Goal: Task Accomplishment & Management: Manage account settings

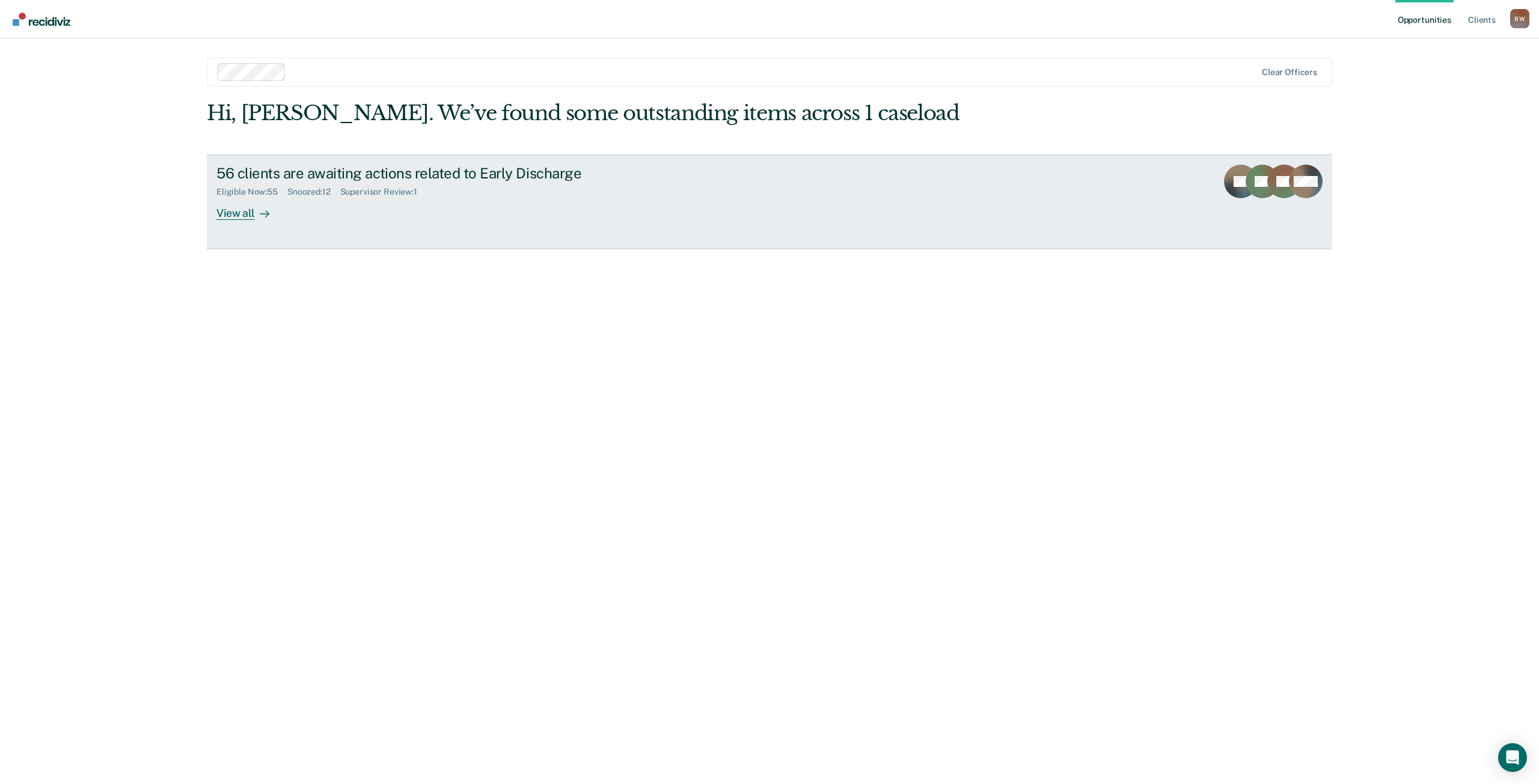
click at [236, 216] on div "View all" at bounding box center [250, 208] width 67 height 23
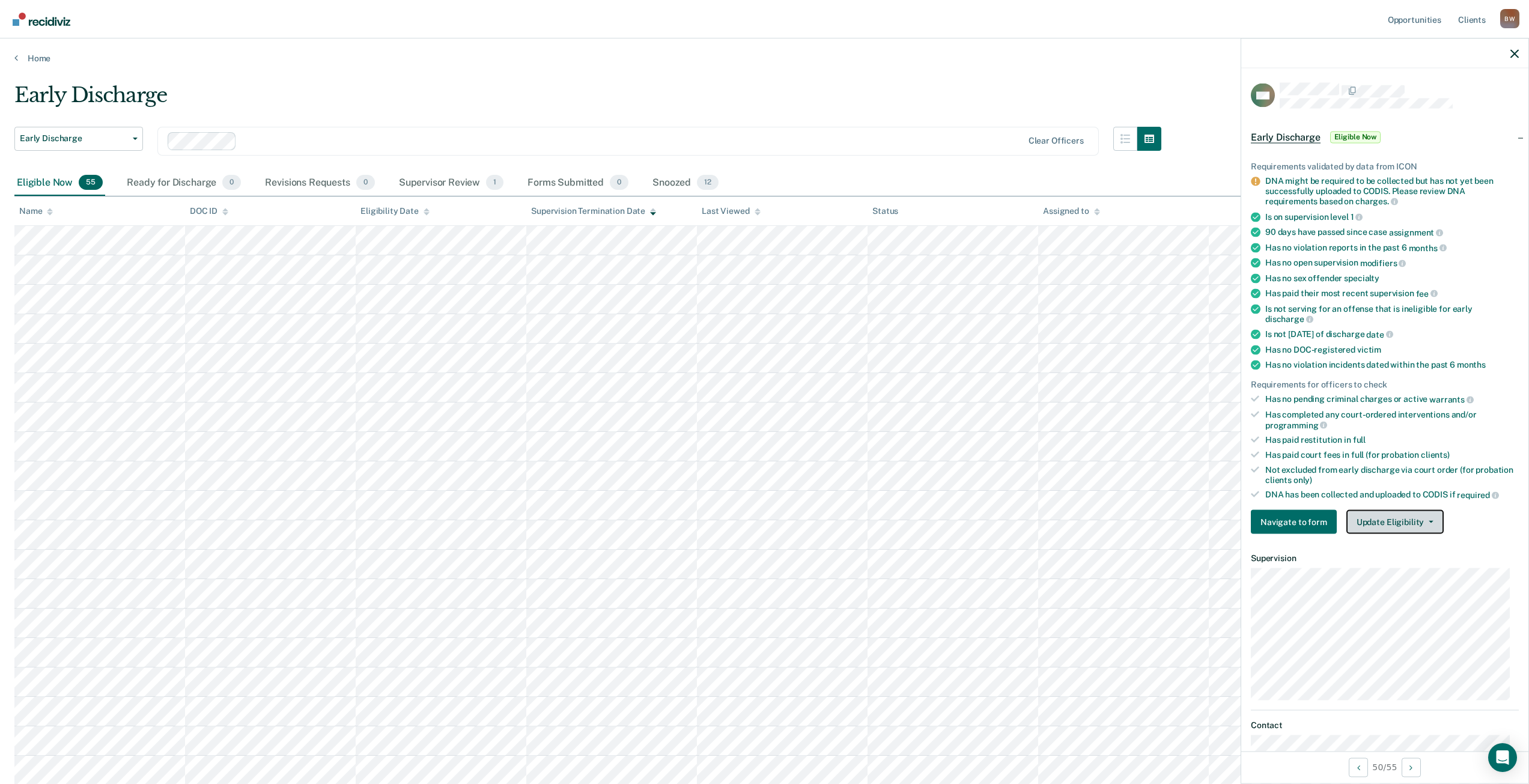
click at [1378, 522] on button "Update Eligibility" at bounding box center [1395, 522] width 97 height 24
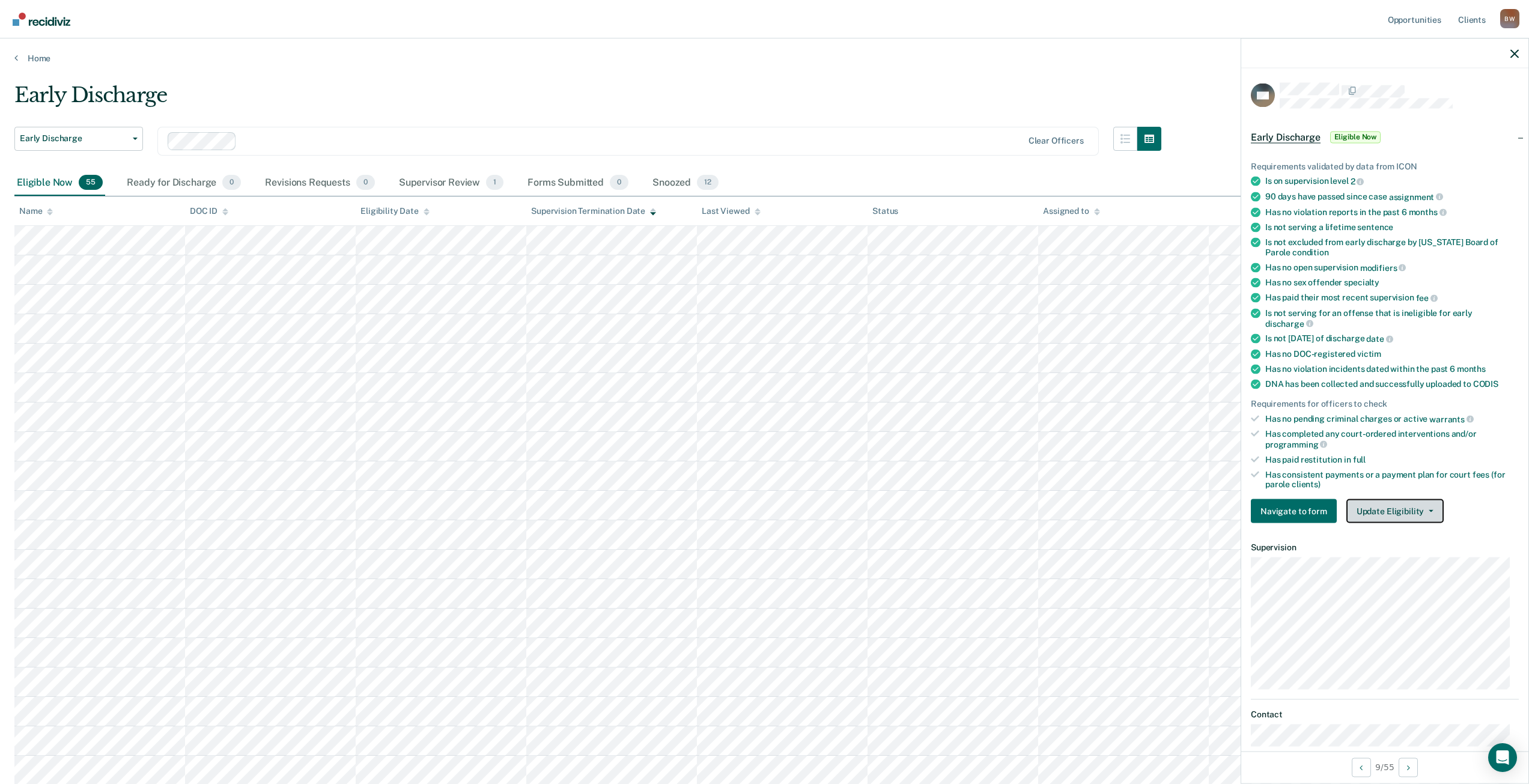
click at [1407, 508] on button "Update Eligibility" at bounding box center [1395, 511] width 97 height 24
click at [1412, 551] on button "Mark as Ineligible" at bounding box center [1416, 554] width 141 height 20
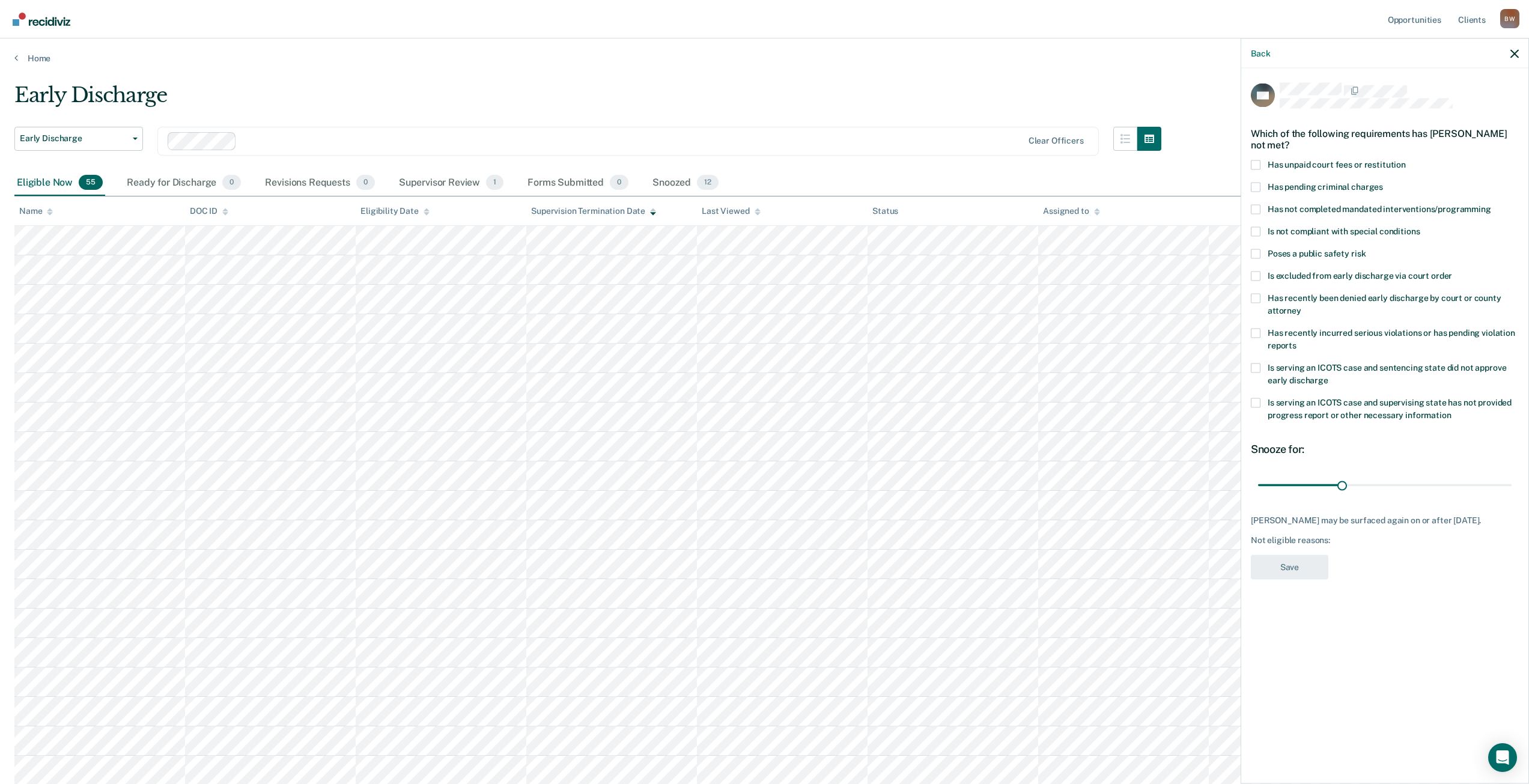
click at [1257, 277] on span at bounding box center [1255, 275] width 9 height 9
click at [1452, 271] on input "Is excluded from early discharge via court order" at bounding box center [1452, 271] width 0 height 0
click at [1512, 483] on div "30 days" at bounding box center [1385, 485] width 268 height 21
drag, startPoint x: 1345, startPoint y: 485, endPoint x: 1530, endPoint y: 482, distance: 185.0
type input "90"
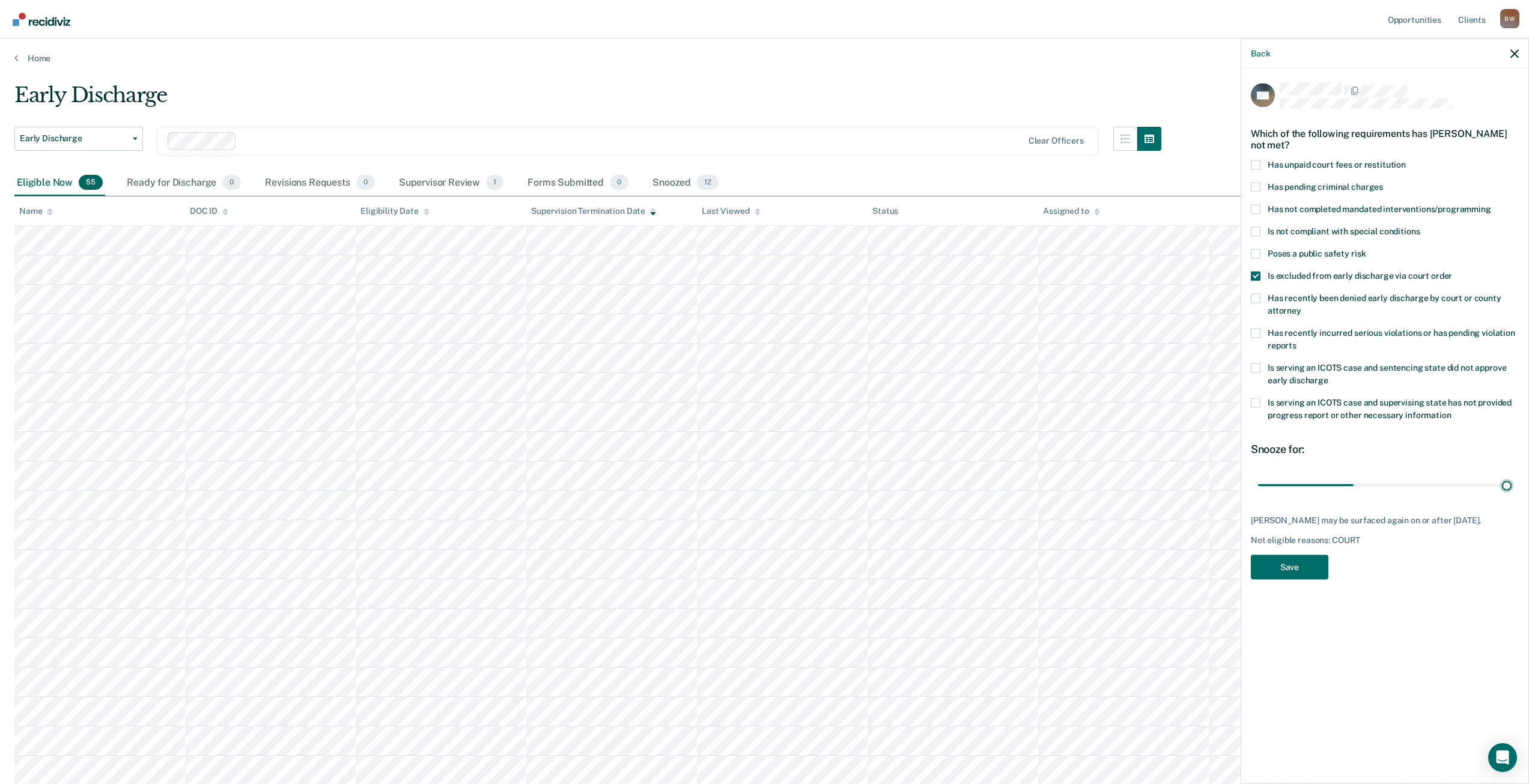
click at [1512, 476] on input "range" at bounding box center [1384, 485] width 253 height 21
click at [1301, 563] on button "Save" at bounding box center [1290, 567] width 78 height 25
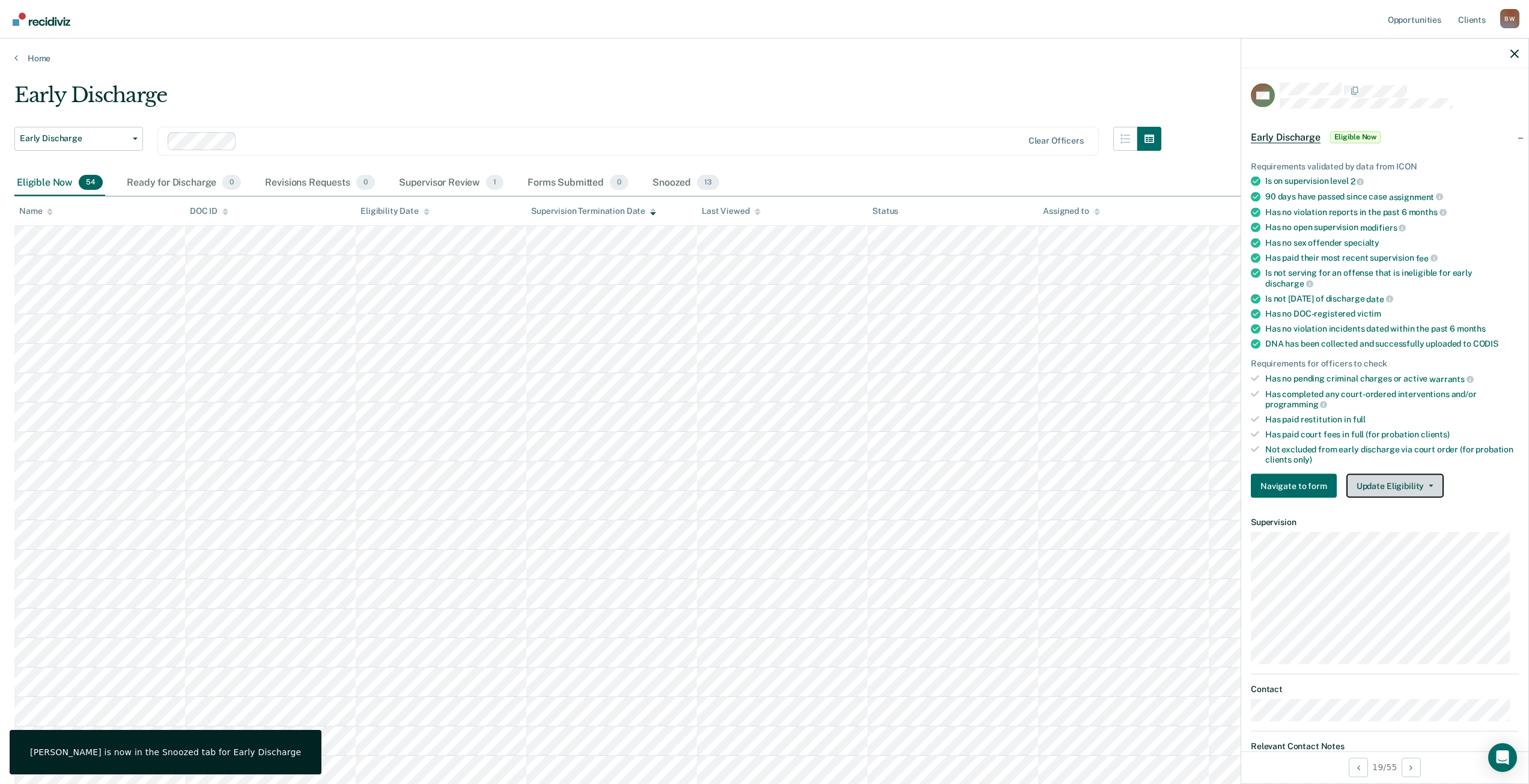
click at [1399, 483] on button "Update Eligibility" at bounding box center [1395, 486] width 97 height 24
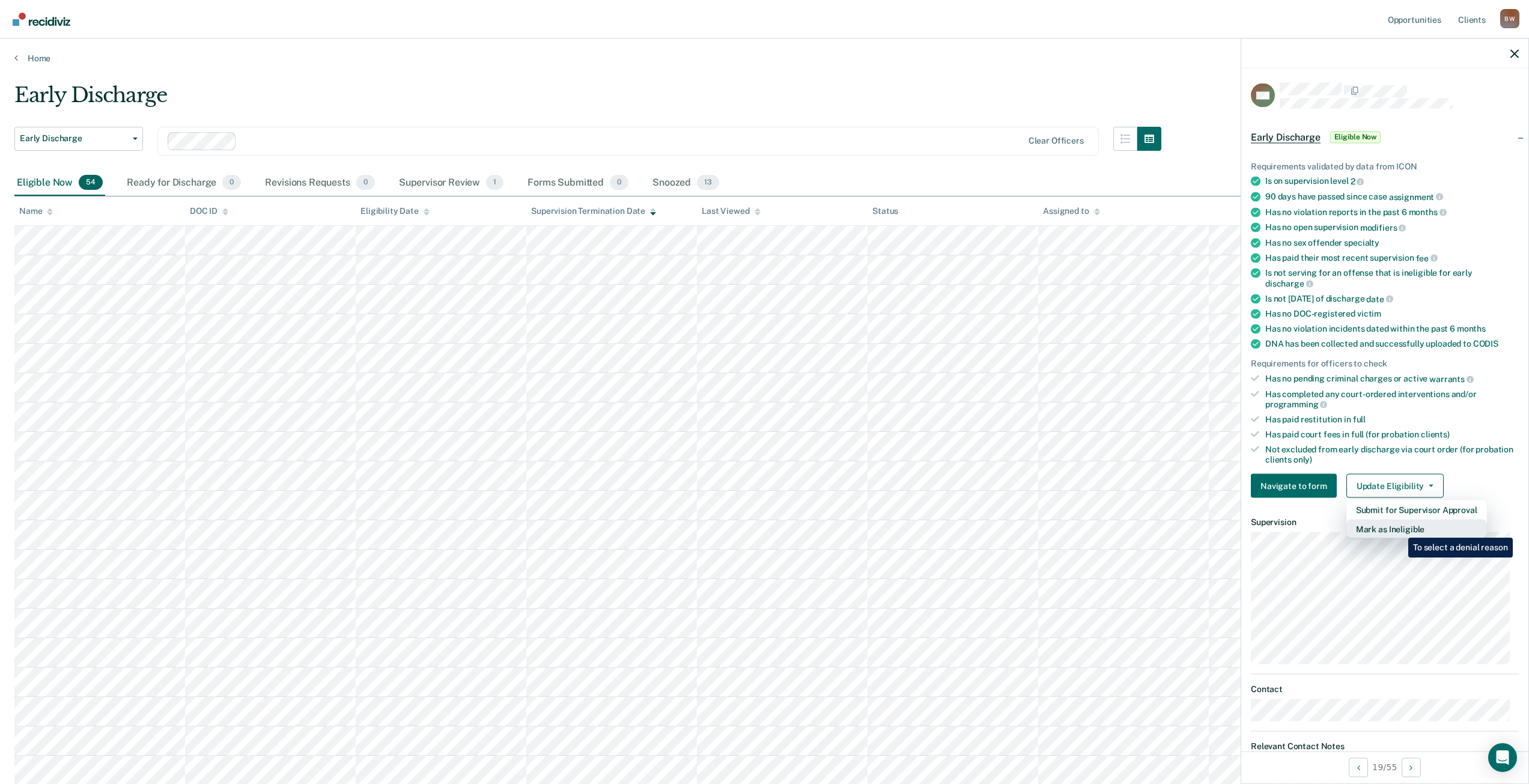
click at [1399, 528] on button "Mark as Ineligible" at bounding box center [1416, 529] width 141 height 20
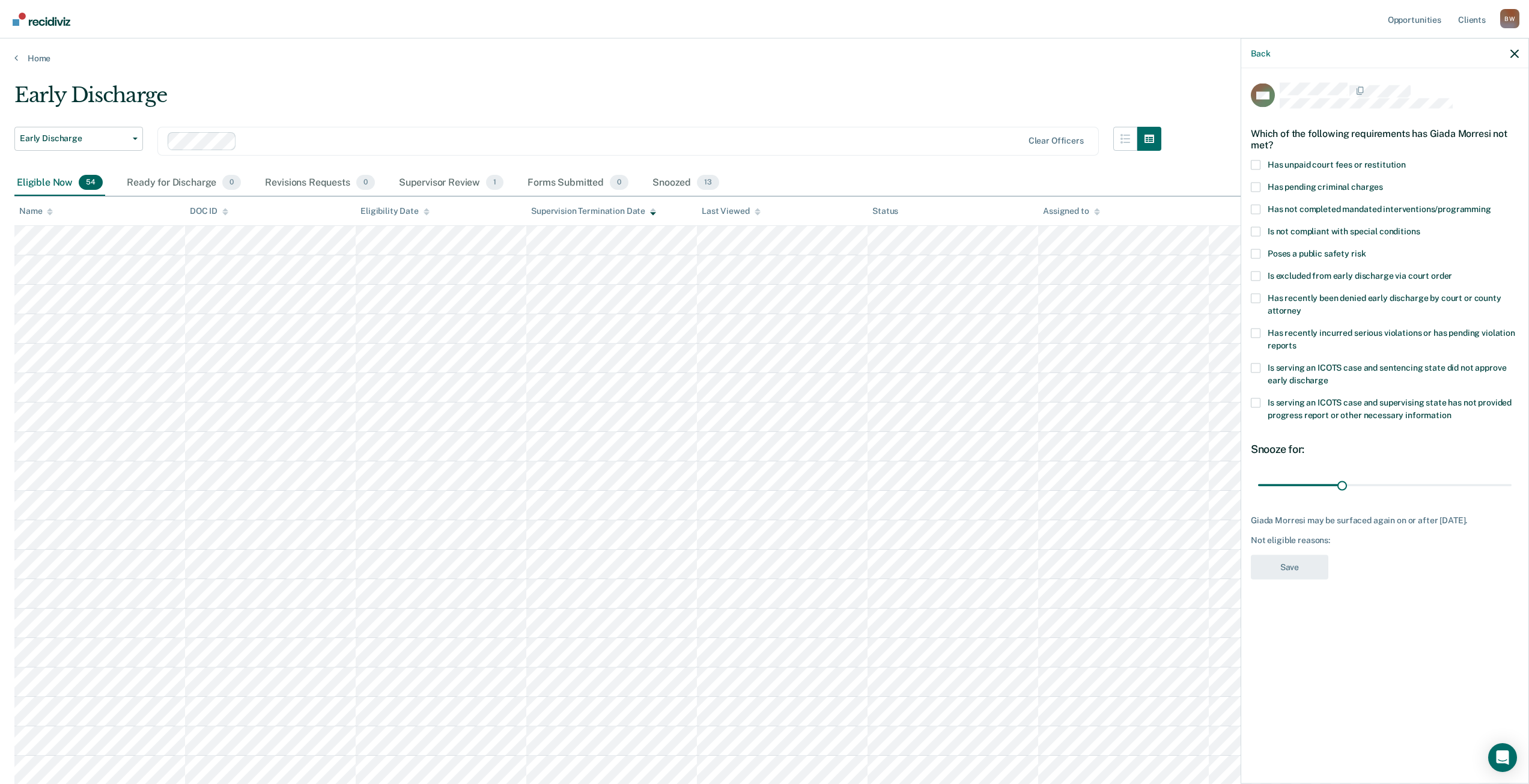
click at [1259, 163] on span at bounding box center [1255, 164] width 9 height 9
click at [1406, 160] on input "Has unpaid court fees or restitution" at bounding box center [1406, 160] width 0 height 0
drag, startPoint x: 1304, startPoint y: 482, endPoint x: 1538, endPoint y: 481, distance: 234.0
type input "173"
click at [1512, 481] on input "range" at bounding box center [1384, 485] width 253 height 21
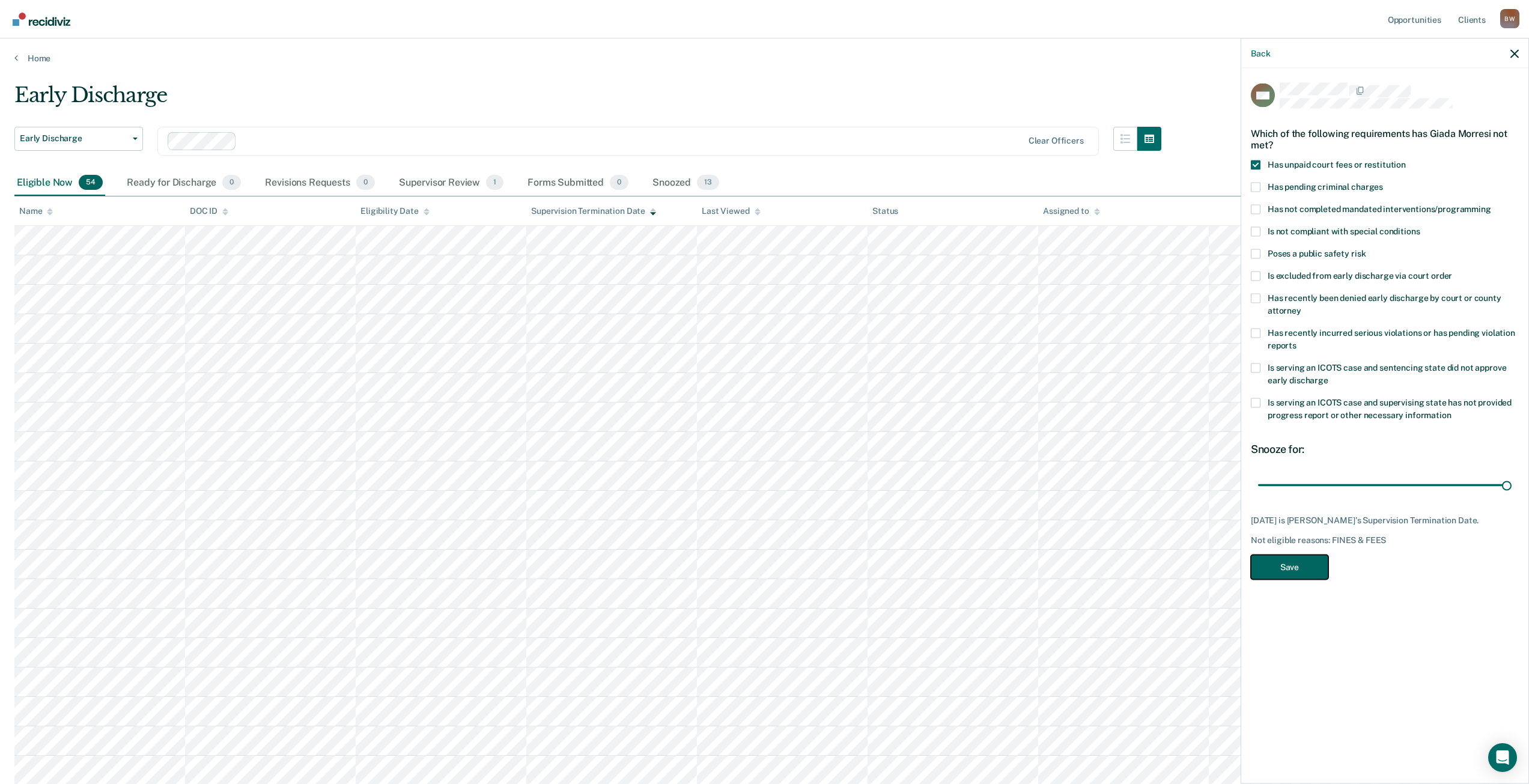
click at [1275, 562] on button "Save" at bounding box center [1290, 567] width 78 height 25
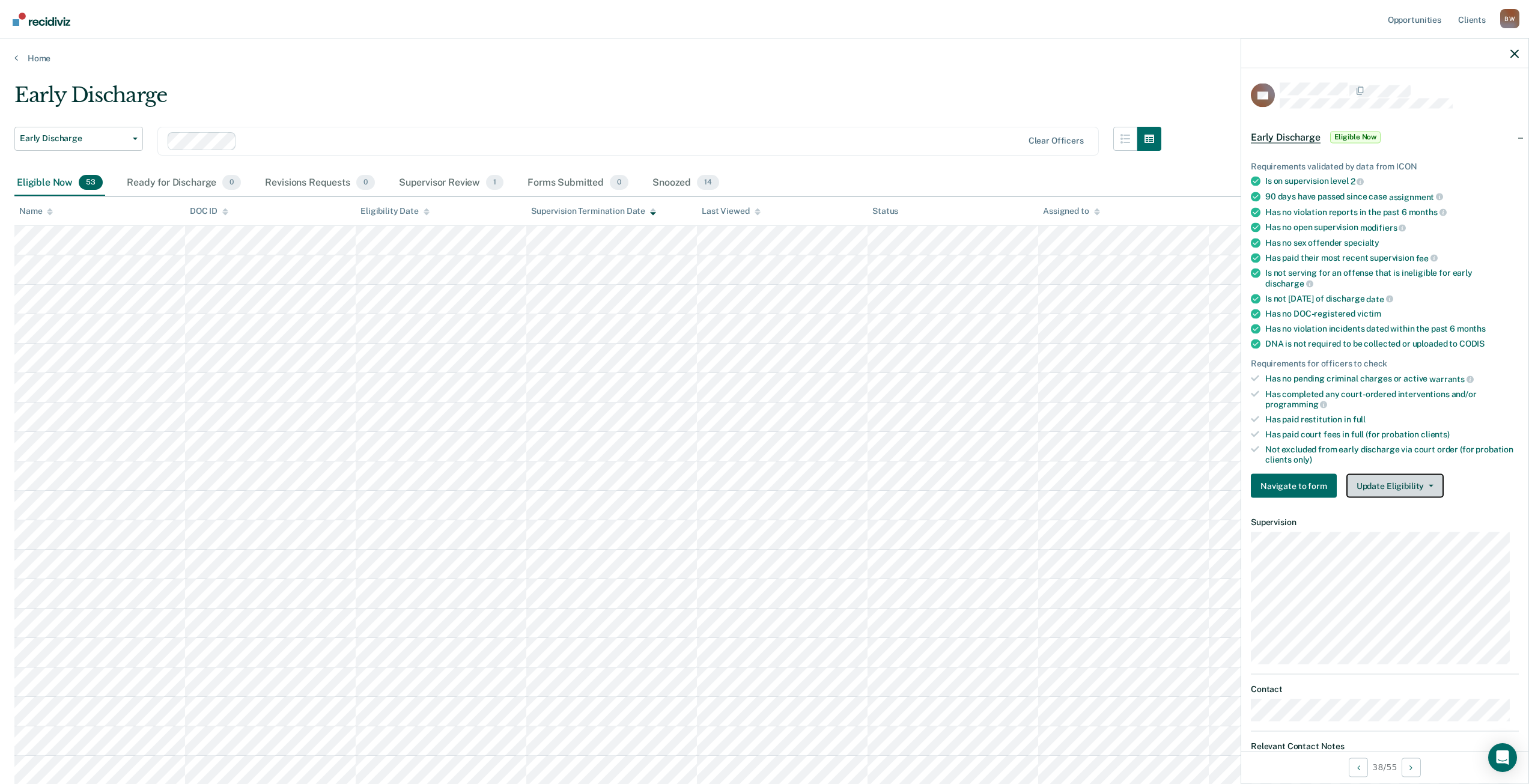
click at [1389, 487] on button "Update Eligibility" at bounding box center [1395, 486] width 97 height 24
click at [1389, 523] on button "Mark as Ineligible" at bounding box center [1416, 529] width 141 height 20
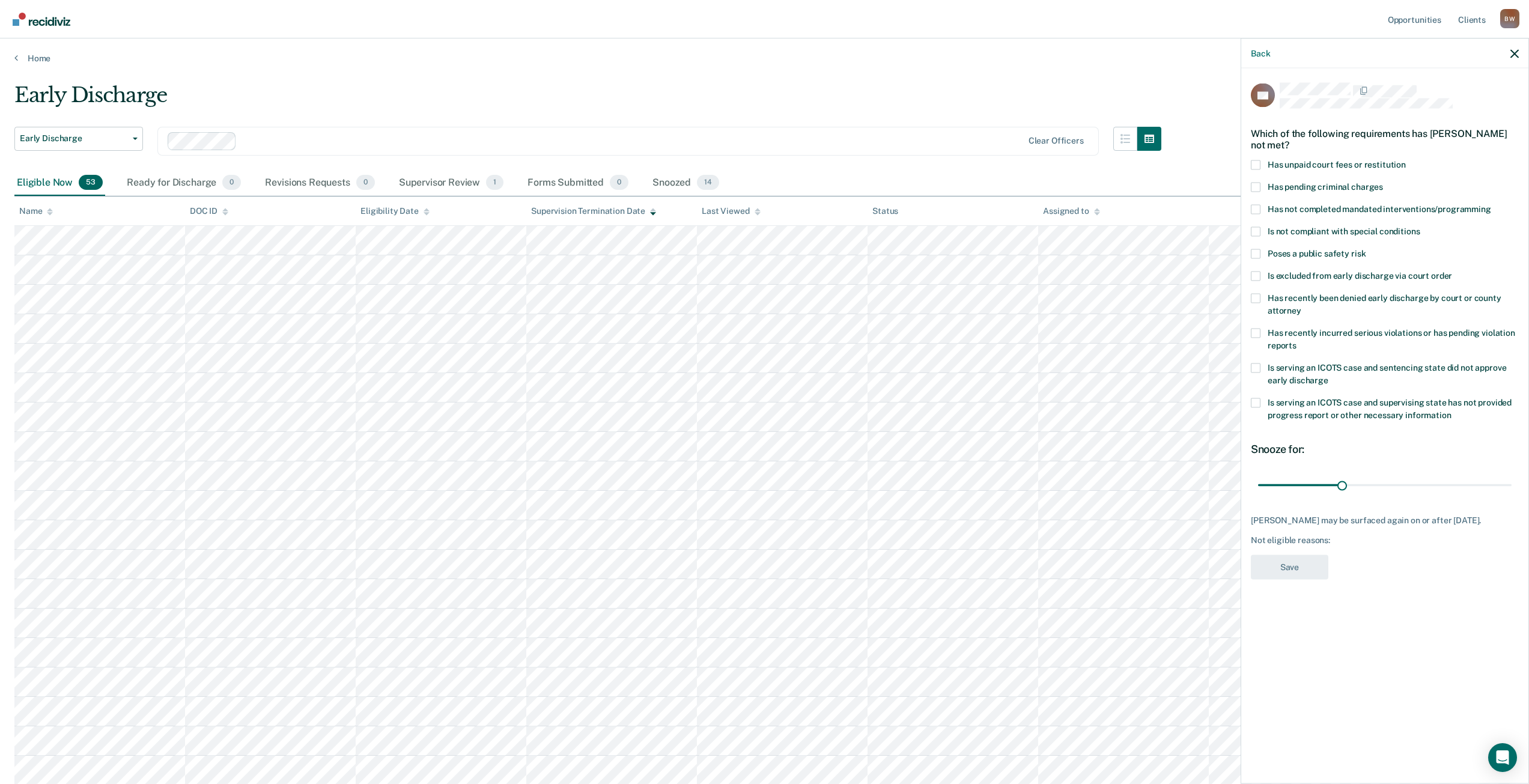
click at [1257, 162] on span at bounding box center [1255, 164] width 9 height 9
click at [1406, 160] on input "Has unpaid court fees or restitution" at bounding box center [1406, 160] width 0 height 0
type input "255"
click at [1509, 483] on input "range" at bounding box center [1384, 485] width 253 height 21
click at [1321, 575] on button "Save" at bounding box center [1290, 567] width 78 height 25
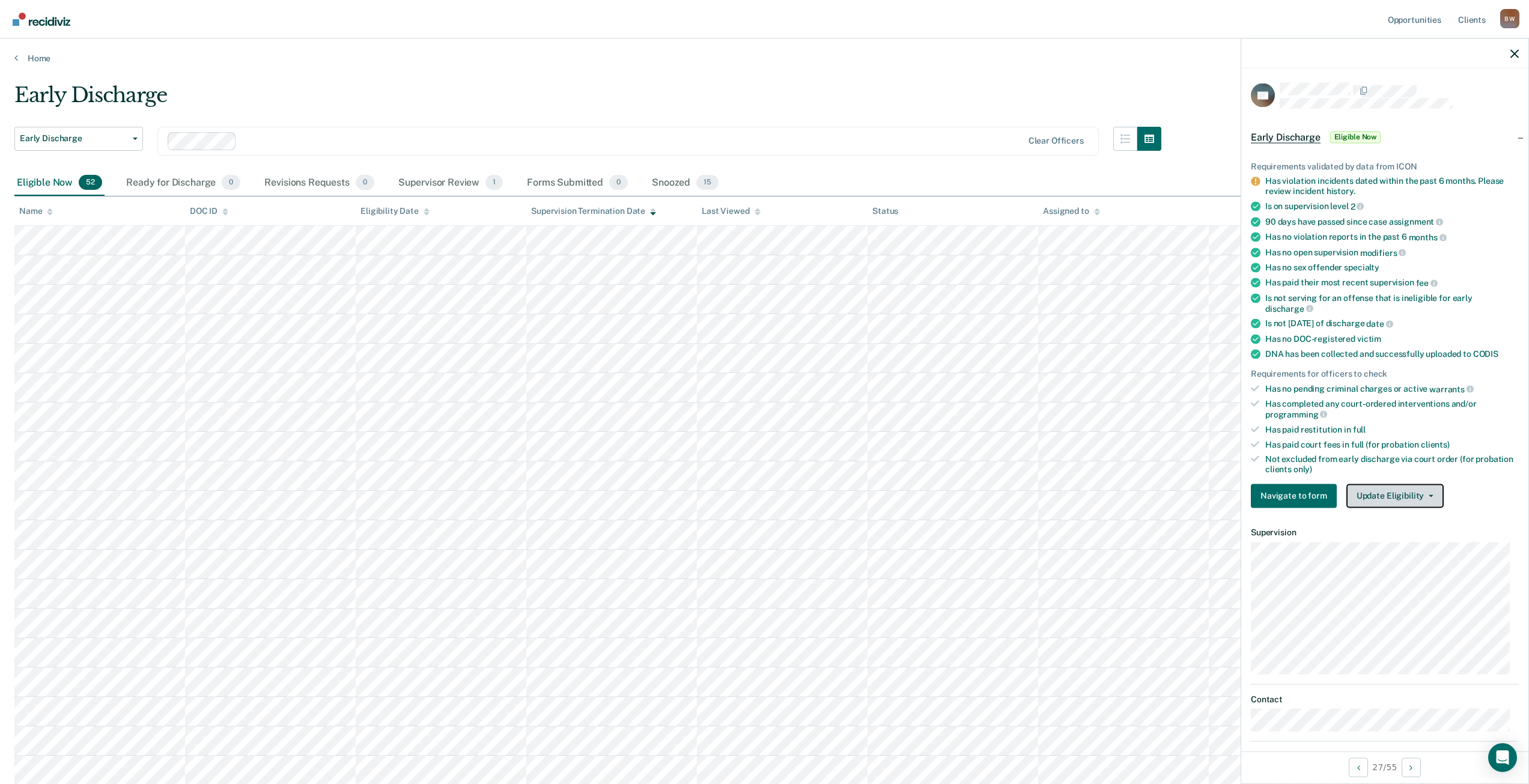
click at [1398, 499] on button "Update Eligibility" at bounding box center [1395, 495] width 97 height 24
click at [1401, 535] on button "Mark as Ineligible" at bounding box center [1416, 539] width 141 height 20
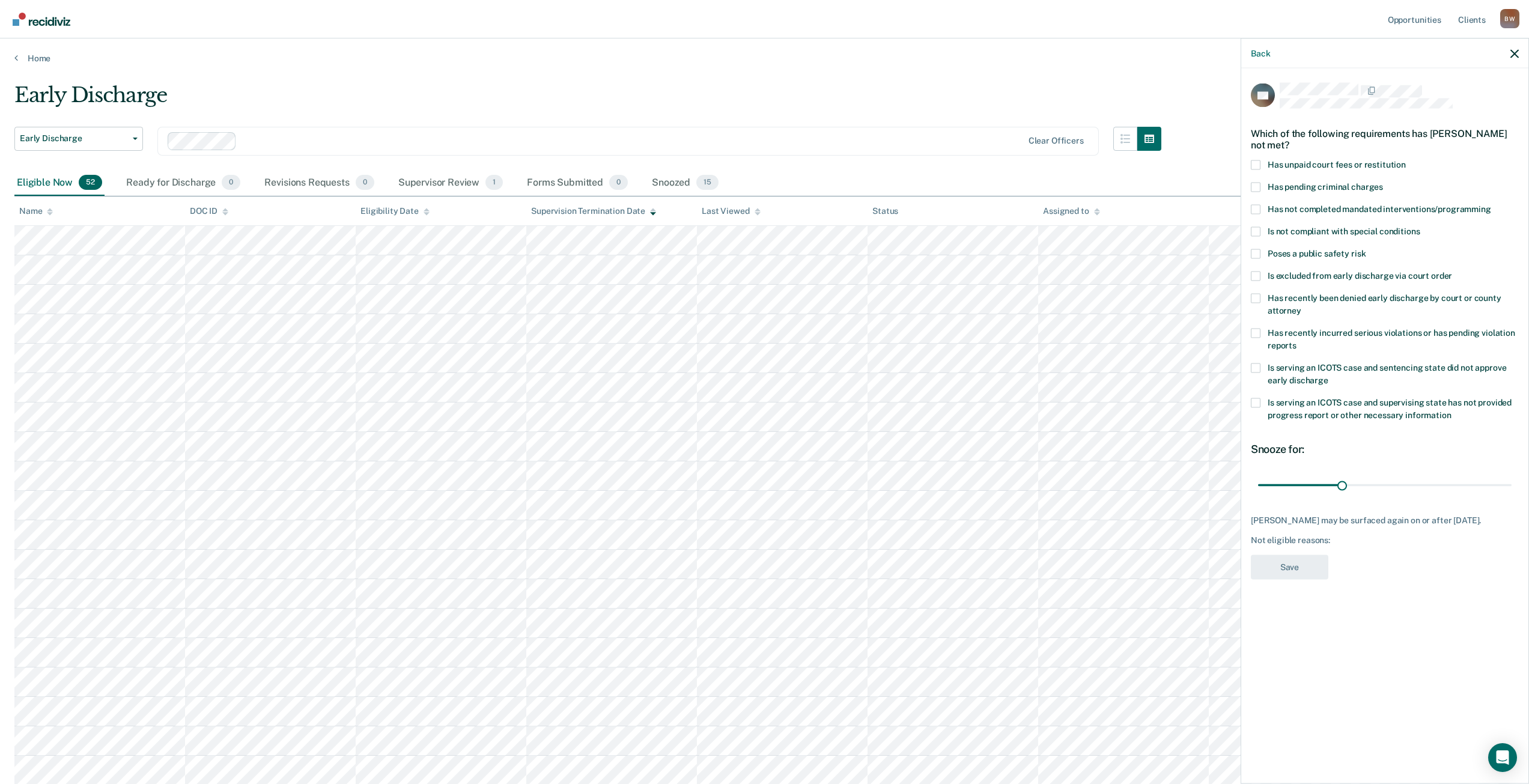
click at [1259, 166] on span at bounding box center [1255, 164] width 9 height 9
click at [1406, 160] on input "Has unpaid court fees or restitution" at bounding box center [1406, 160] width 0 height 0
drag, startPoint x: 1290, startPoint y: 486, endPoint x: 1538, endPoint y: 481, distance: 248.1
type input "263"
click at [1512, 481] on input "range" at bounding box center [1384, 485] width 253 height 21
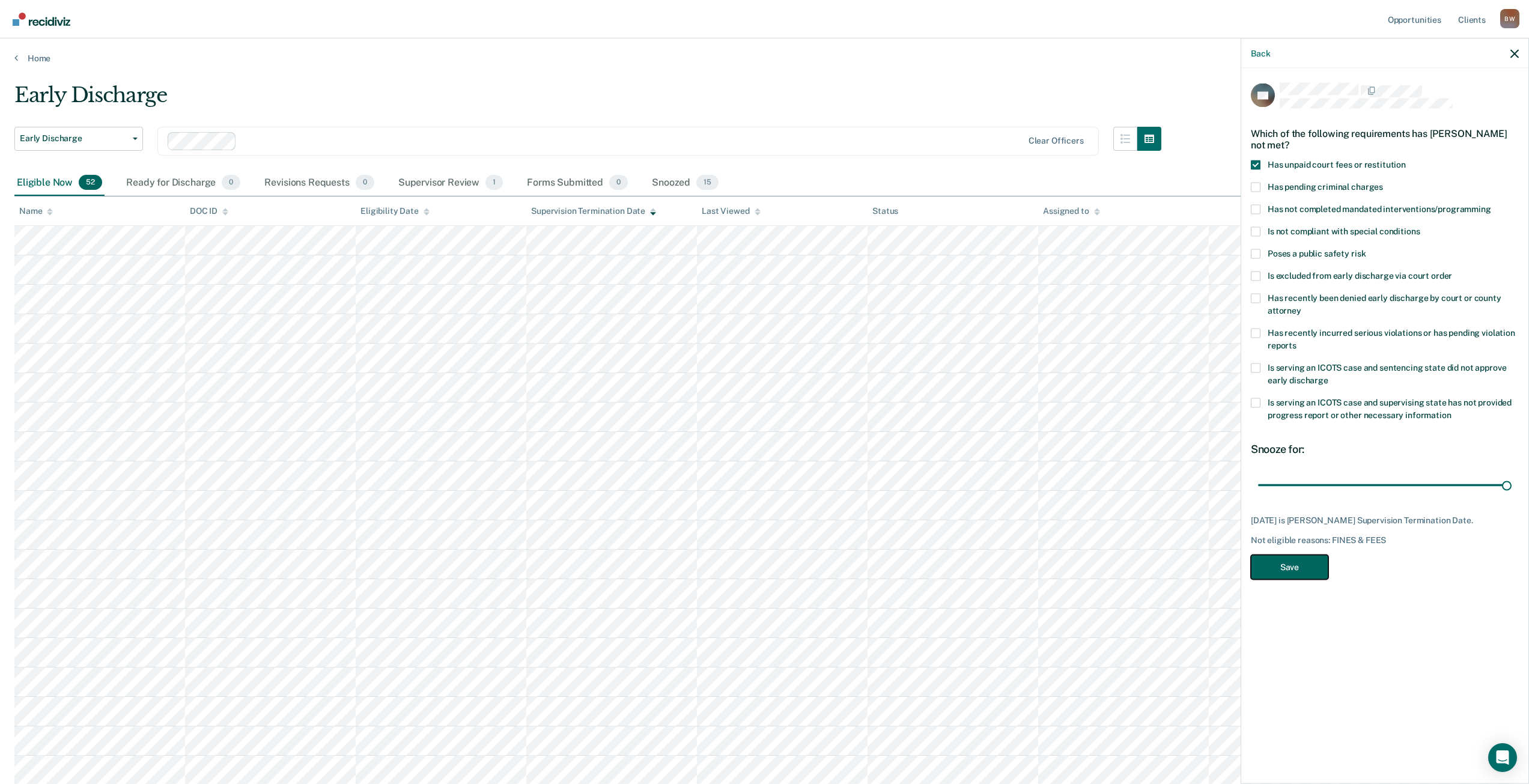
click at [1286, 565] on button "Save" at bounding box center [1290, 567] width 78 height 25
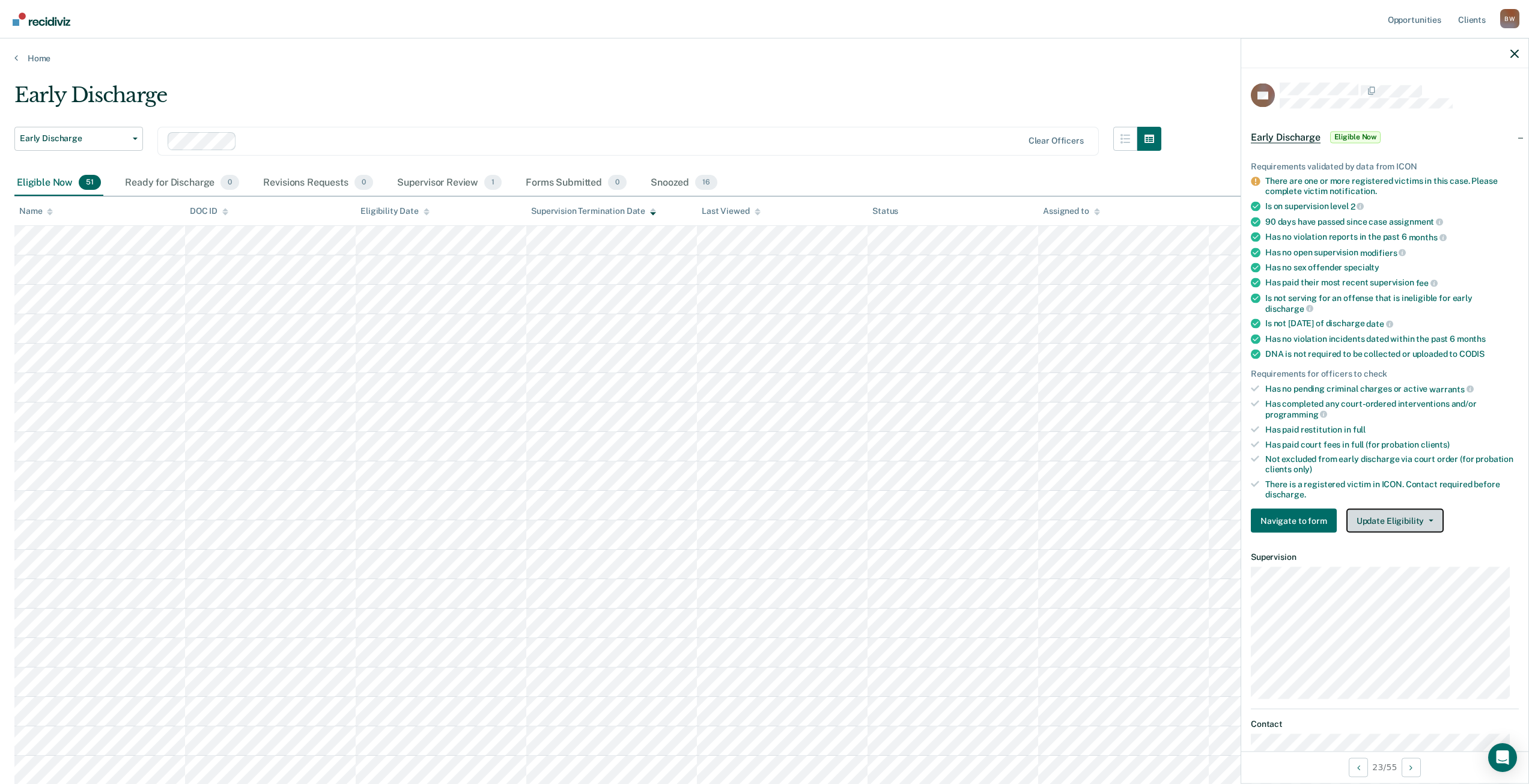
click at [1399, 518] on button "Update Eligibility" at bounding box center [1395, 521] width 97 height 24
click at [1394, 559] on button "Mark as Ineligible" at bounding box center [1416, 564] width 141 height 20
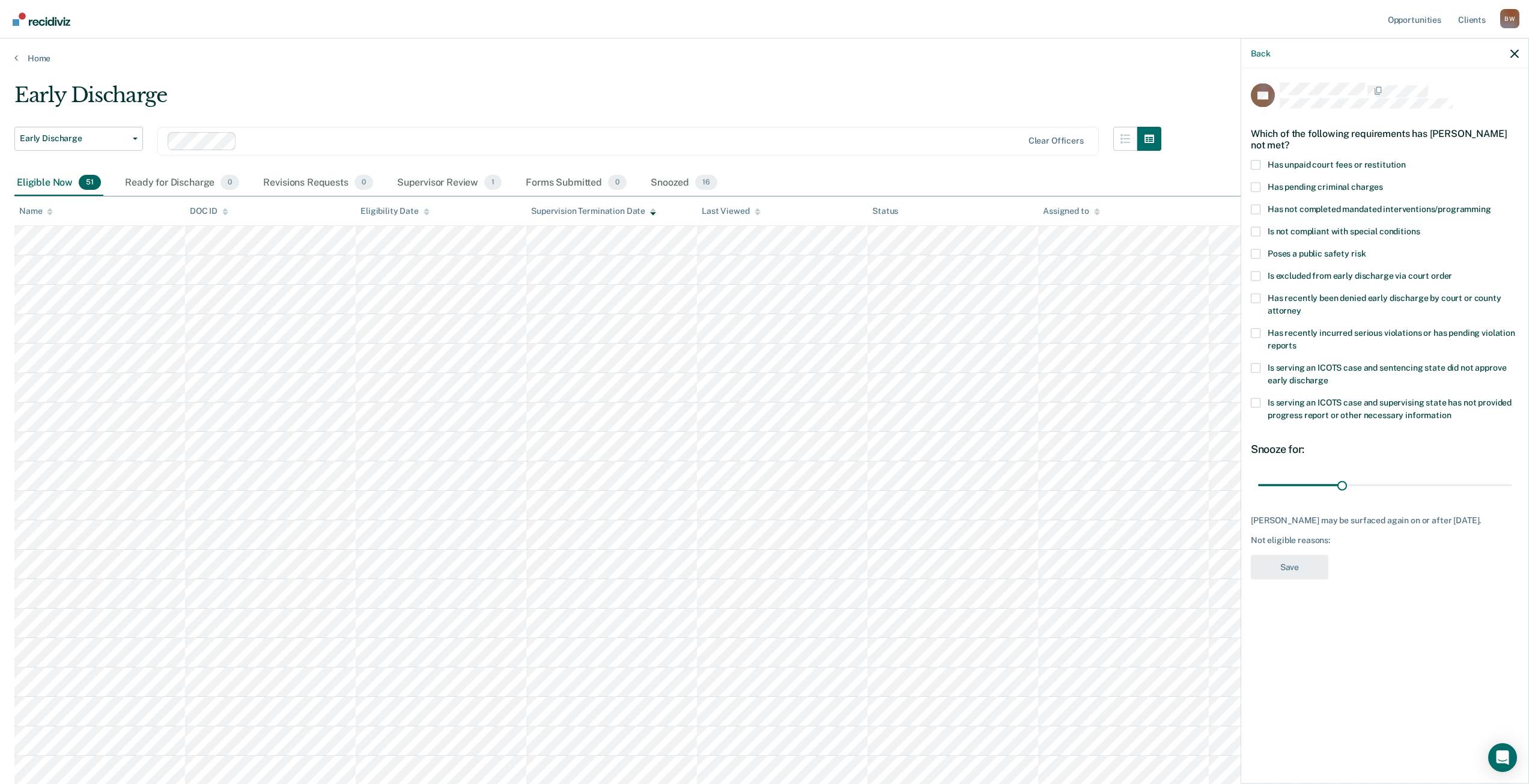
click at [1255, 164] on span at bounding box center [1255, 164] width 9 height 9
click at [1406, 160] on input "Has unpaid court fees or restitution" at bounding box center [1406, 160] width 0 height 0
drag, startPoint x: 1288, startPoint y: 481, endPoint x: 1538, endPoint y: 481, distance: 250.0
type input "270"
click at [1512, 481] on input "range" at bounding box center [1384, 485] width 253 height 21
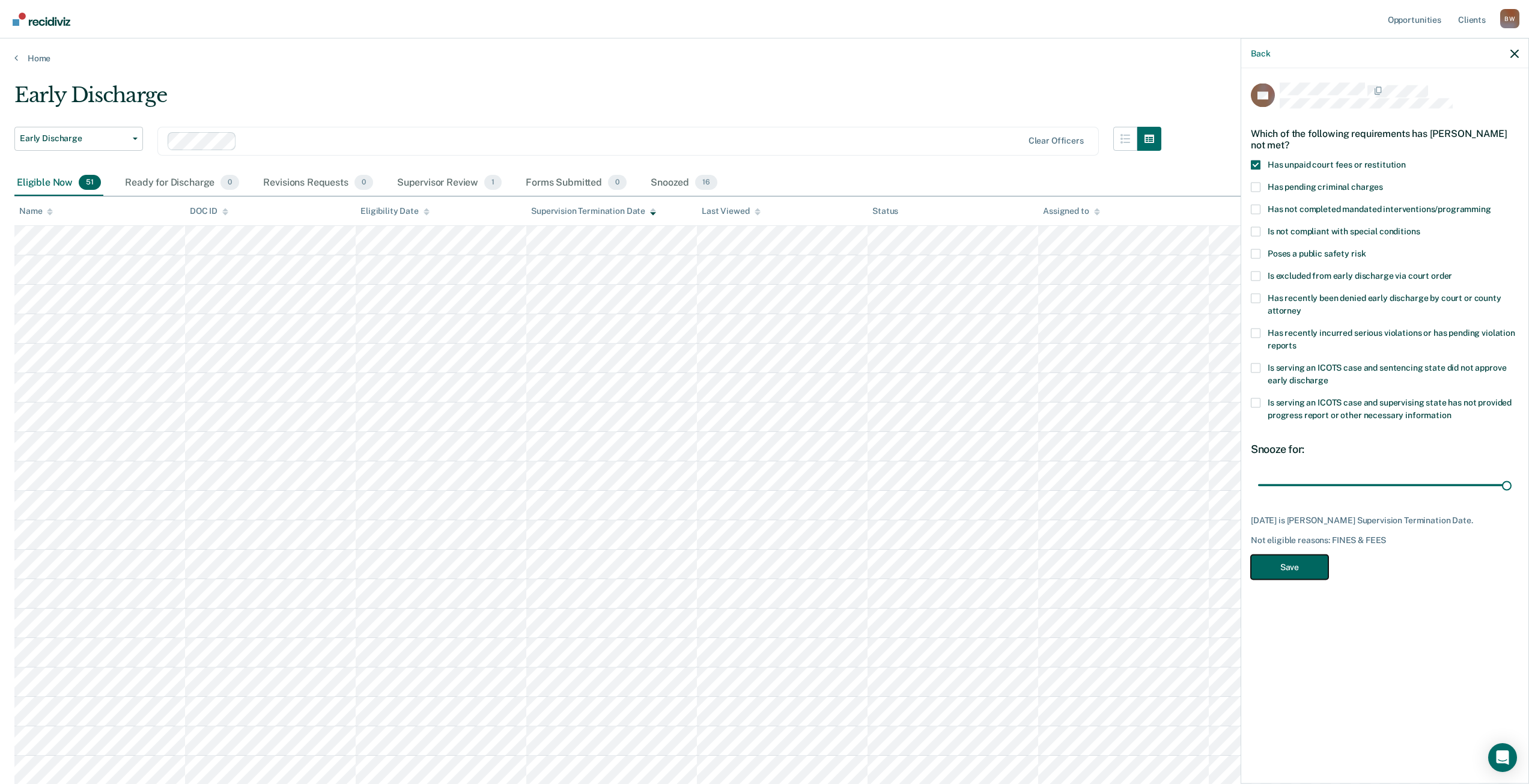
click at [1303, 569] on button "Save" at bounding box center [1290, 567] width 78 height 25
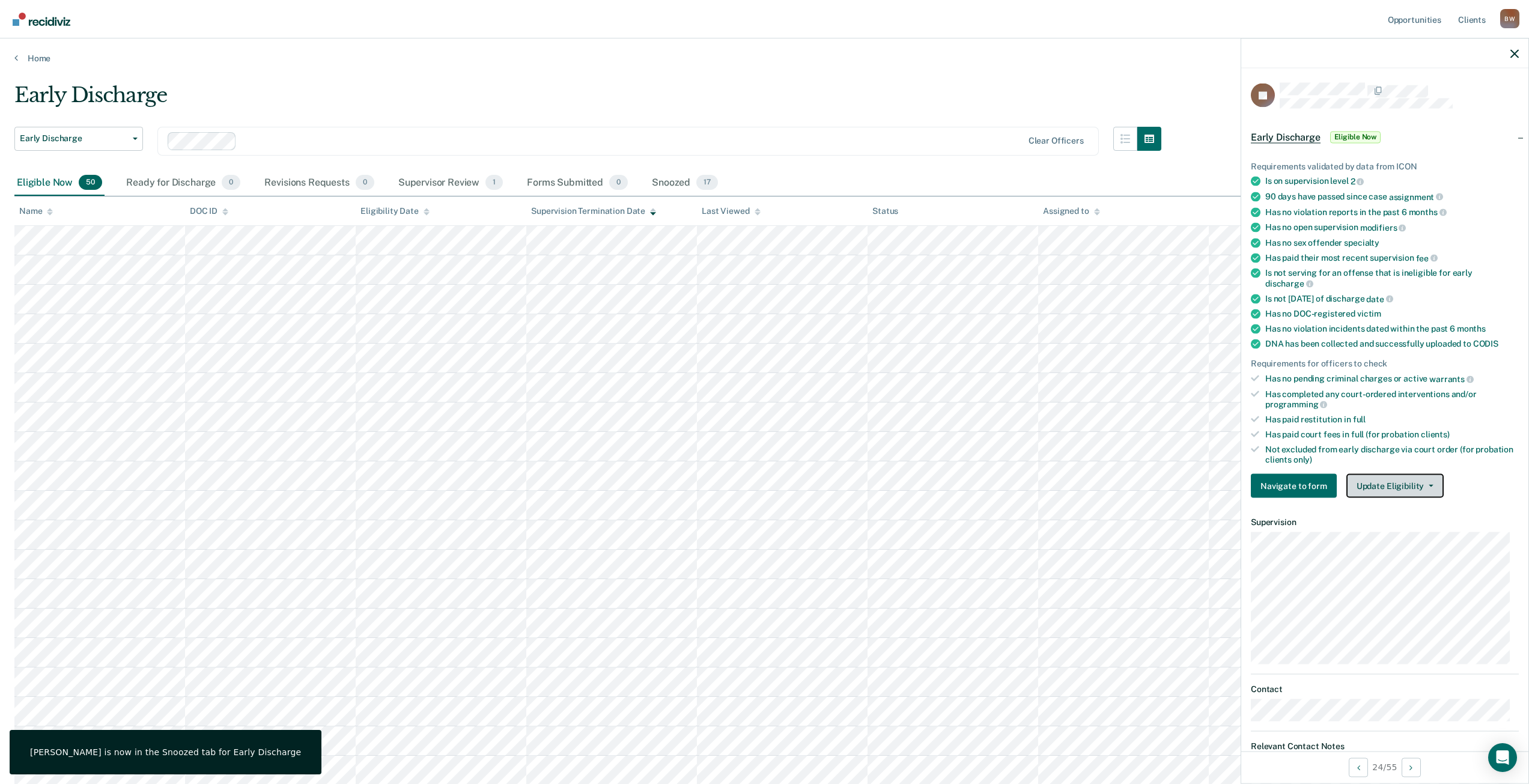
click at [1422, 486] on button "Update Eligibility" at bounding box center [1395, 486] width 97 height 24
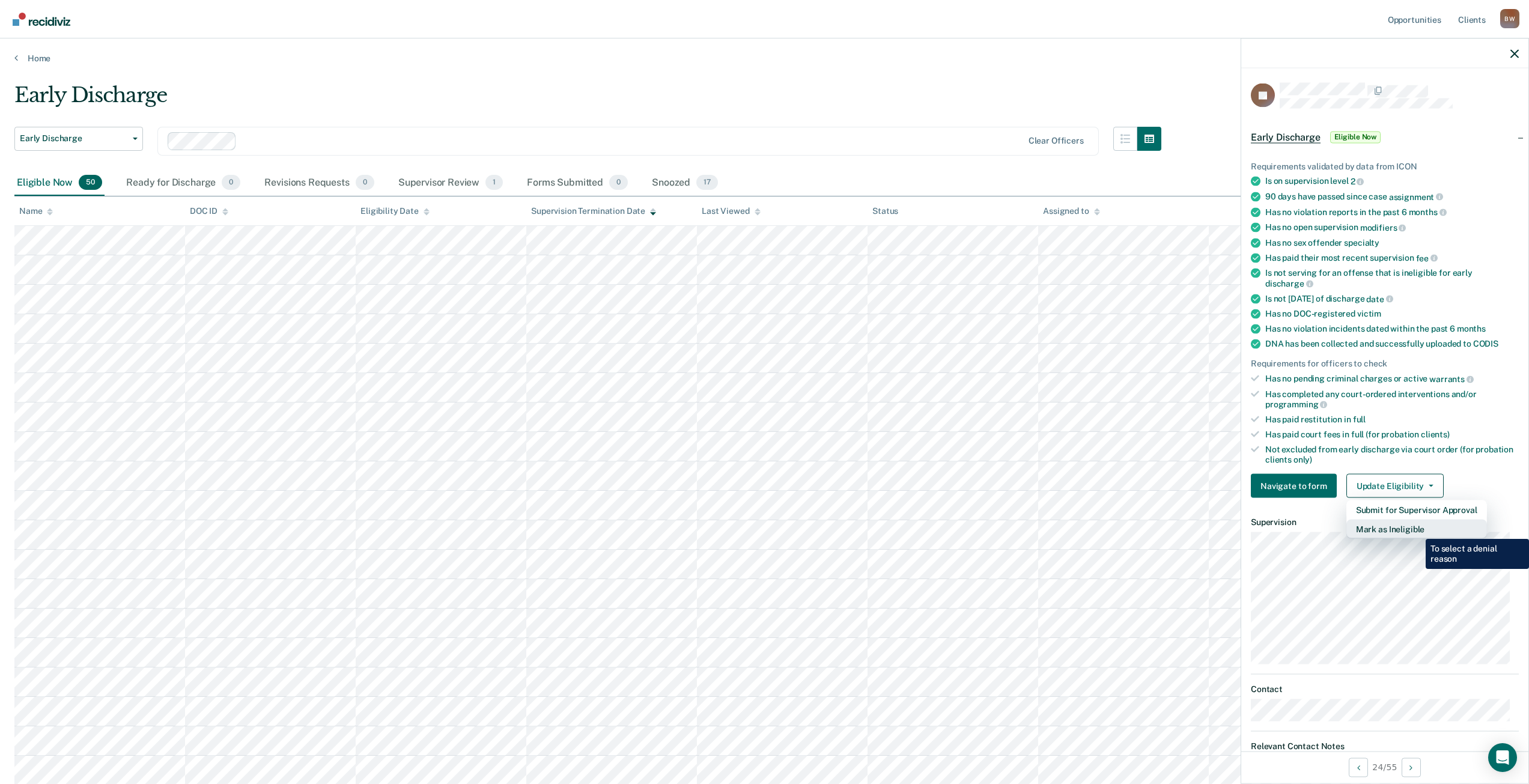
click at [1416, 530] on button "Mark as Ineligible" at bounding box center [1416, 529] width 141 height 20
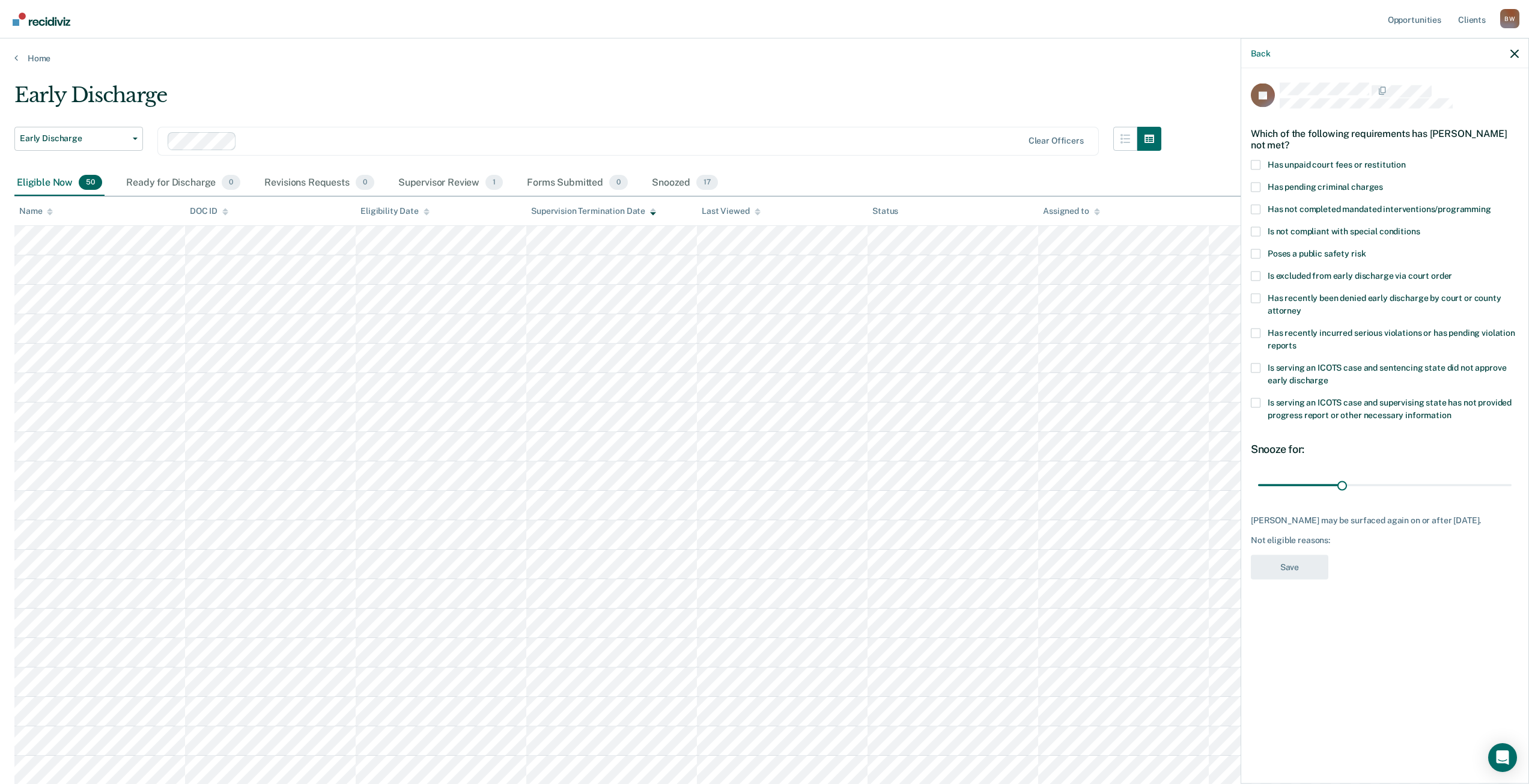
click at [1257, 160] on span at bounding box center [1255, 164] width 9 height 9
click at [1406, 160] on input "Has unpaid court fees or restitution" at bounding box center [1406, 160] width 0 height 0
drag, startPoint x: 1350, startPoint y: 479, endPoint x: 1538, endPoint y: 485, distance: 188.1
type input "275"
click at [1512, 485] on input "range" at bounding box center [1384, 485] width 253 height 21
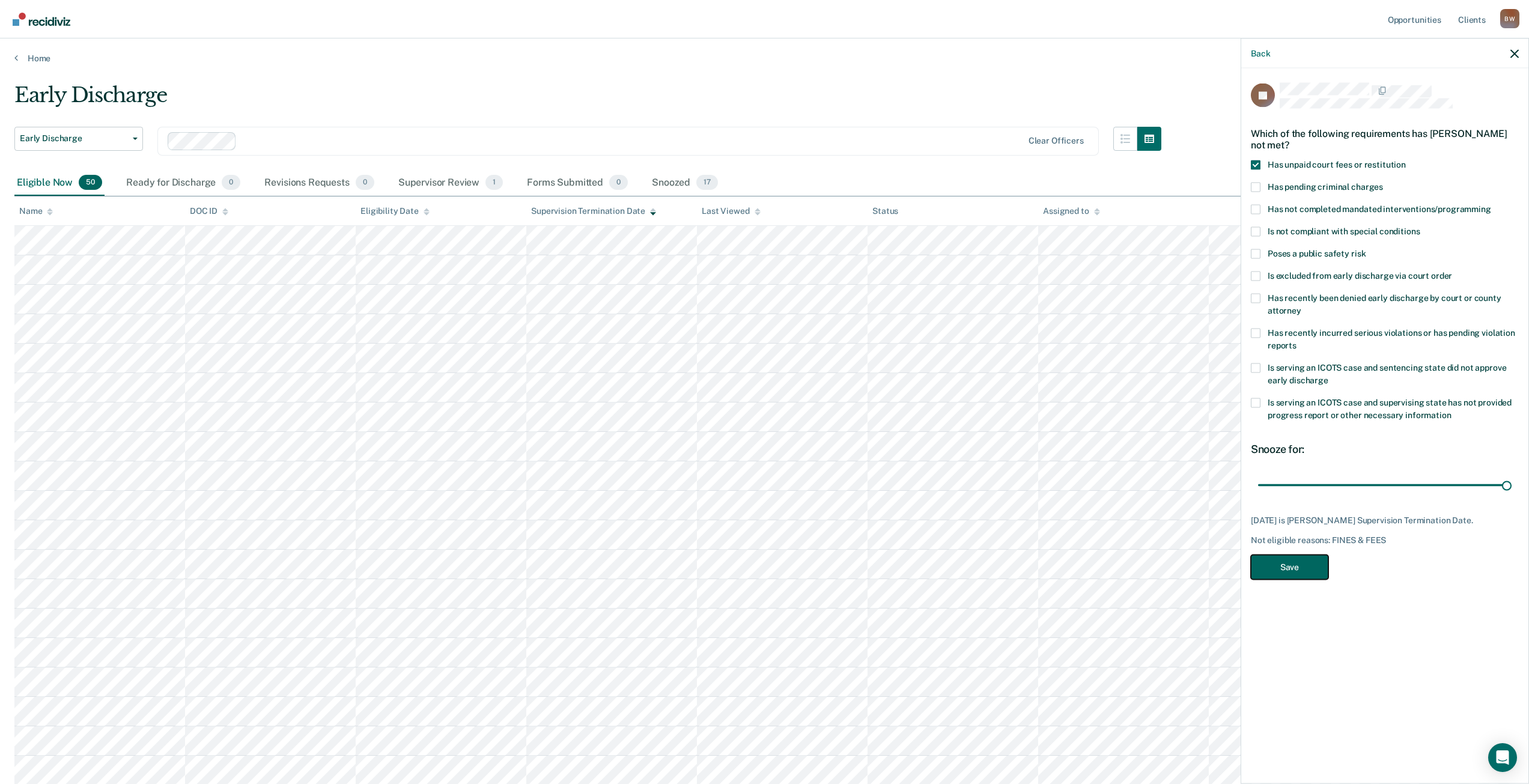
click at [1302, 568] on button "Save" at bounding box center [1290, 567] width 78 height 25
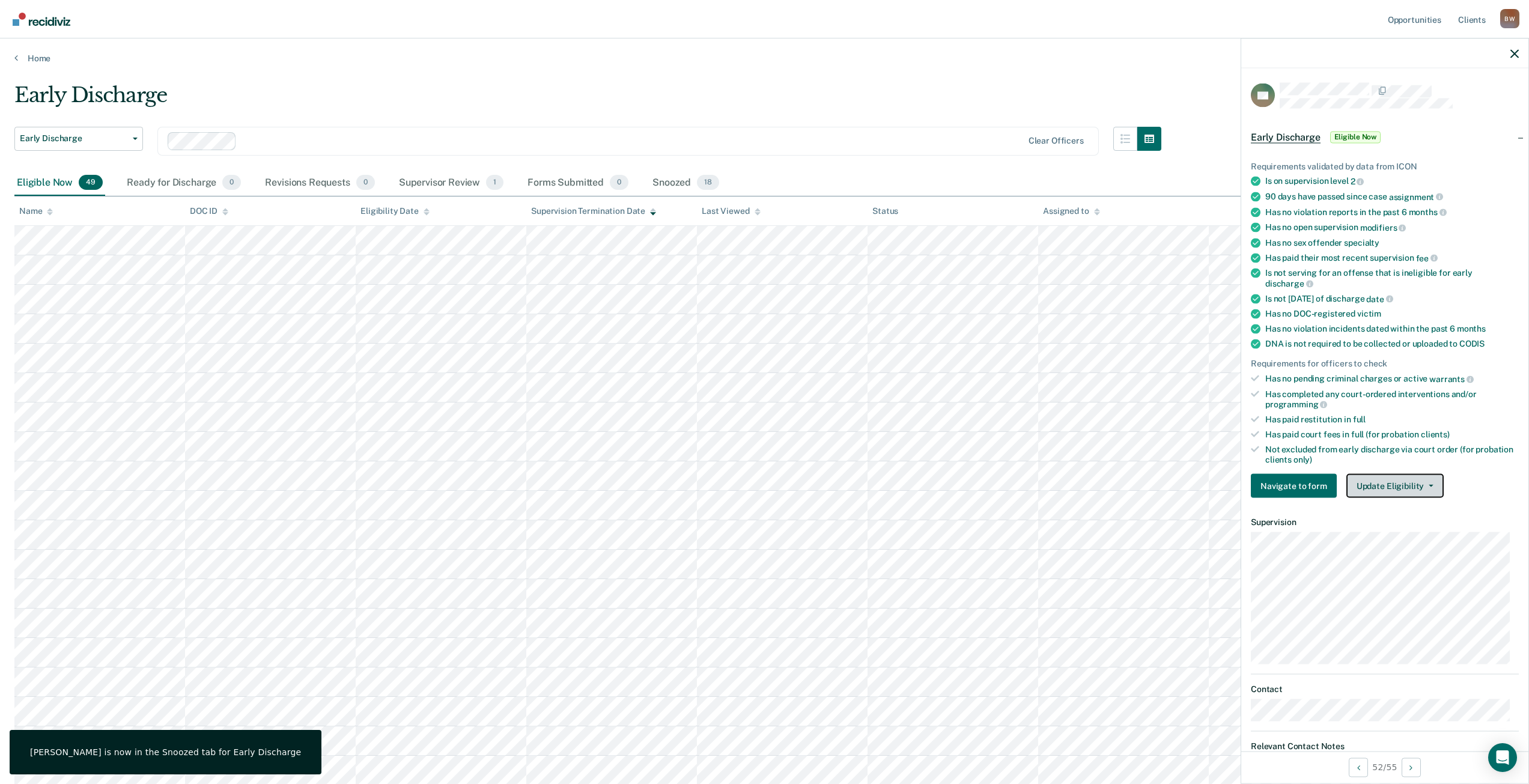
click at [1388, 487] on button "Update Eligibility" at bounding box center [1395, 486] width 97 height 24
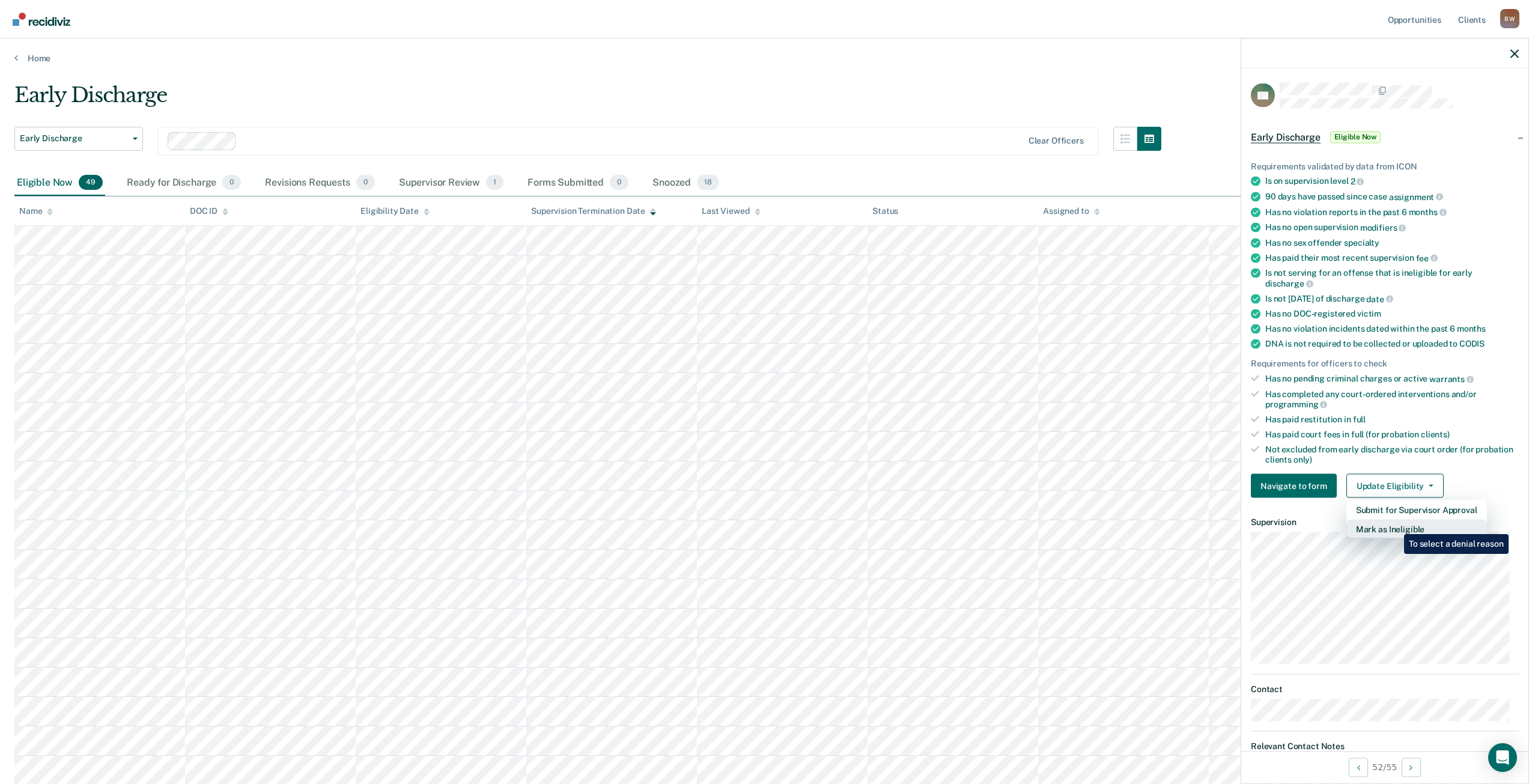
click at [1395, 527] on button "Mark as Ineligible" at bounding box center [1416, 529] width 141 height 20
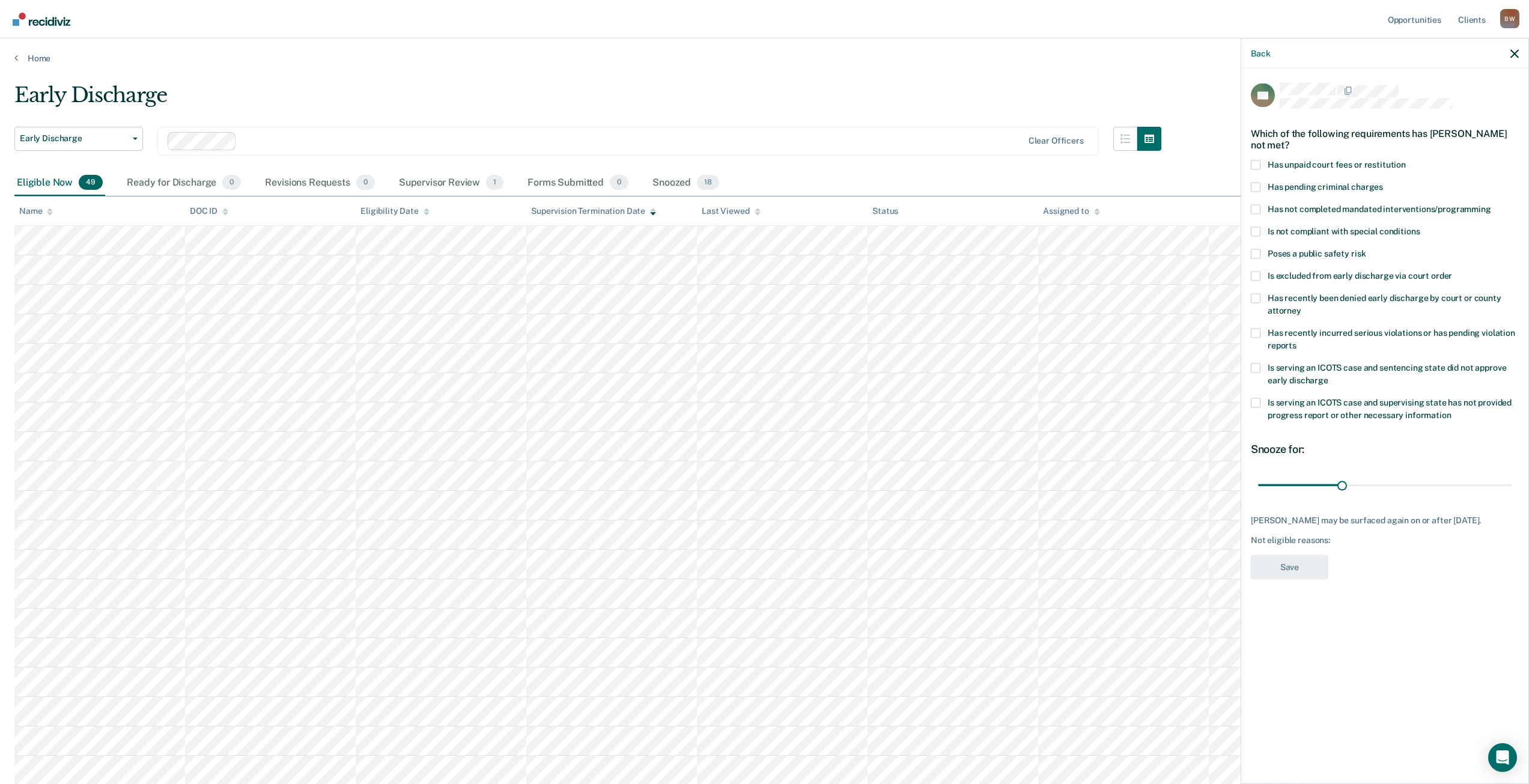
click at [1255, 163] on span at bounding box center [1255, 164] width 9 height 9
click at [1406, 160] on input "Has unpaid court fees or restitution" at bounding box center [1406, 160] width 0 height 0
drag, startPoint x: 1288, startPoint y: 484, endPoint x: 1538, endPoint y: 479, distance: 250.0
type input "281"
click at [1512, 479] on input "range" at bounding box center [1384, 485] width 253 height 21
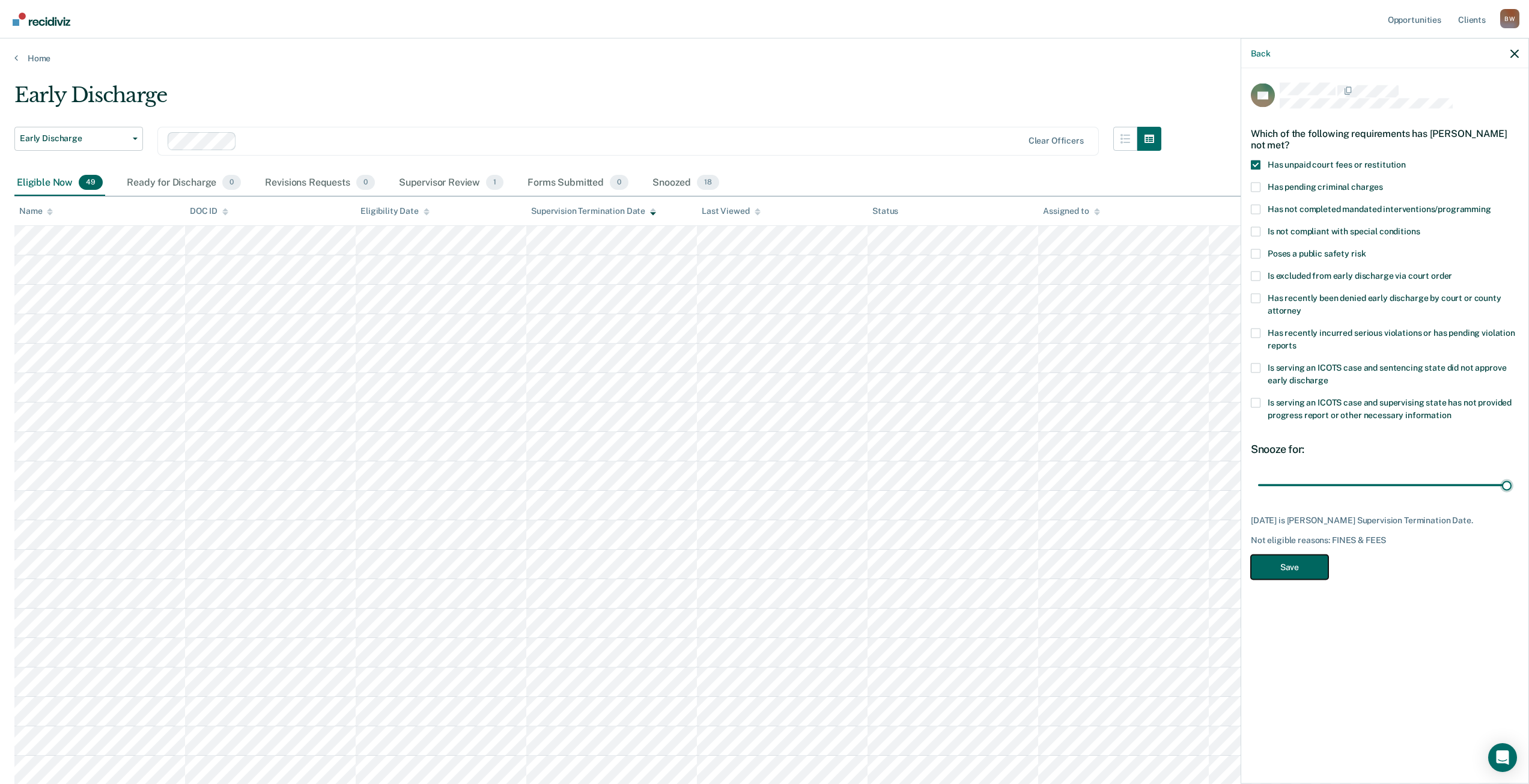
click at [1324, 555] on button "Save" at bounding box center [1290, 567] width 78 height 25
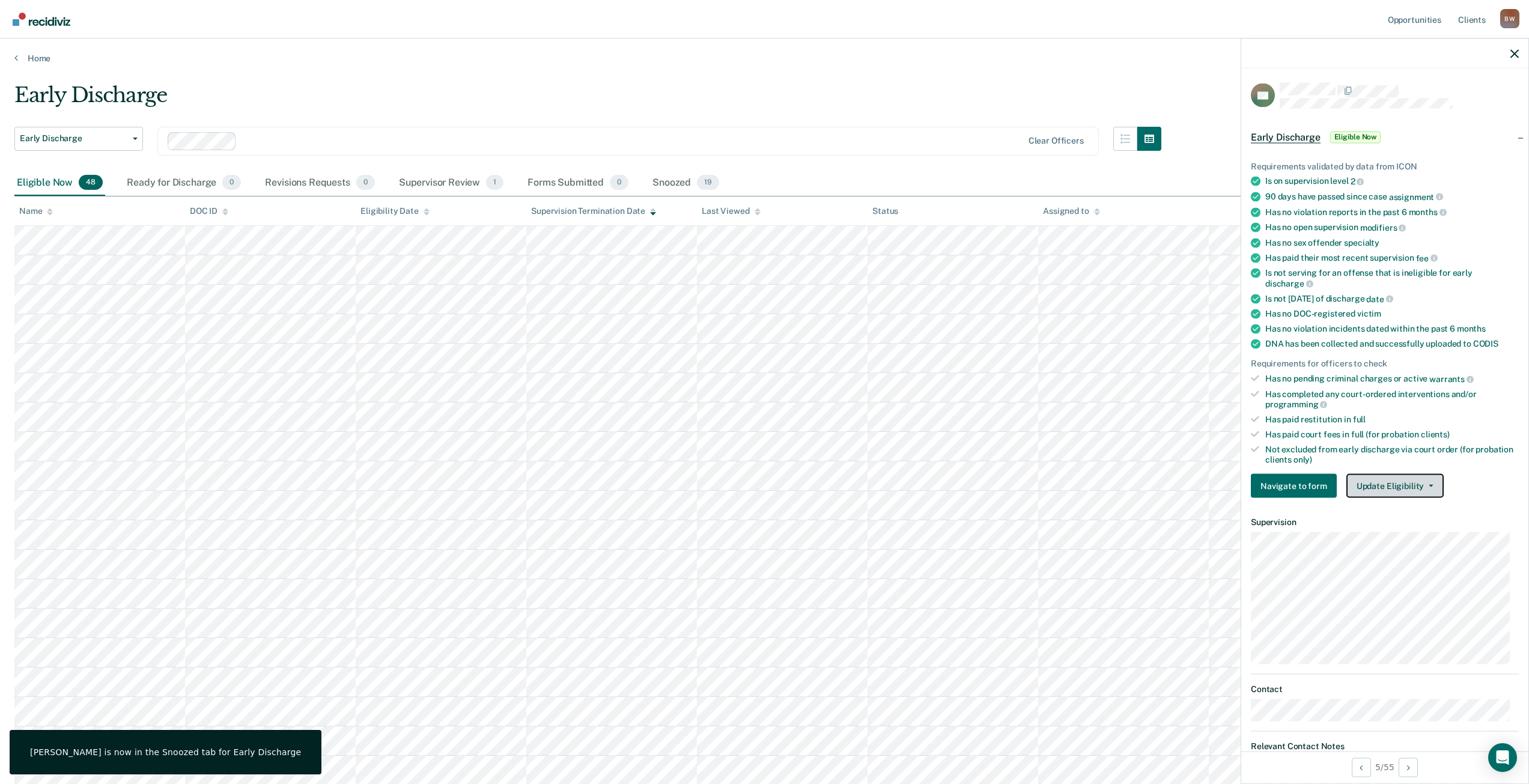
click at [1416, 485] on button "Update Eligibility" at bounding box center [1395, 486] width 97 height 24
click at [1410, 523] on button "Mark as Ineligible" at bounding box center [1416, 529] width 141 height 20
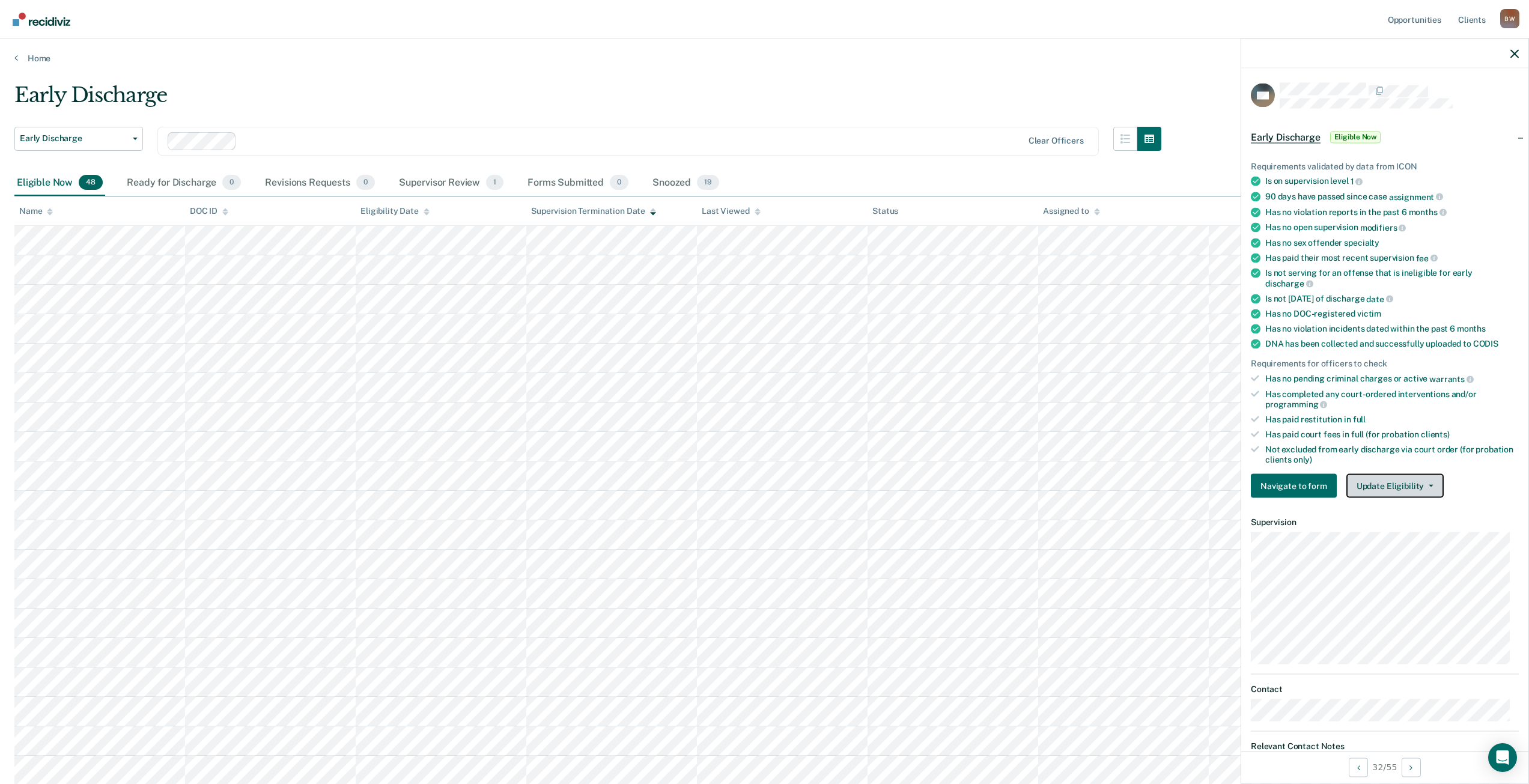
click at [1398, 485] on button "Update Eligibility" at bounding box center [1395, 486] width 97 height 24
click at [1410, 523] on button "Mark as Ineligible" at bounding box center [1416, 529] width 141 height 20
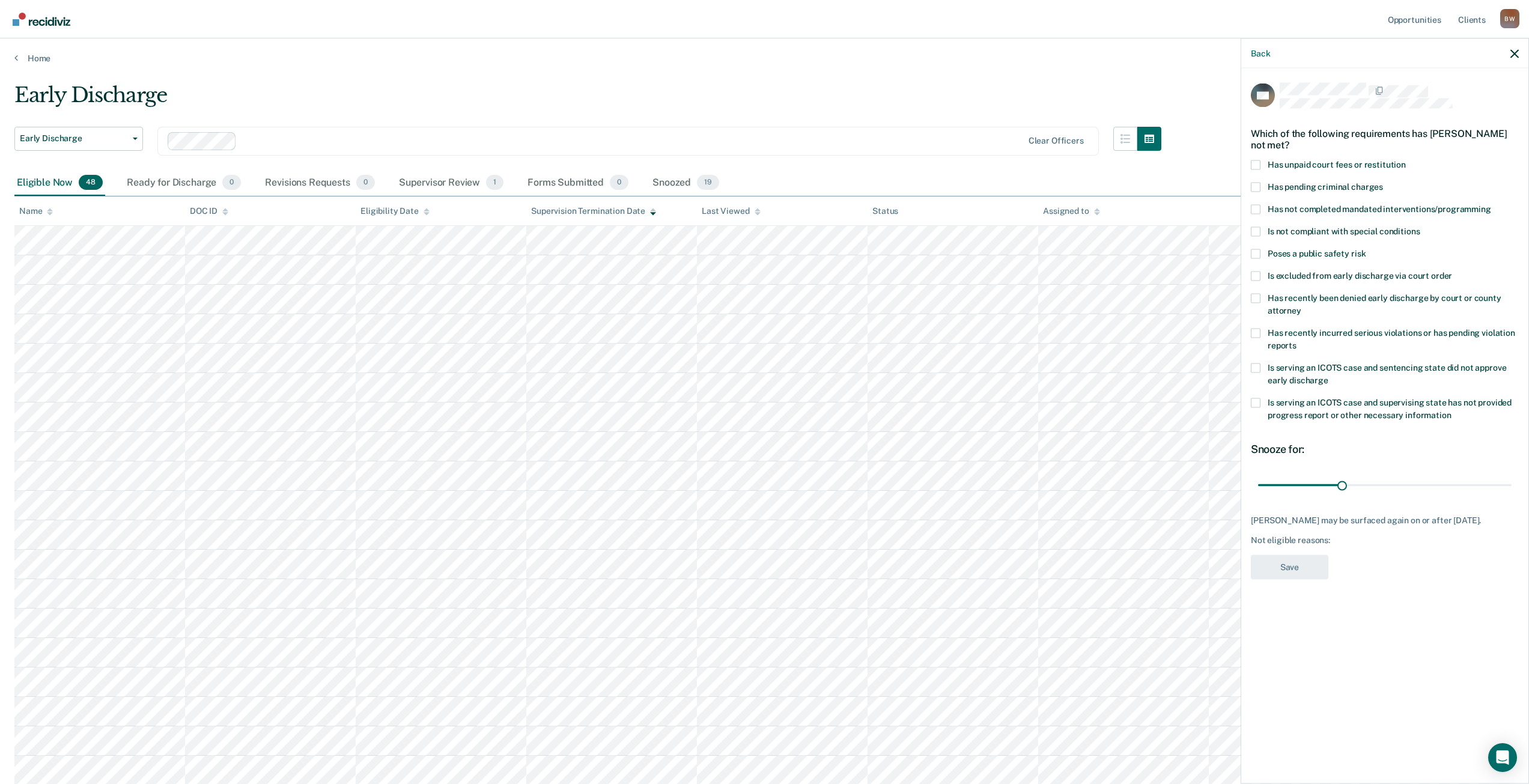
click at [1260, 207] on span at bounding box center [1255, 209] width 9 height 9
click at [1491, 205] on input "Has not completed mandated interventions/programming" at bounding box center [1491, 205] width 0 height 0
drag, startPoint x: 1345, startPoint y: 485, endPoint x: 1512, endPoint y: 493, distance: 167.2
type input "90"
click at [1512, 479] on input "range" at bounding box center [1384, 485] width 253 height 21
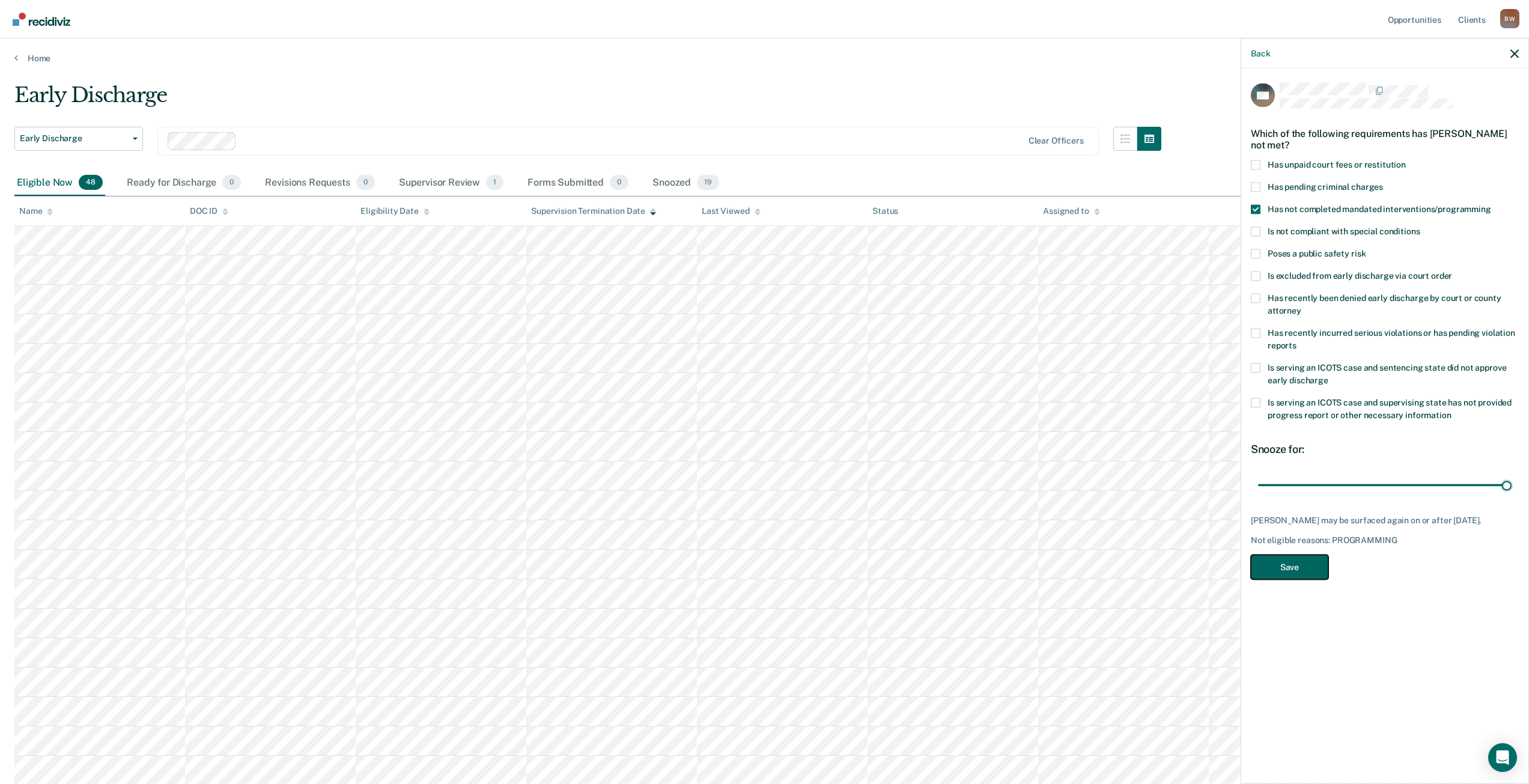
click at [1307, 579] on button "Save" at bounding box center [1290, 567] width 78 height 25
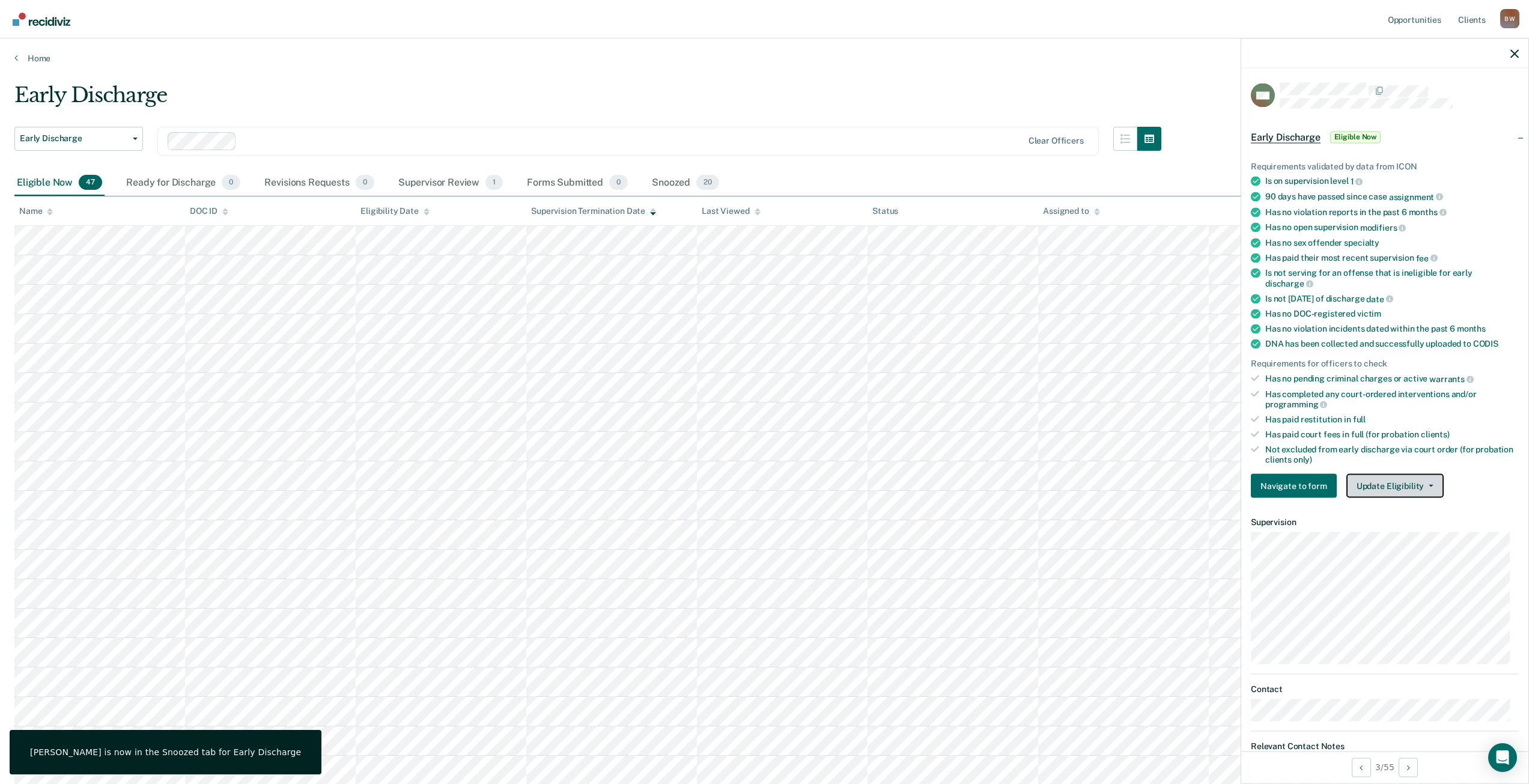
click at [1404, 488] on button "Update Eligibility" at bounding box center [1395, 486] width 97 height 24
click at [1405, 526] on button "Mark as Ineligible" at bounding box center [1416, 529] width 141 height 20
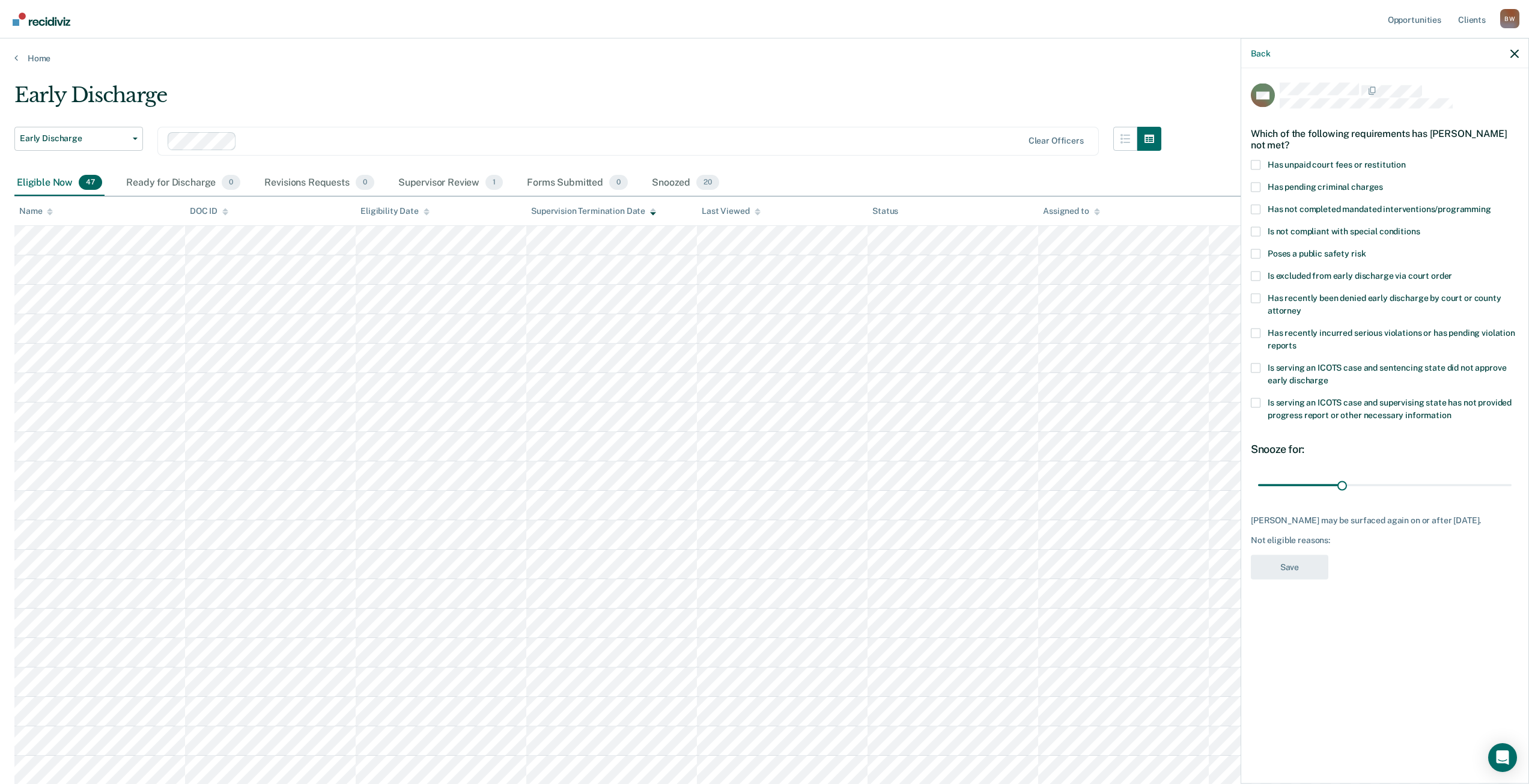
click at [1253, 206] on span at bounding box center [1255, 209] width 9 height 9
click at [1491, 205] on input "Has not completed mandated interventions/programming" at bounding box center [1491, 205] width 0 height 0
drag, startPoint x: 1344, startPoint y: 486, endPoint x: 1538, endPoint y: 479, distance: 194.1
type input "90"
click at [1512, 480] on input "range" at bounding box center [1384, 485] width 253 height 21
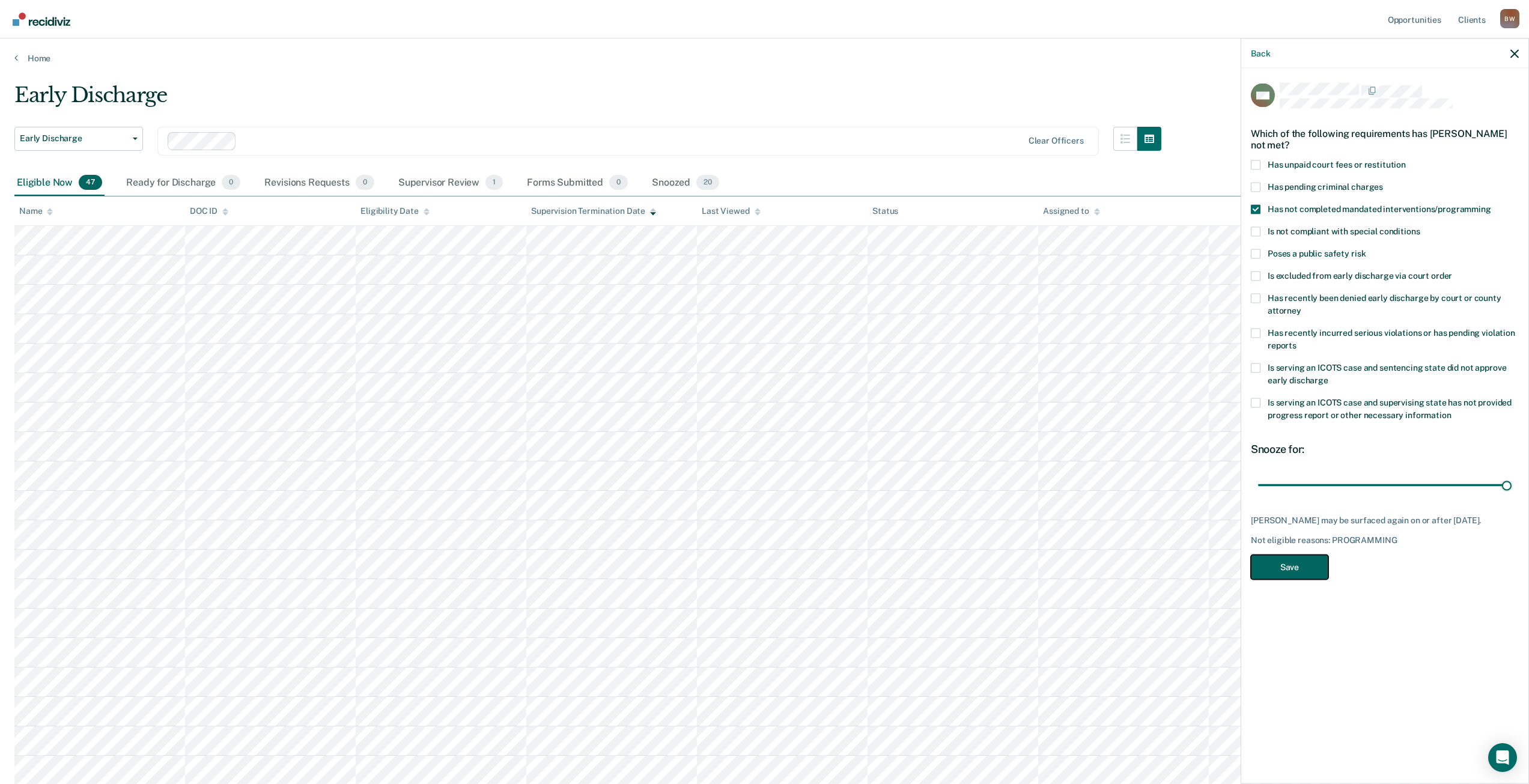
click at [1311, 574] on button "Save" at bounding box center [1290, 567] width 78 height 25
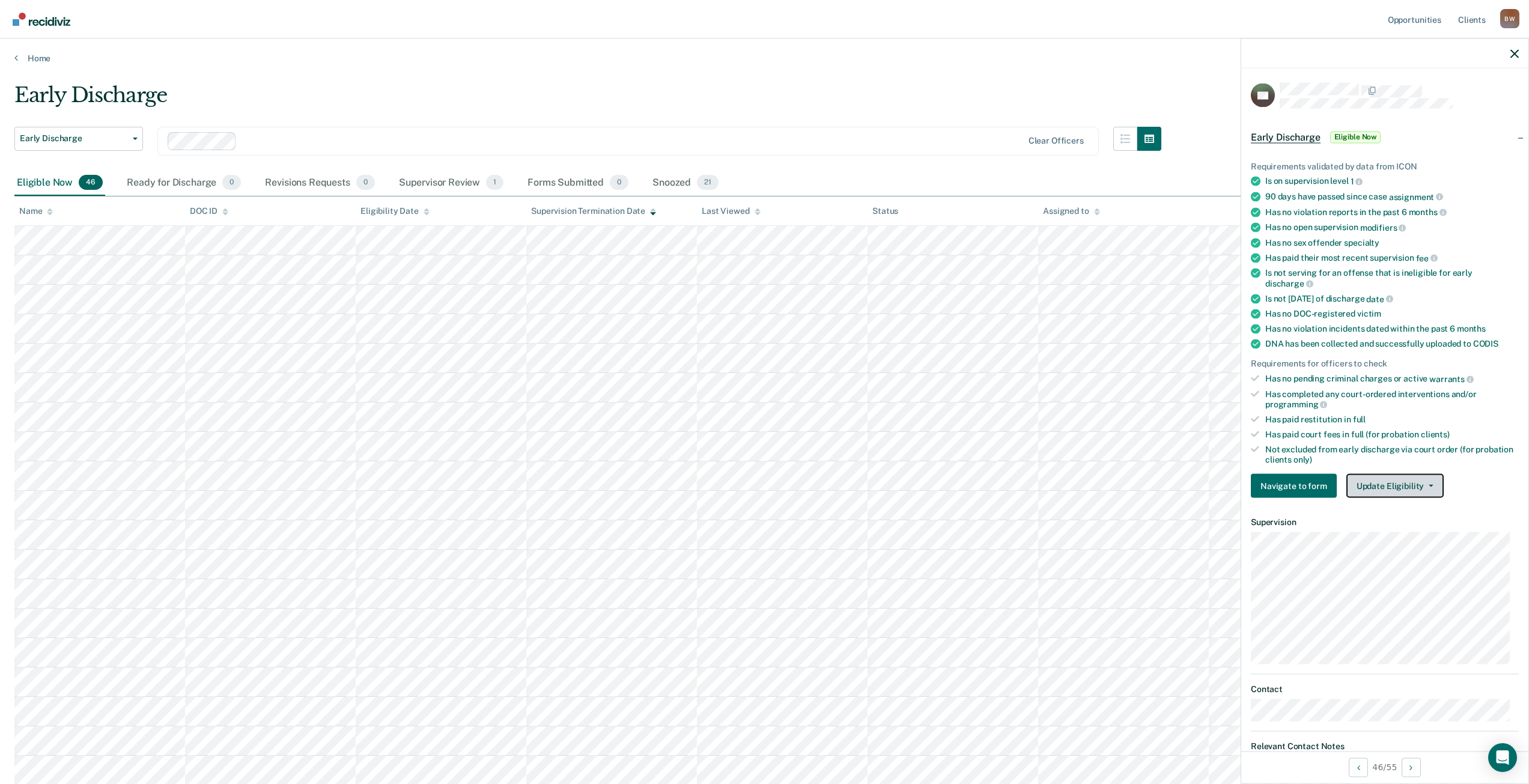
click at [1398, 488] on button "Update Eligibility" at bounding box center [1395, 486] width 97 height 24
click at [1400, 533] on button "Mark as Ineligible" at bounding box center [1416, 529] width 141 height 20
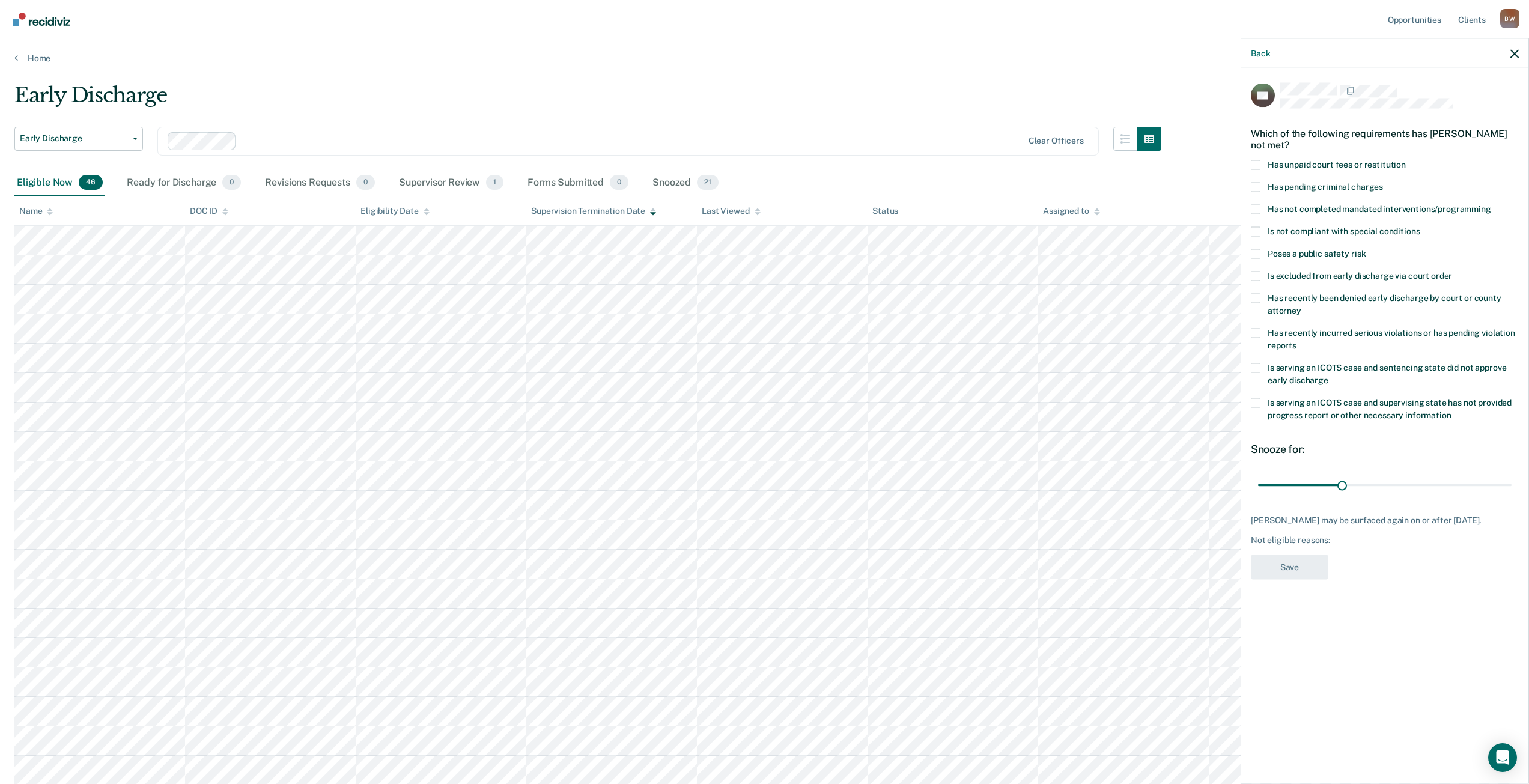
click at [1257, 161] on span at bounding box center [1255, 164] width 9 height 9
click at [1406, 160] on input "Has unpaid court fees or restitution" at bounding box center [1406, 160] width 0 height 0
click at [1255, 206] on span at bounding box center [1255, 209] width 9 height 9
click at [1491, 205] on input "Has not completed mandated interventions/programming" at bounding box center [1491, 205] width 0 height 0
drag, startPoint x: 1282, startPoint y: 485, endPoint x: 1526, endPoint y: 491, distance: 244.1
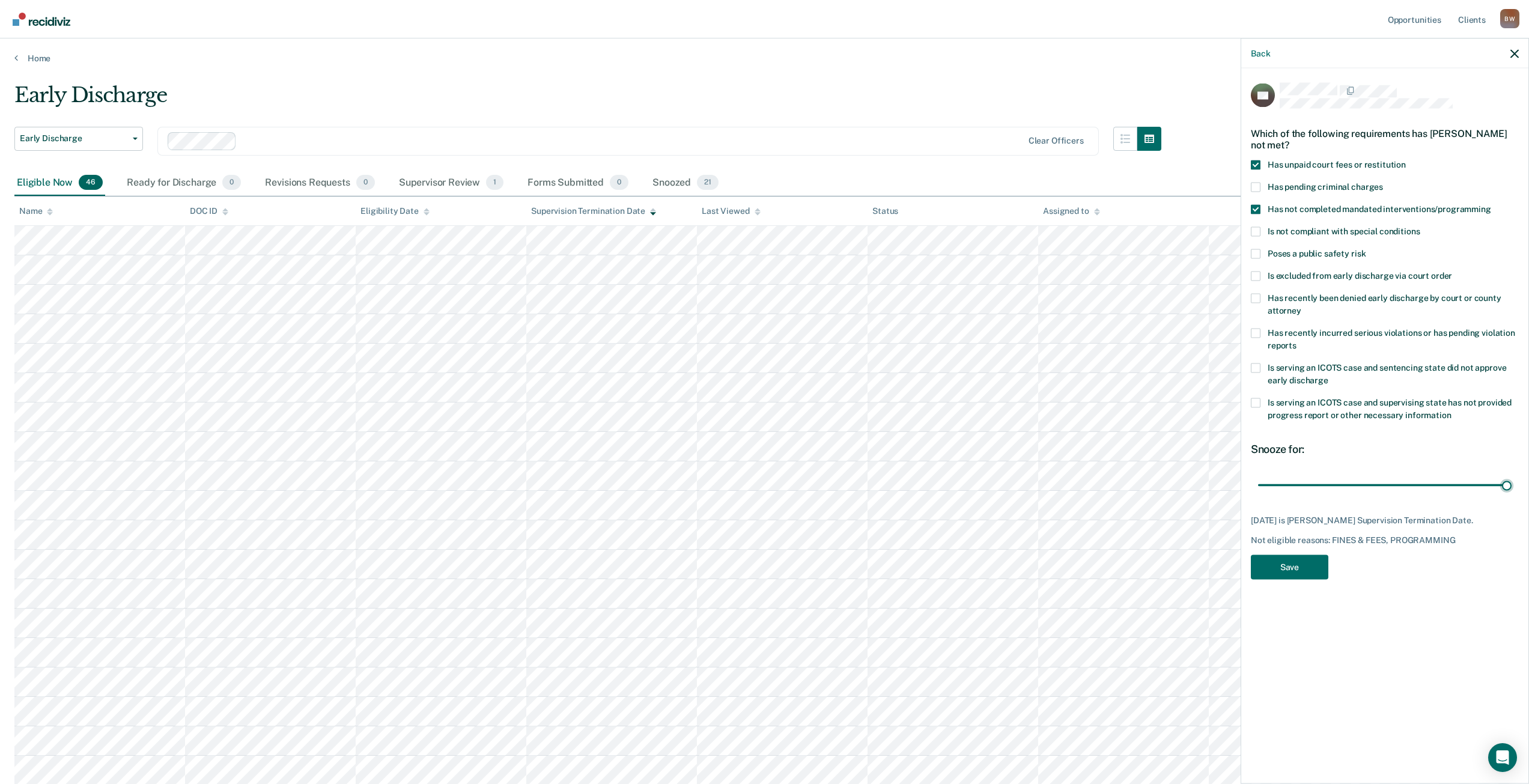
type input "353"
click at [1512, 485] on input "range" at bounding box center [1384, 485] width 253 height 21
click at [1255, 228] on span at bounding box center [1255, 231] width 9 height 9
click at [1420, 227] on input "Is not compliant with special conditions" at bounding box center [1420, 227] width 0 height 0
click at [1253, 210] on span at bounding box center [1255, 209] width 9 height 9
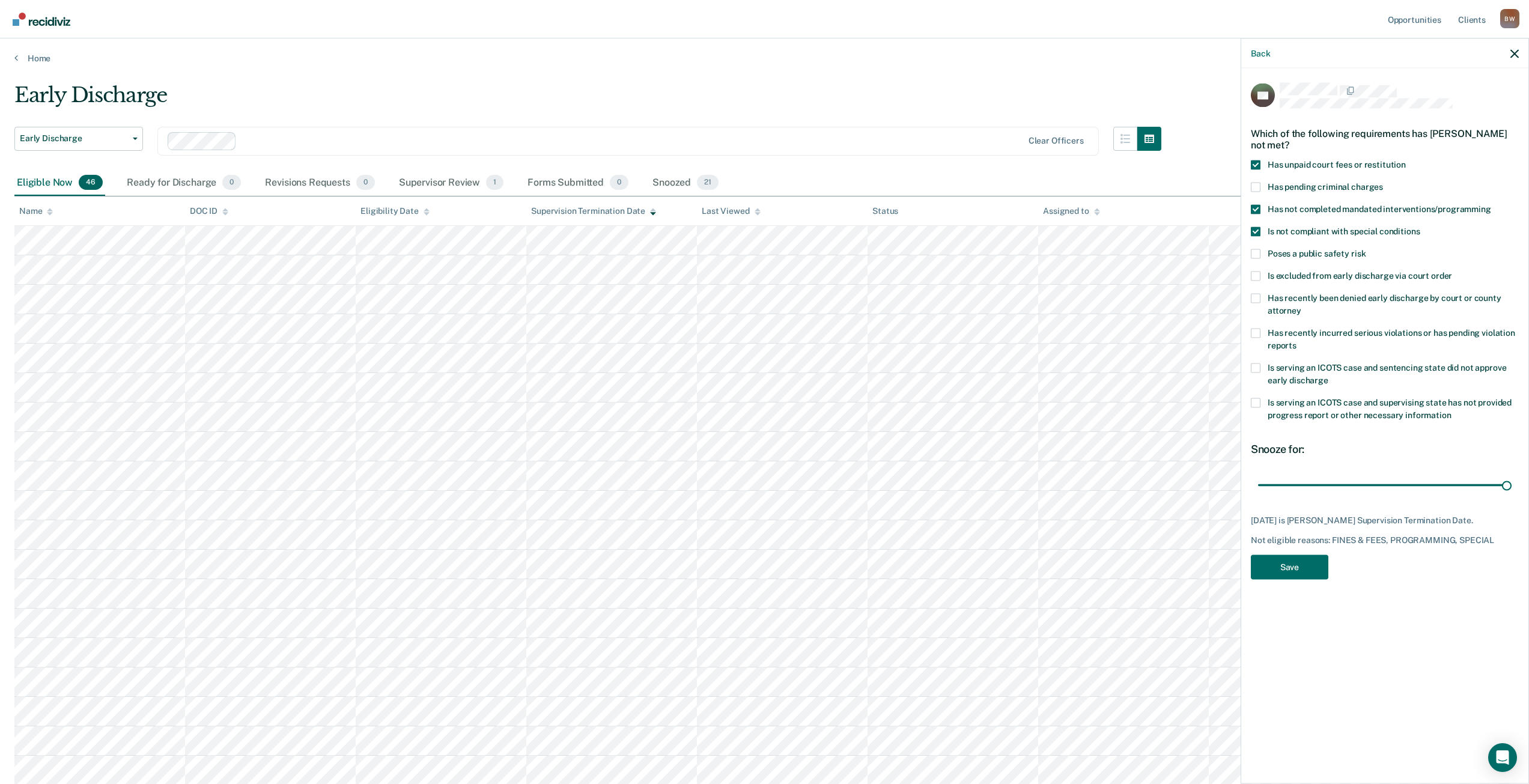
click at [1491, 205] on input "Has not completed mandated interventions/programming" at bounding box center [1491, 205] width 0 height 0
click at [1316, 565] on button "Save" at bounding box center [1290, 567] width 78 height 25
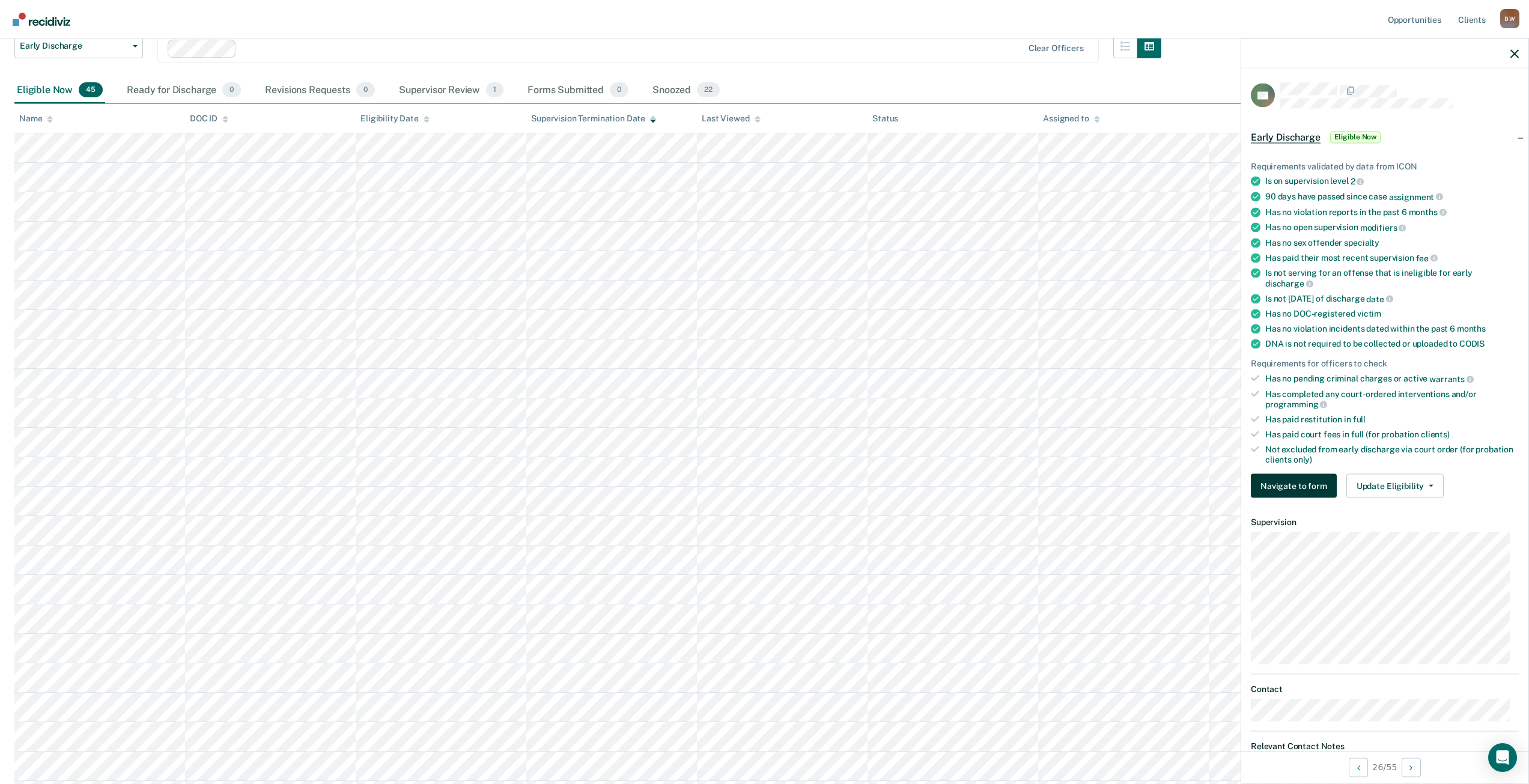
scroll to position [120, 0]
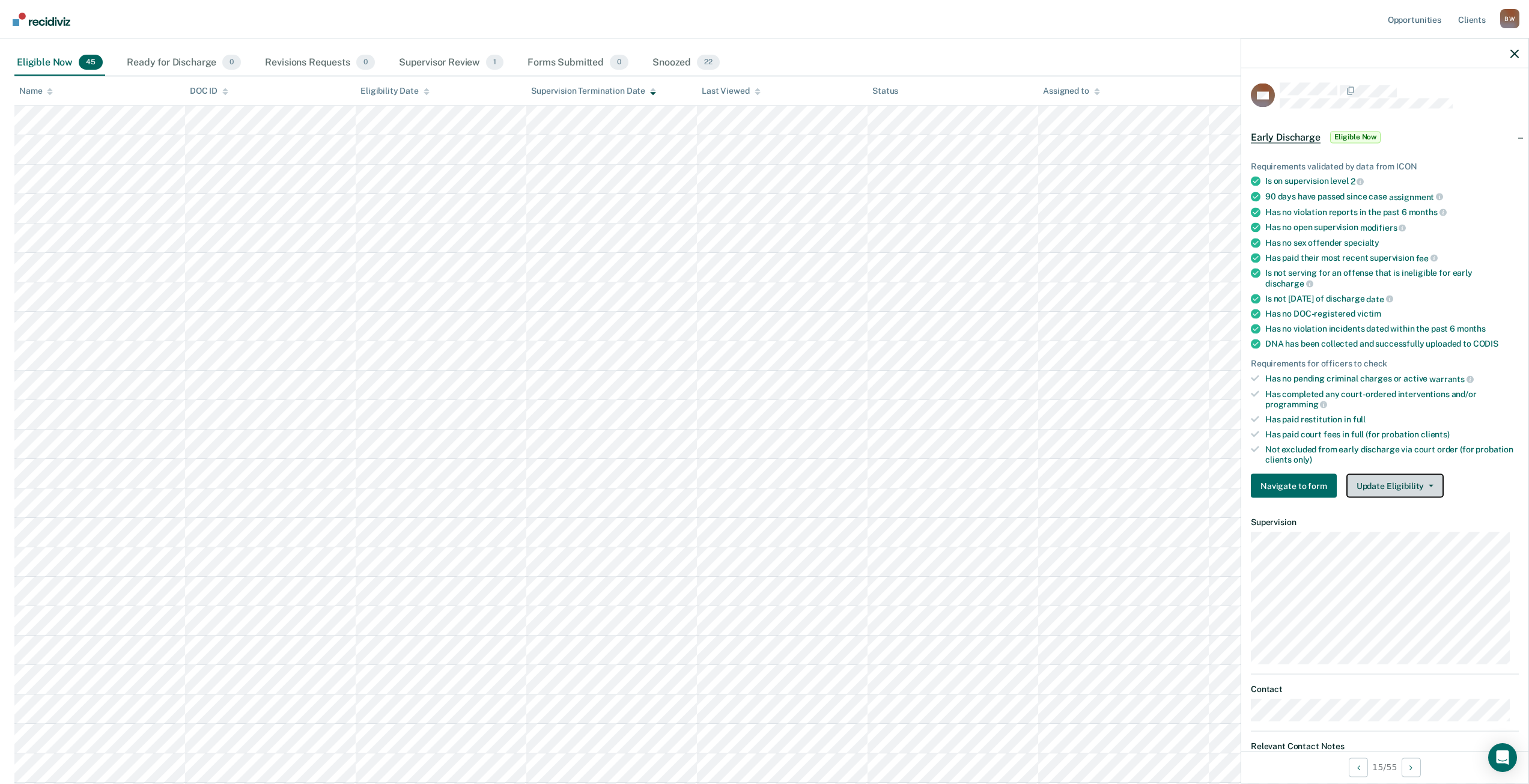
click at [1389, 491] on button "Update Eligibility" at bounding box center [1395, 486] width 97 height 24
click at [1410, 524] on button "Mark as Ineligible" at bounding box center [1416, 529] width 141 height 20
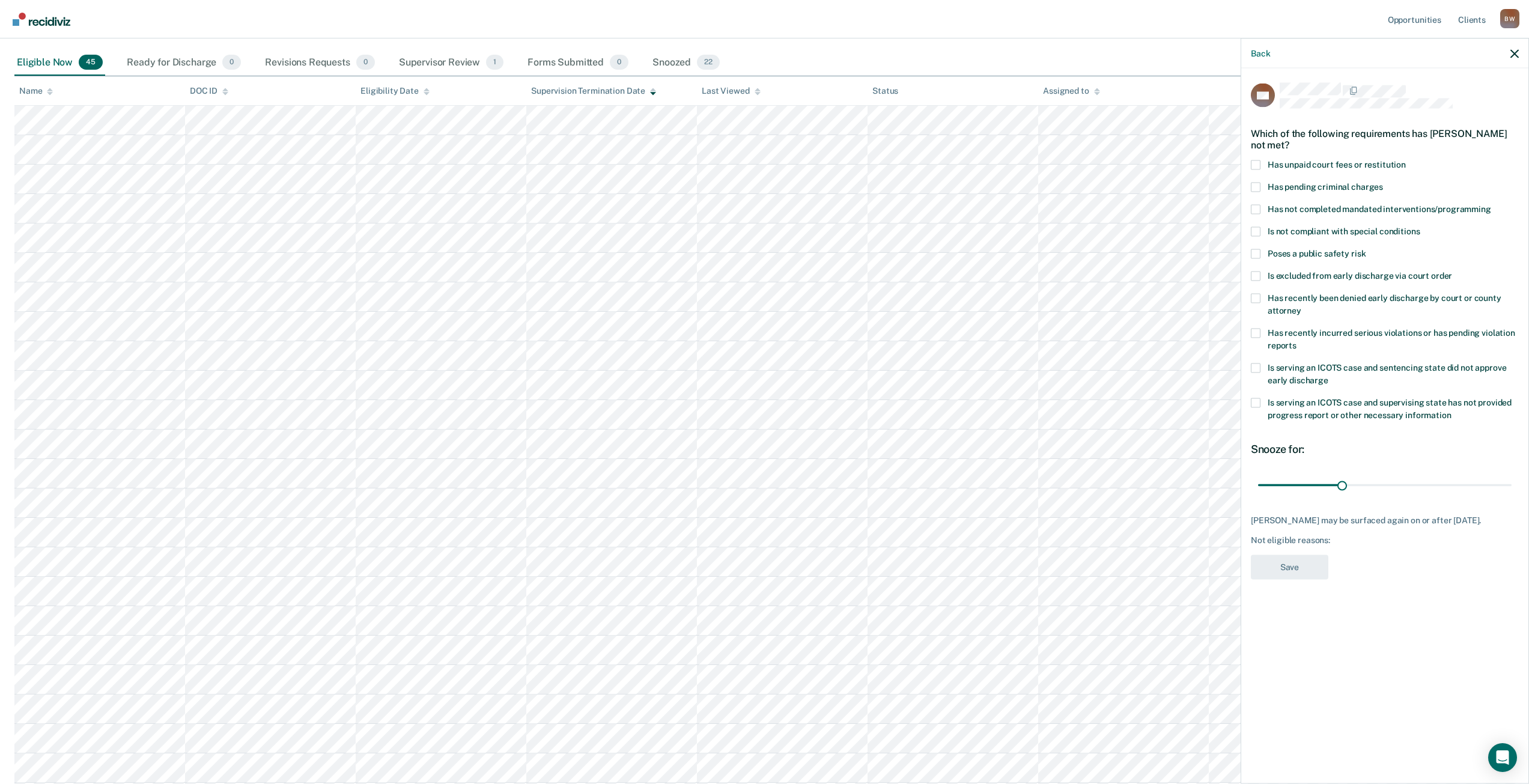
click at [1256, 166] on span at bounding box center [1255, 164] width 9 height 9
click at [1406, 160] on input "Has unpaid court fees or restitution" at bounding box center [1406, 160] width 0 height 0
drag, startPoint x: 1278, startPoint y: 485, endPoint x: 1538, endPoint y: 480, distance: 260.0
type input "365"
click at [1512, 480] on input "range" at bounding box center [1384, 485] width 253 height 21
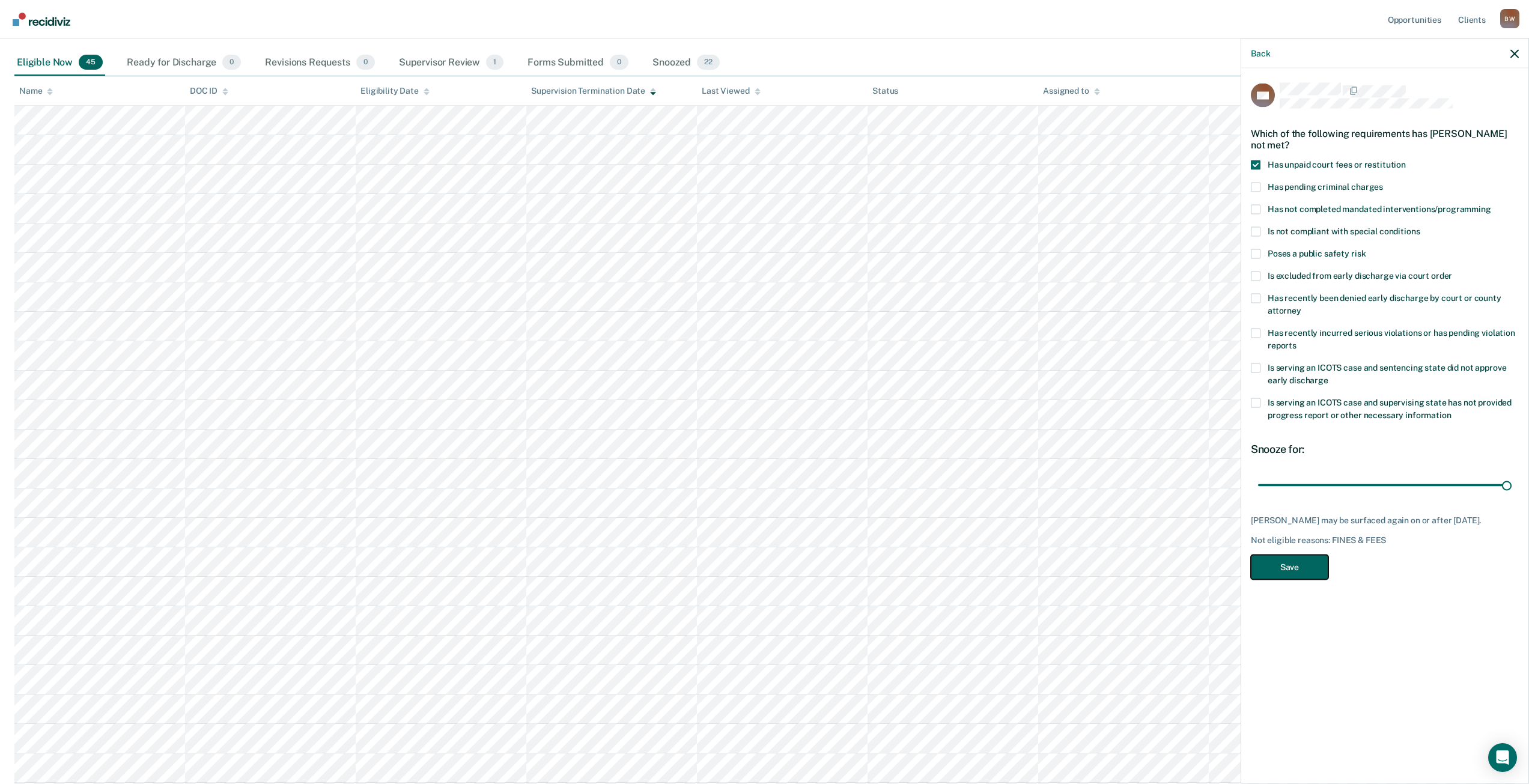
click at [1266, 567] on button "Save" at bounding box center [1290, 567] width 78 height 25
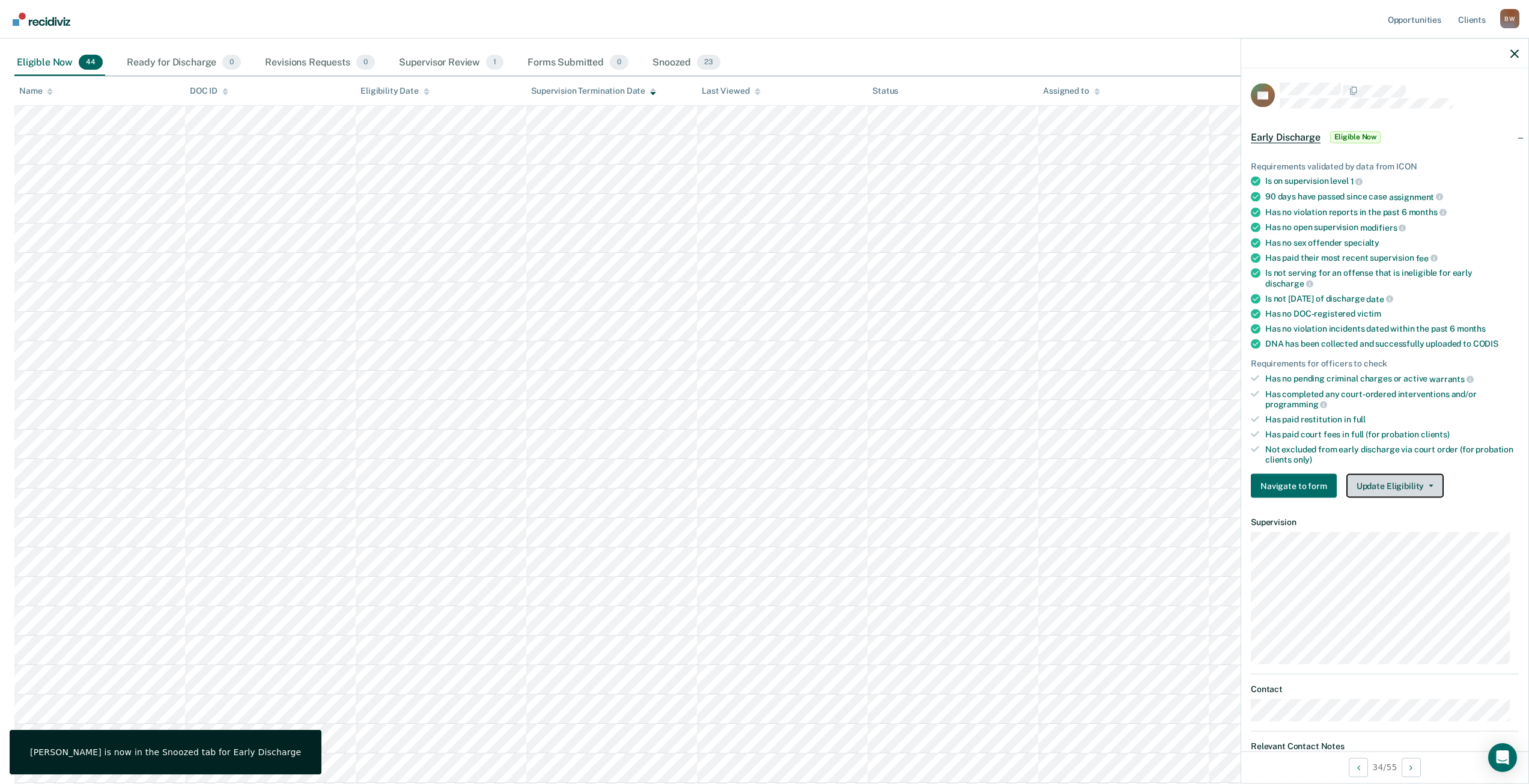
click at [1416, 484] on button "Update Eligibility" at bounding box center [1395, 486] width 97 height 24
click at [1401, 527] on button "Mark as Ineligible" at bounding box center [1416, 529] width 141 height 20
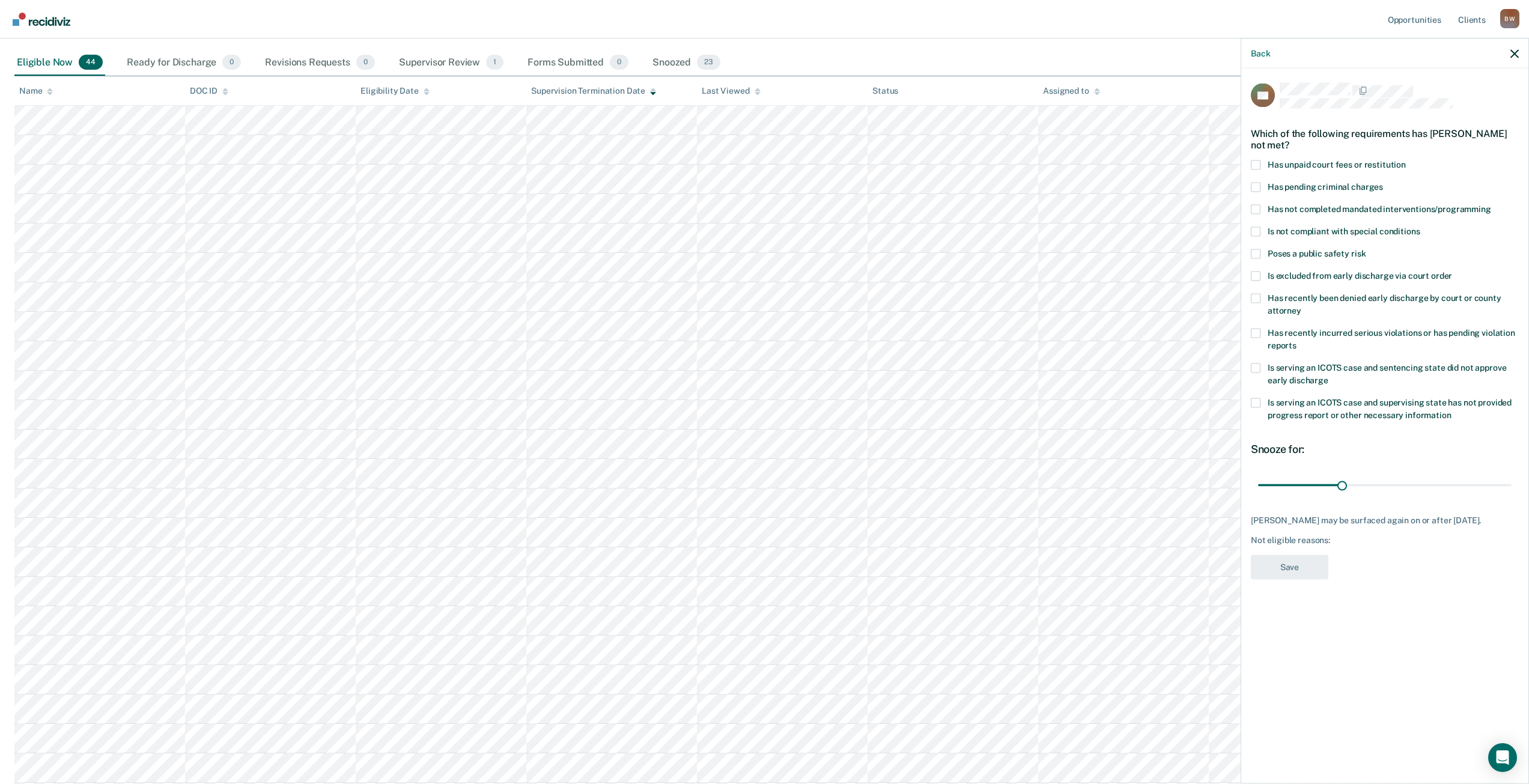
click at [1255, 163] on span at bounding box center [1255, 164] width 9 height 9
click at [1406, 160] on input "Has unpaid court fees or restitution" at bounding box center [1406, 160] width 0 height 0
drag, startPoint x: 1281, startPoint y: 486, endPoint x: 1512, endPoint y: 497, distance: 231.3
type input "365"
click at [1512, 486] on input "range" at bounding box center [1384, 485] width 253 height 21
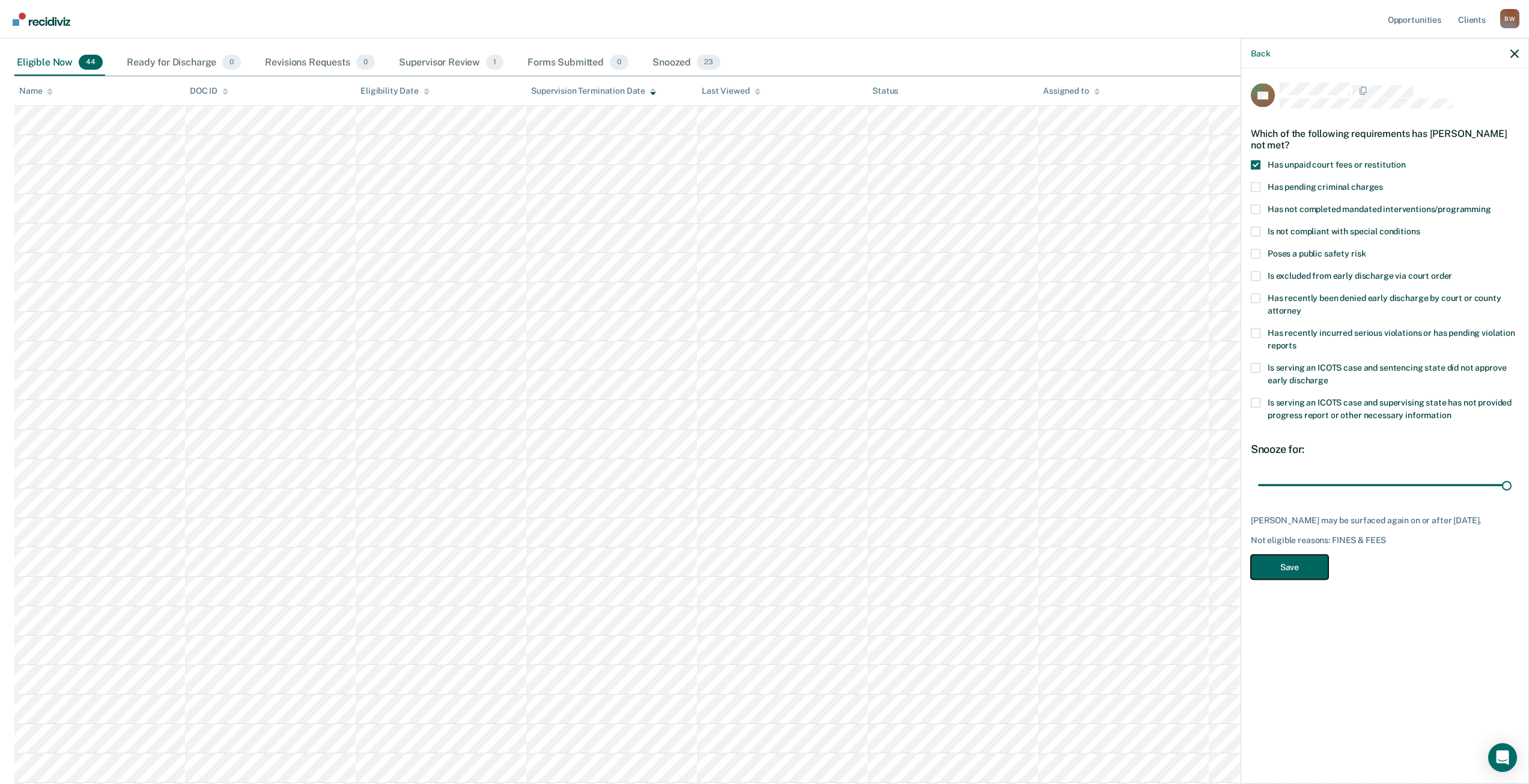
click at [1280, 578] on button "Save" at bounding box center [1290, 567] width 78 height 25
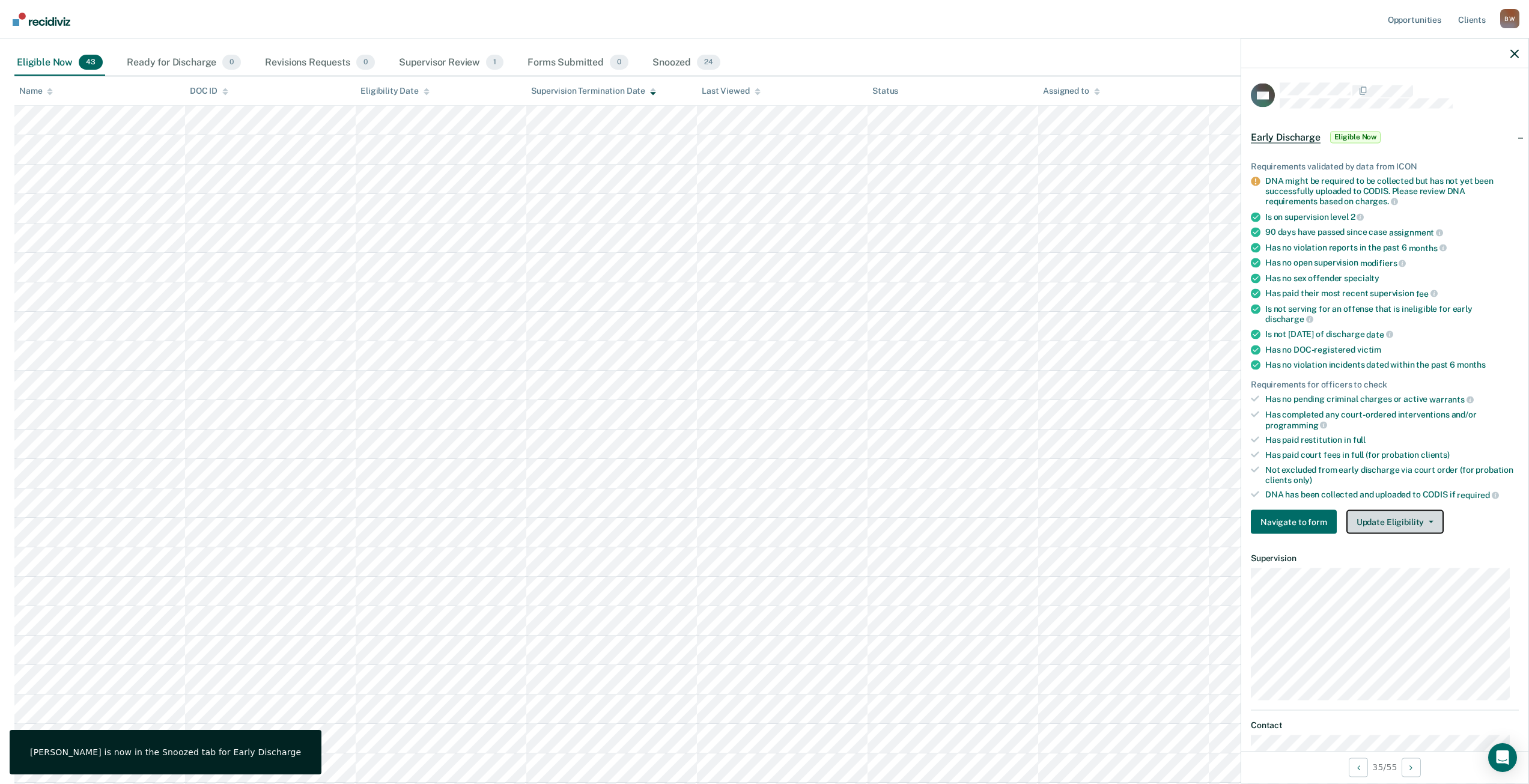
click at [1372, 520] on button "Update Eligibility" at bounding box center [1395, 522] width 97 height 24
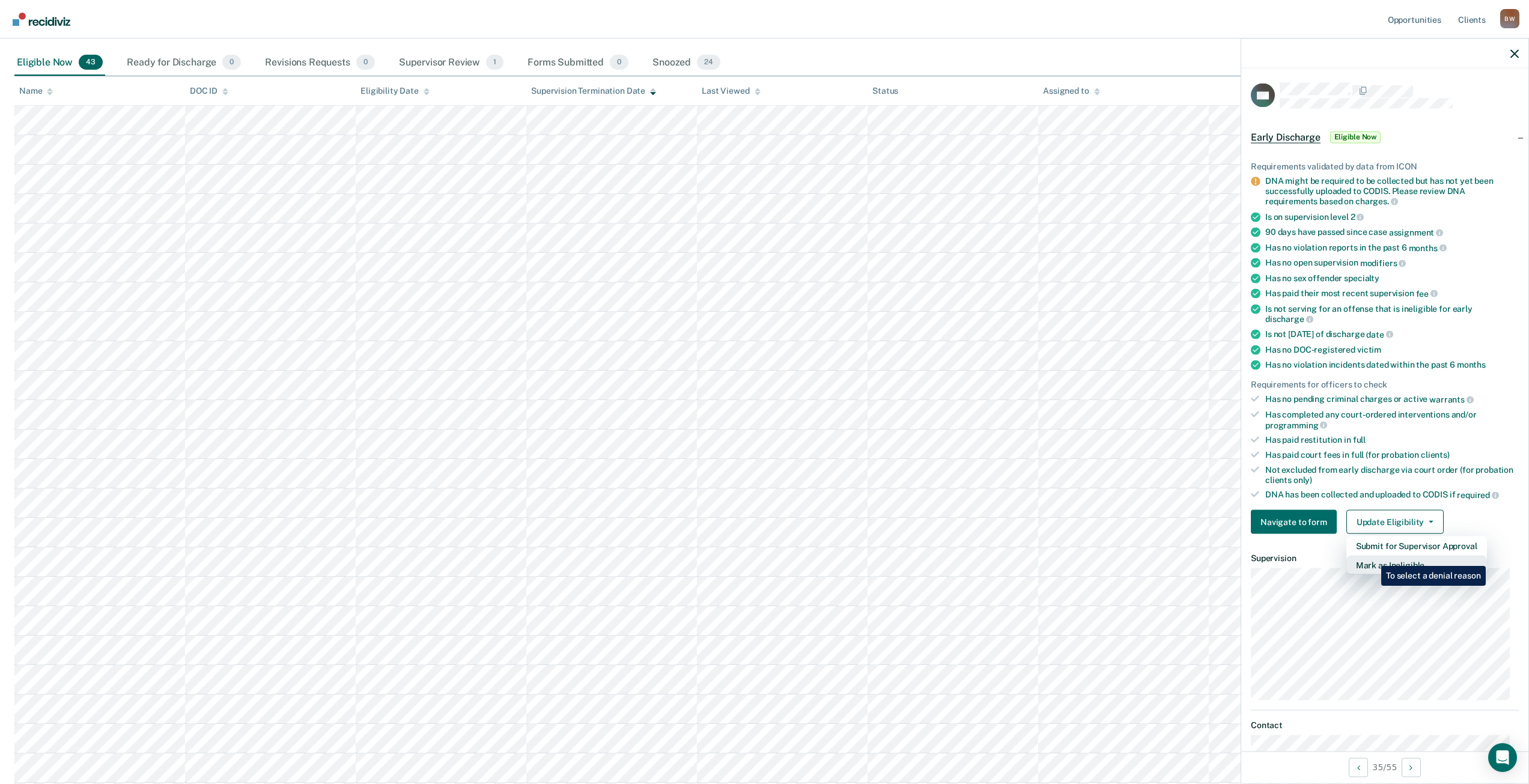
click at [1373, 559] on button "Mark as Ineligible" at bounding box center [1416, 565] width 141 height 20
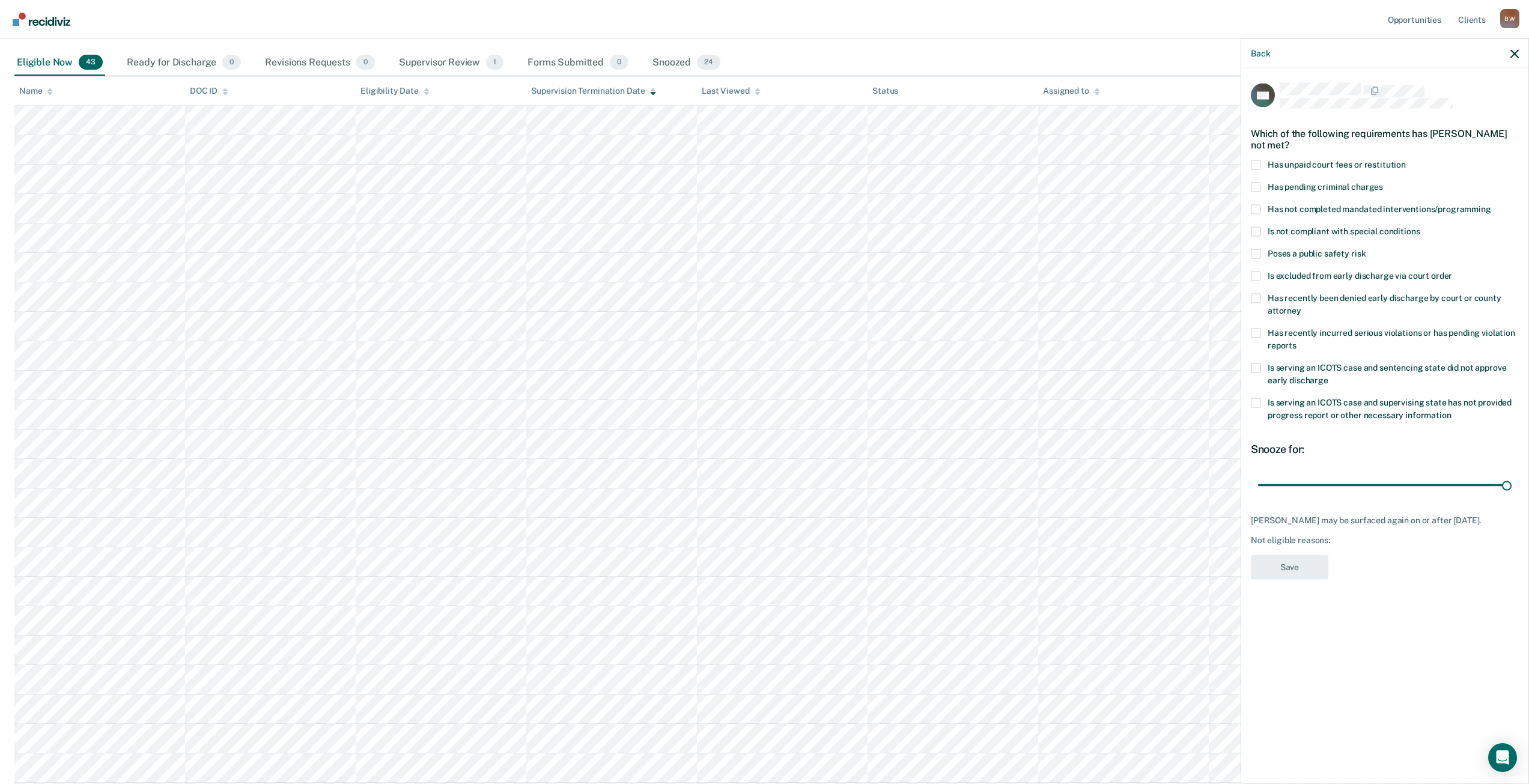
drag, startPoint x: 1342, startPoint y: 487, endPoint x: 1538, endPoint y: 485, distance: 196.0
type input "90"
click at [1512, 483] on input "range" at bounding box center [1384, 485] width 253 height 21
click at [1259, 164] on span at bounding box center [1255, 164] width 9 height 9
click at [1406, 160] on input "Has unpaid court fees or restitution" at bounding box center [1406, 160] width 0 height 0
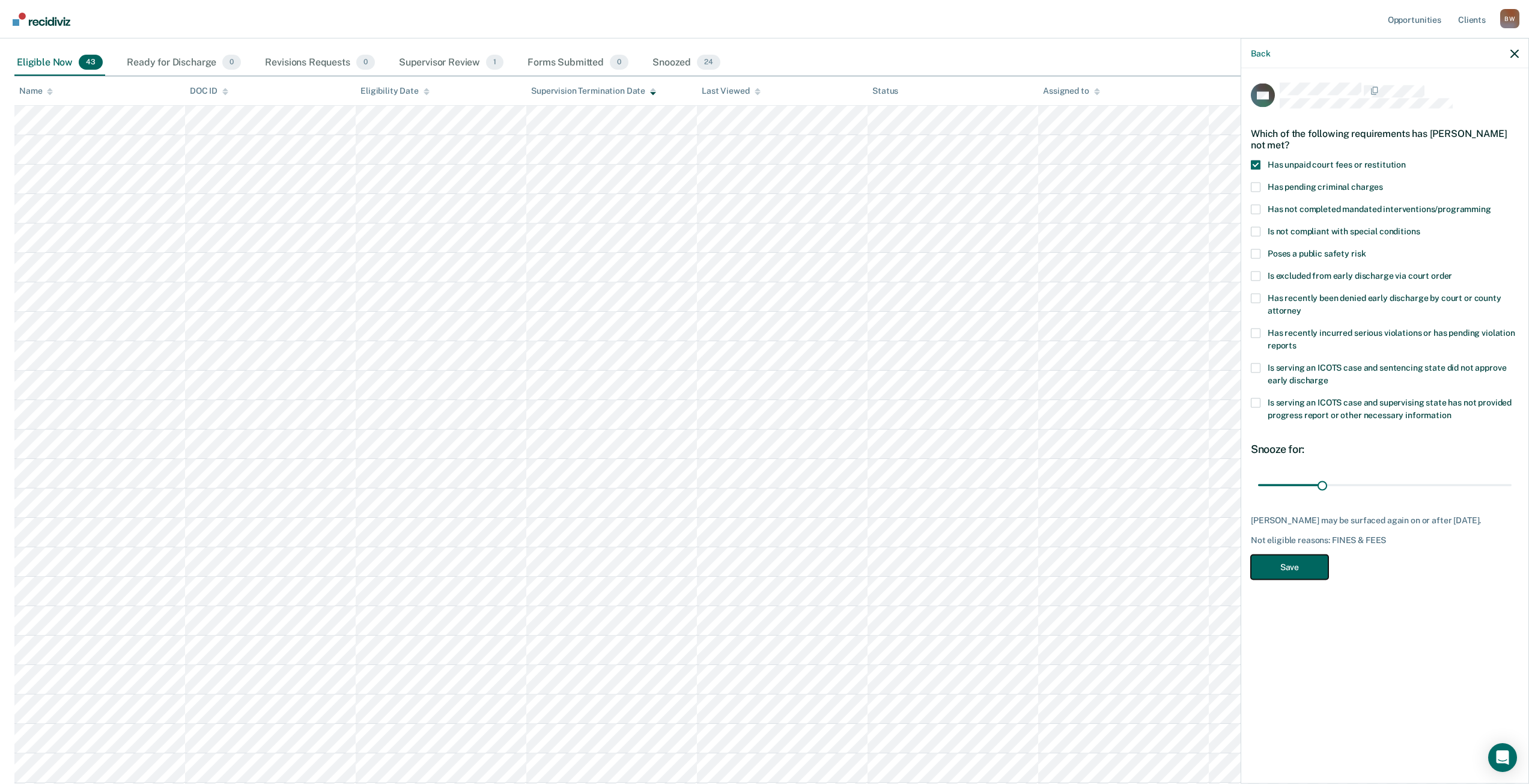
click at [1269, 570] on button "Save" at bounding box center [1290, 567] width 78 height 25
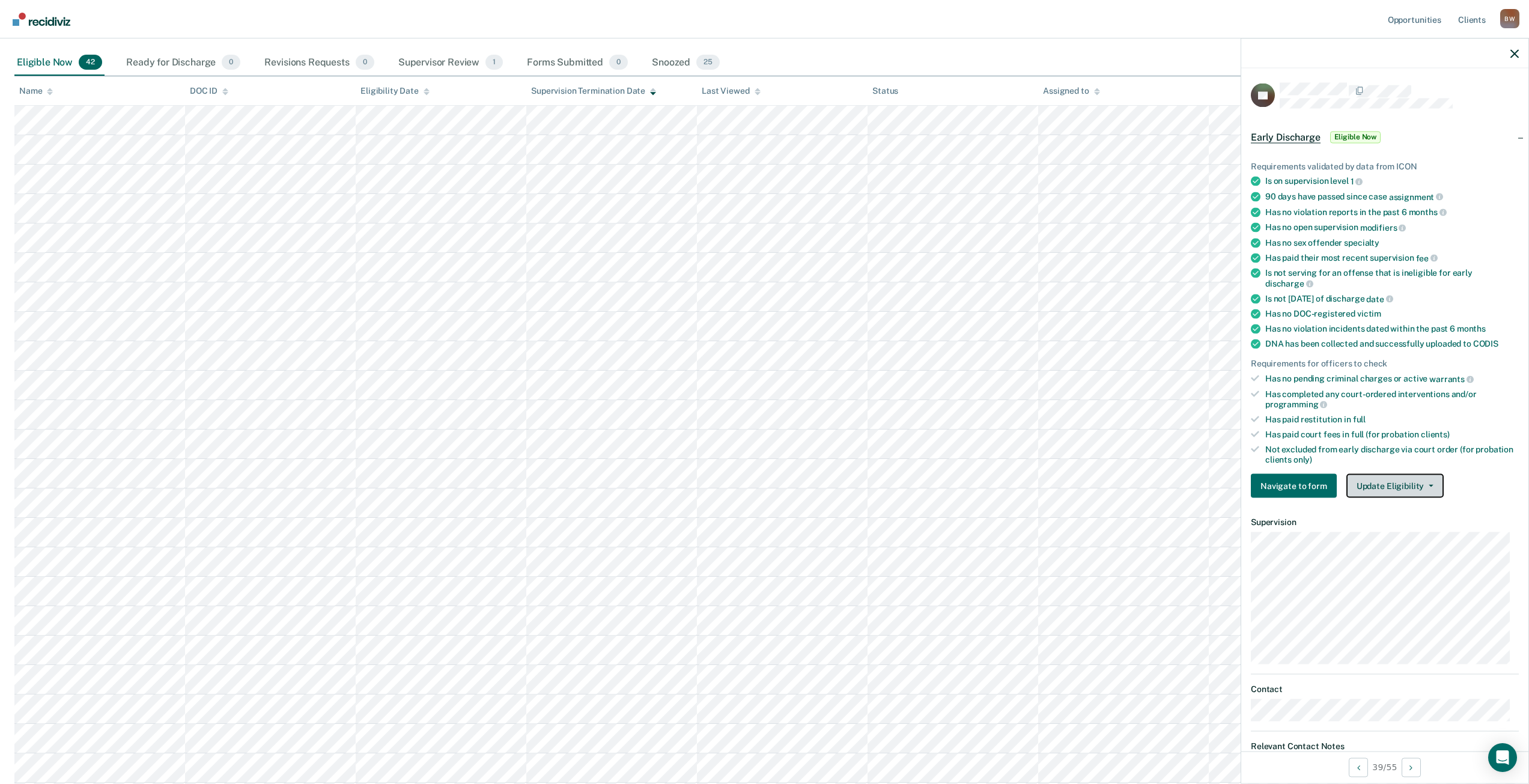
click at [1377, 478] on button "Update Eligibility" at bounding box center [1395, 486] width 97 height 24
click at [1386, 520] on button "Mark as Ineligible" at bounding box center [1416, 529] width 141 height 20
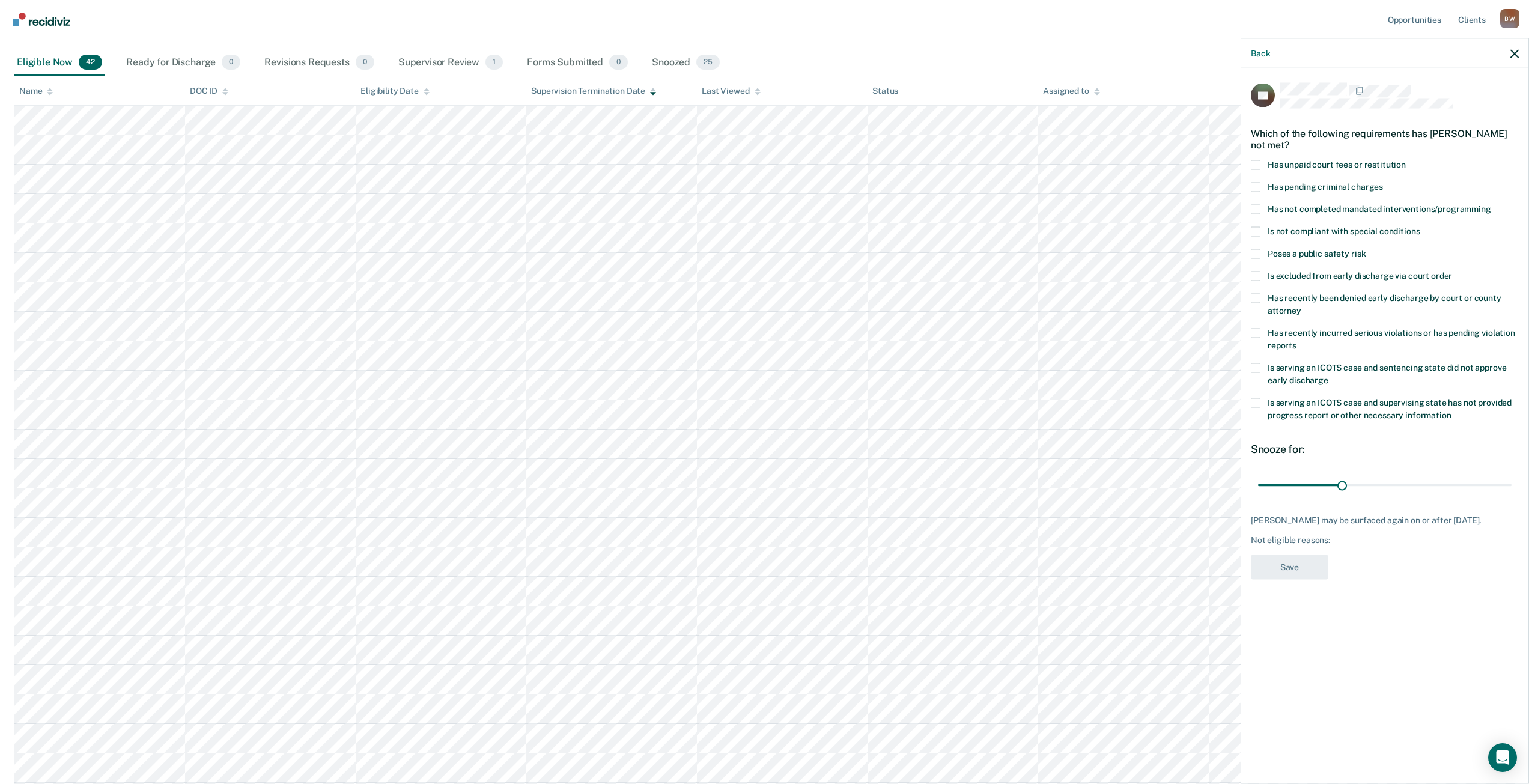
click at [1257, 163] on span at bounding box center [1255, 164] width 9 height 9
click at [1406, 160] on input "Has unpaid court fees or restitution" at bounding box center [1406, 160] width 0 height 0
drag, startPoint x: 1282, startPoint y: 484, endPoint x: 1538, endPoint y: 492, distance: 256.1
type input "365"
click at [1512, 492] on input "range" at bounding box center [1384, 485] width 253 height 21
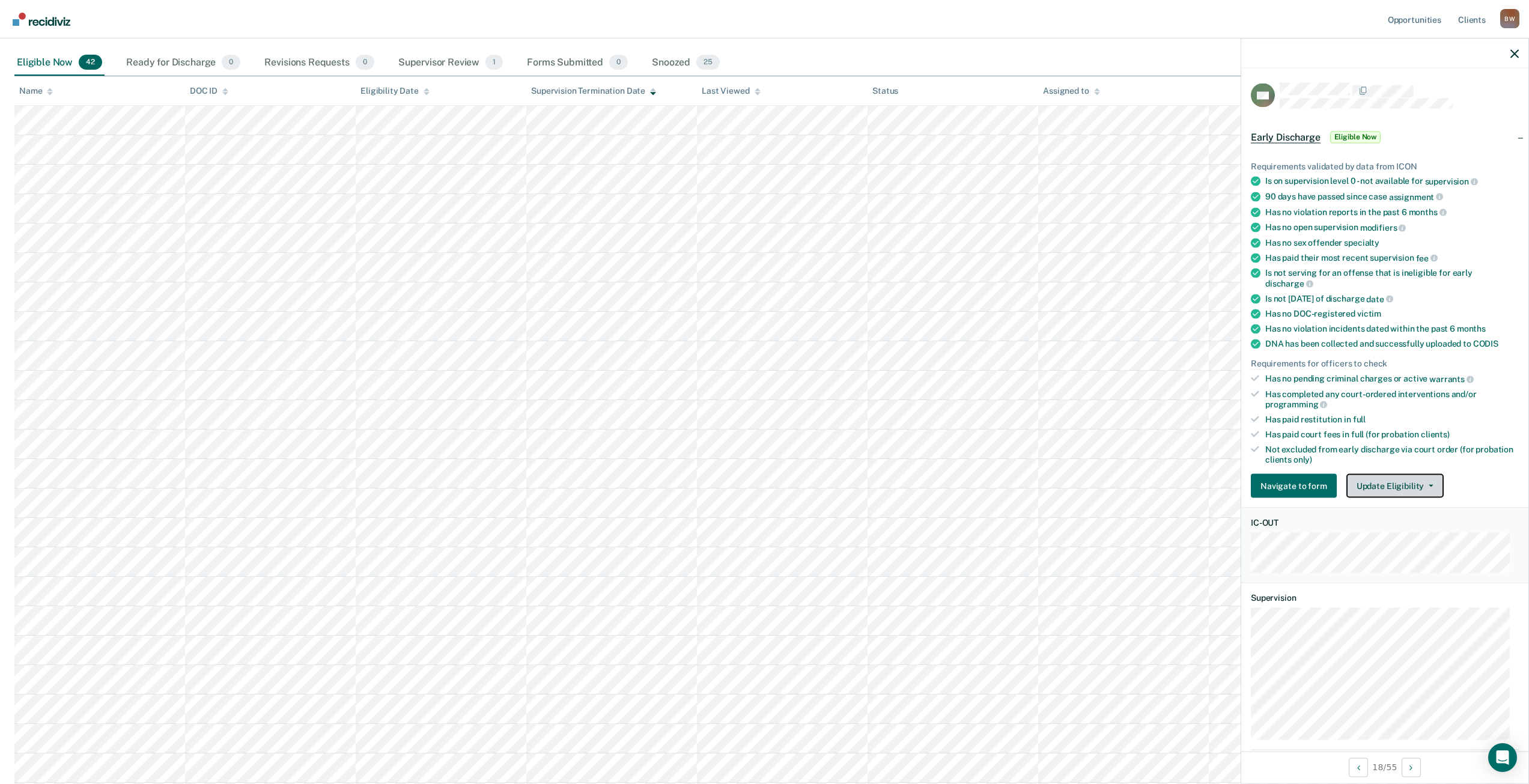
click at [1391, 490] on button "Update Eligibility" at bounding box center [1395, 486] width 97 height 24
click at [1390, 523] on button "Mark as Ineligible" at bounding box center [1416, 529] width 141 height 20
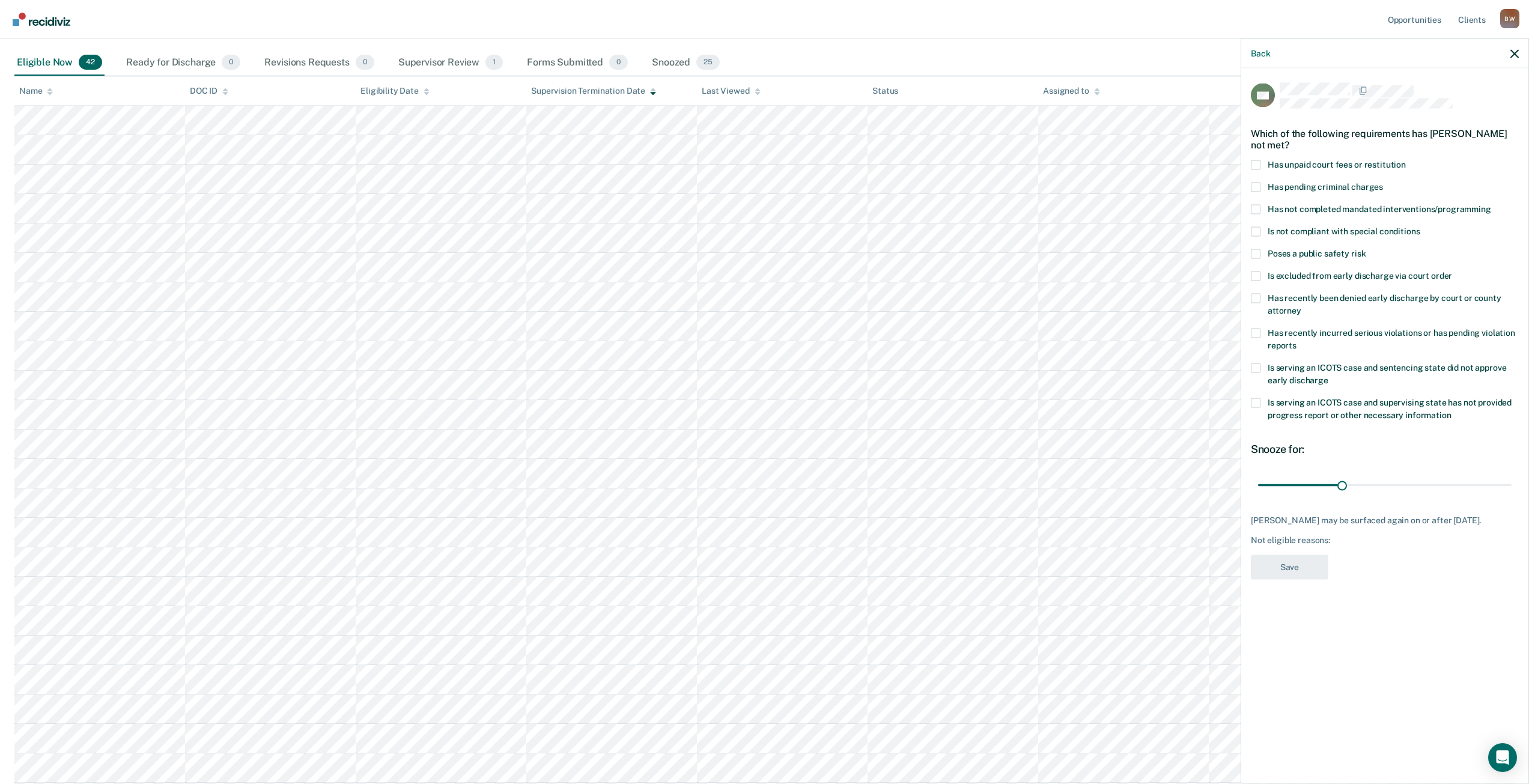
click at [1254, 164] on span at bounding box center [1255, 164] width 9 height 9
click at [1406, 160] on input "Has unpaid court fees or restitution" at bounding box center [1406, 160] width 0 height 0
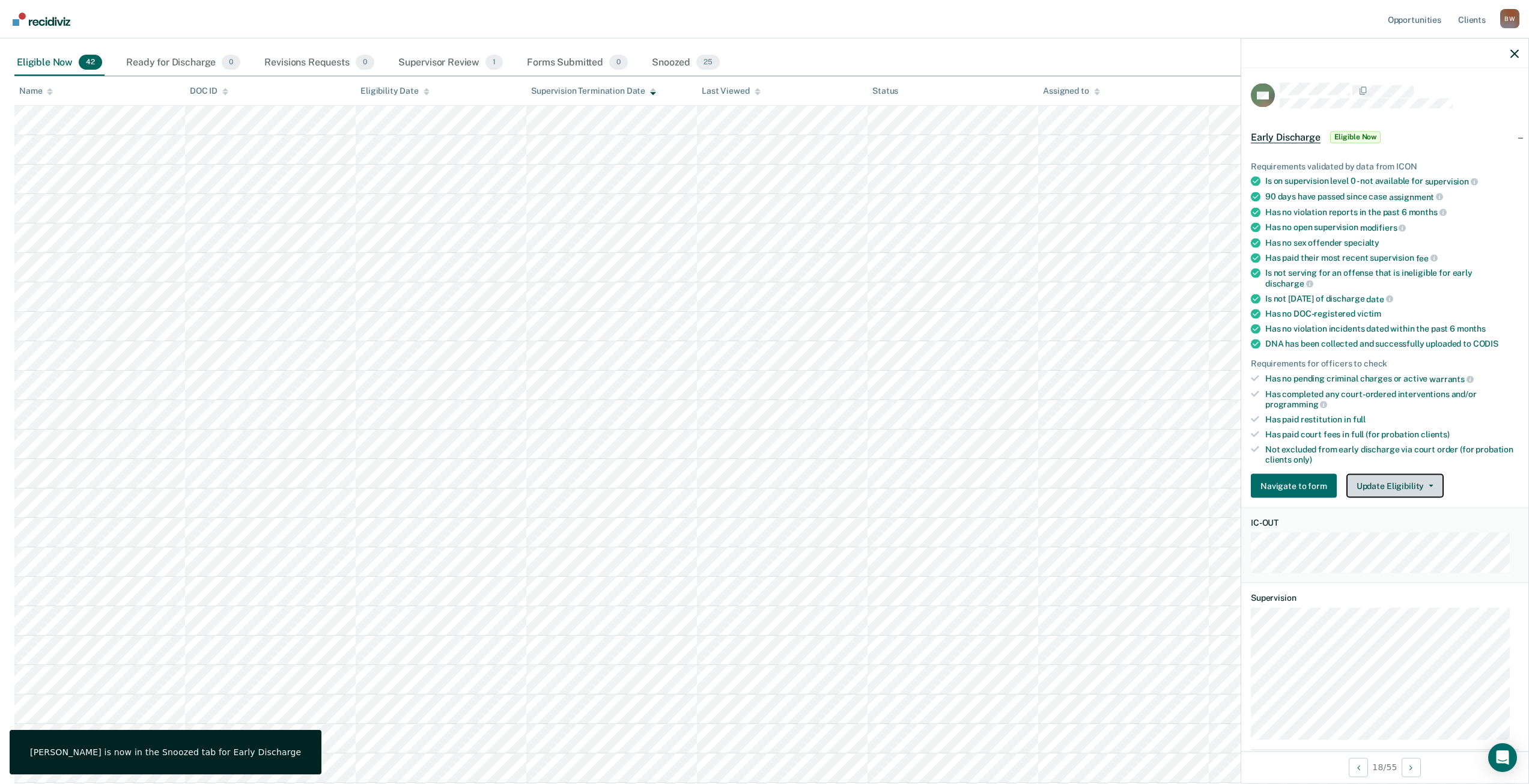
click at [1391, 484] on button "Update Eligibility" at bounding box center [1395, 486] width 97 height 24
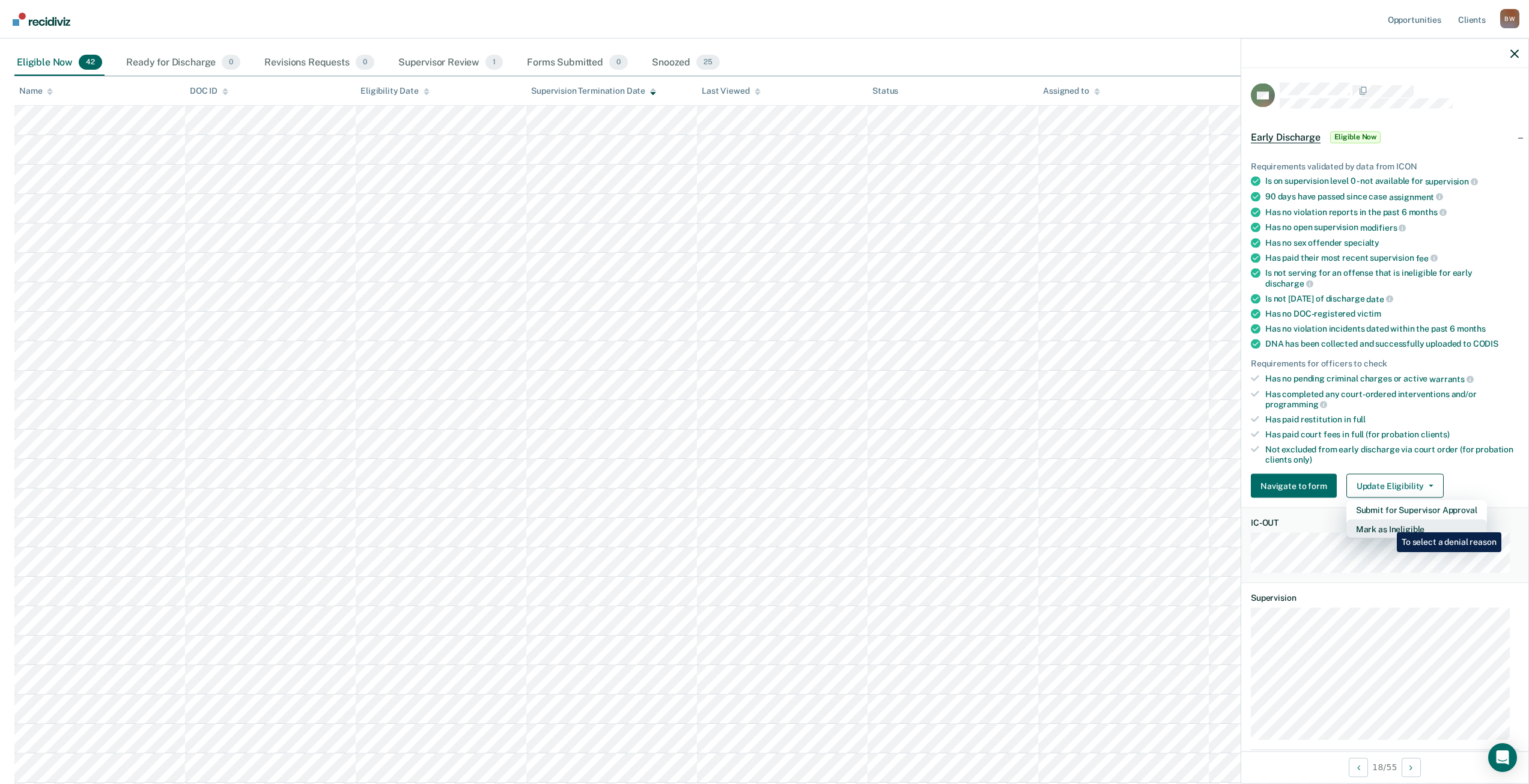
click at [1388, 524] on button "Mark as Ineligible" at bounding box center [1416, 529] width 141 height 20
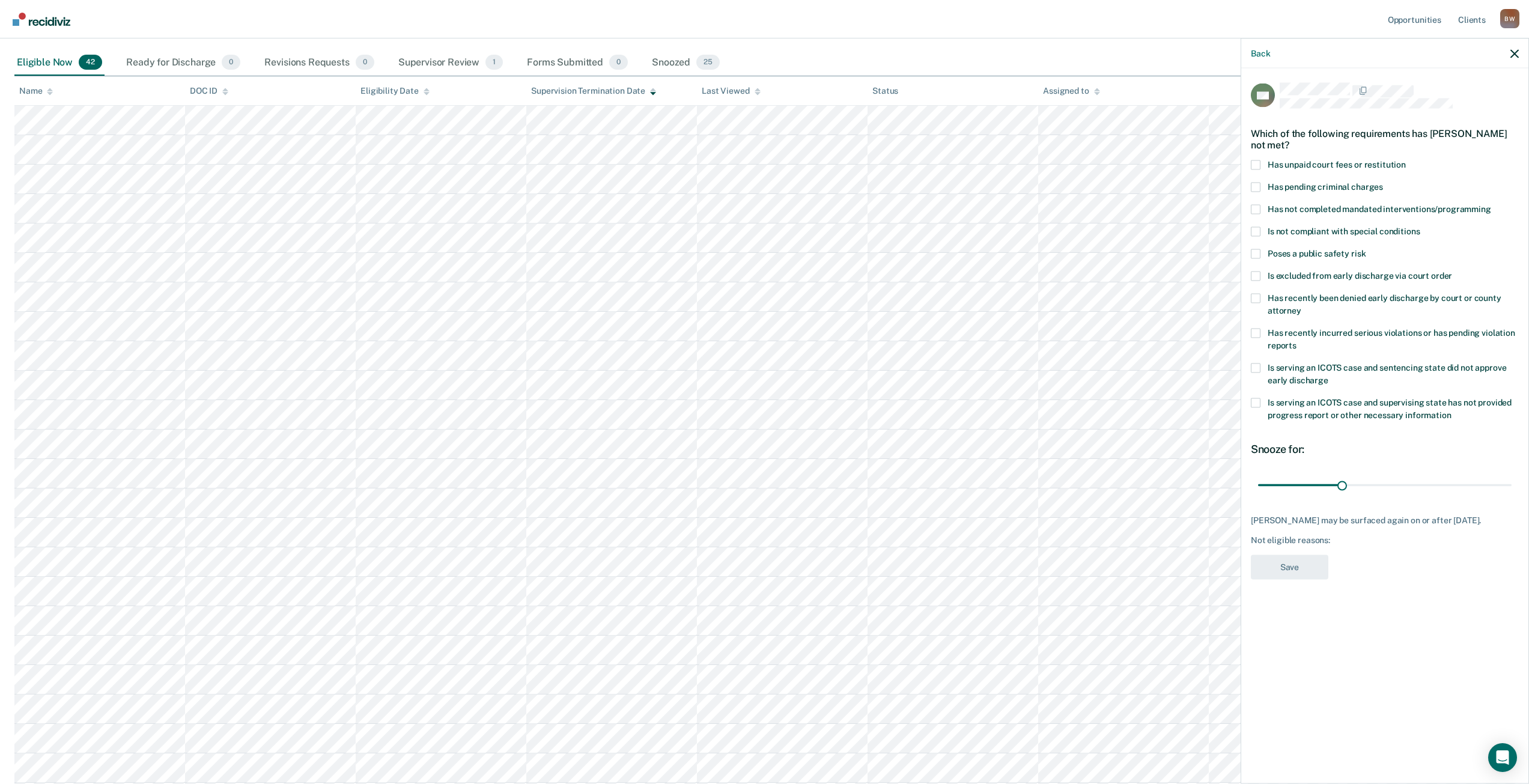
click at [1256, 166] on span at bounding box center [1255, 164] width 9 height 9
click at [1406, 160] on input "Has unpaid court fees or restitution" at bounding box center [1406, 160] width 0 height 0
drag, startPoint x: 1284, startPoint y: 483, endPoint x: 1538, endPoint y: 477, distance: 254.1
type input "365"
click at [1512, 477] on input "range" at bounding box center [1384, 485] width 253 height 21
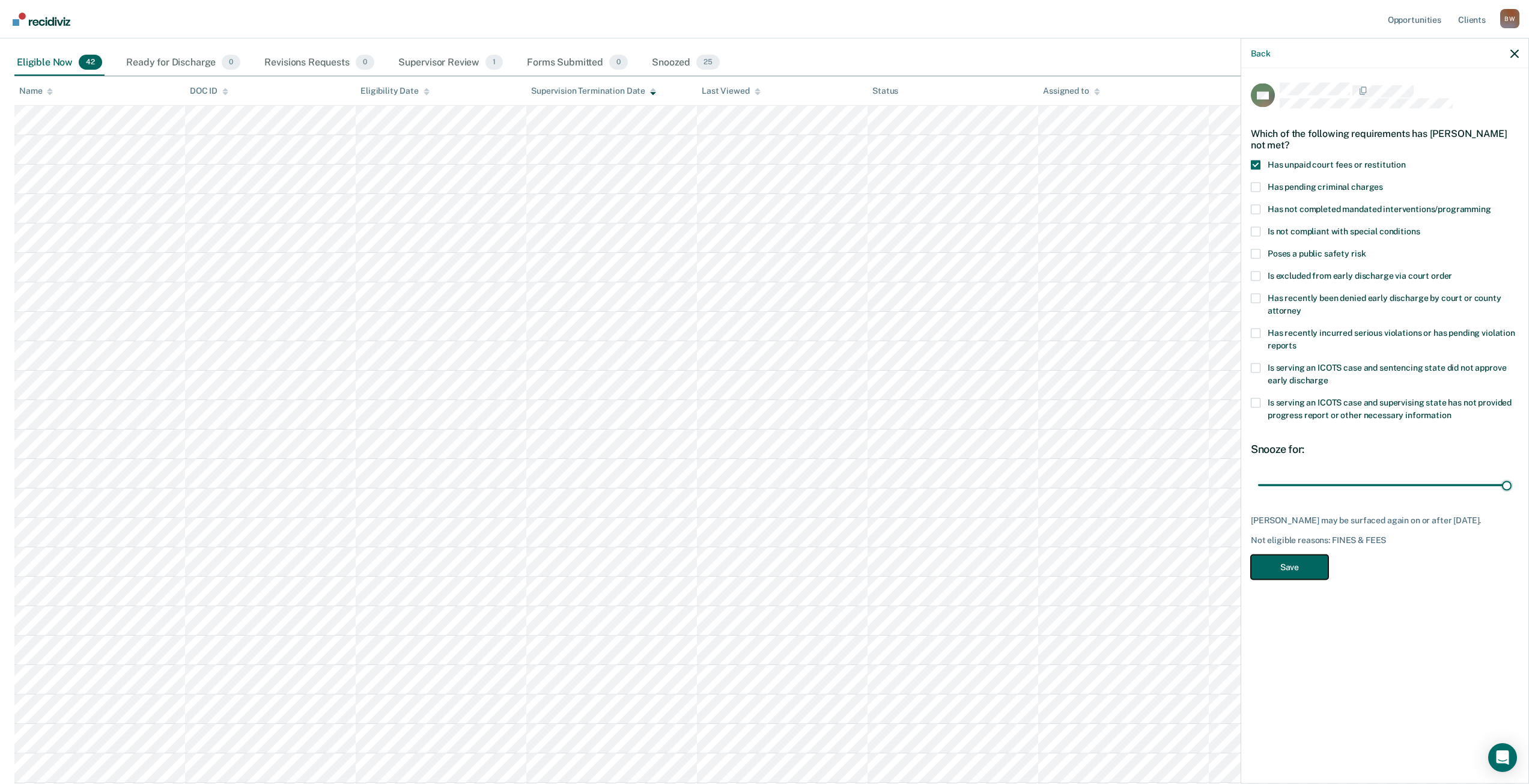
click at [1263, 571] on button "Save" at bounding box center [1290, 567] width 78 height 25
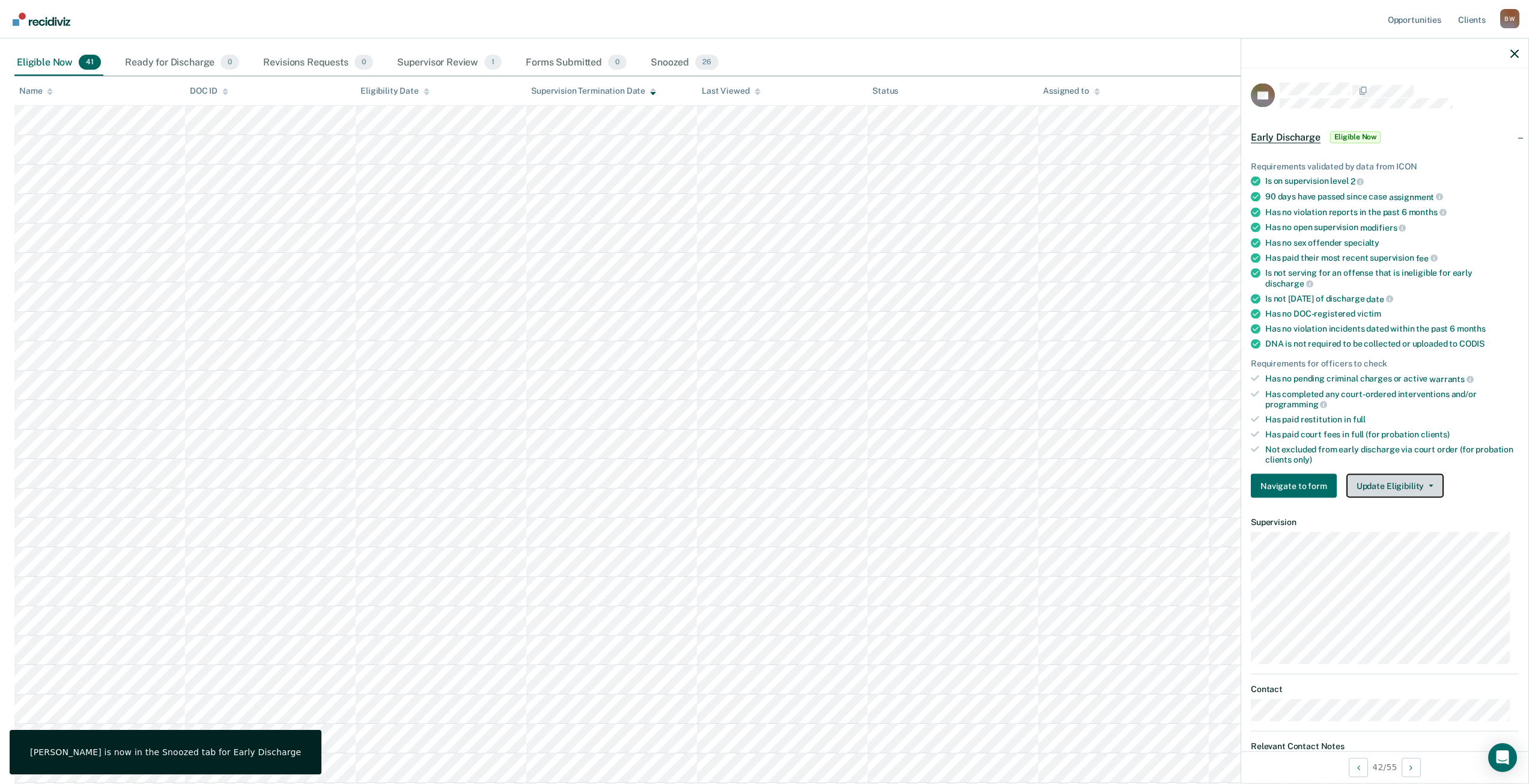
click at [1395, 483] on button "Update Eligibility" at bounding box center [1395, 486] width 97 height 24
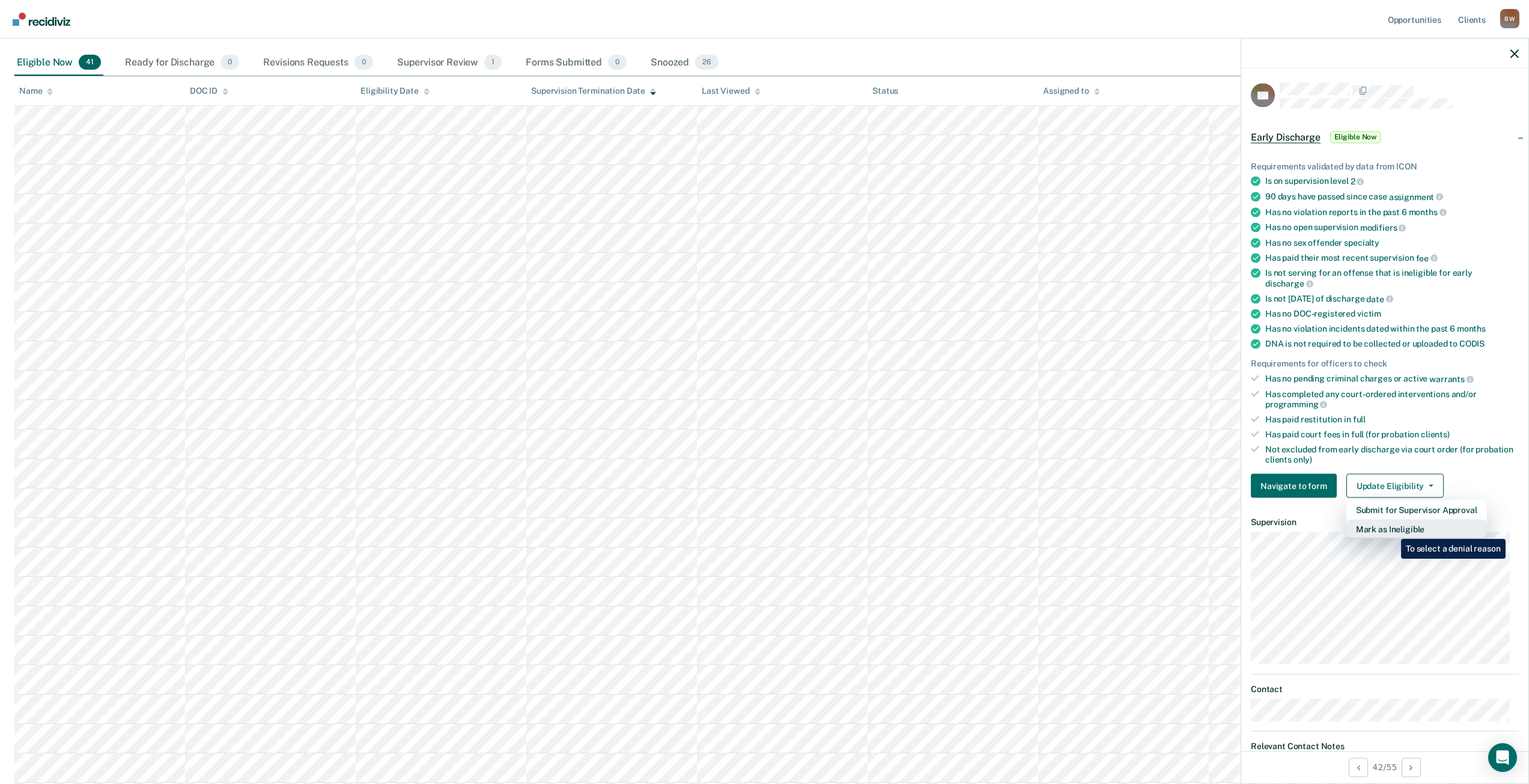
click at [1390, 532] on button "Mark as Ineligible" at bounding box center [1416, 529] width 141 height 20
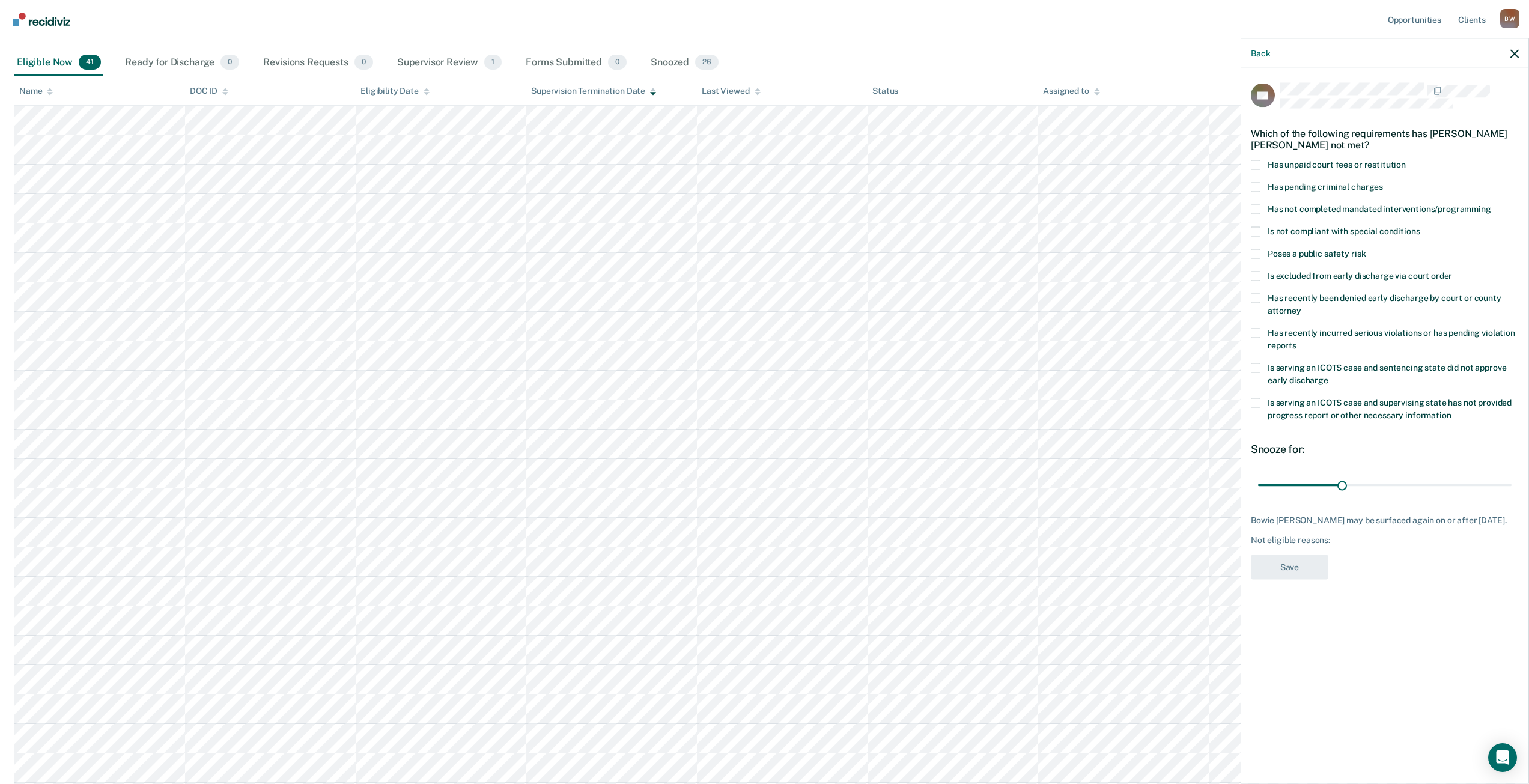
click at [1255, 158] on div "Which of the following requirements has Bowie Reaman-Harker-Feeley not met?" at bounding box center [1385, 138] width 268 height 42
click at [1255, 164] on span at bounding box center [1255, 164] width 9 height 9
click at [1406, 160] on input "Has unpaid court fees or restitution" at bounding box center [1406, 160] width 0 height 0
drag, startPoint x: 1280, startPoint y: 482, endPoint x: 1519, endPoint y: 477, distance: 239.1
type input "365"
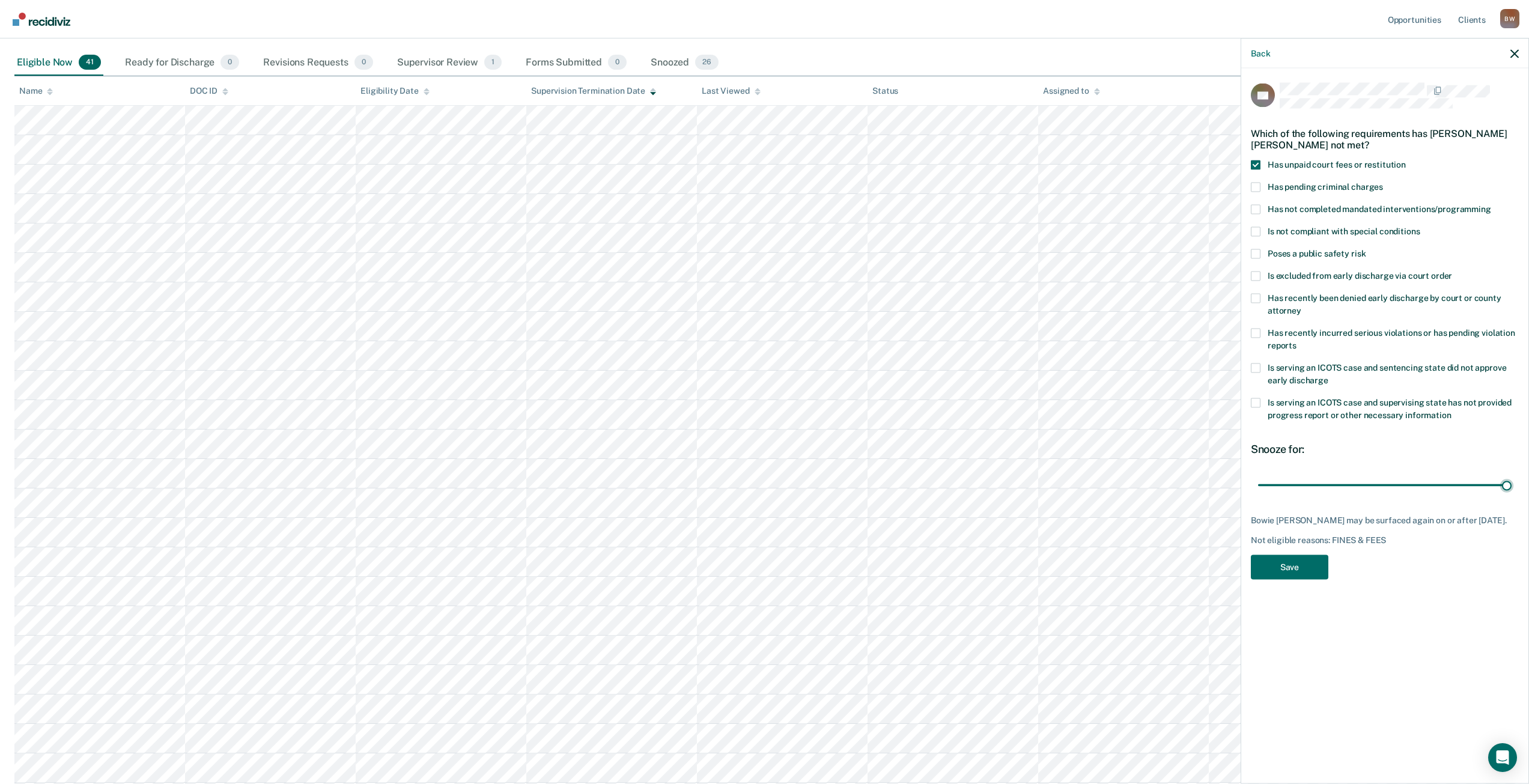
click at [1512, 475] on input "range" at bounding box center [1384, 485] width 253 height 21
click at [1300, 576] on button "Save" at bounding box center [1290, 567] width 78 height 25
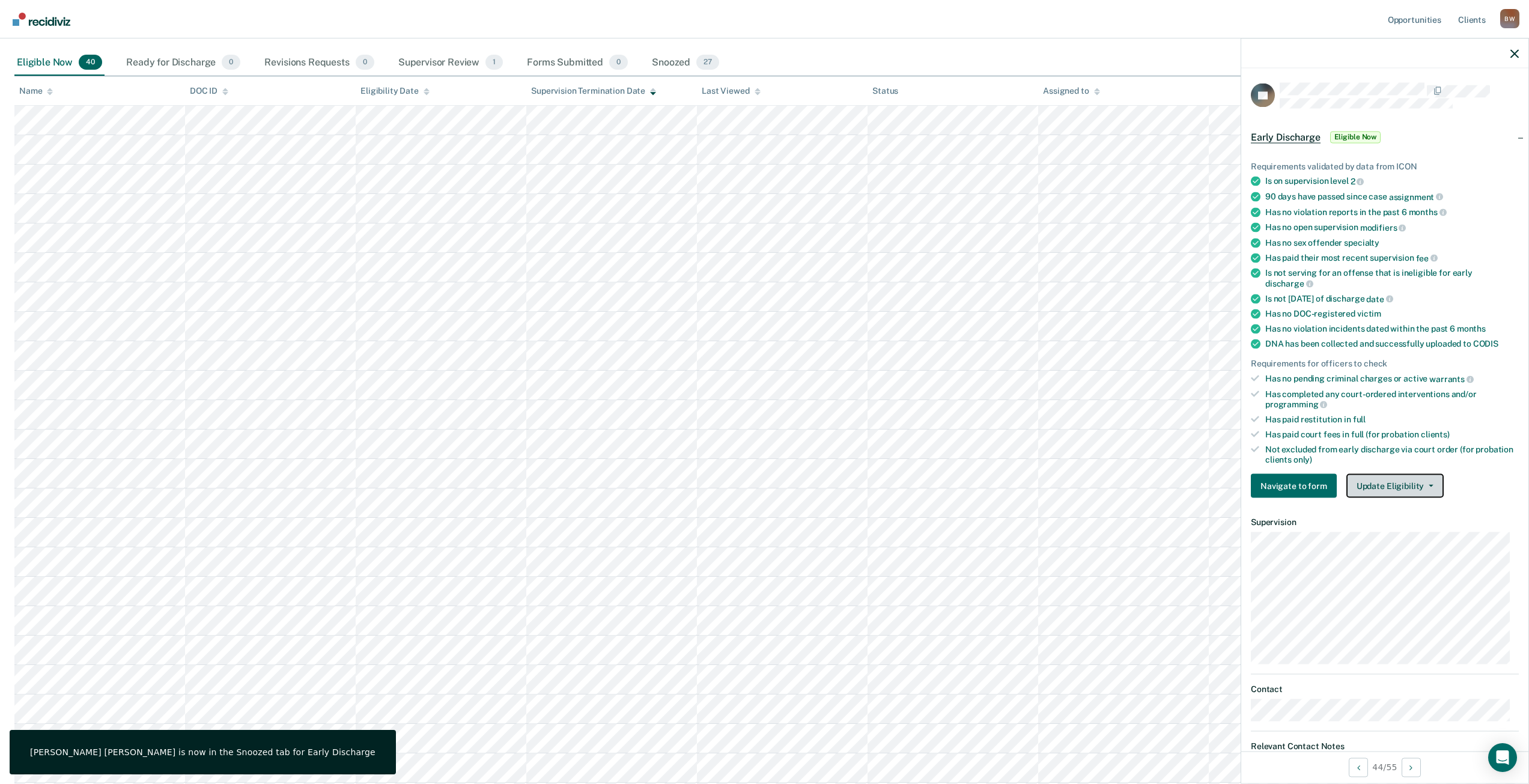
click at [1387, 482] on button "Update Eligibility" at bounding box center [1395, 486] width 97 height 24
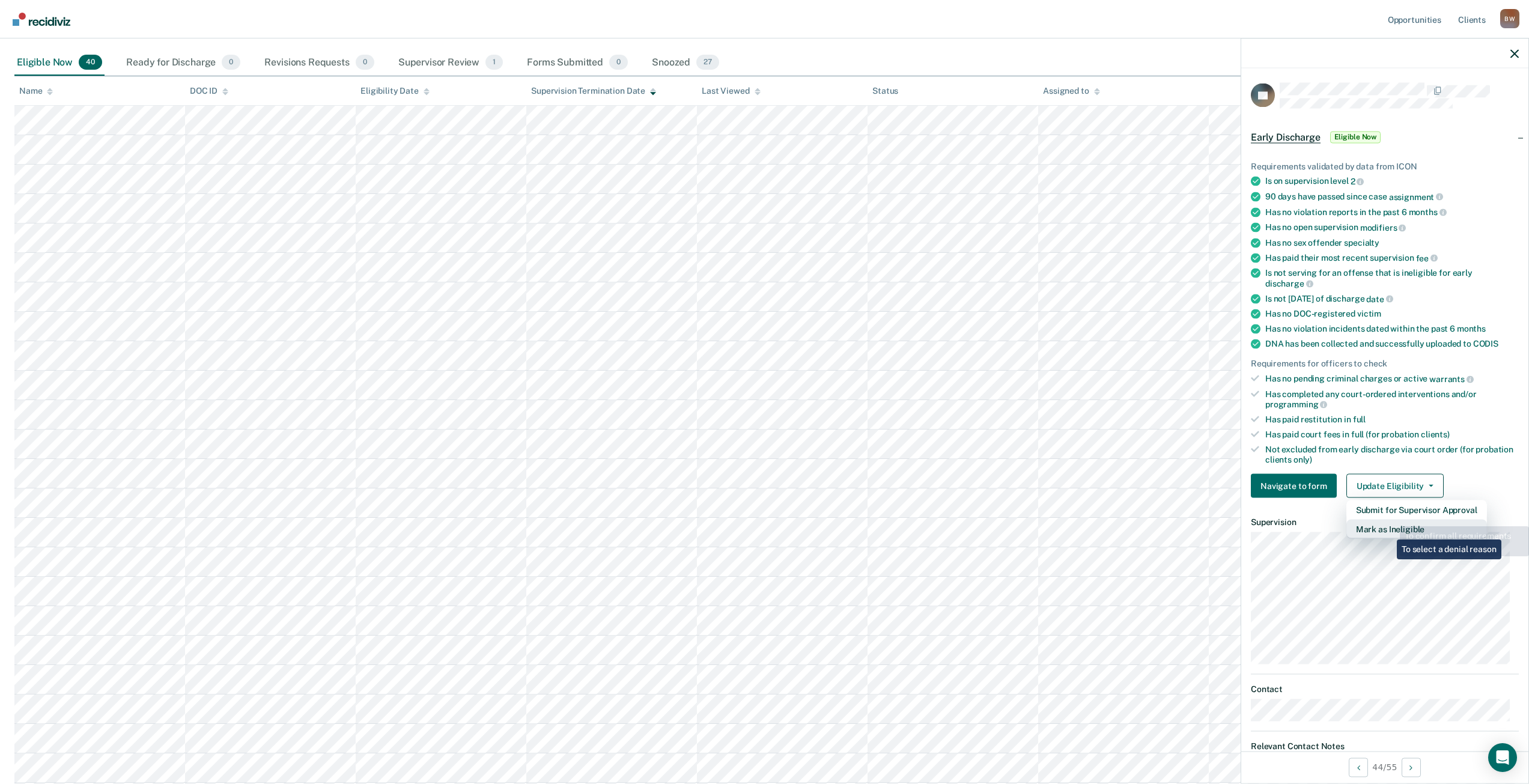
click at [1388, 533] on button "Mark as Ineligible" at bounding box center [1416, 529] width 141 height 20
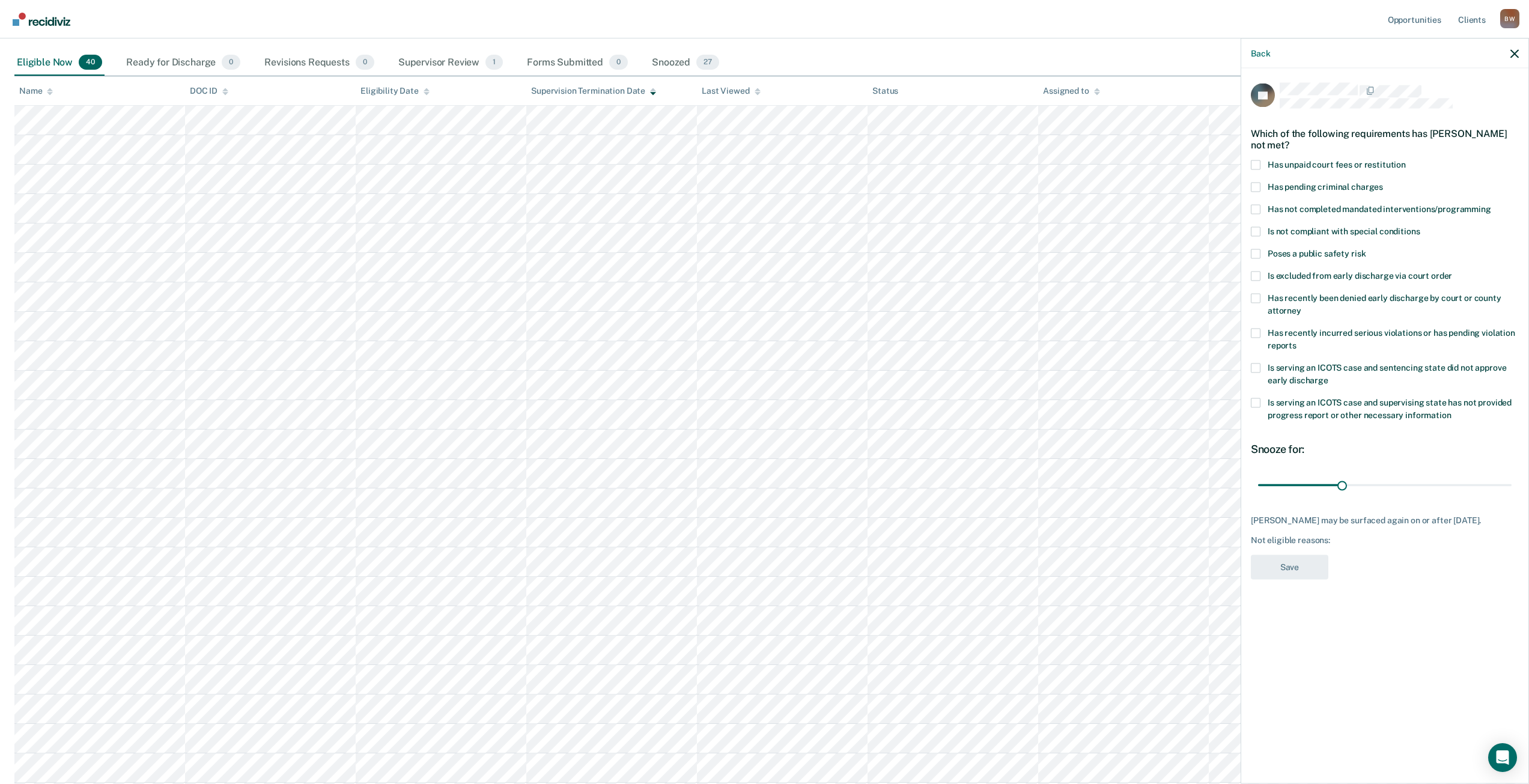
click at [1259, 162] on span at bounding box center [1255, 164] width 9 height 9
click at [1406, 160] on input "Has unpaid court fees or restitution" at bounding box center [1406, 160] width 0 height 0
drag, startPoint x: 1283, startPoint y: 486, endPoint x: 1538, endPoint y: 478, distance: 255.1
type input "365"
click at [1512, 475] on input "range" at bounding box center [1384, 485] width 253 height 21
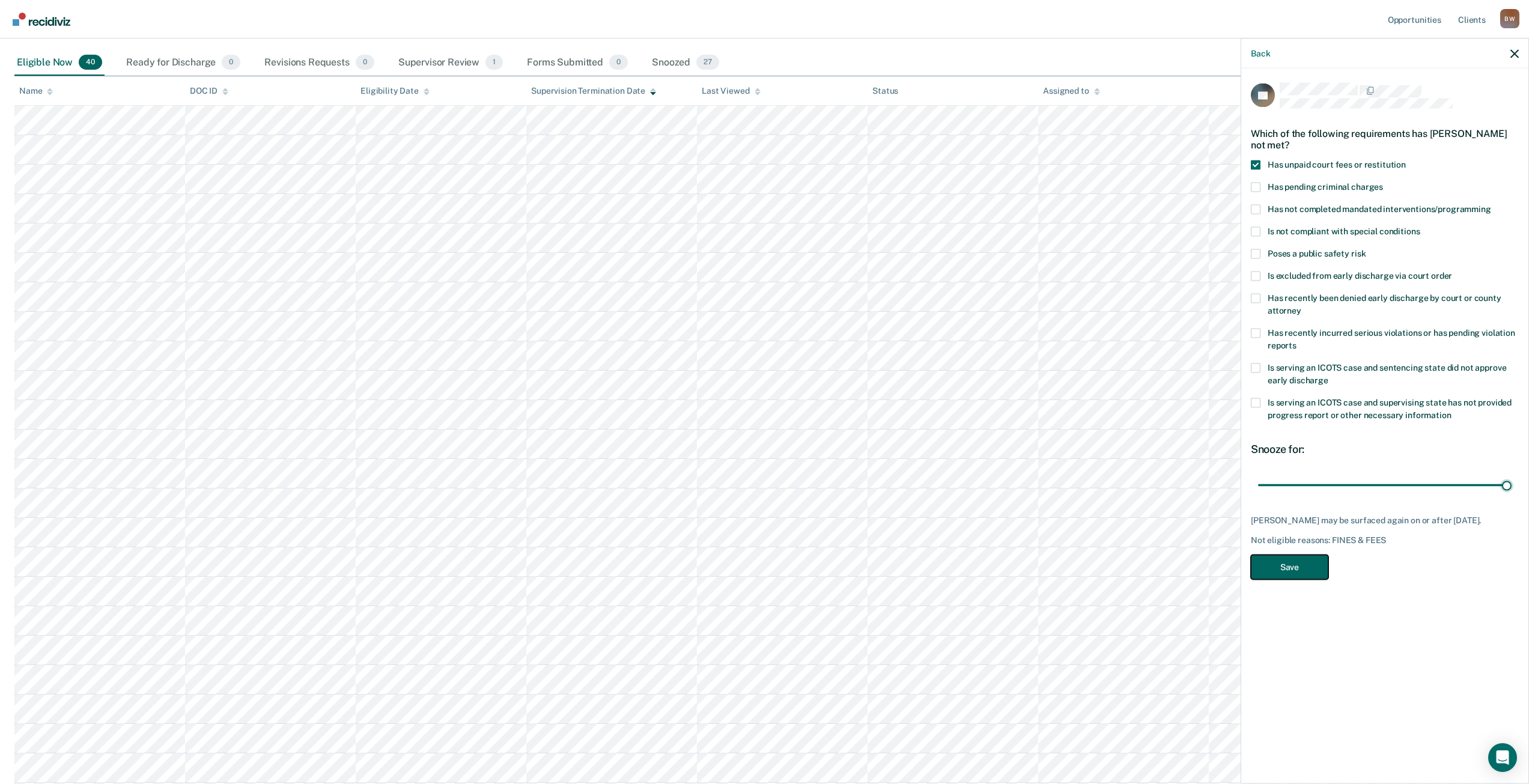
click at [1300, 579] on button "Save" at bounding box center [1290, 567] width 78 height 25
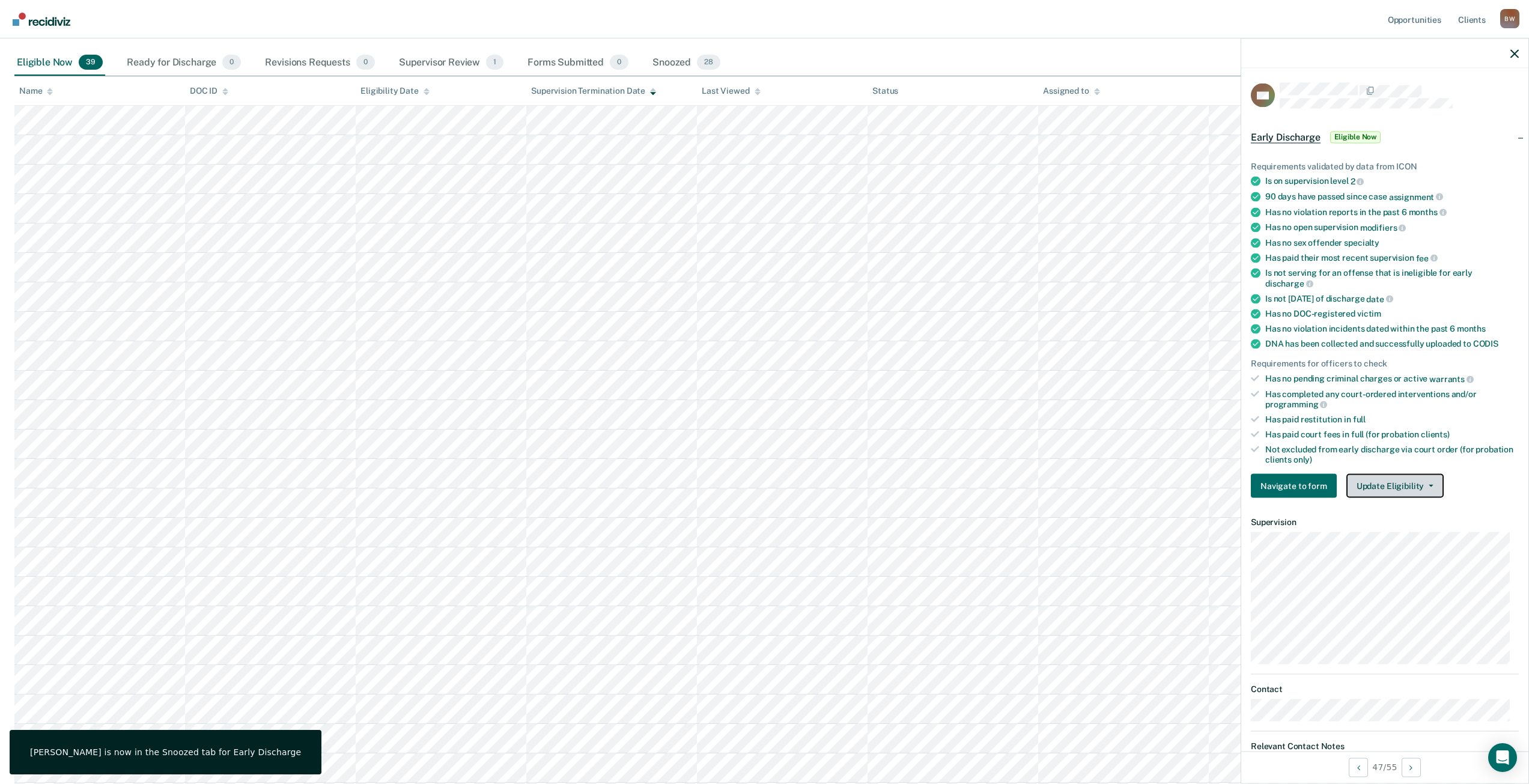
click at [1424, 485] on span "button" at bounding box center [1428, 486] width 9 height 3
click at [1410, 524] on button "Mark as Ineligible" at bounding box center [1416, 529] width 141 height 20
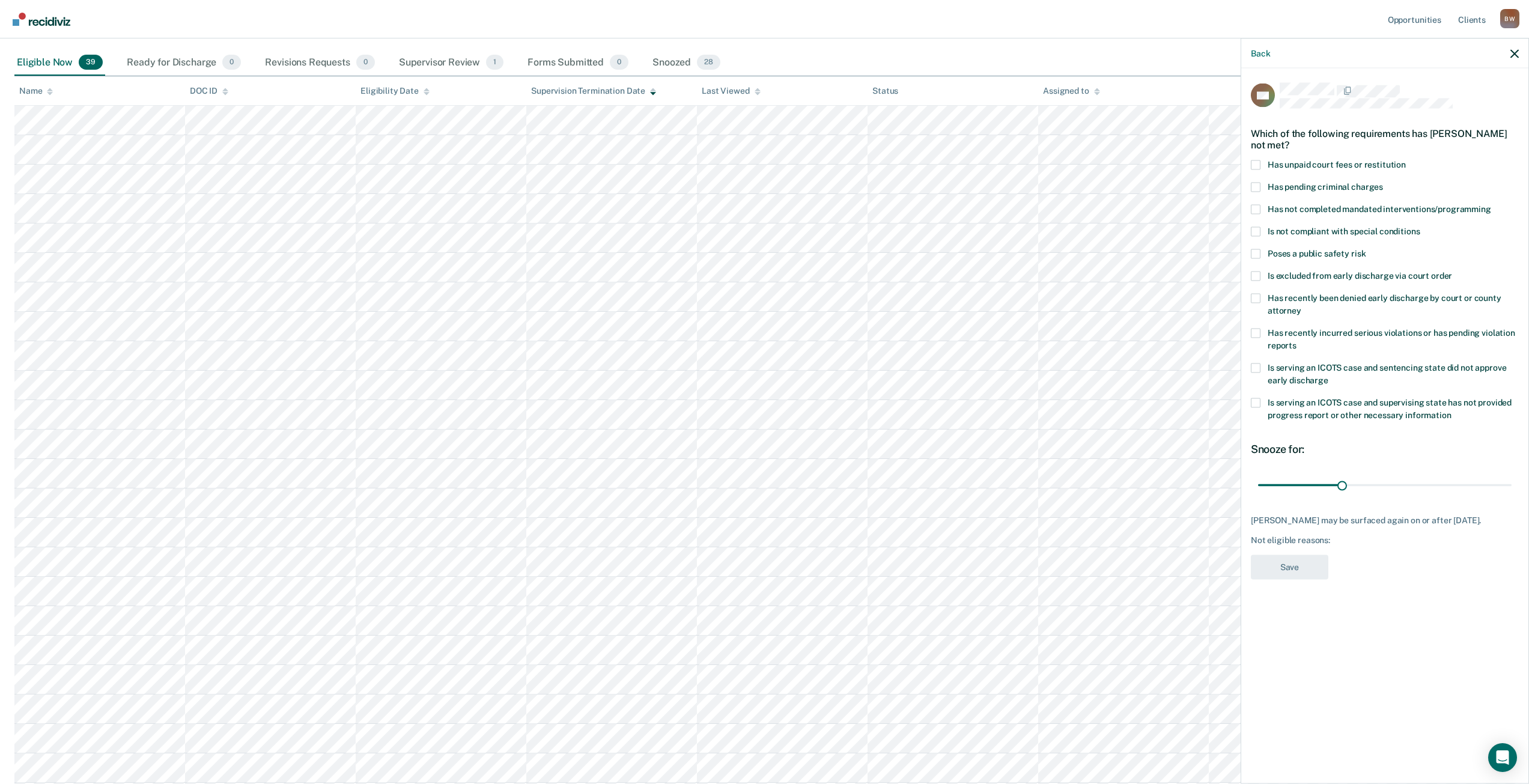
click at [1253, 164] on span at bounding box center [1255, 164] width 9 height 9
click at [1406, 160] on input "Has unpaid court fees or restitution" at bounding box center [1406, 160] width 0 height 0
drag, startPoint x: 1282, startPoint y: 484, endPoint x: 1524, endPoint y: 487, distance: 242.0
type input "365"
click at [1512, 480] on input "range" at bounding box center [1384, 485] width 253 height 21
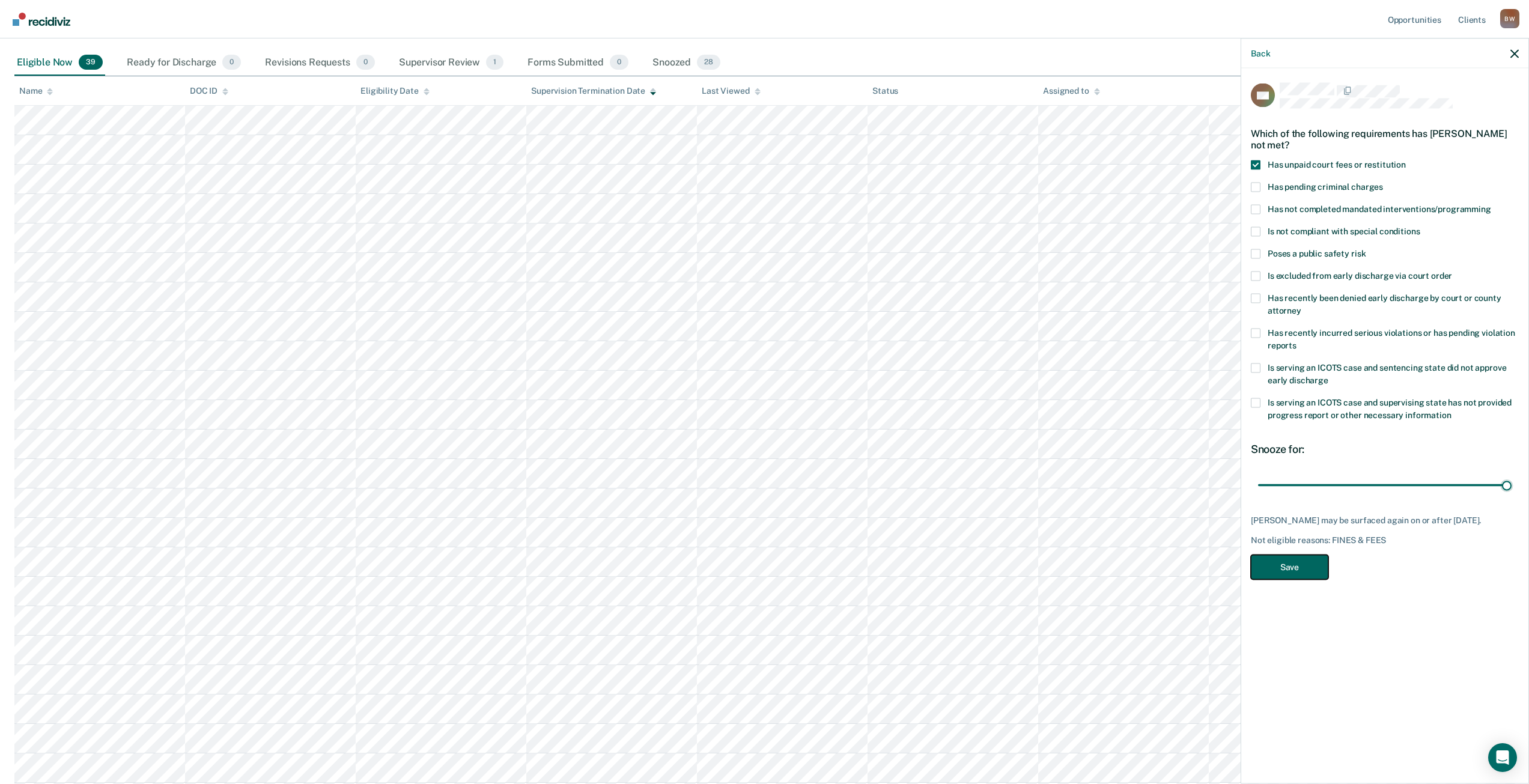
click at [1294, 568] on button "Save" at bounding box center [1290, 567] width 78 height 25
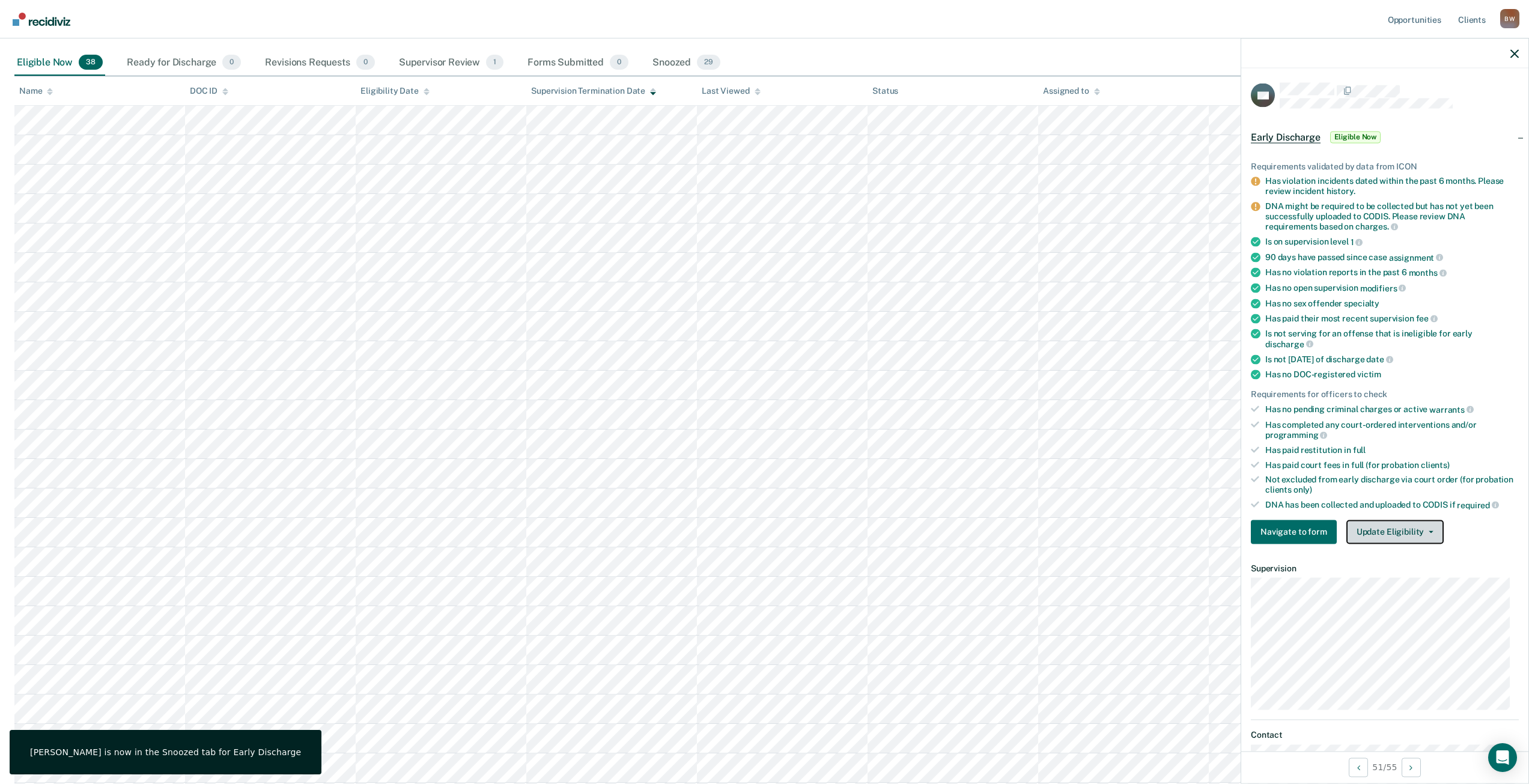
click at [1405, 520] on button "Update Eligibility" at bounding box center [1395, 532] width 97 height 24
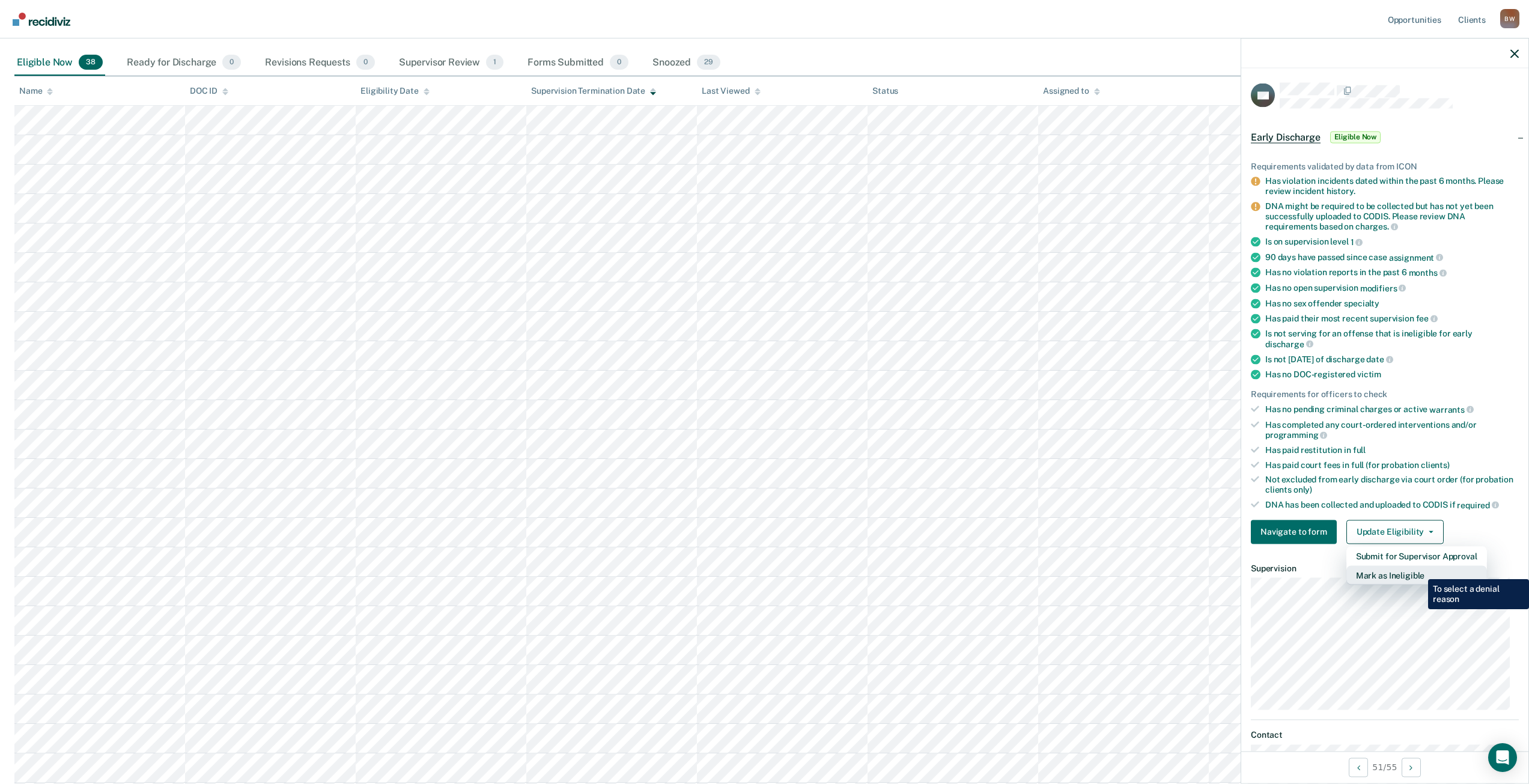
click at [1419, 570] on button "Mark as Ineligible" at bounding box center [1416, 574] width 141 height 20
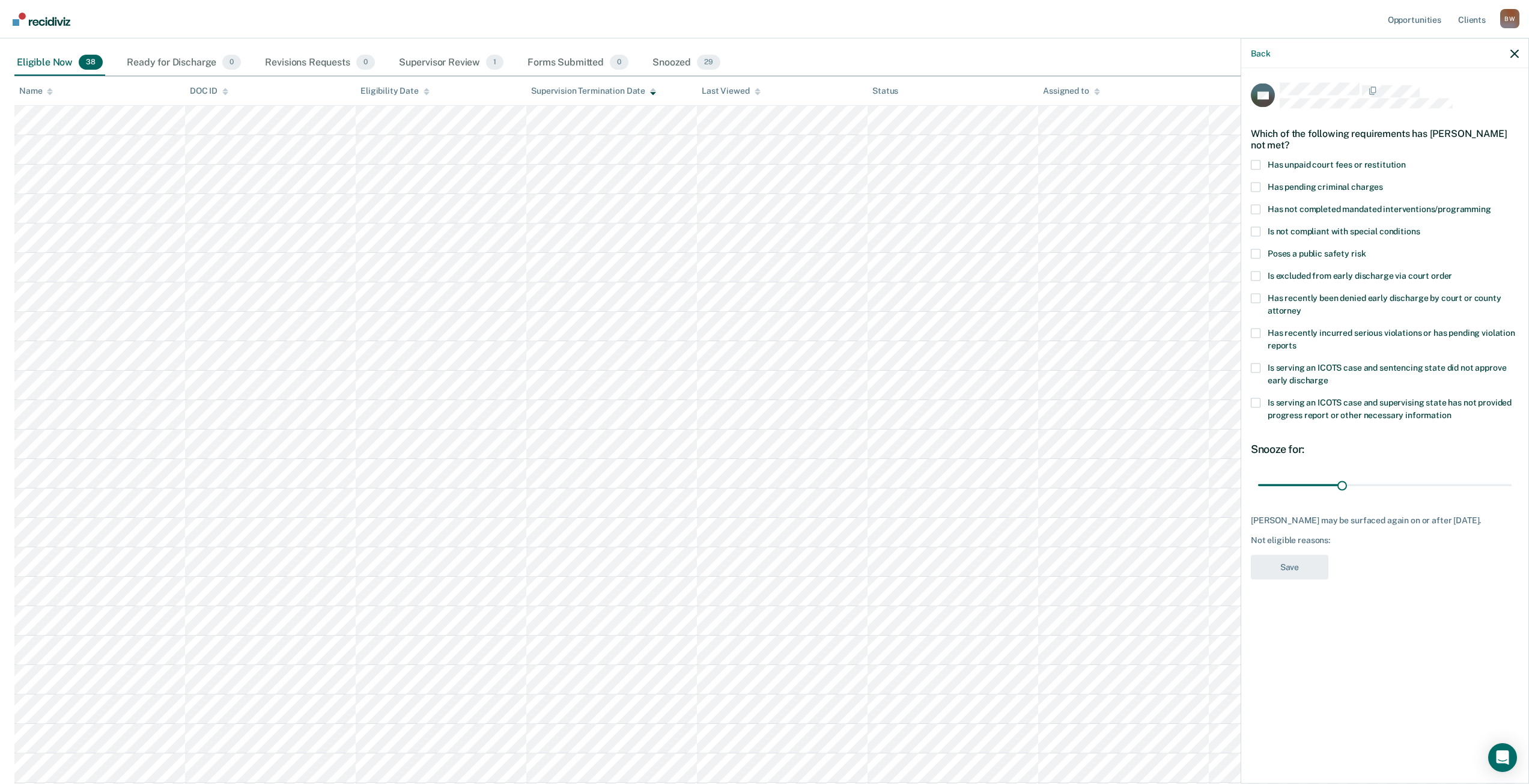
click at [1254, 208] on span at bounding box center [1255, 209] width 9 height 9
click at [1491, 205] on input "Has not completed mandated interventions/programming" at bounding box center [1491, 205] width 0 height 0
drag, startPoint x: 1343, startPoint y: 485, endPoint x: 1537, endPoint y: 493, distance: 194.2
type input "90"
click at [1512, 493] on input "range" at bounding box center [1384, 485] width 253 height 21
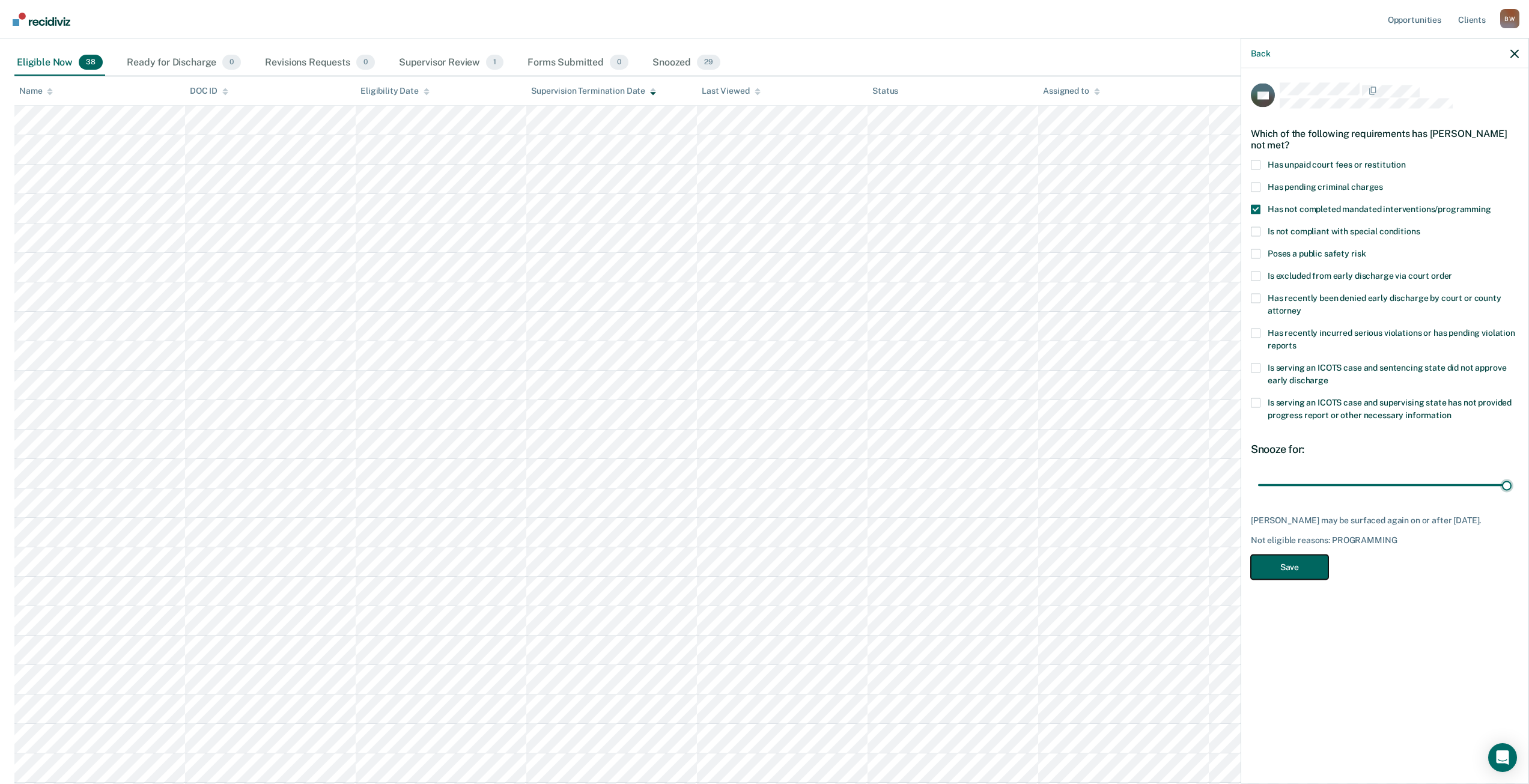
click at [1324, 579] on button "Save" at bounding box center [1290, 567] width 78 height 25
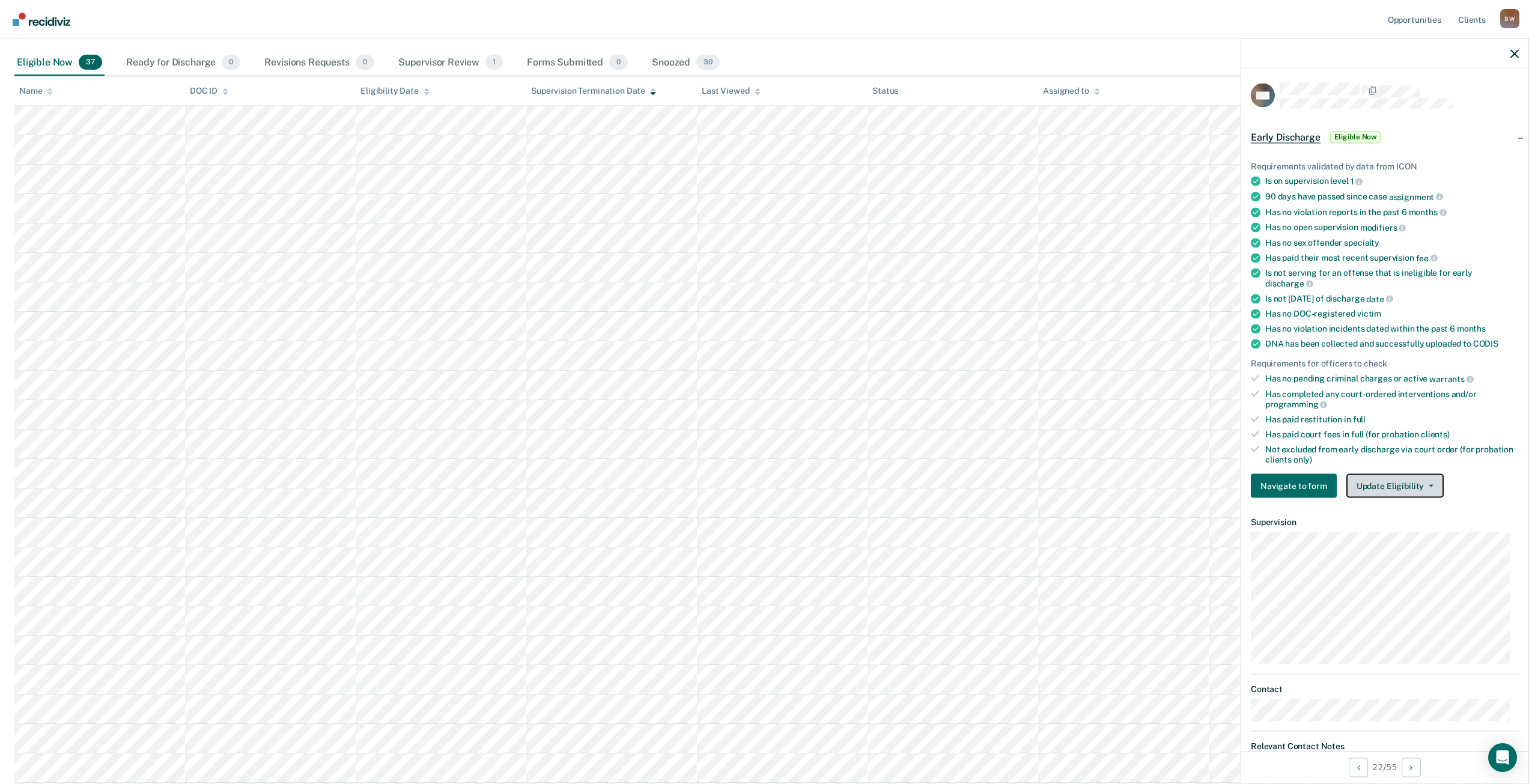
click at [1364, 481] on button "Update Eligibility" at bounding box center [1395, 486] width 97 height 24
click at [1369, 534] on button "Mark as Ineligible" at bounding box center [1416, 529] width 141 height 20
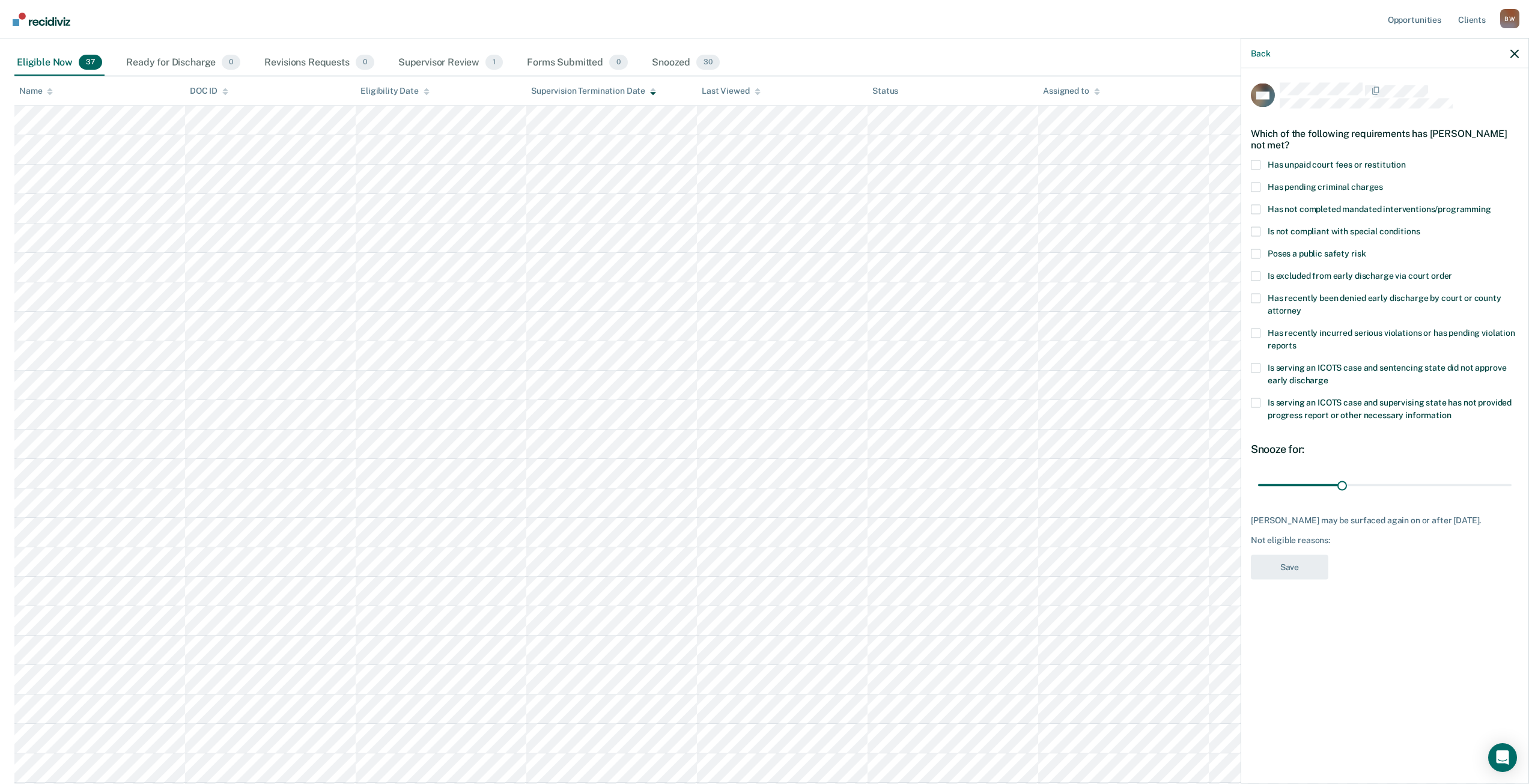
click at [1255, 162] on span at bounding box center [1255, 164] width 9 height 9
click at [1406, 160] on input "Has unpaid court fees or restitution" at bounding box center [1406, 160] width 0 height 0
click at [1254, 207] on span at bounding box center [1255, 209] width 9 height 9
click at [1491, 205] on input "Has not completed mandated interventions/programming" at bounding box center [1491, 205] width 0 height 0
drag, startPoint x: 1282, startPoint y: 483, endPoint x: 1538, endPoint y: 487, distance: 256.0
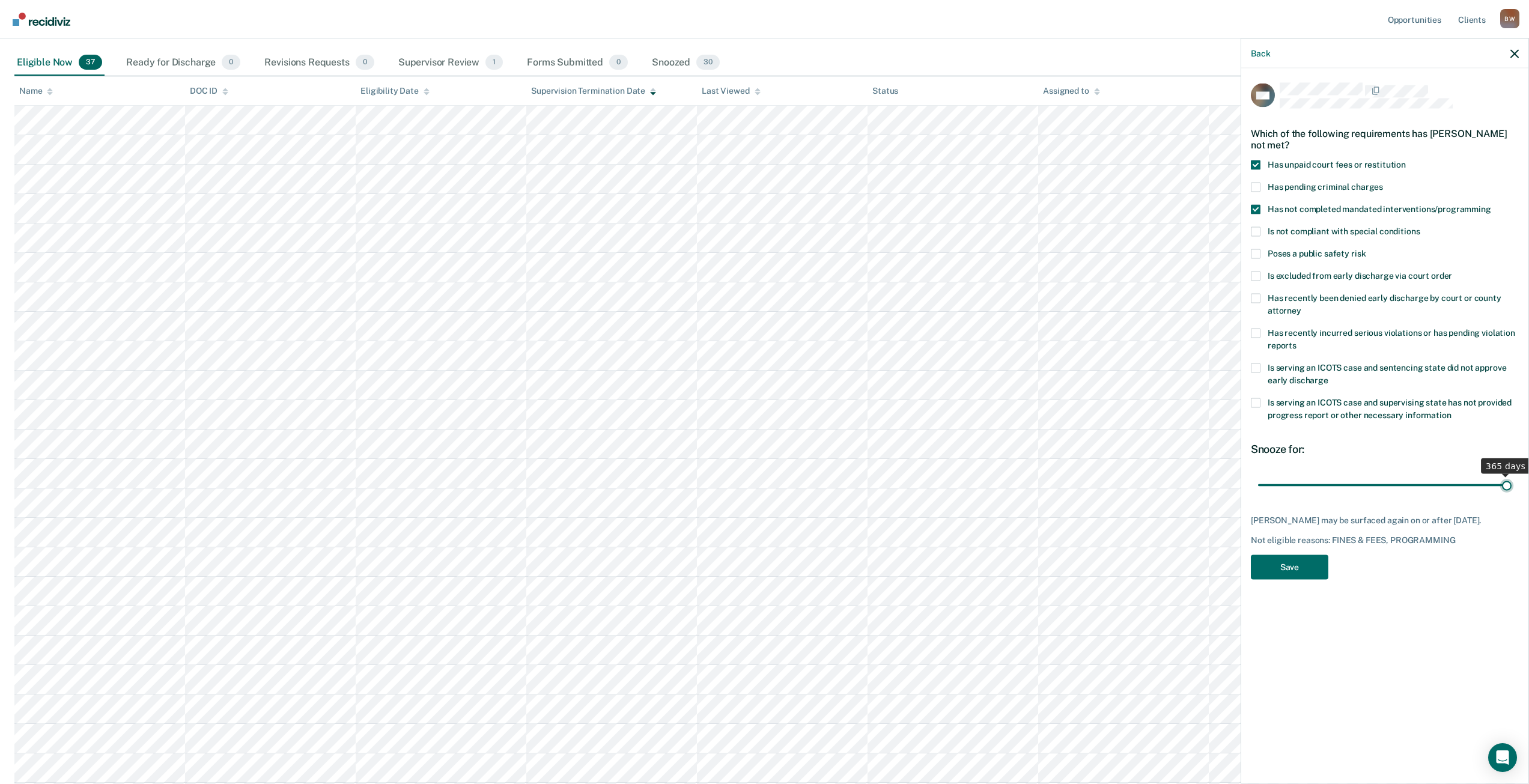
type input "365"
click at [1512, 487] on input "range" at bounding box center [1384, 485] width 253 height 21
click at [1304, 579] on button "Save" at bounding box center [1290, 567] width 78 height 25
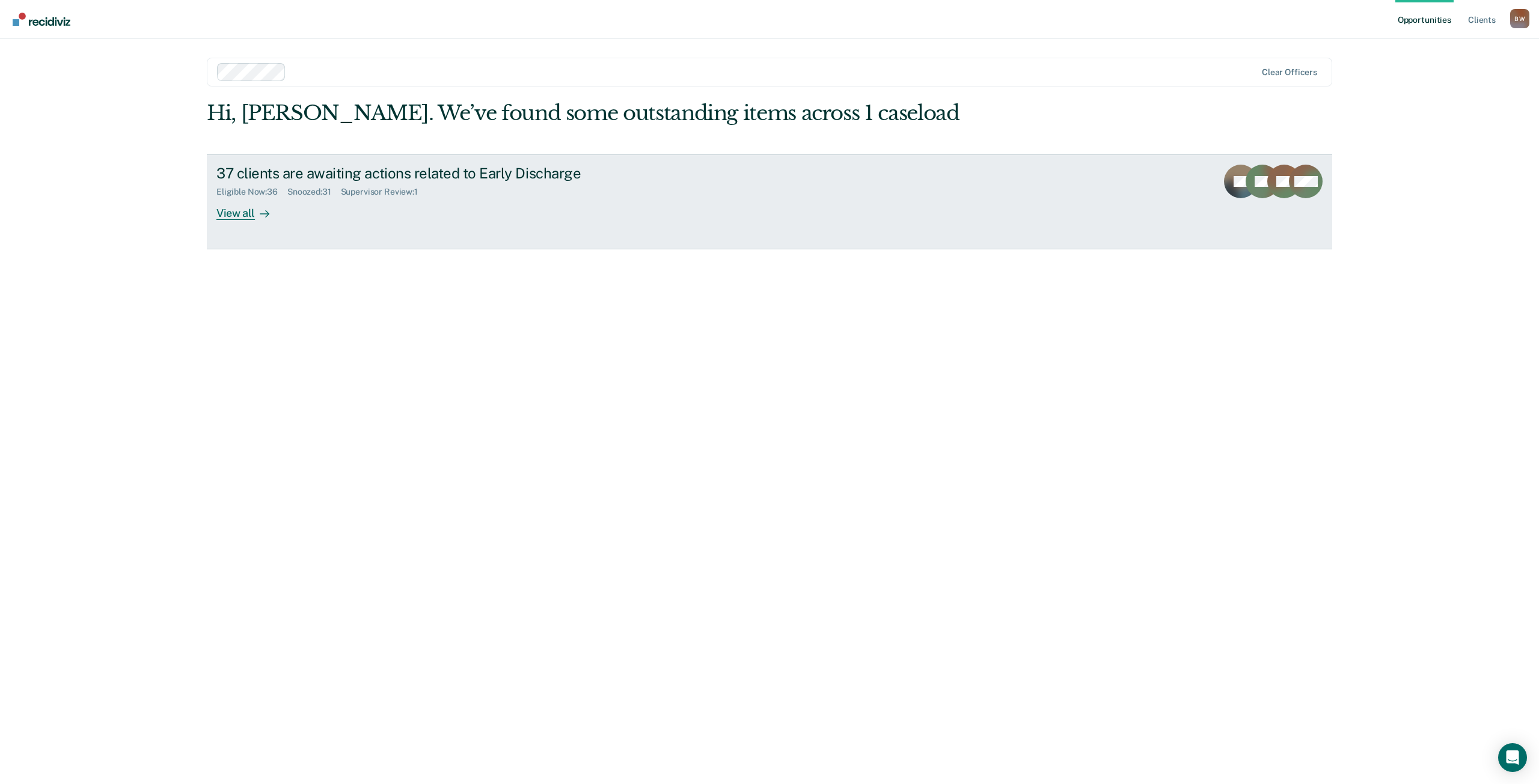
click at [242, 210] on div "View all" at bounding box center [250, 208] width 67 height 23
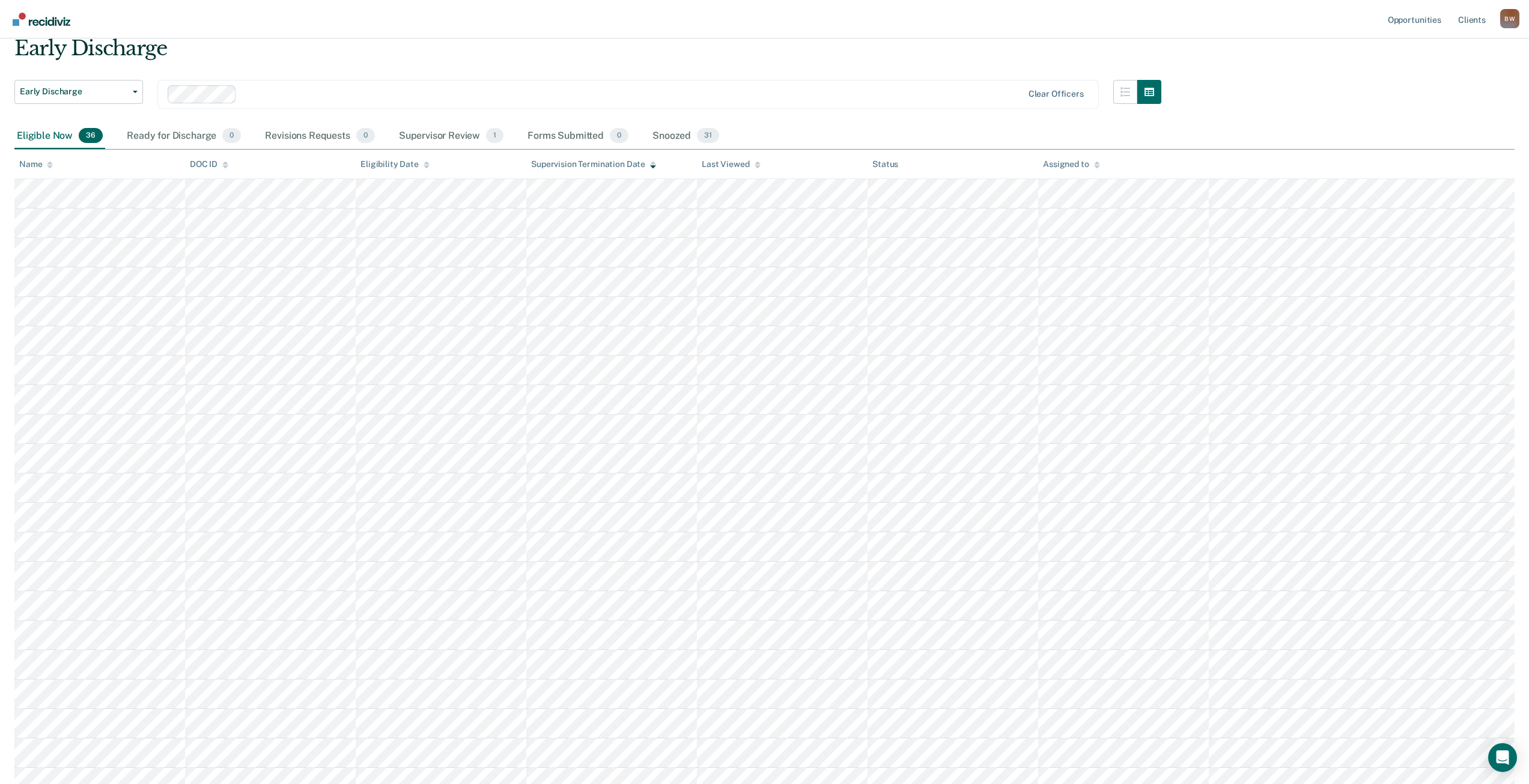
scroll to position [120, 0]
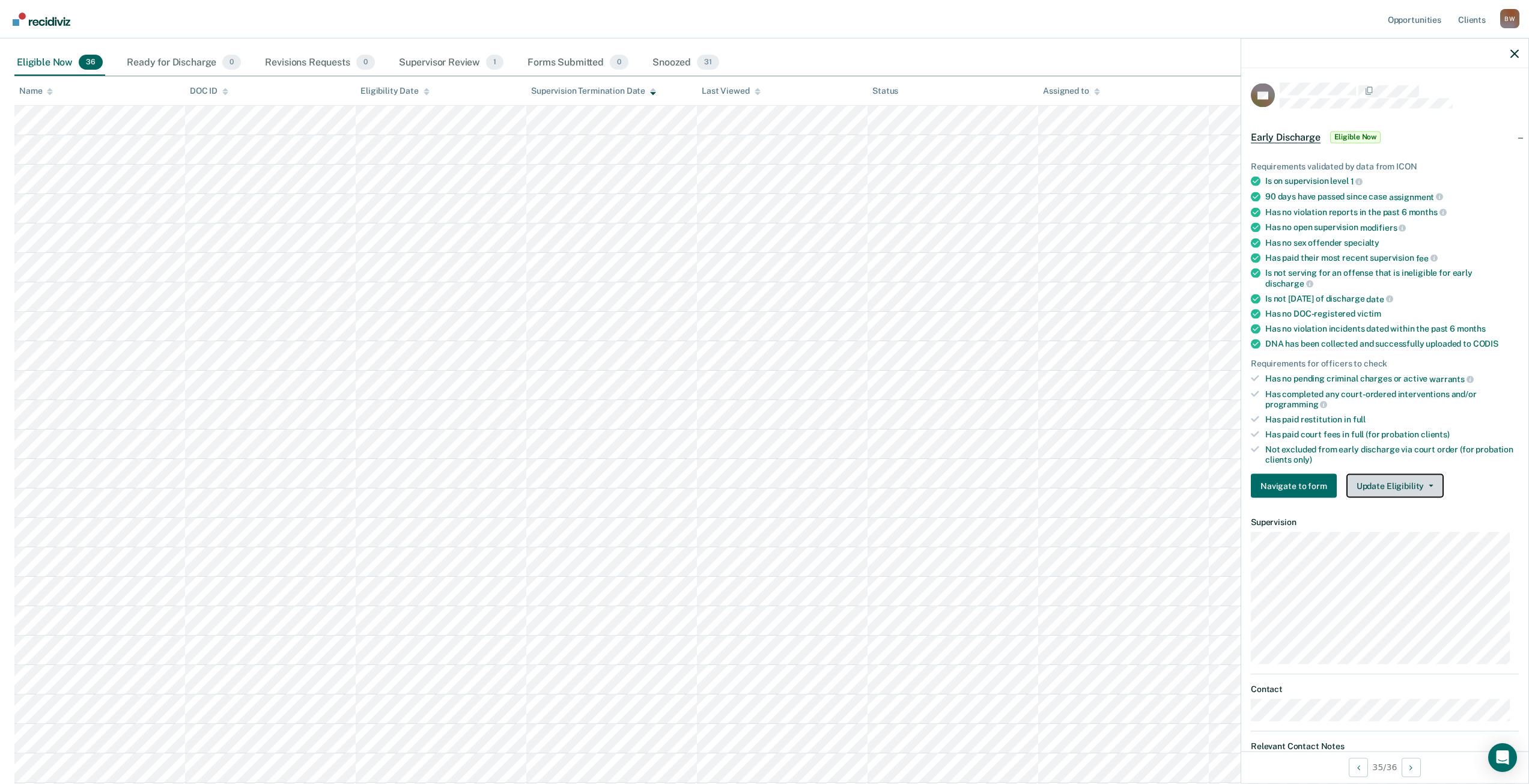
click at [1373, 486] on button "Update Eligibility" at bounding box center [1395, 486] width 97 height 24
click at [1377, 530] on button "Mark as Ineligible" at bounding box center [1416, 529] width 141 height 20
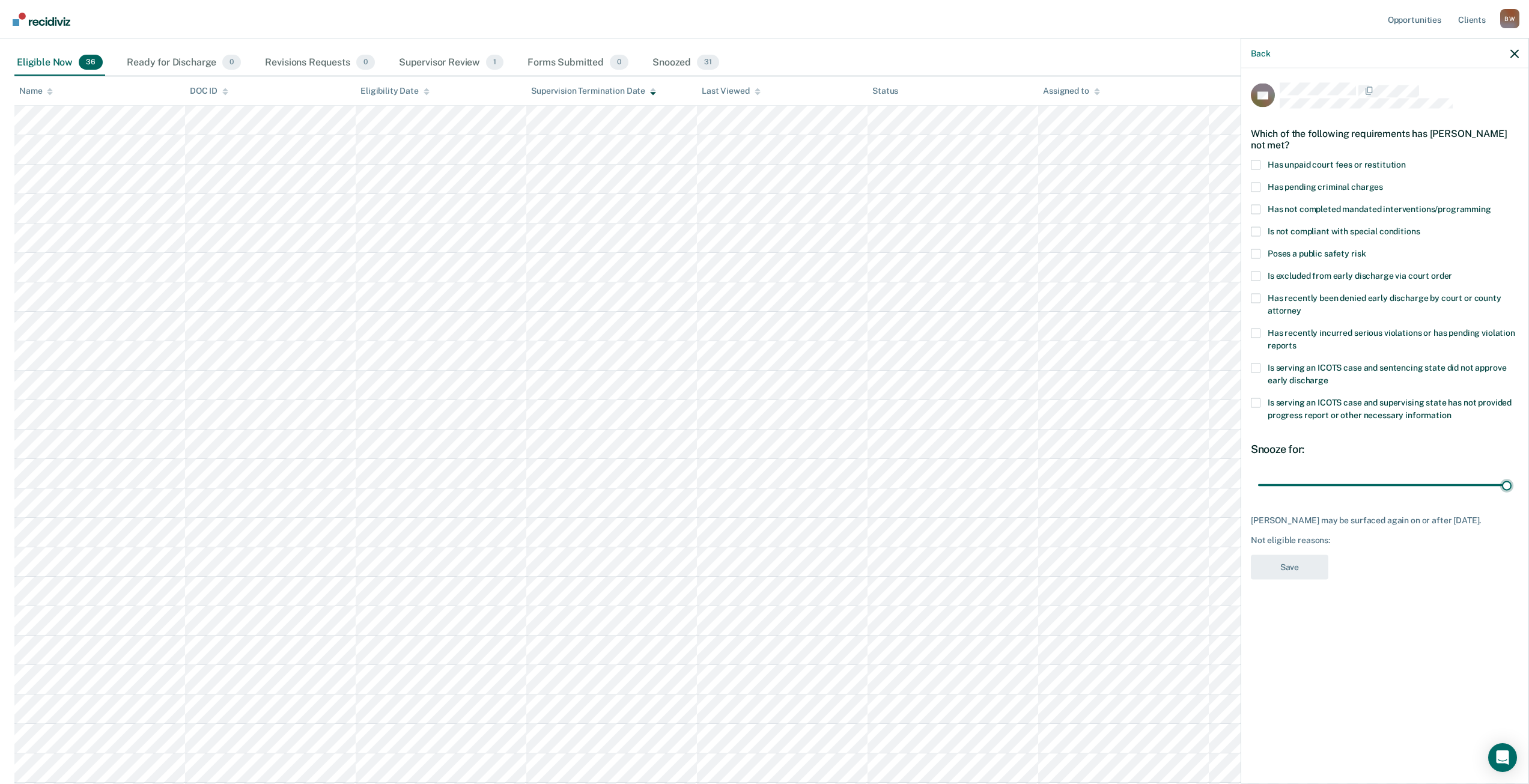
drag, startPoint x: 1343, startPoint y: 484, endPoint x: 1538, endPoint y: 477, distance: 195.1
type input "90"
click at [1512, 480] on input "range" at bounding box center [1384, 485] width 253 height 21
click at [1261, 164] on label "Has unpaid court fees or restitution" at bounding box center [1385, 166] width 268 height 13
click at [1406, 160] on input "Has unpaid court fees or restitution" at bounding box center [1406, 160] width 0 height 0
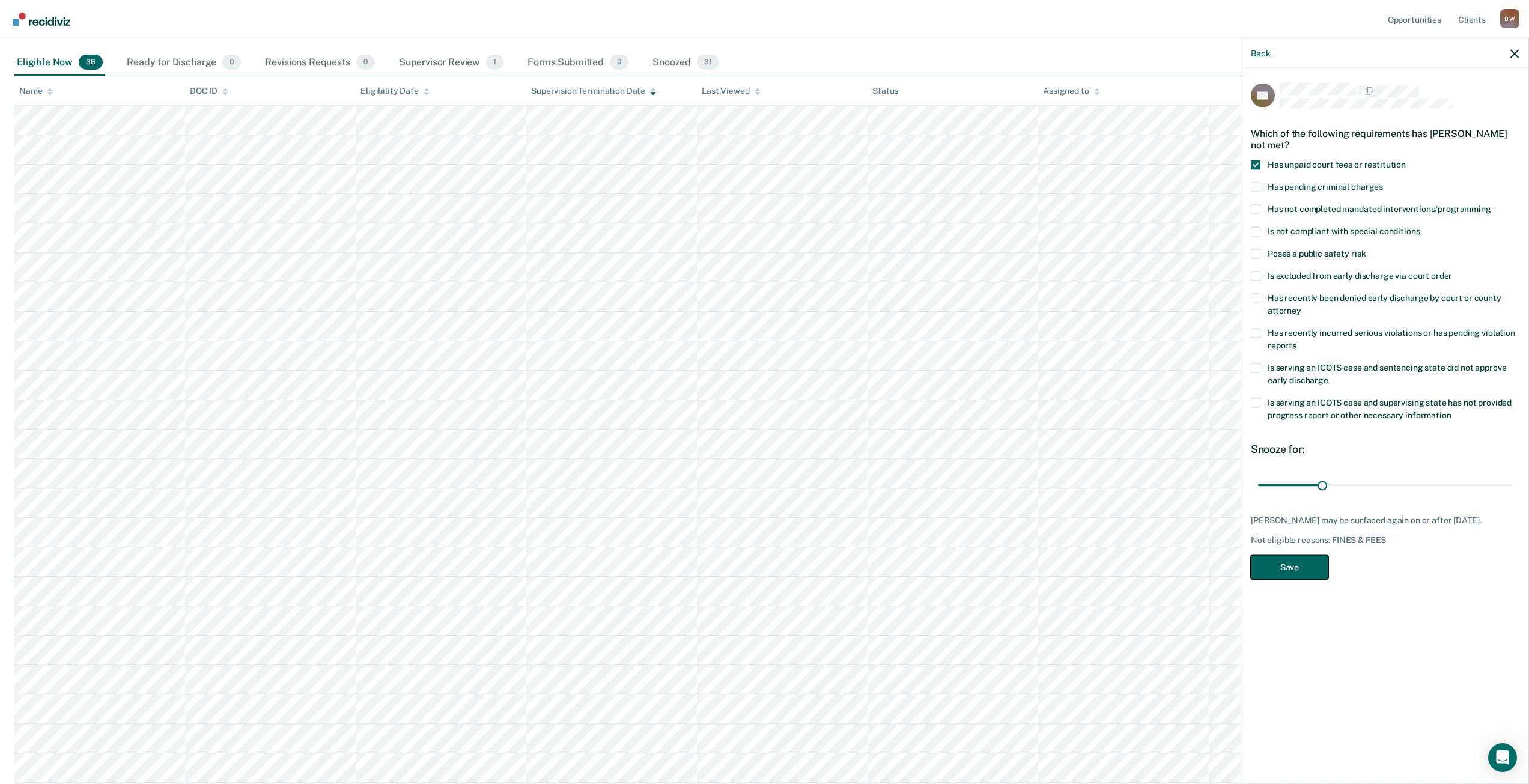
click at [1288, 579] on button "Save" at bounding box center [1290, 567] width 78 height 25
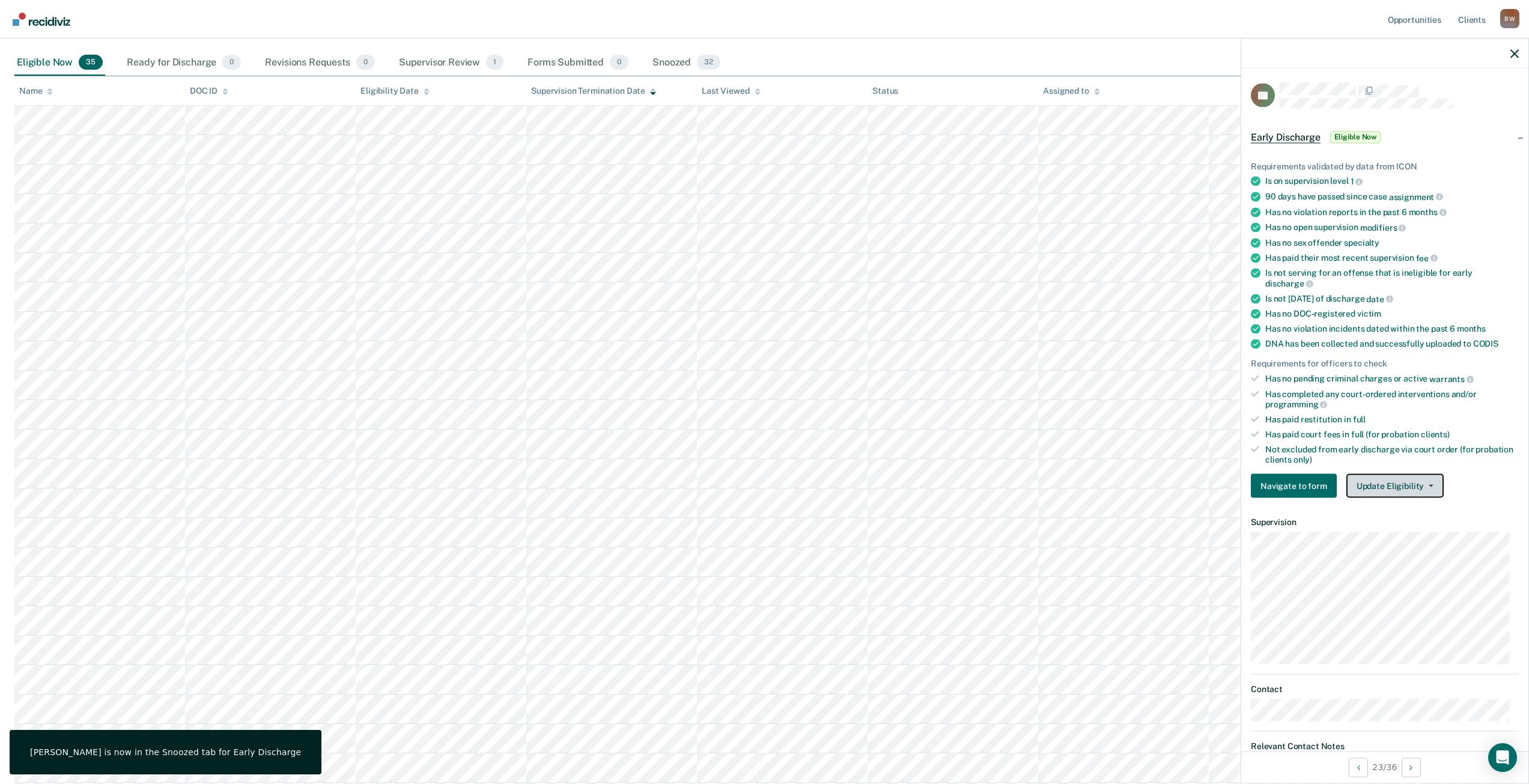
click at [1357, 483] on button "Update Eligibility" at bounding box center [1395, 486] width 97 height 24
click at [1404, 528] on button "Mark as Ineligible" at bounding box center [1416, 529] width 141 height 20
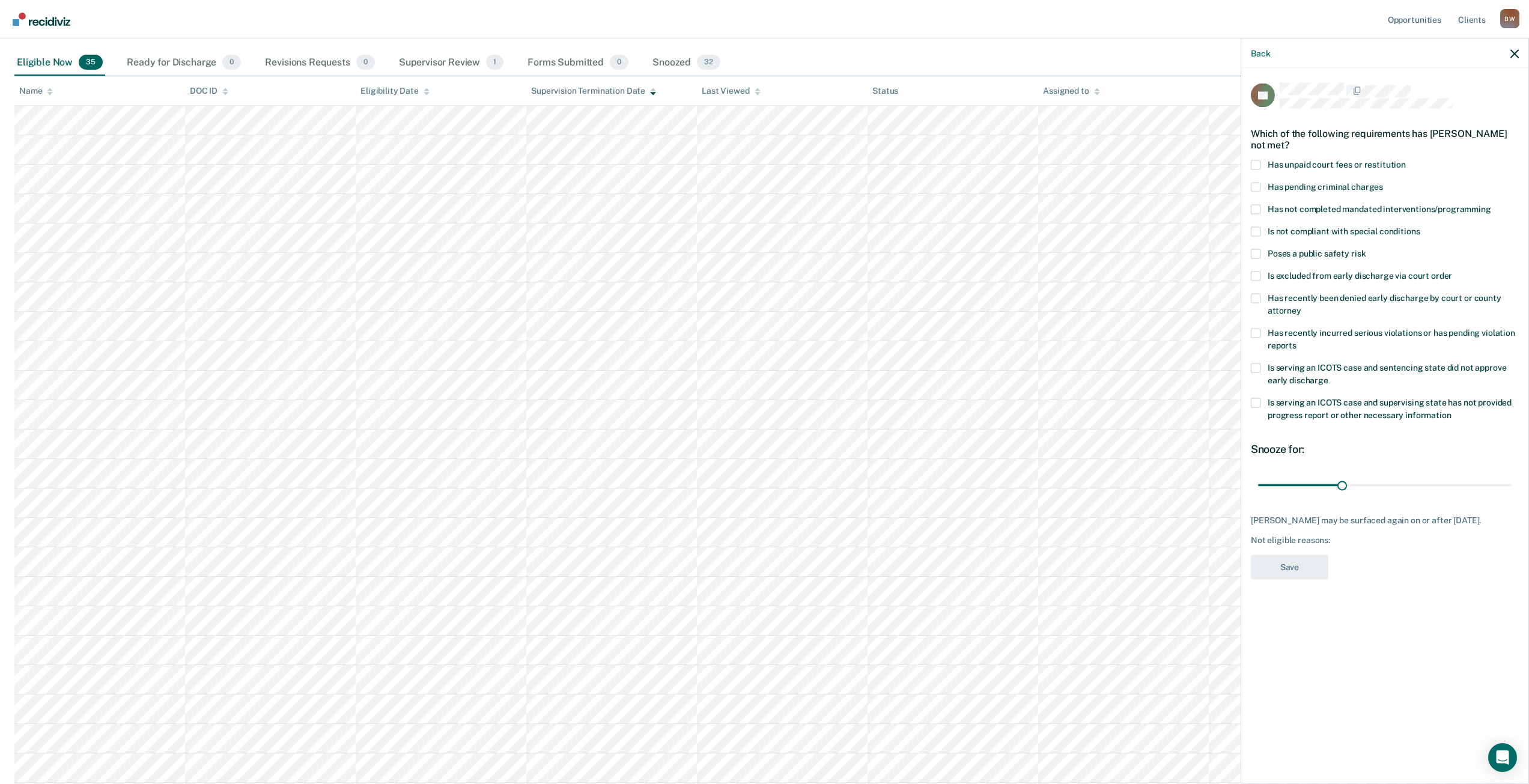
click at [1257, 164] on span at bounding box center [1255, 164] width 9 height 9
click at [1406, 160] on input "Has unpaid court fees or restitution" at bounding box center [1406, 160] width 0 height 0
click at [1257, 370] on span at bounding box center [1255, 367] width 9 height 9
click at [1329, 376] on input "Is serving an ICOTS case and sentencing state did not approve early discharge" at bounding box center [1329, 376] width 0 height 0
drag, startPoint x: 1282, startPoint y: 484, endPoint x: 1538, endPoint y: 481, distance: 256.0
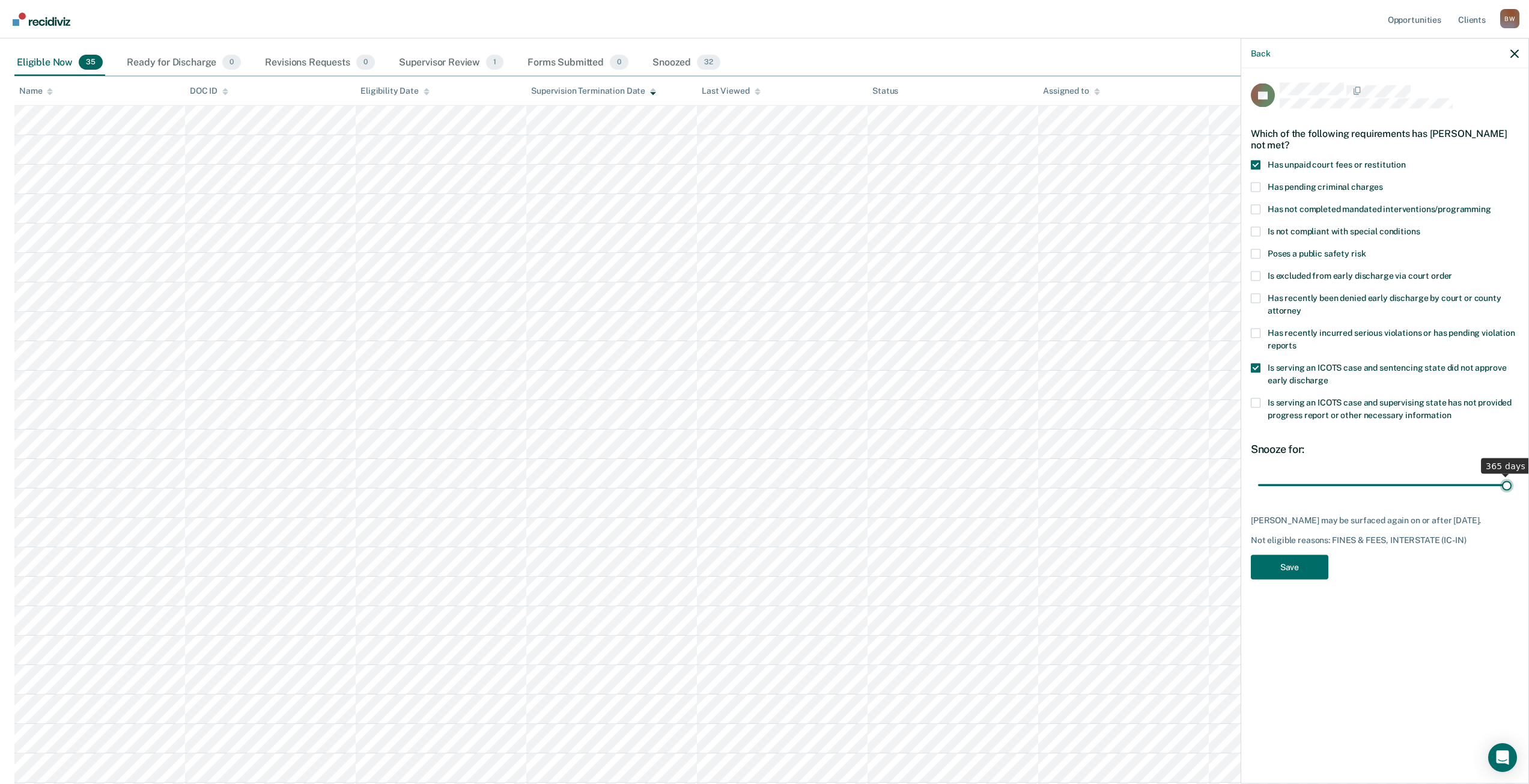
type input "365"
click at [1512, 481] on input "range" at bounding box center [1384, 485] width 253 height 21
click at [1300, 561] on button "Save" at bounding box center [1290, 567] width 78 height 25
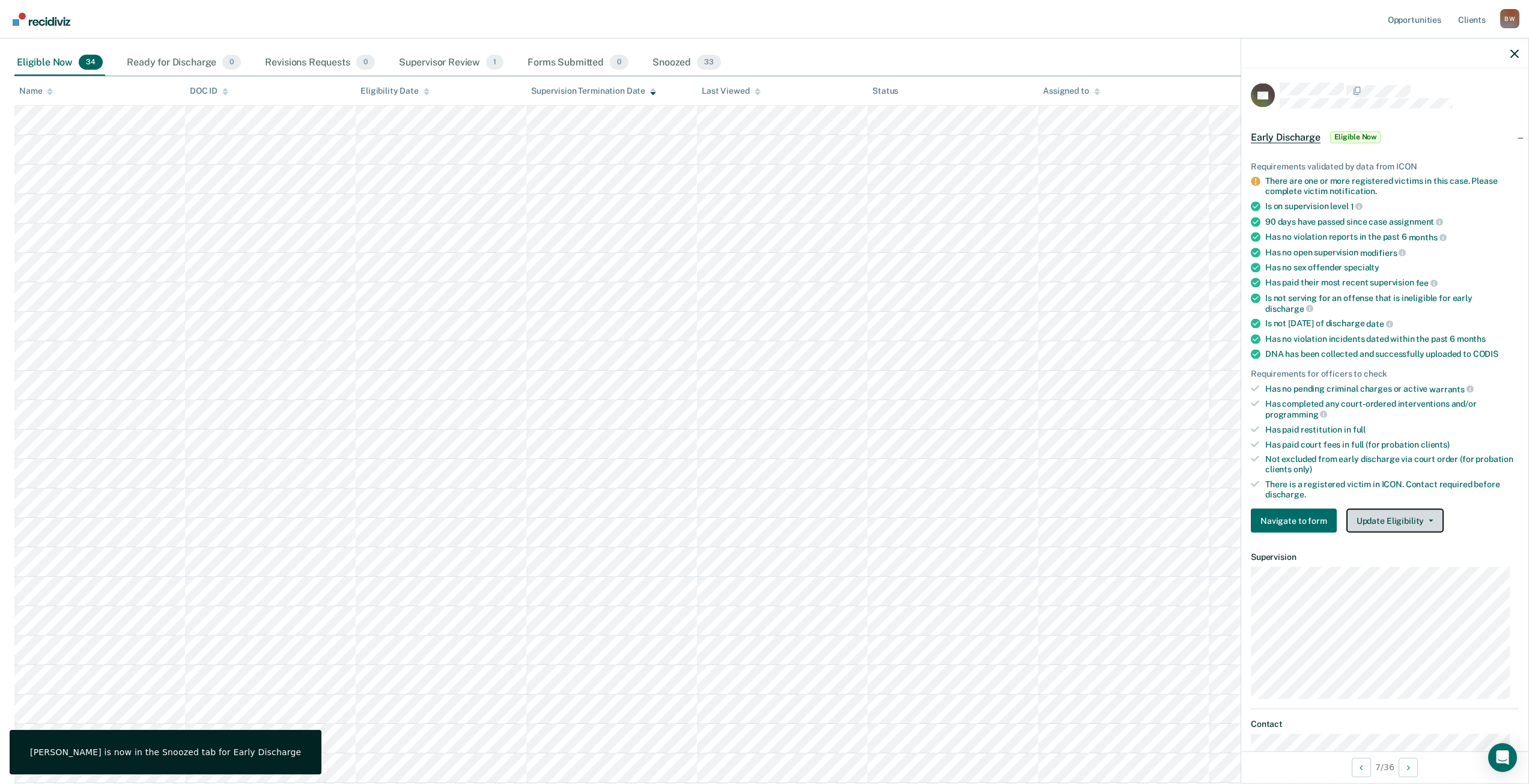
click at [1396, 522] on button "Update Eligibility" at bounding box center [1395, 521] width 97 height 24
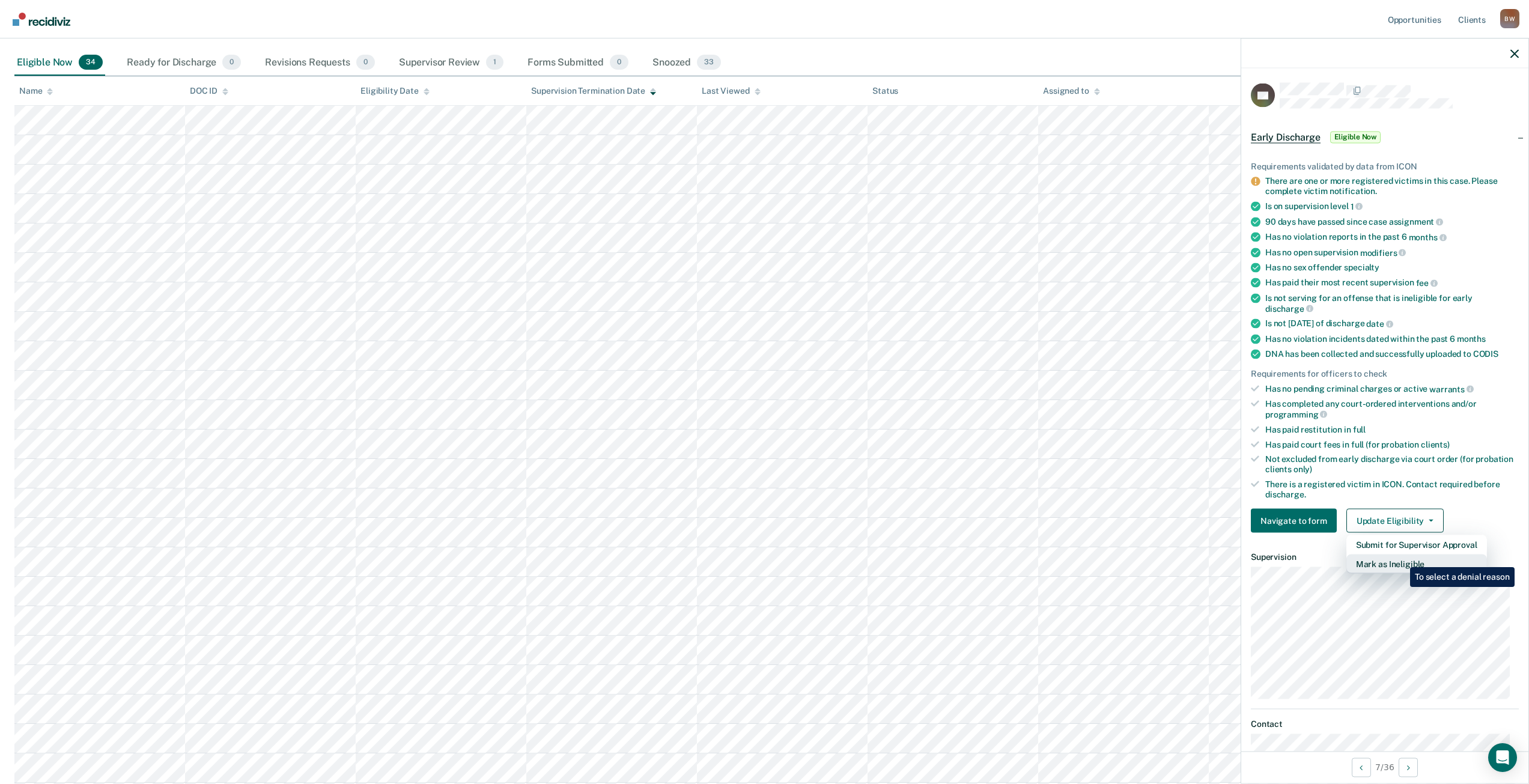
click at [1401, 558] on button "Mark as Ineligible" at bounding box center [1416, 564] width 141 height 20
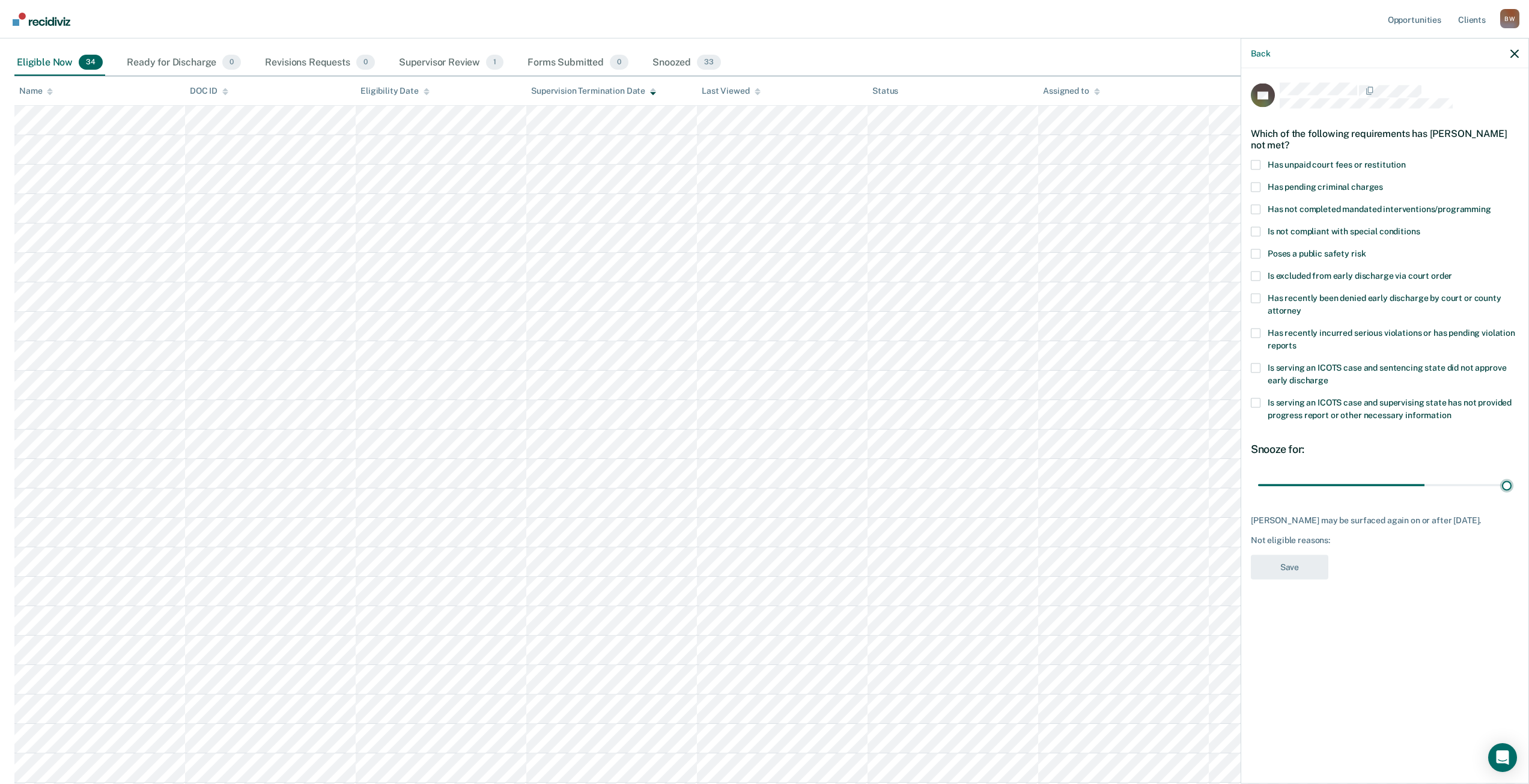
drag, startPoint x: 1342, startPoint y: 482, endPoint x: 1538, endPoint y: 486, distance: 196.0
type input "90"
click at [1512, 487] on input "range" at bounding box center [1384, 485] width 253 height 21
click at [1255, 164] on span at bounding box center [1255, 164] width 9 height 9
click at [1406, 160] on input "Has unpaid court fees or restitution" at bounding box center [1406, 160] width 0 height 0
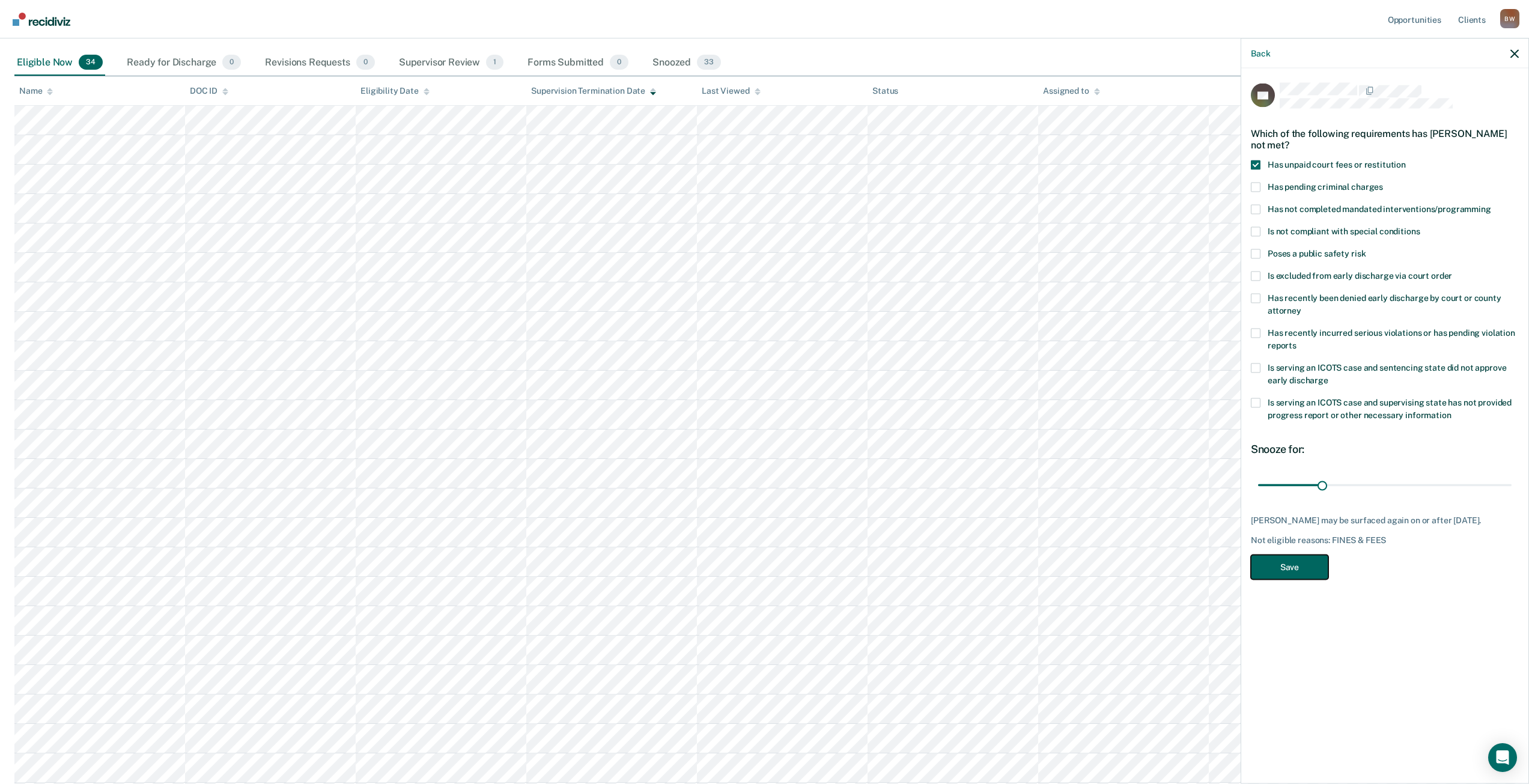
click at [1284, 568] on button "Save" at bounding box center [1290, 567] width 78 height 25
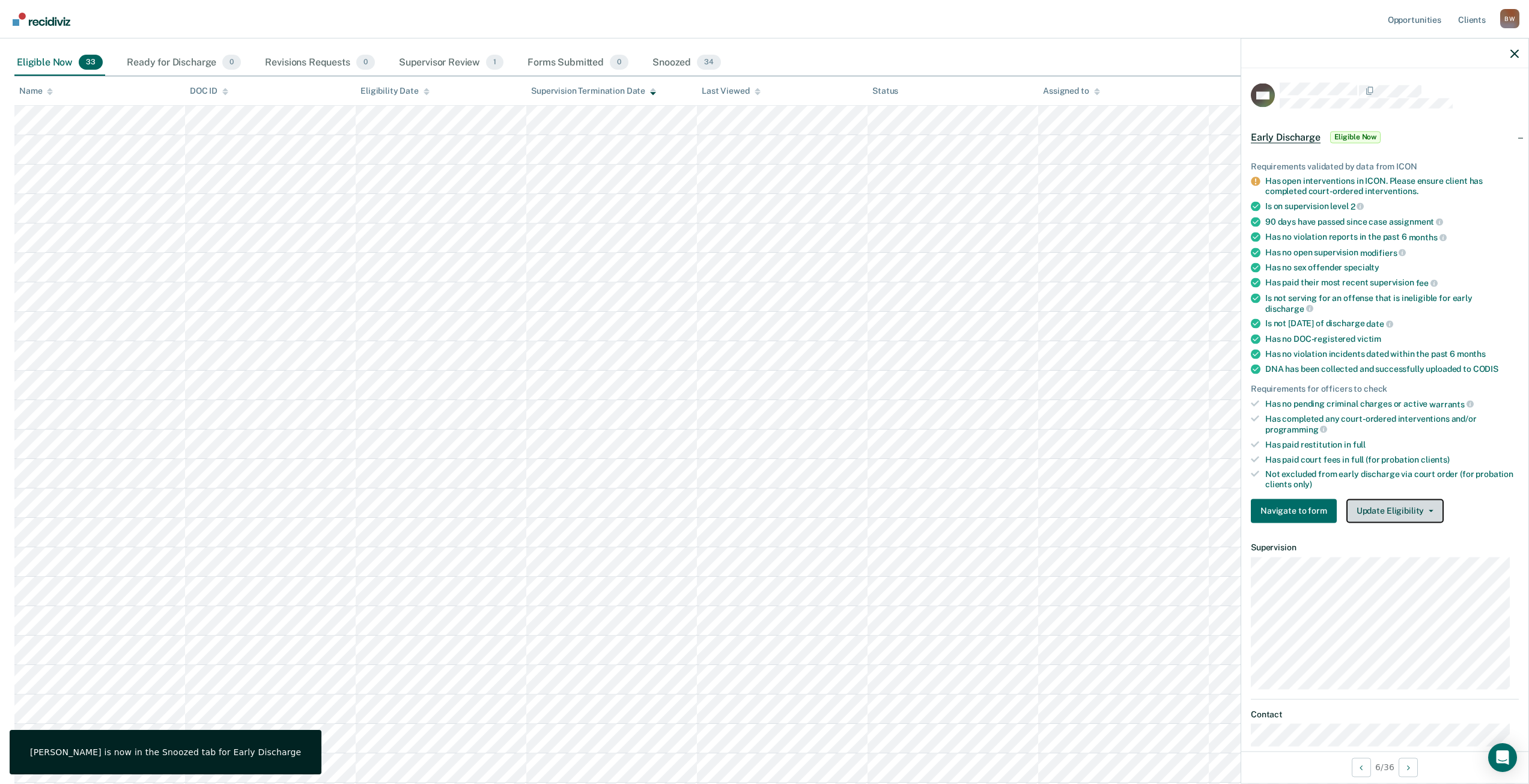
click at [1394, 512] on button "Update Eligibility" at bounding box center [1395, 510] width 97 height 24
click at [1398, 547] on button "Mark as Ineligible" at bounding box center [1416, 554] width 141 height 20
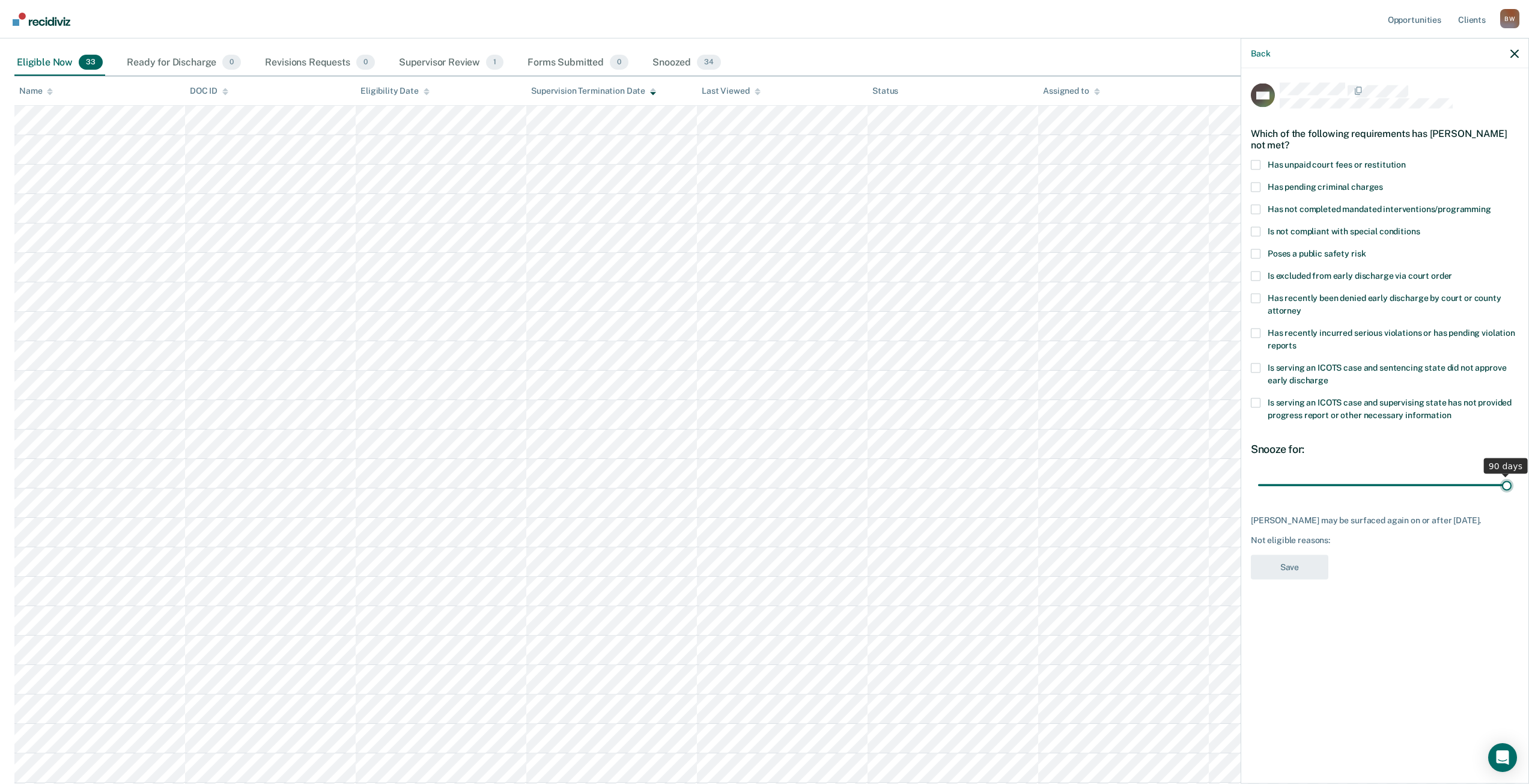
drag, startPoint x: 1343, startPoint y: 481, endPoint x: 1538, endPoint y: 486, distance: 195.1
type input "90"
click at [1512, 486] on input "range" at bounding box center [1384, 485] width 253 height 21
click at [1252, 166] on span at bounding box center [1255, 164] width 9 height 9
click at [1406, 160] on input "Has unpaid court fees or restitution" at bounding box center [1406, 160] width 0 height 0
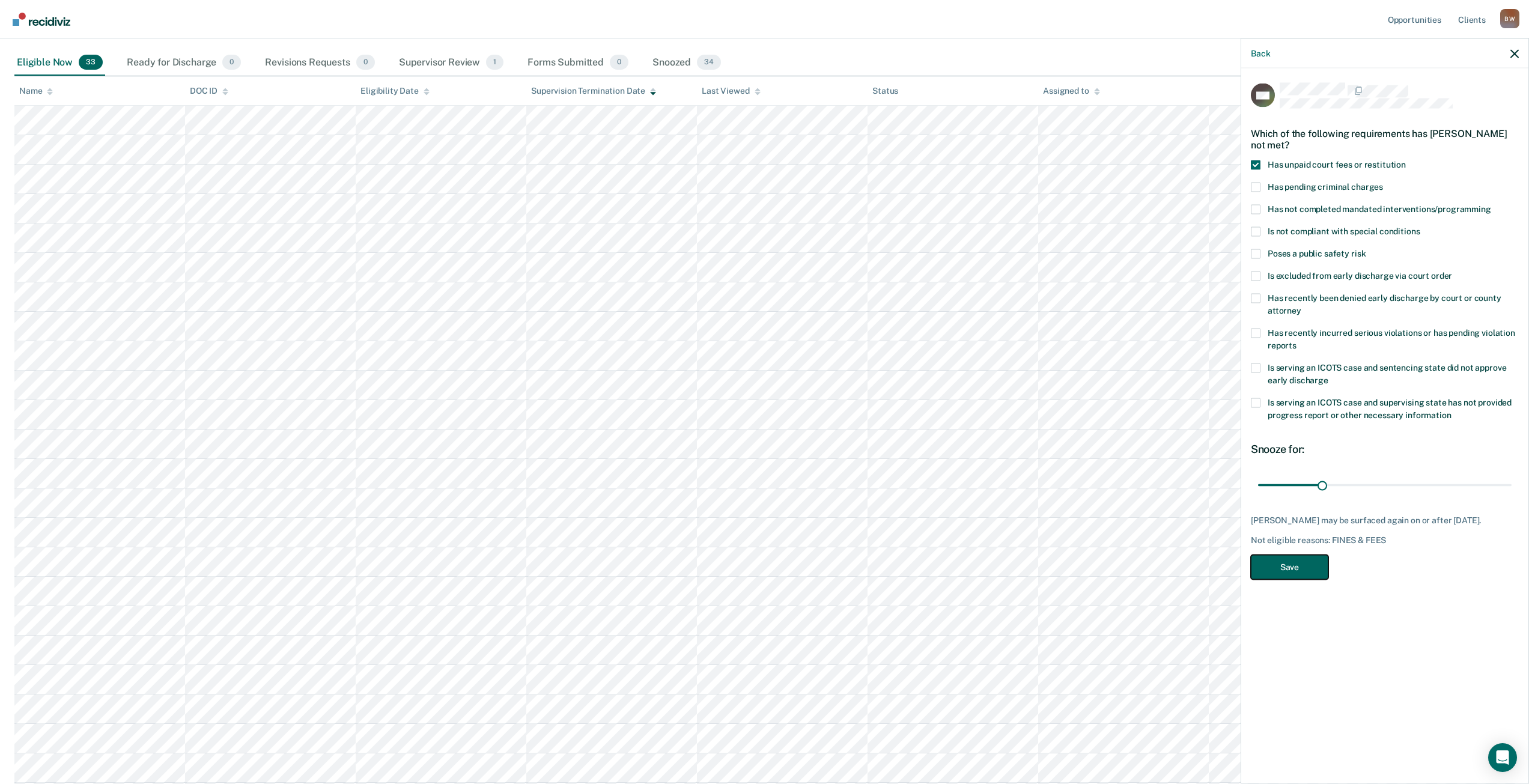
click at [1296, 565] on button "Save" at bounding box center [1290, 567] width 78 height 25
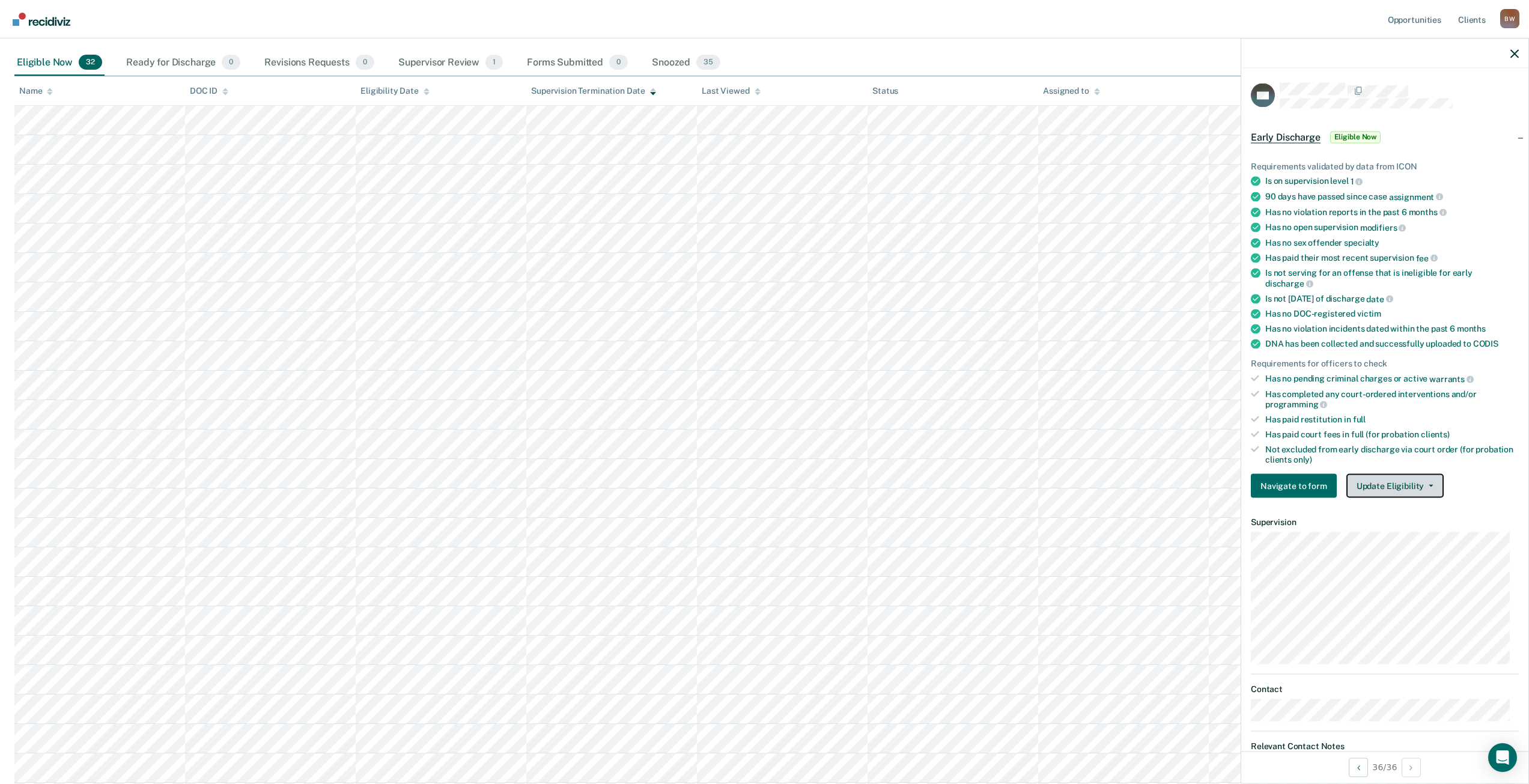
click at [1405, 482] on button "Update Eligibility" at bounding box center [1395, 486] width 97 height 24
click at [1398, 531] on button "Mark as Ineligible" at bounding box center [1416, 529] width 141 height 20
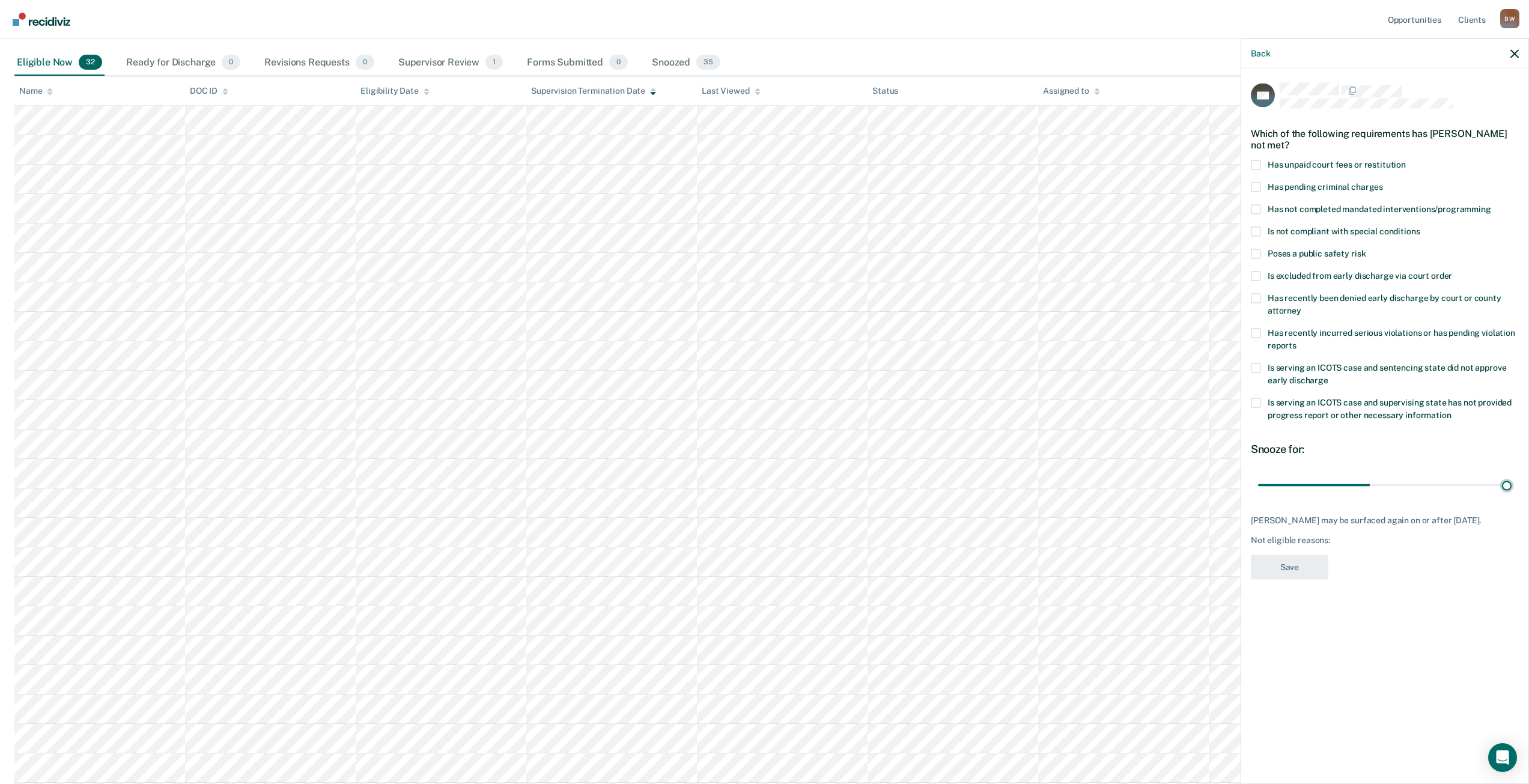
drag, startPoint x: 1343, startPoint y: 484, endPoint x: 1538, endPoint y: 487, distance: 195.0
click at [1512, 486] on input "range" at bounding box center [1384, 485] width 253 height 21
click at [1258, 161] on span at bounding box center [1255, 164] width 9 height 9
click at [1406, 160] on input "Has unpaid court fees or restitution" at bounding box center [1406, 160] width 0 height 0
drag, startPoint x: 1323, startPoint y: 484, endPoint x: 1536, endPoint y: 484, distance: 213.0
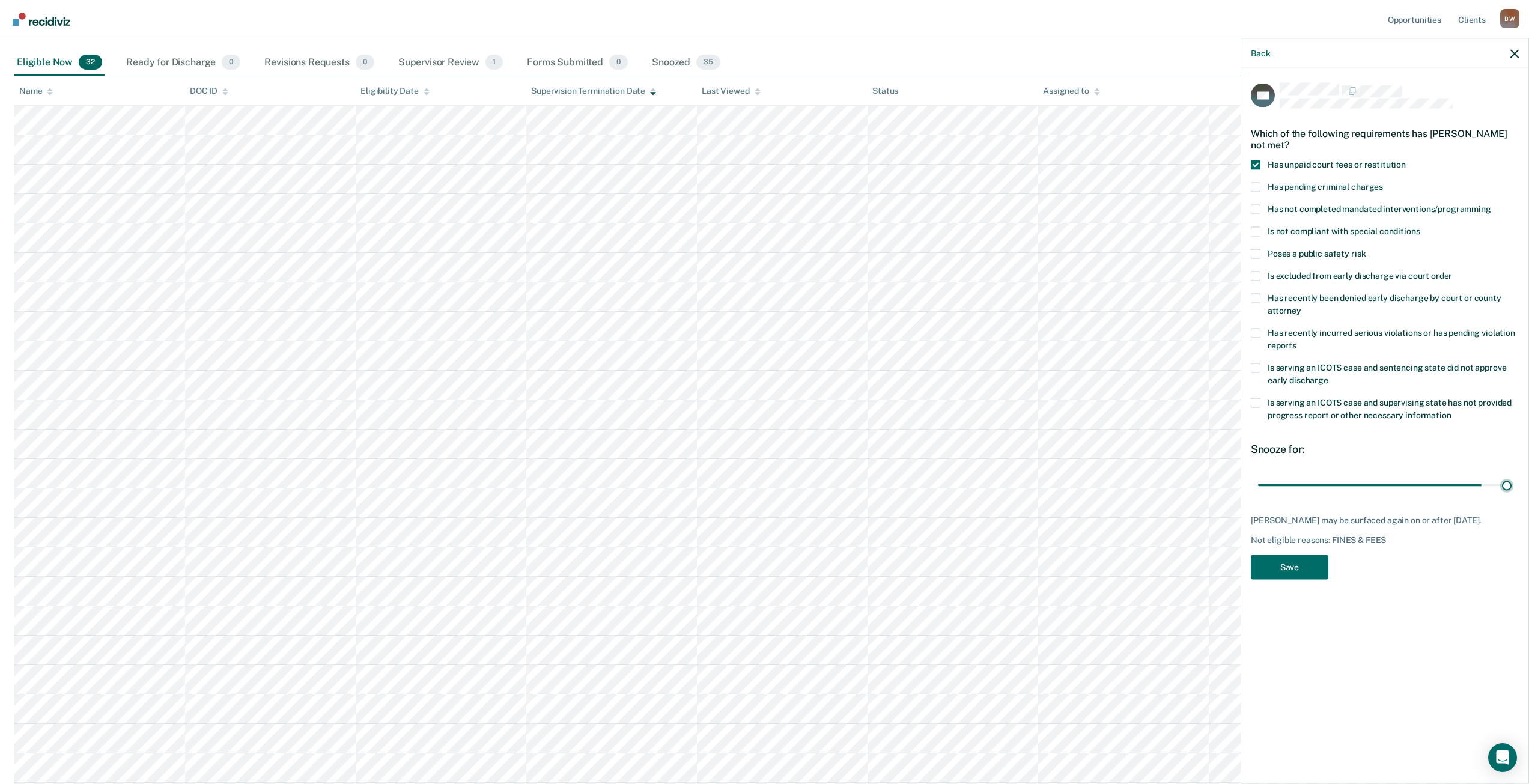
type input "365"
click at [1512, 484] on input "range" at bounding box center [1384, 485] width 253 height 21
click at [1311, 562] on button "Save" at bounding box center [1290, 567] width 78 height 25
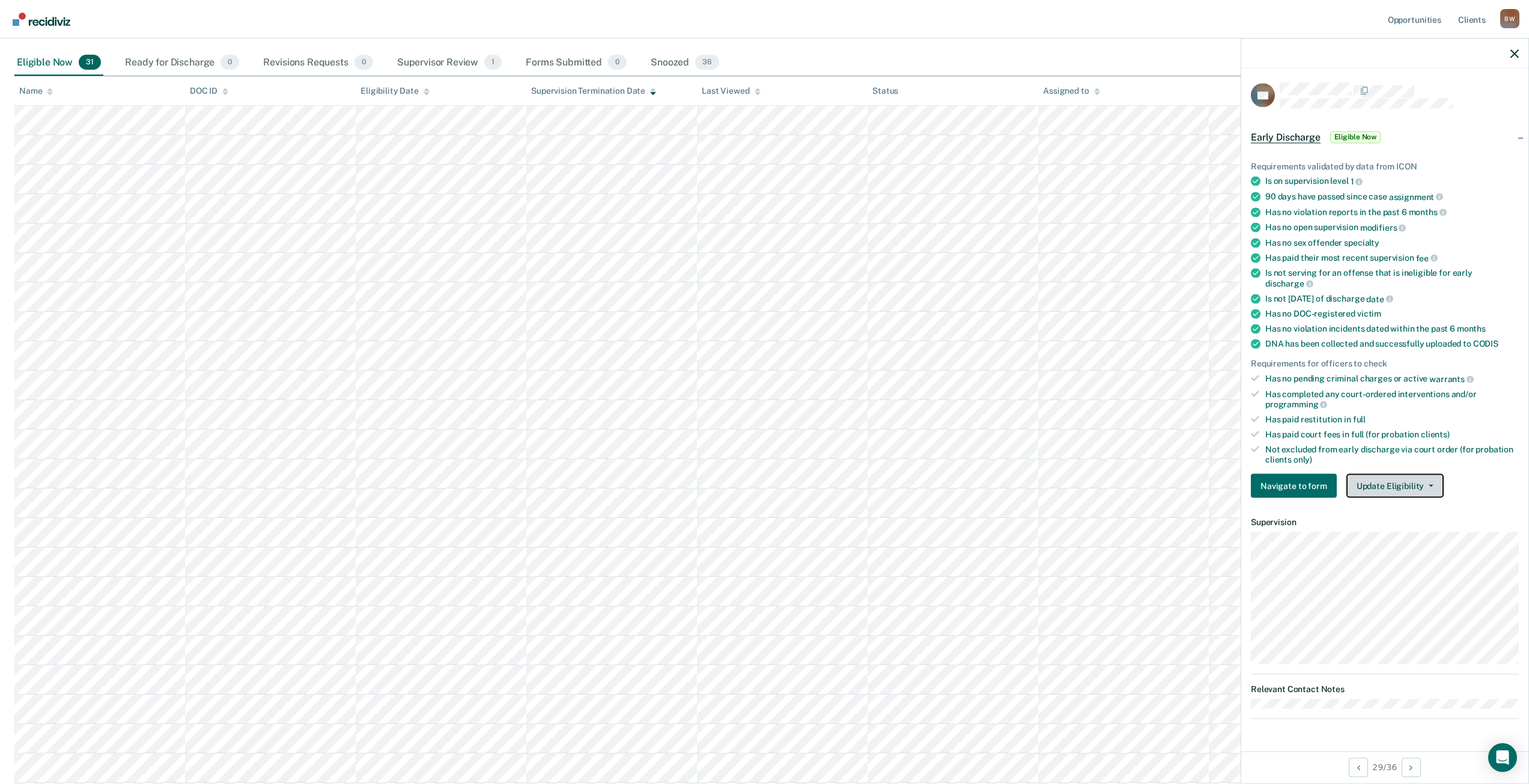
click at [1380, 474] on button "Update Eligibility" at bounding box center [1395, 486] width 97 height 24
click at [1386, 520] on button "Mark as Ineligible" at bounding box center [1416, 529] width 141 height 20
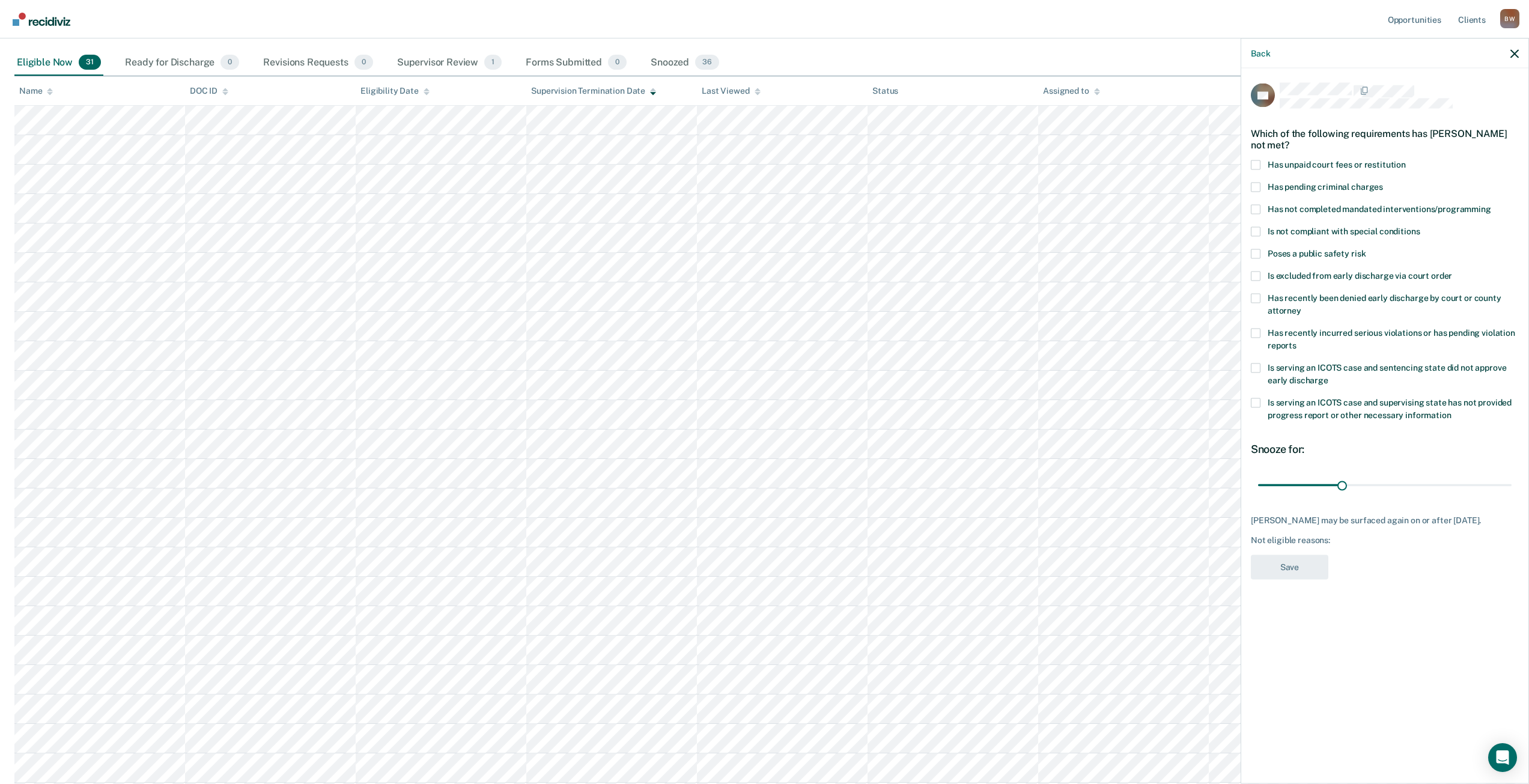
click at [1259, 162] on span at bounding box center [1255, 164] width 9 height 9
click at [1406, 160] on input "Has unpaid court fees or restitution" at bounding box center [1406, 160] width 0 height 0
drag, startPoint x: 1284, startPoint y: 484, endPoint x: 1511, endPoint y: 492, distance: 227.1
type input "365"
click at [1511, 492] on input "range" at bounding box center [1384, 485] width 253 height 21
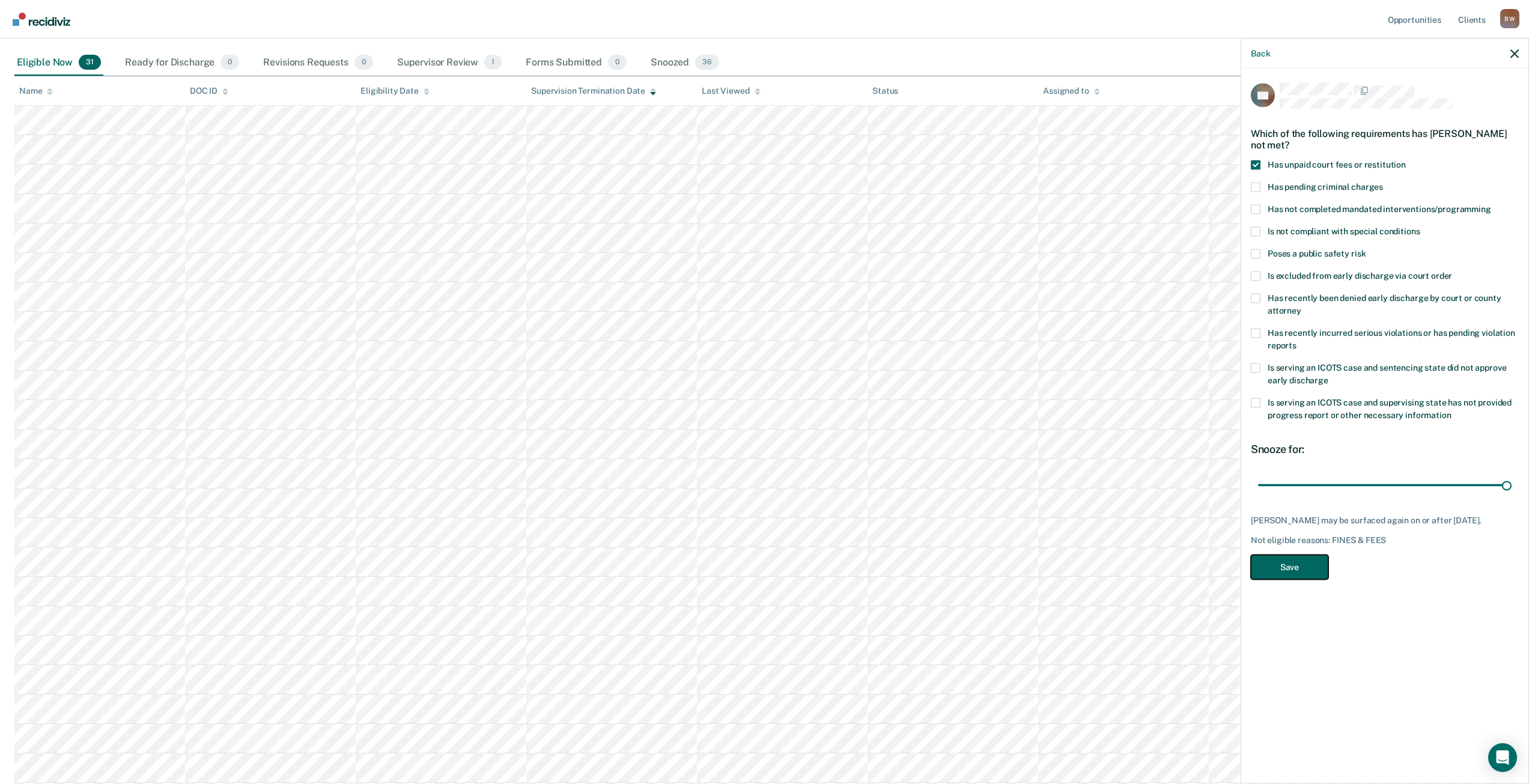
click at [1323, 579] on button "Save" at bounding box center [1290, 567] width 78 height 25
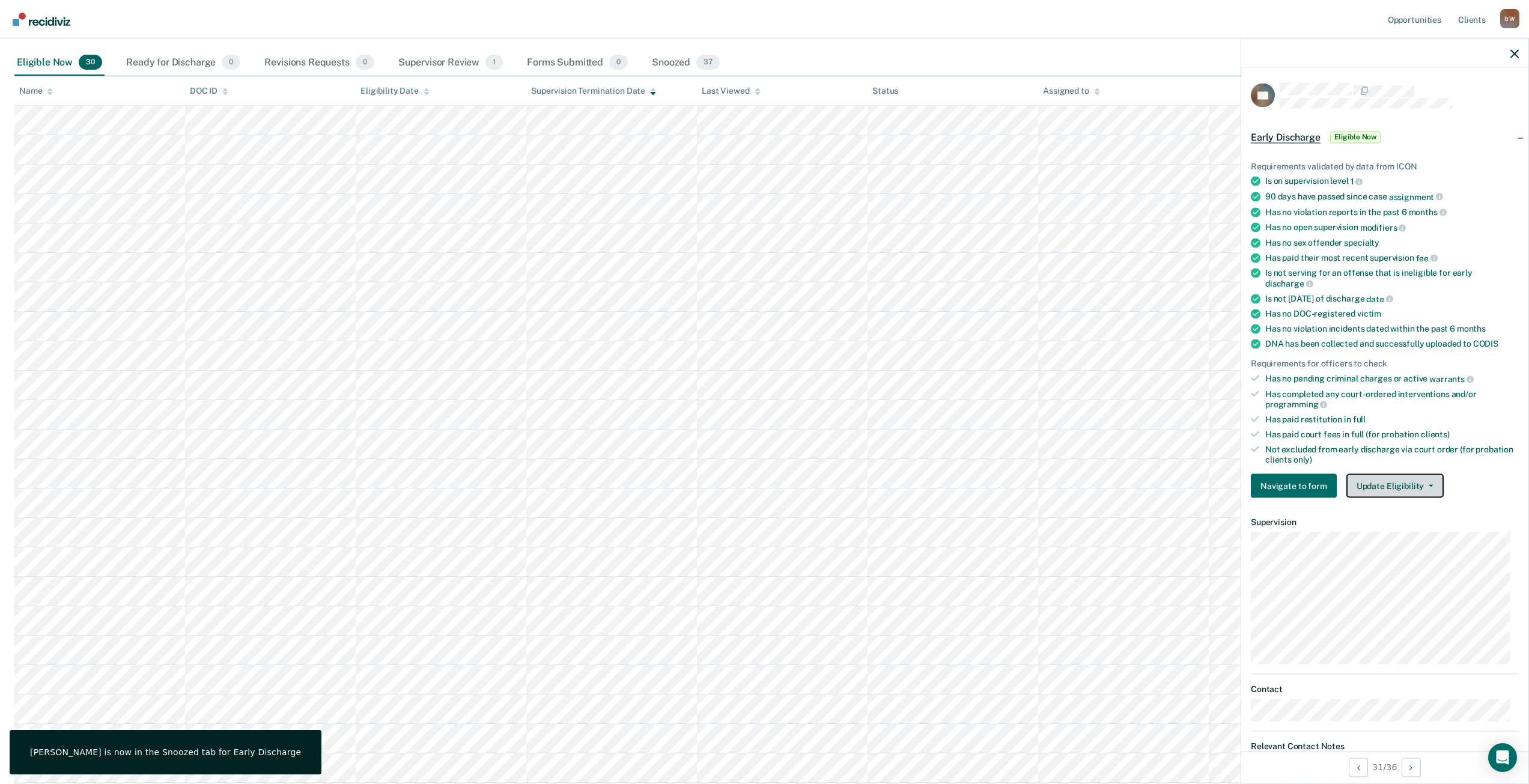
click at [1385, 489] on button "Update Eligibility" at bounding box center [1395, 486] width 97 height 24
click at [1386, 524] on button "Mark as Ineligible" at bounding box center [1416, 529] width 141 height 20
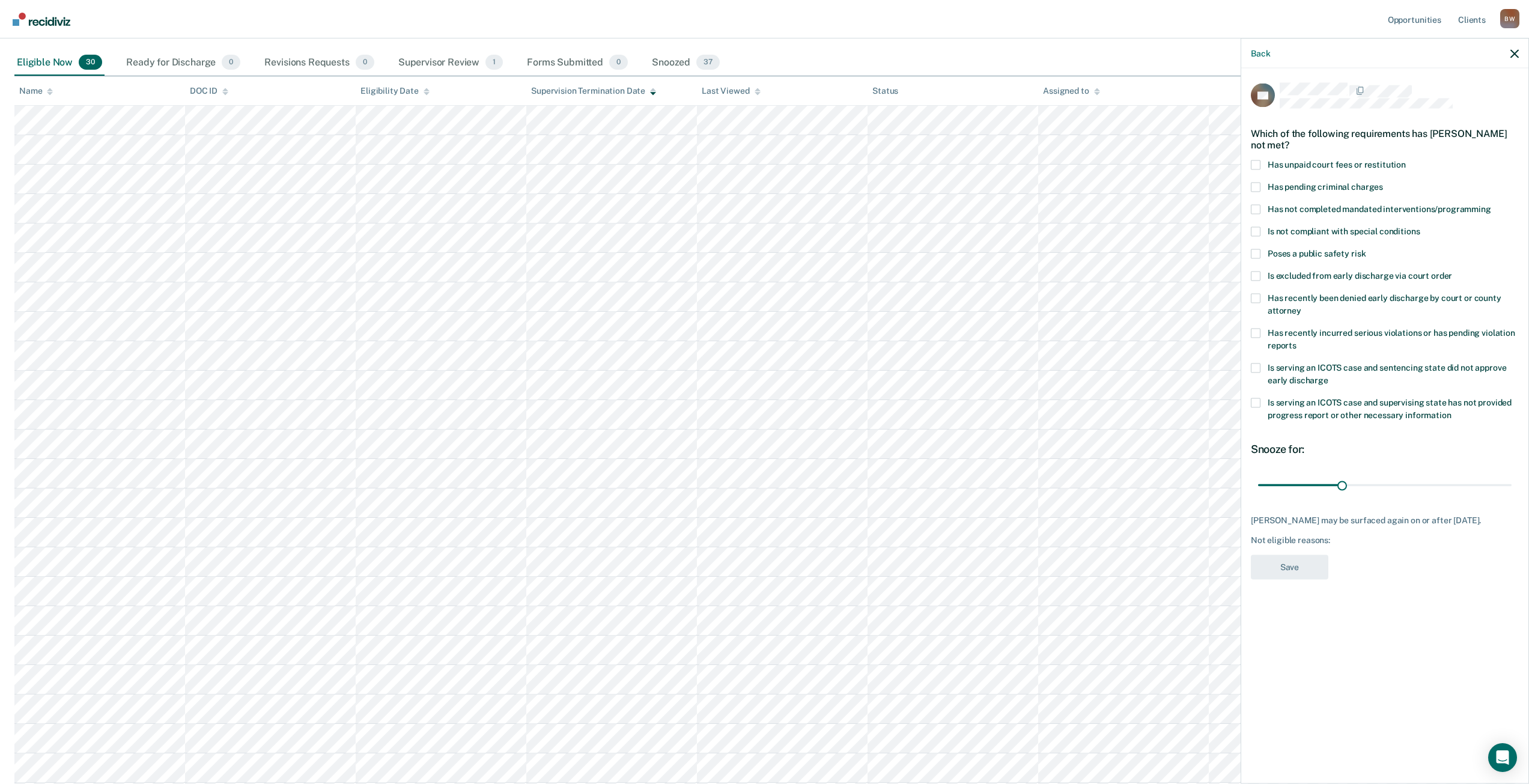
click at [1255, 164] on span at bounding box center [1255, 164] width 9 height 9
click at [1406, 160] on input "Has unpaid court fees or restitution" at bounding box center [1406, 160] width 0 height 0
drag, startPoint x: 1283, startPoint y: 483, endPoint x: 1538, endPoint y: 493, distance: 255.2
type input "365"
click at [1512, 493] on input "range" at bounding box center [1384, 485] width 253 height 21
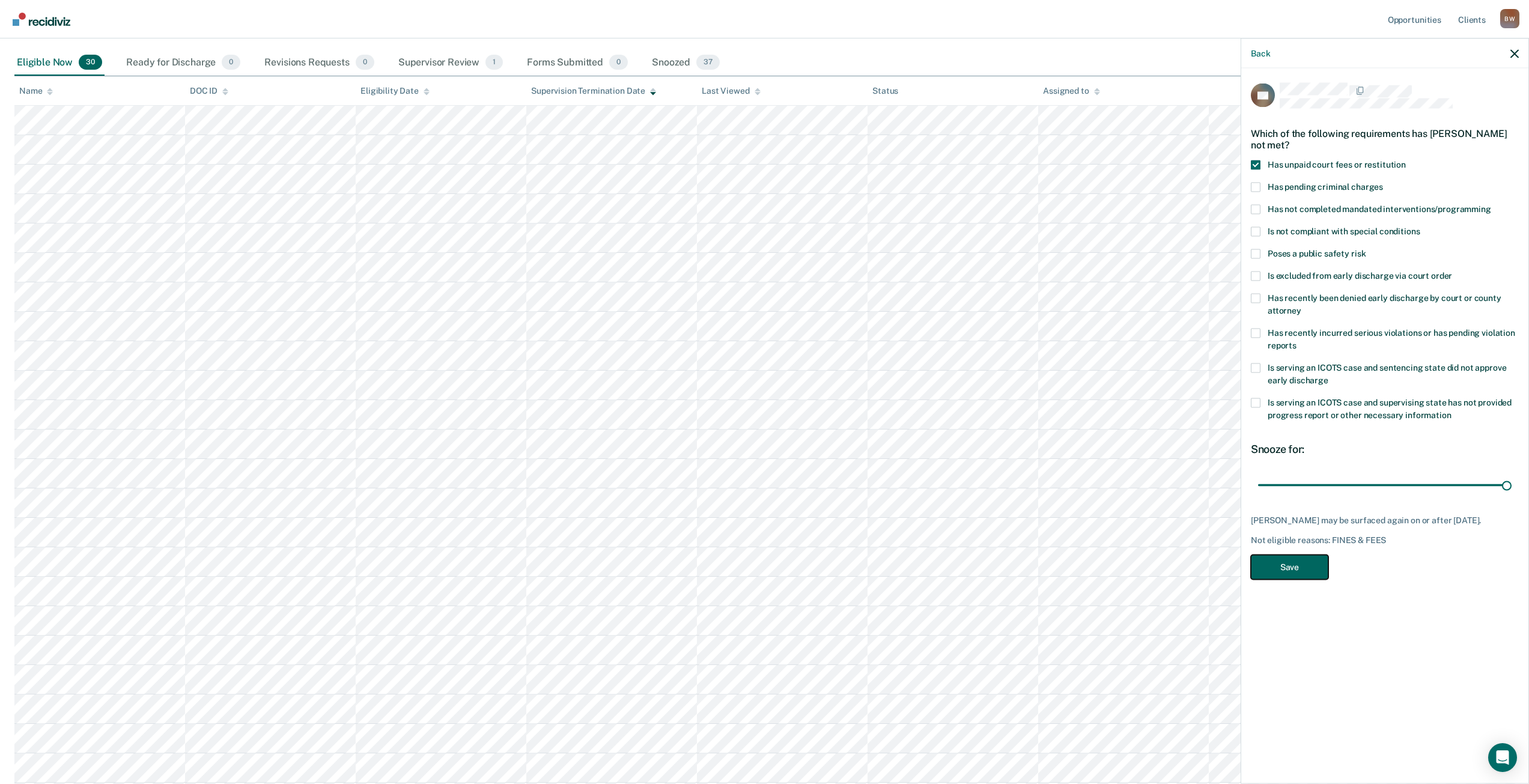
click at [1308, 579] on button "Save" at bounding box center [1290, 567] width 78 height 25
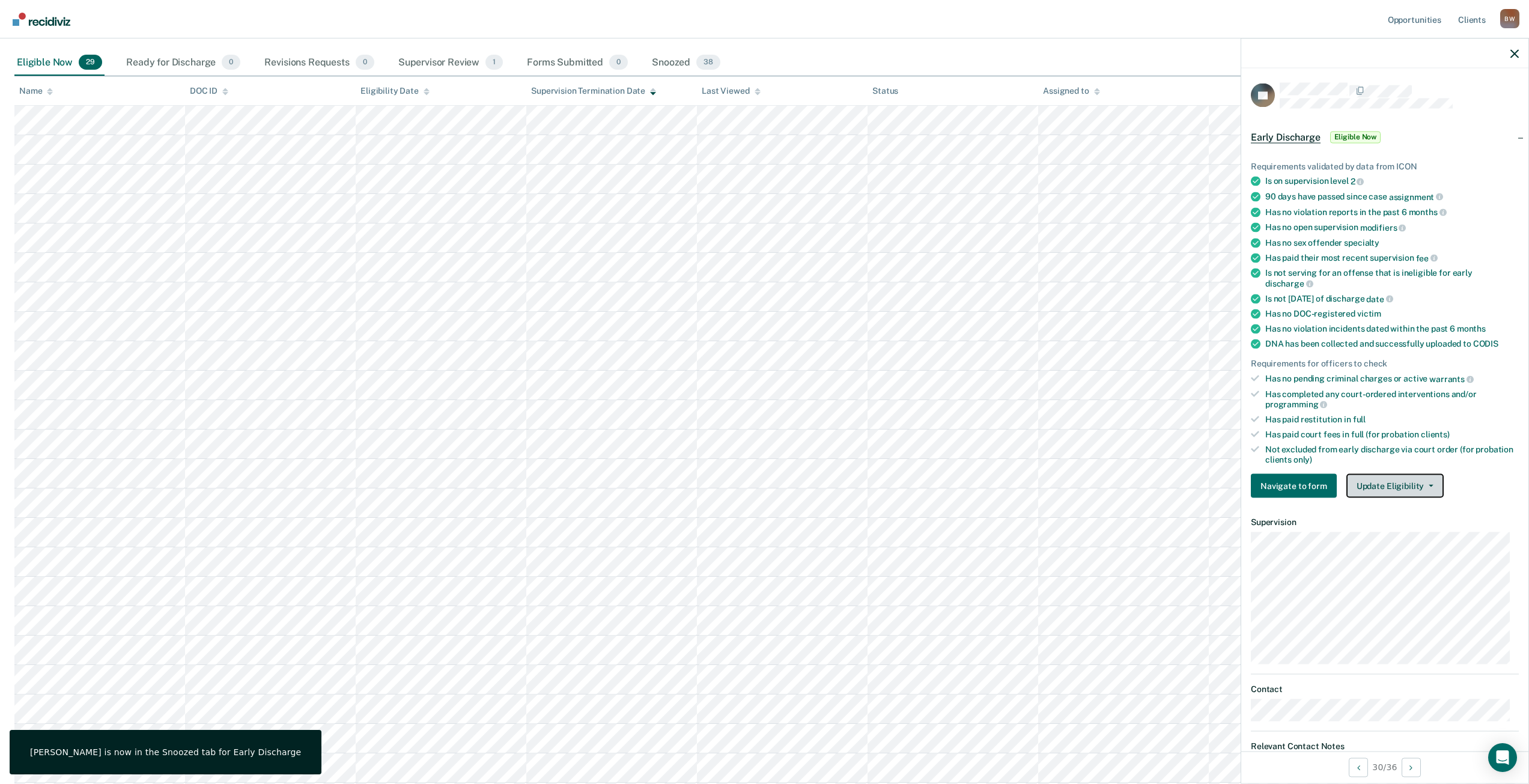
click at [1396, 491] on button "Update Eligibility" at bounding box center [1395, 486] width 97 height 24
click at [1399, 526] on button "Mark as Ineligible" at bounding box center [1416, 529] width 141 height 20
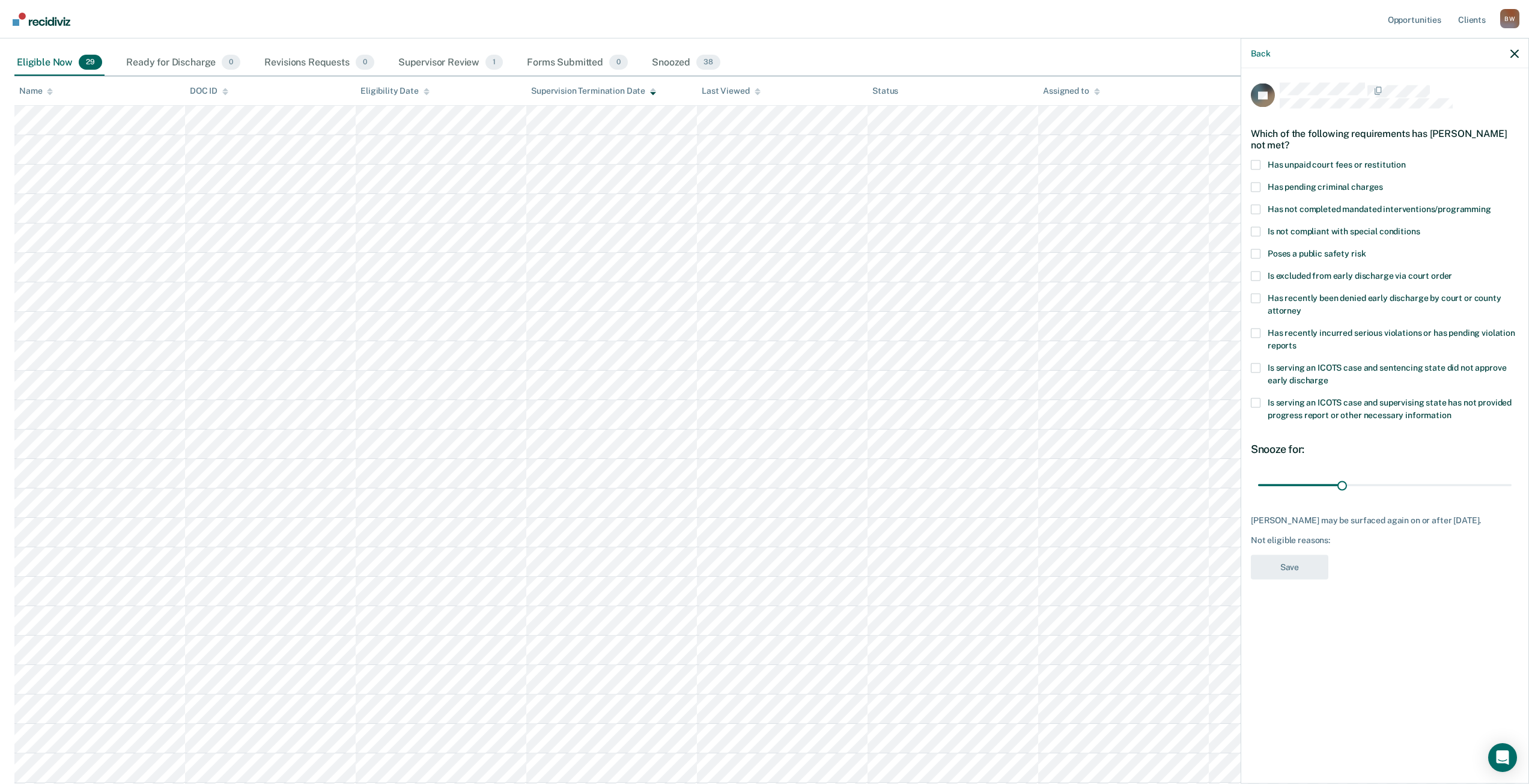
click at [1260, 162] on span at bounding box center [1255, 164] width 9 height 9
click at [1406, 160] on input "Has unpaid court fees or restitution" at bounding box center [1406, 160] width 0 height 0
drag, startPoint x: 1285, startPoint y: 484, endPoint x: 1538, endPoint y: 496, distance: 253.3
type input "365"
click at [1512, 496] on input "range" at bounding box center [1384, 485] width 253 height 21
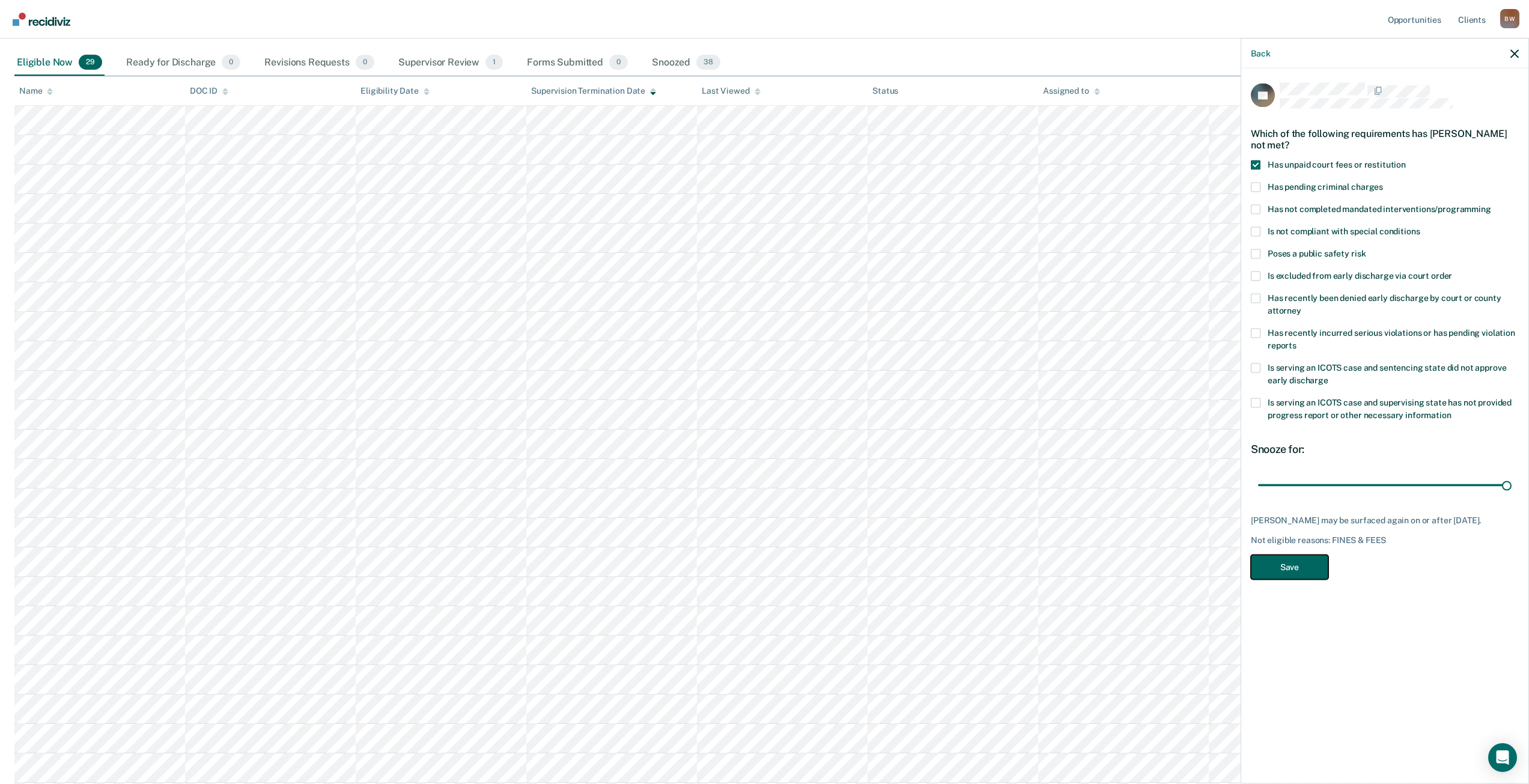
click at [1305, 579] on button "Save" at bounding box center [1290, 567] width 78 height 25
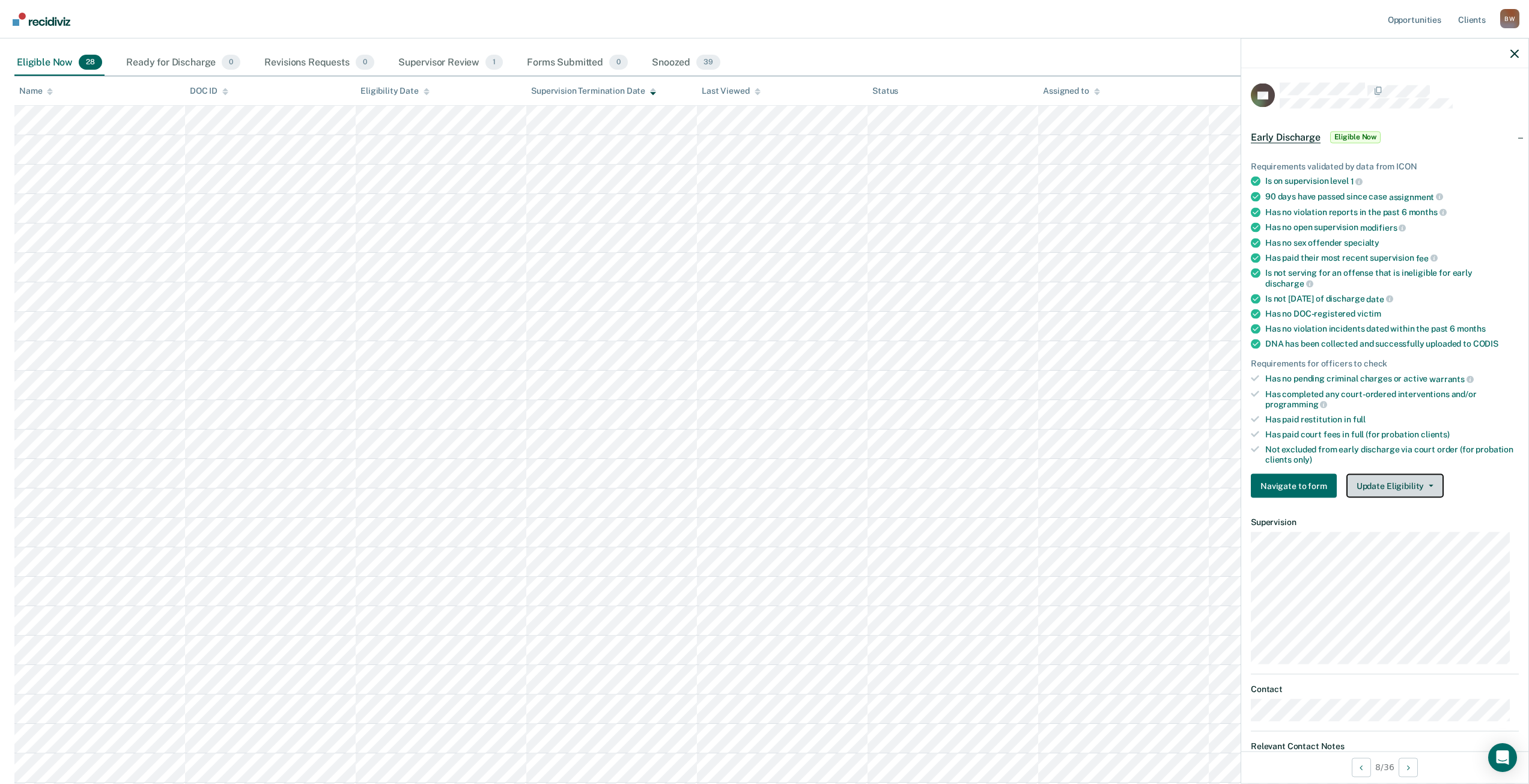
click at [1364, 481] on button "Update Eligibility" at bounding box center [1395, 486] width 97 height 24
click at [1371, 528] on button "Mark as Ineligible" at bounding box center [1416, 529] width 141 height 20
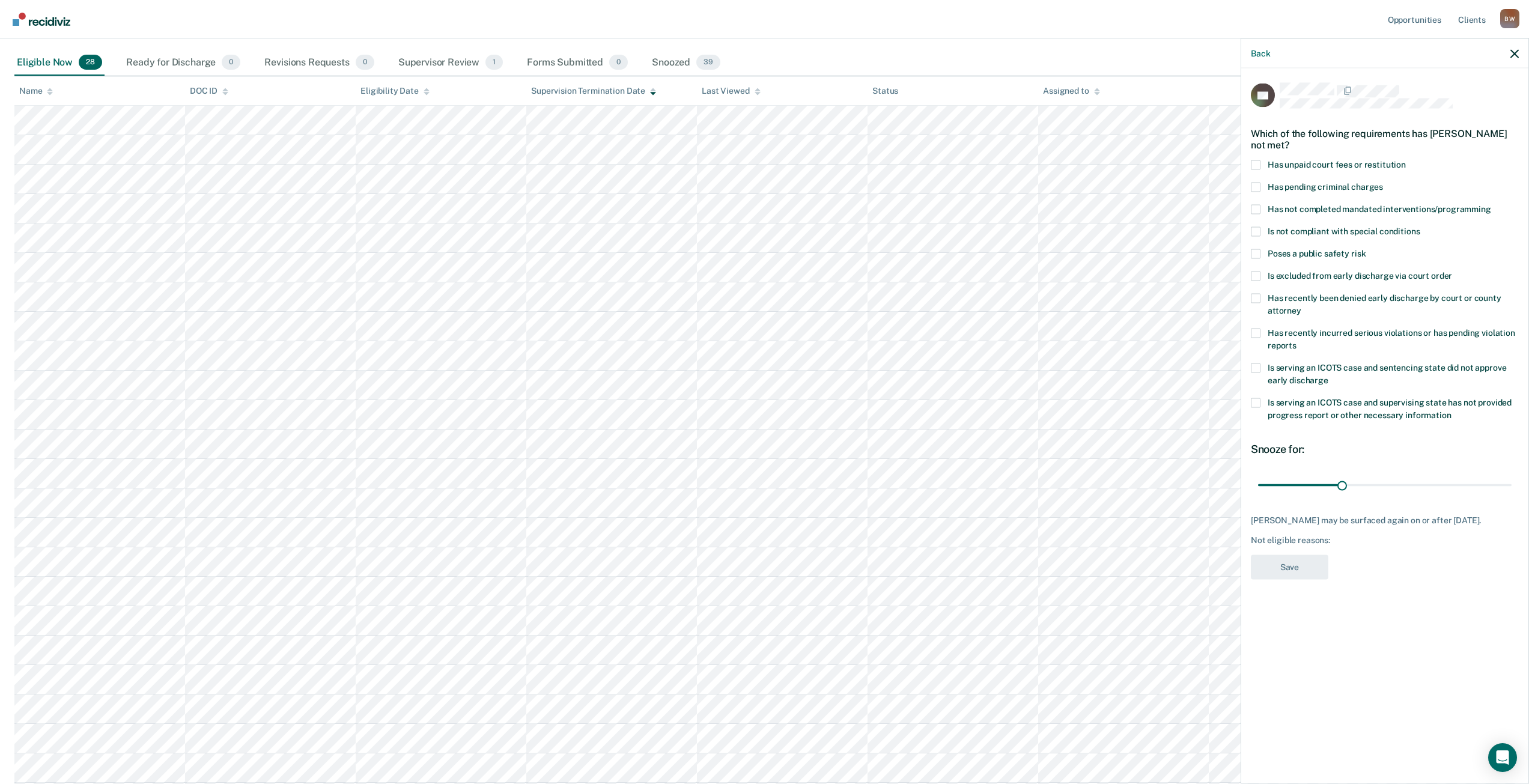
click at [1253, 164] on span at bounding box center [1255, 164] width 9 height 9
click at [1406, 160] on input "Has unpaid court fees or restitution" at bounding box center [1406, 160] width 0 height 0
drag, startPoint x: 1282, startPoint y: 482, endPoint x: 1487, endPoint y: 495, distance: 205.4
type input "365"
click at [1512, 478] on input "range" at bounding box center [1384, 485] width 253 height 21
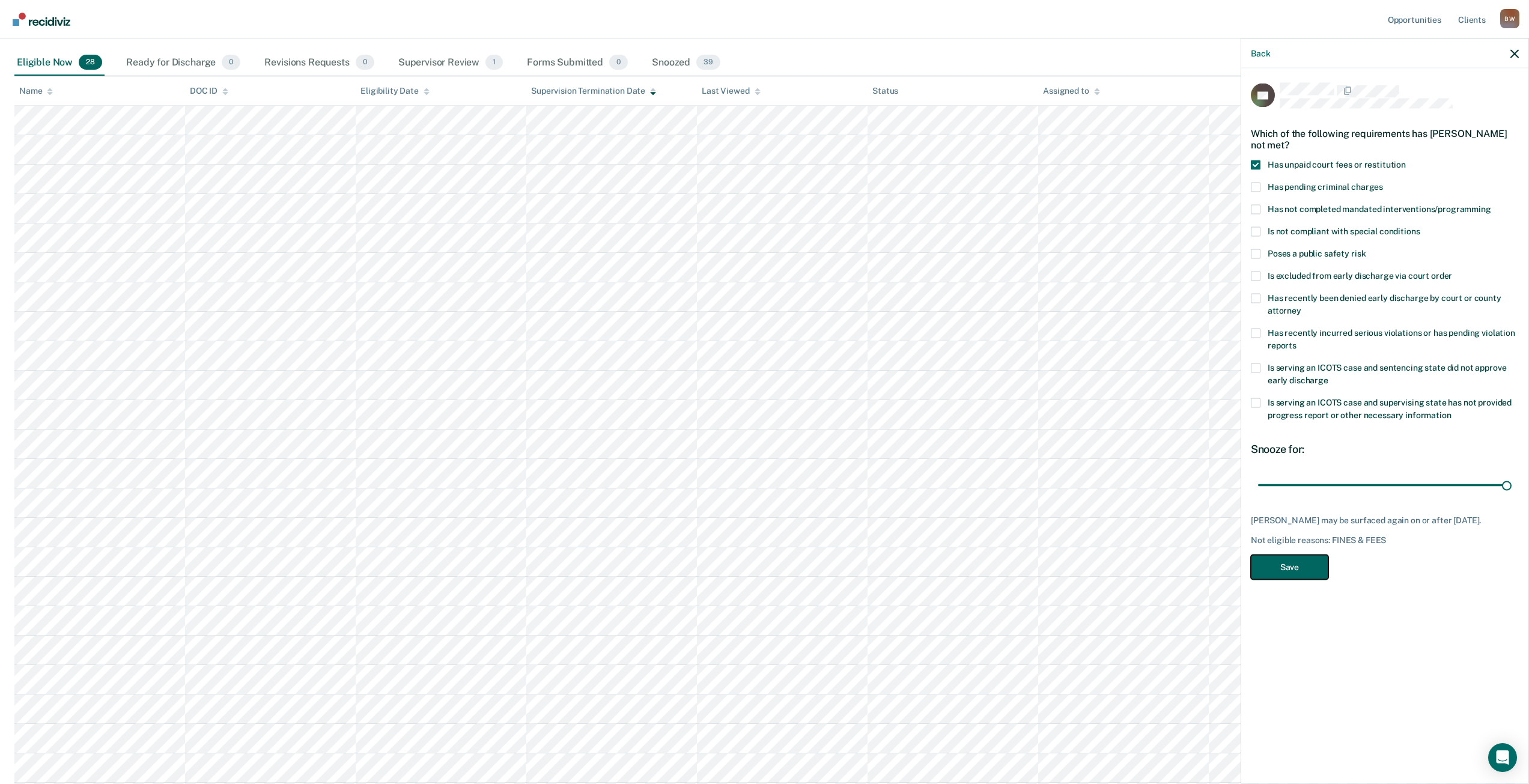
click at [1303, 565] on button "Save" at bounding box center [1290, 567] width 78 height 25
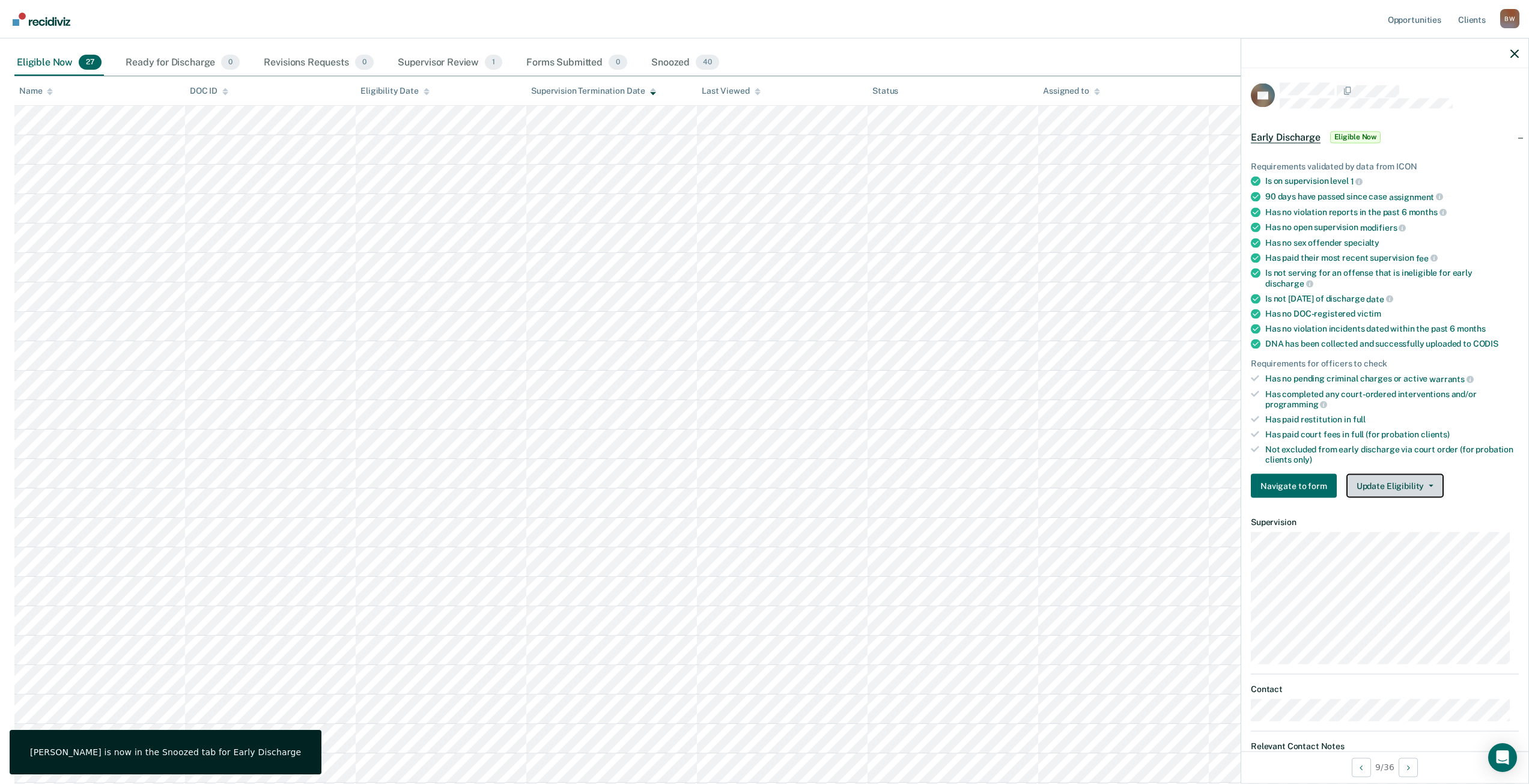
click at [1383, 481] on button "Update Eligibility" at bounding box center [1395, 486] width 97 height 24
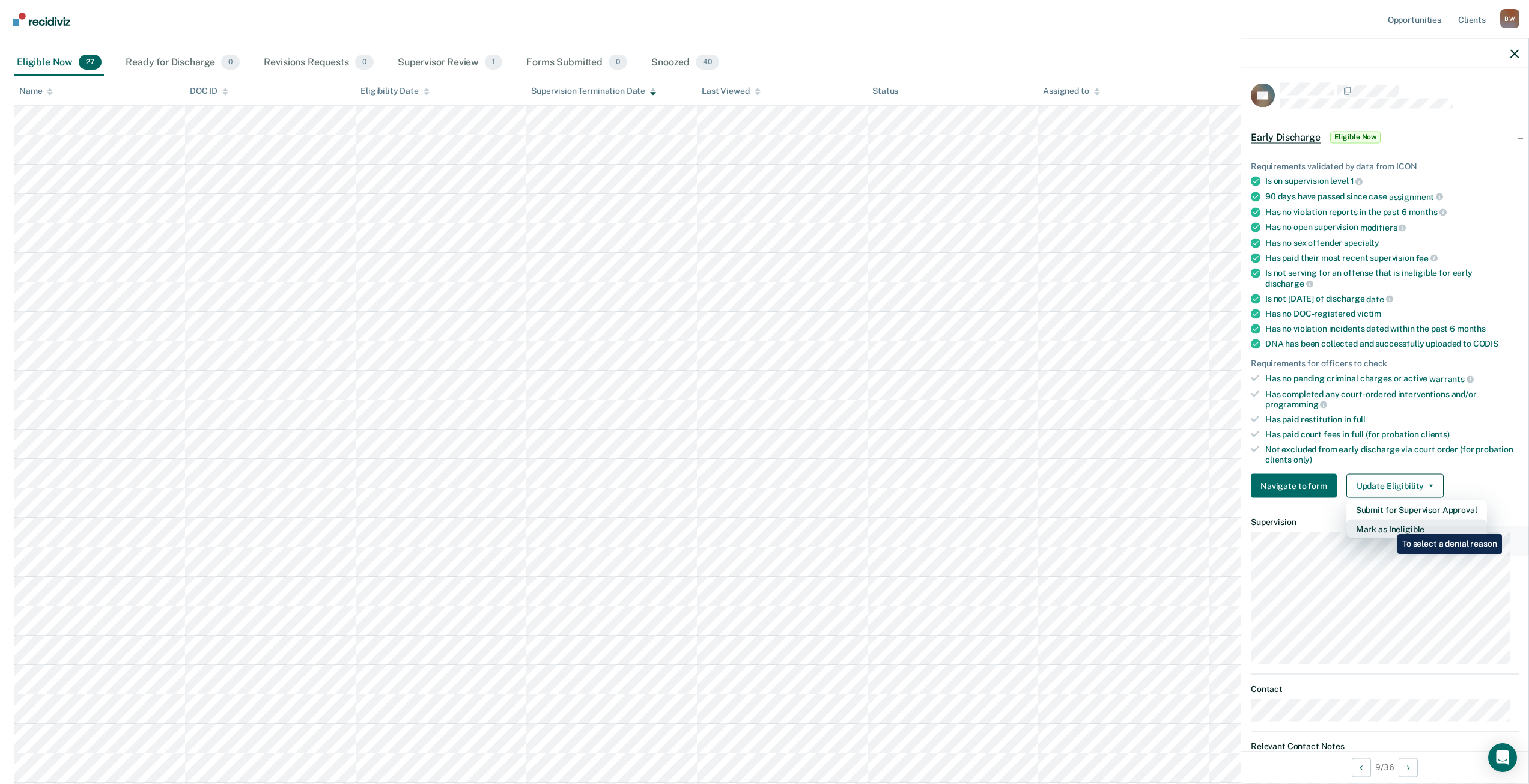
click at [1388, 525] on button "Mark as Ineligible" at bounding box center [1416, 529] width 141 height 20
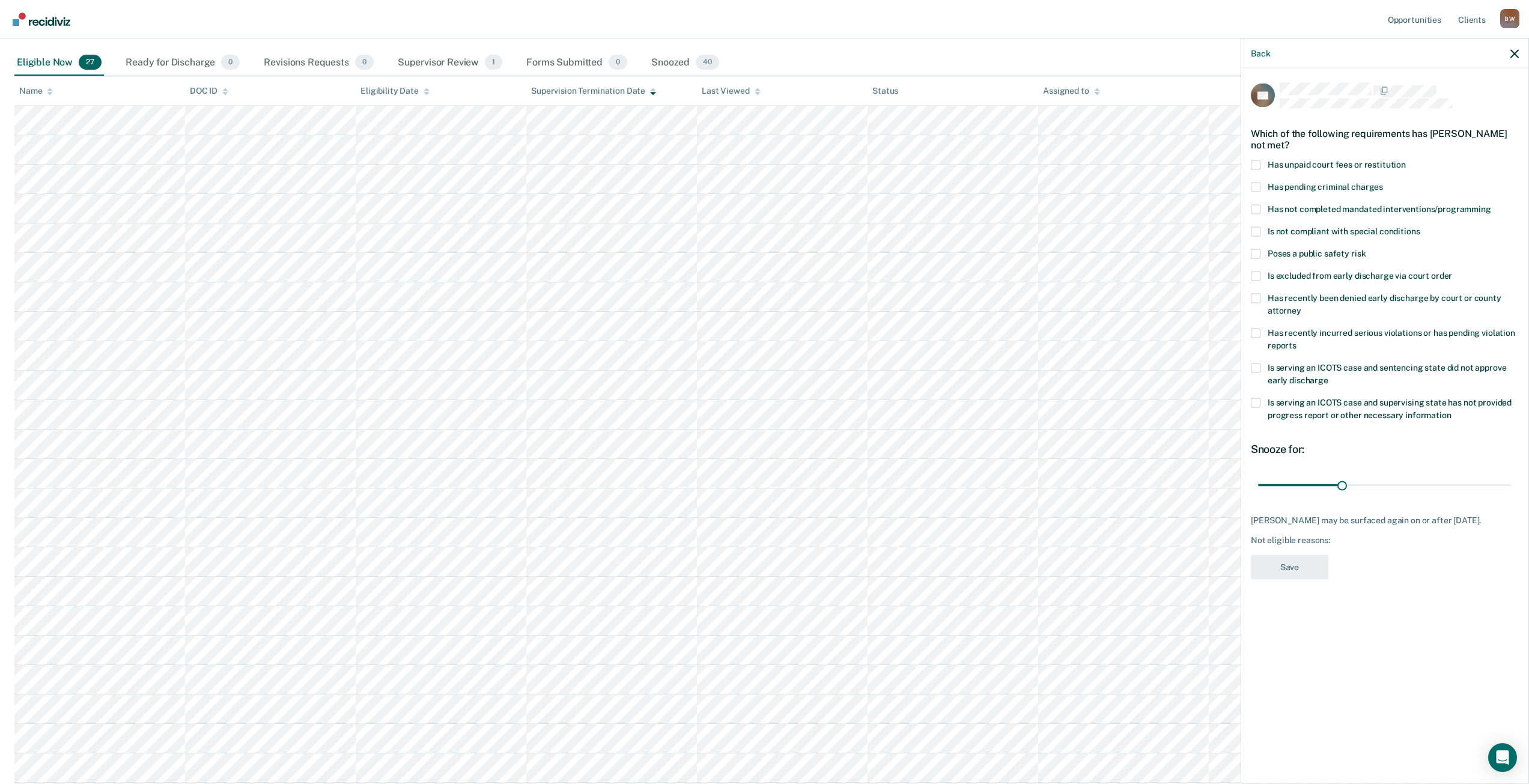
click at [1253, 365] on span at bounding box center [1255, 367] width 9 height 9
click at [1329, 376] on input "Is serving an ICOTS case and sentencing state did not approve early discharge" at bounding box center [1329, 376] width 0 height 0
drag, startPoint x: 1344, startPoint y: 484, endPoint x: 1522, endPoint y: 504, distance: 179.1
type input "90"
click at [1512, 482] on input "range" at bounding box center [1384, 485] width 253 height 21
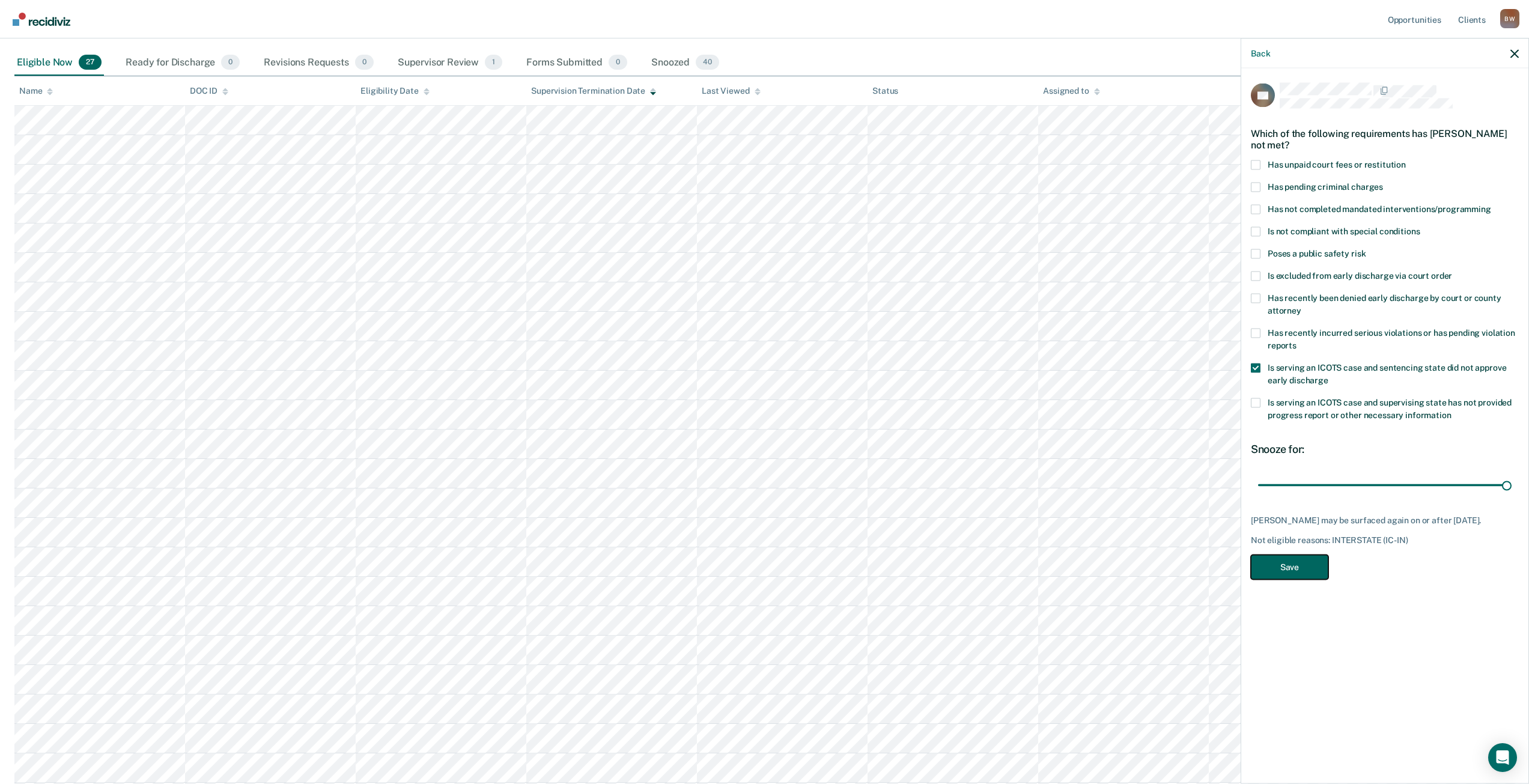
click at [1299, 574] on button "Save" at bounding box center [1290, 567] width 78 height 25
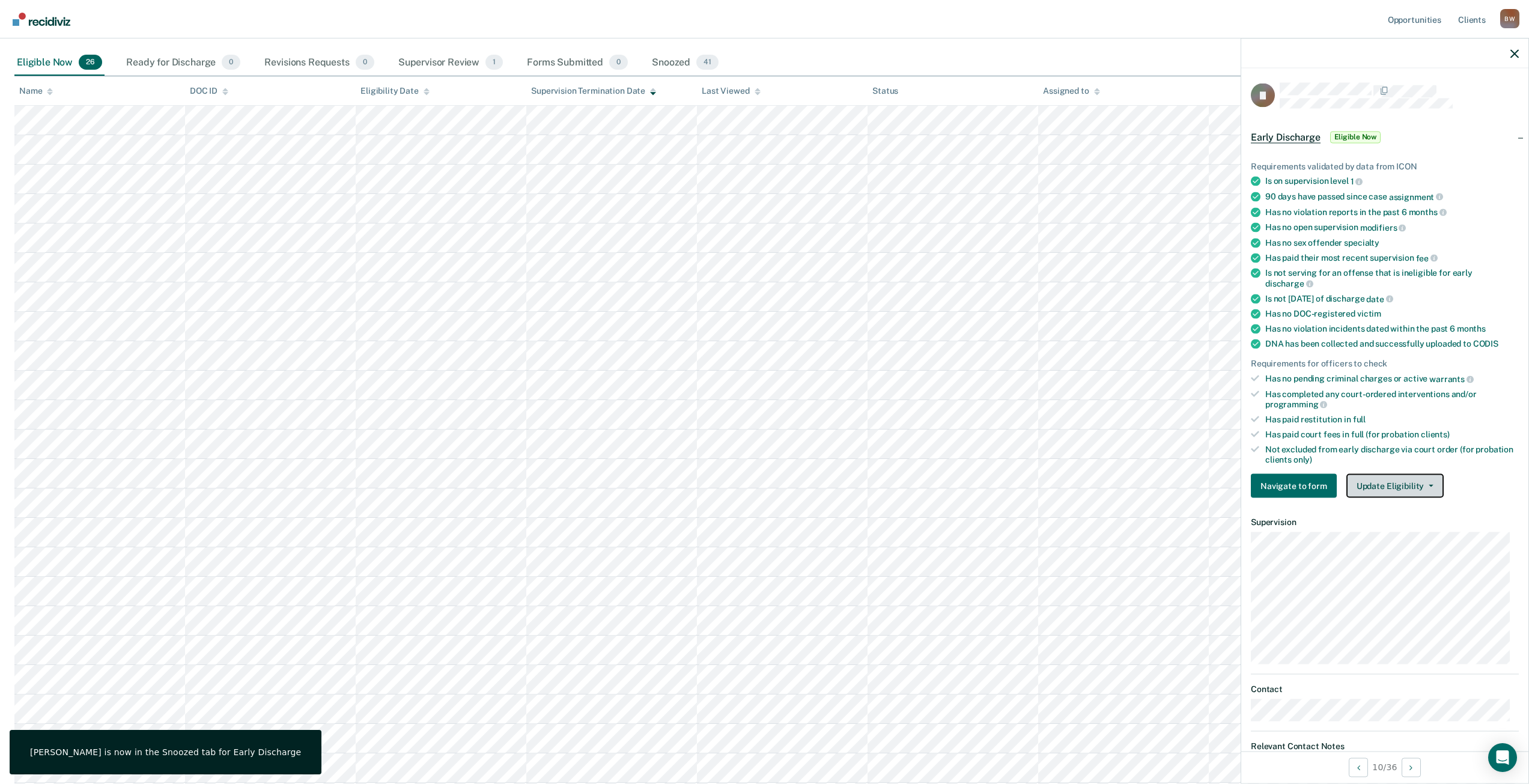
click at [1416, 485] on button "Update Eligibility" at bounding box center [1395, 486] width 97 height 24
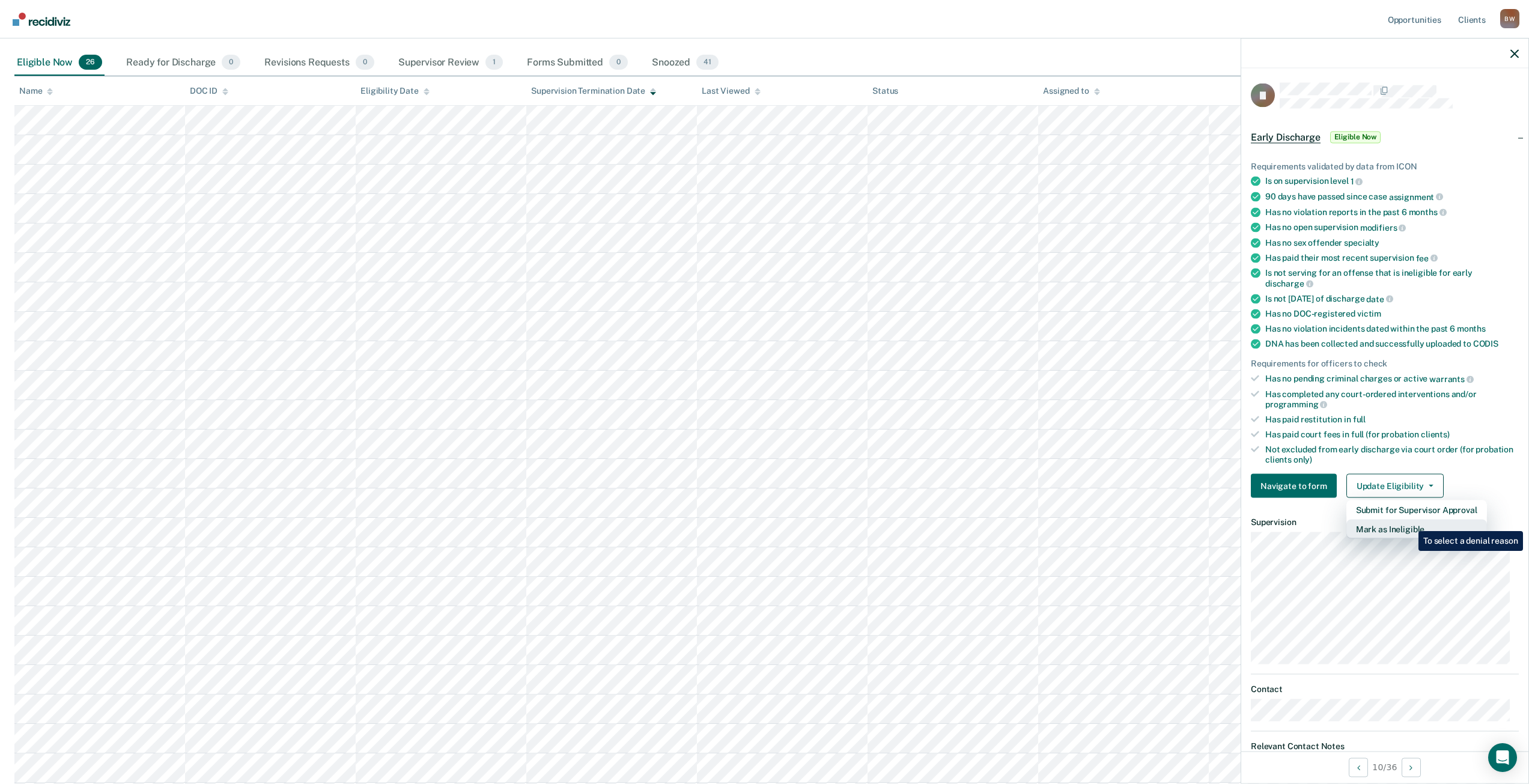
click at [1409, 522] on button "Mark as Ineligible" at bounding box center [1416, 529] width 141 height 20
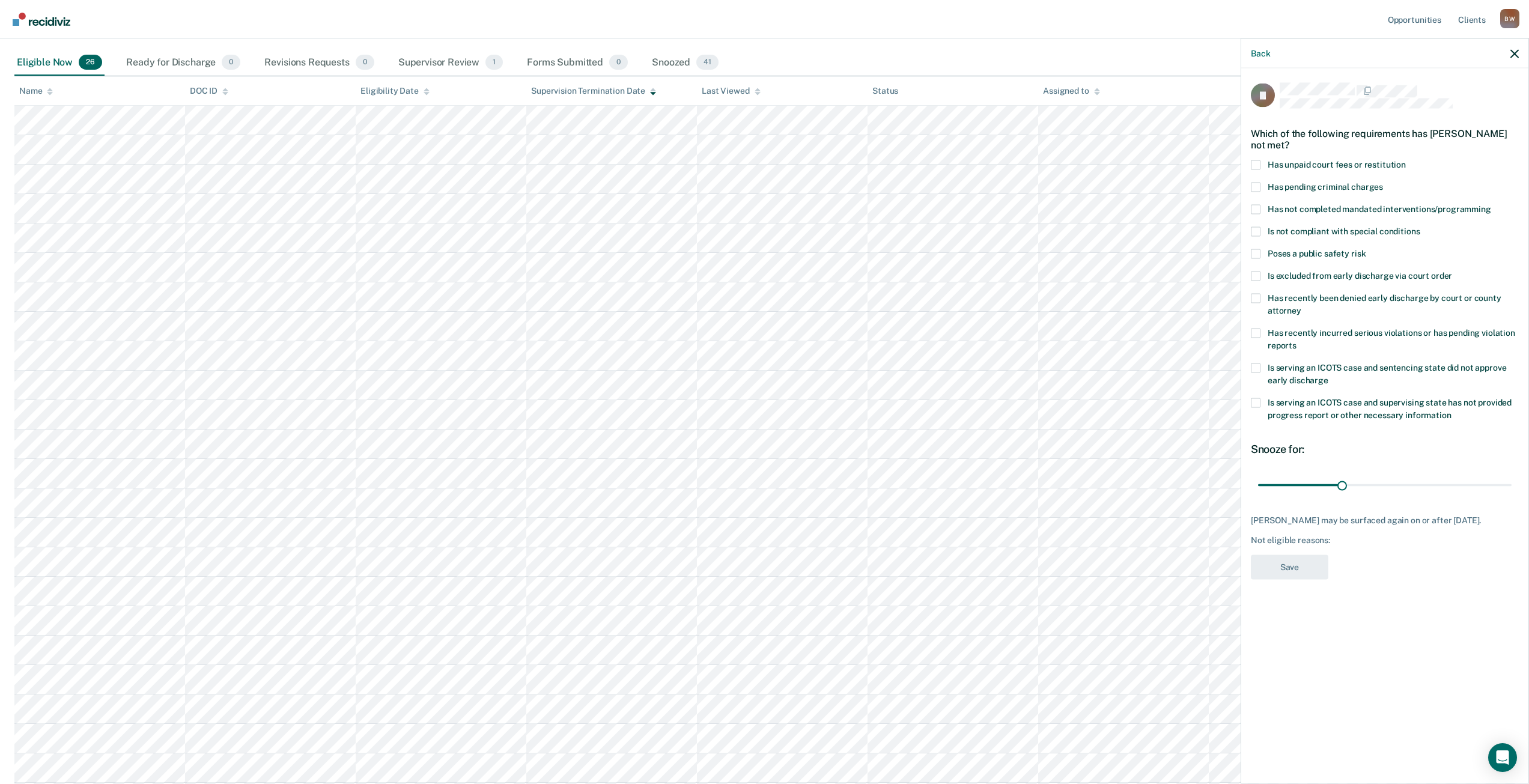
click at [1255, 166] on span at bounding box center [1255, 164] width 9 height 9
click at [1406, 160] on input "Has unpaid court fees or restitution" at bounding box center [1406, 160] width 0 height 0
drag, startPoint x: 1250, startPoint y: 208, endPoint x: 1243, endPoint y: 215, distance: 9.9
click at [1250, 209] on div "[PERSON_NAME] of the following requirements has [PERSON_NAME] not met? Has unpa…" at bounding box center [1384, 424] width 287 height 712
click at [1254, 207] on span at bounding box center [1255, 209] width 9 height 9
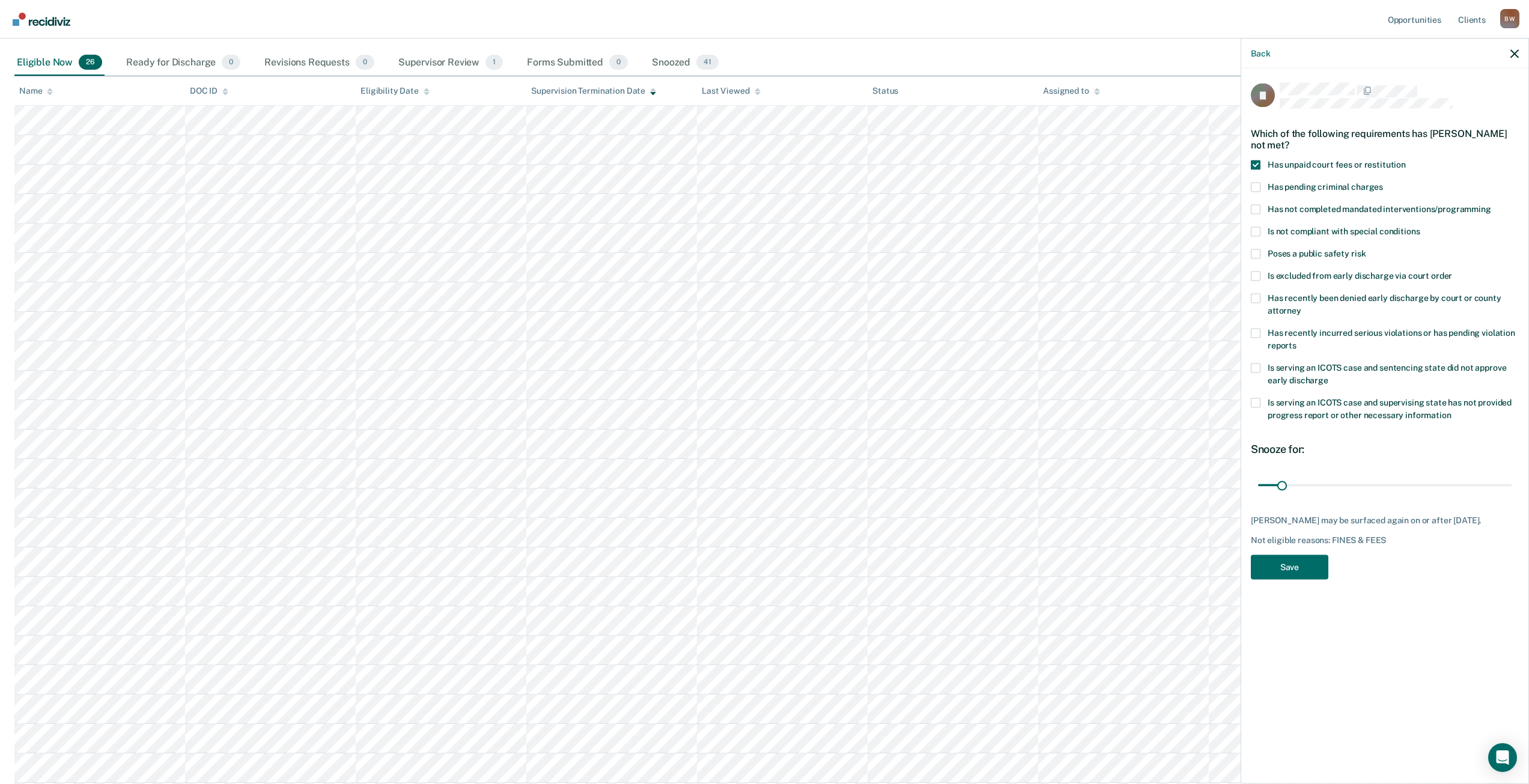
click at [1491, 205] on input "Has not completed mandated interventions/programming" at bounding box center [1491, 205] width 0 height 0
drag, startPoint x: 1280, startPoint y: 483, endPoint x: 1538, endPoint y: 491, distance: 258.1
type input "365"
click at [1512, 492] on input "range" at bounding box center [1384, 485] width 253 height 21
click at [1321, 576] on button "Save" at bounding box center [1290, 567] width 78 height 25
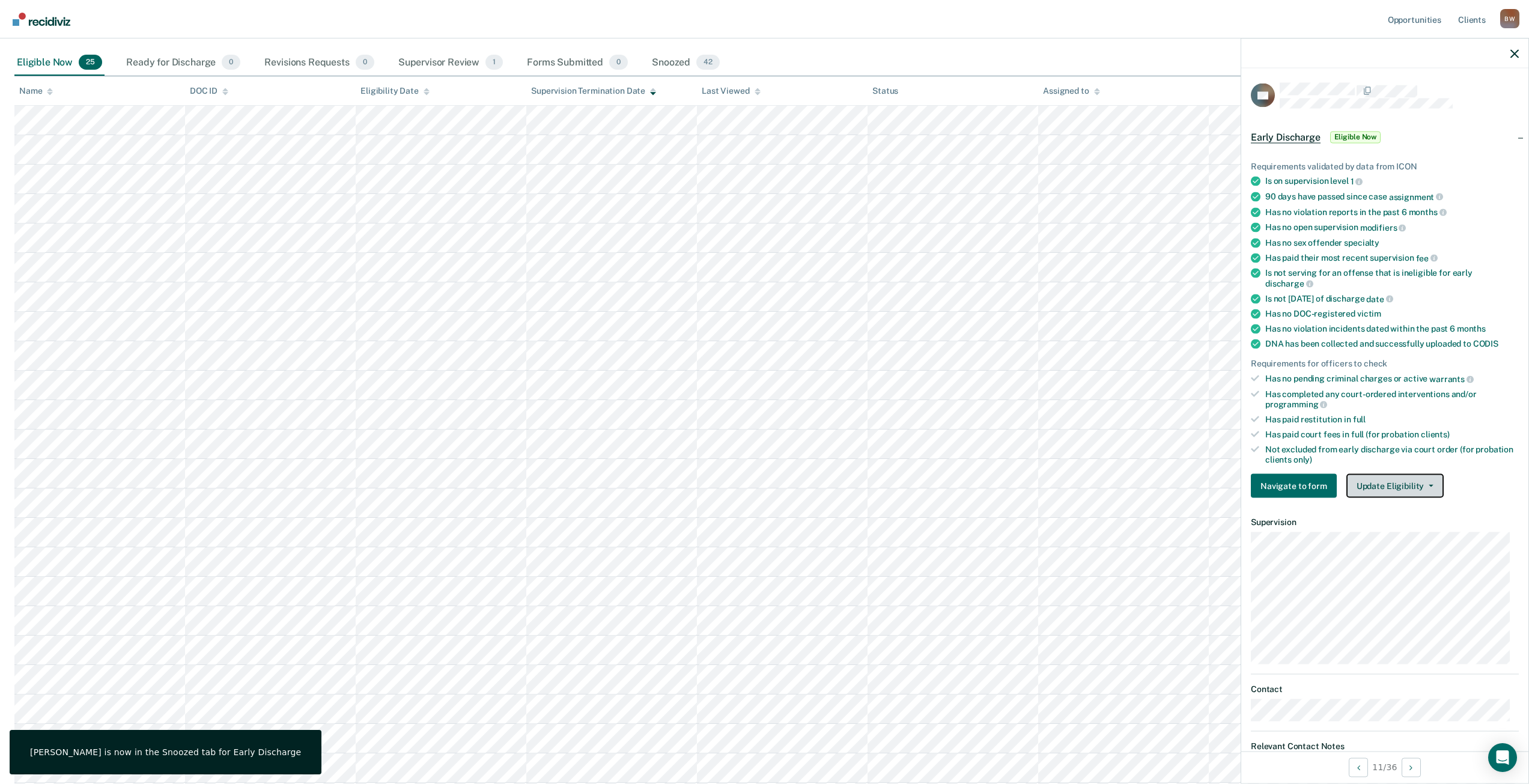
click at [1380, 487] on button "Update Eligibility" at bounding box center [1395, 486] width 97 height 24
click at [1377, 527] on button "Mark as Ineligible" at bounding box center [1416, 529] width 141 height 20
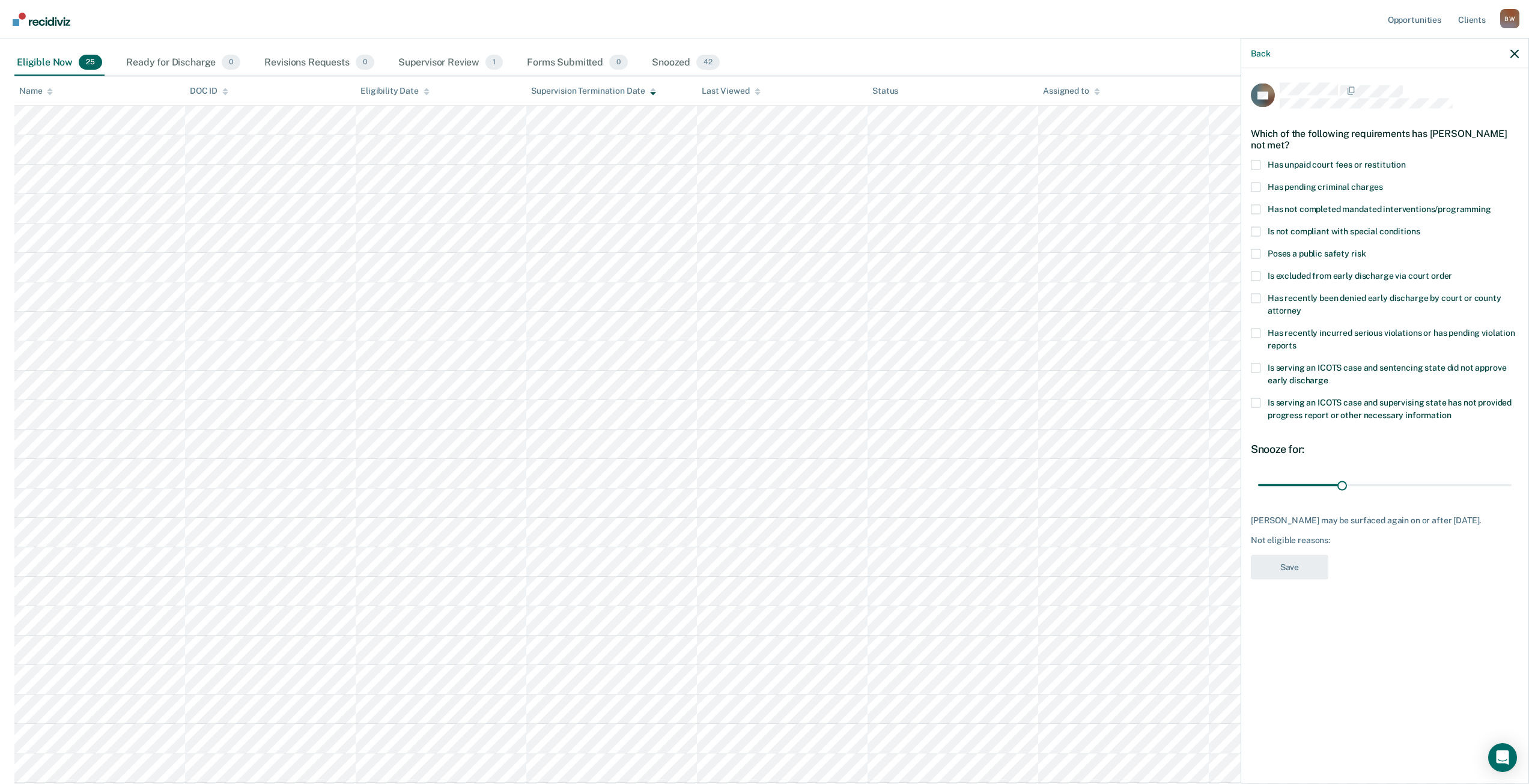
click at [1255, 163] on span at bounding box center [1255, 164] width 9 height 9
click at [1406, 160] on input "Has unpaid court fees or restitution" at bounding box center [1406, 160] width 0 height 0
drag, startPoint x: 1282, startPoint y: 483, endPoint x: 1538, endPoint y: 484, distance: 256.0
type input "365"
click at [1512, 484] on input "range" at bounding box center [1384, 485] width 253 height 21
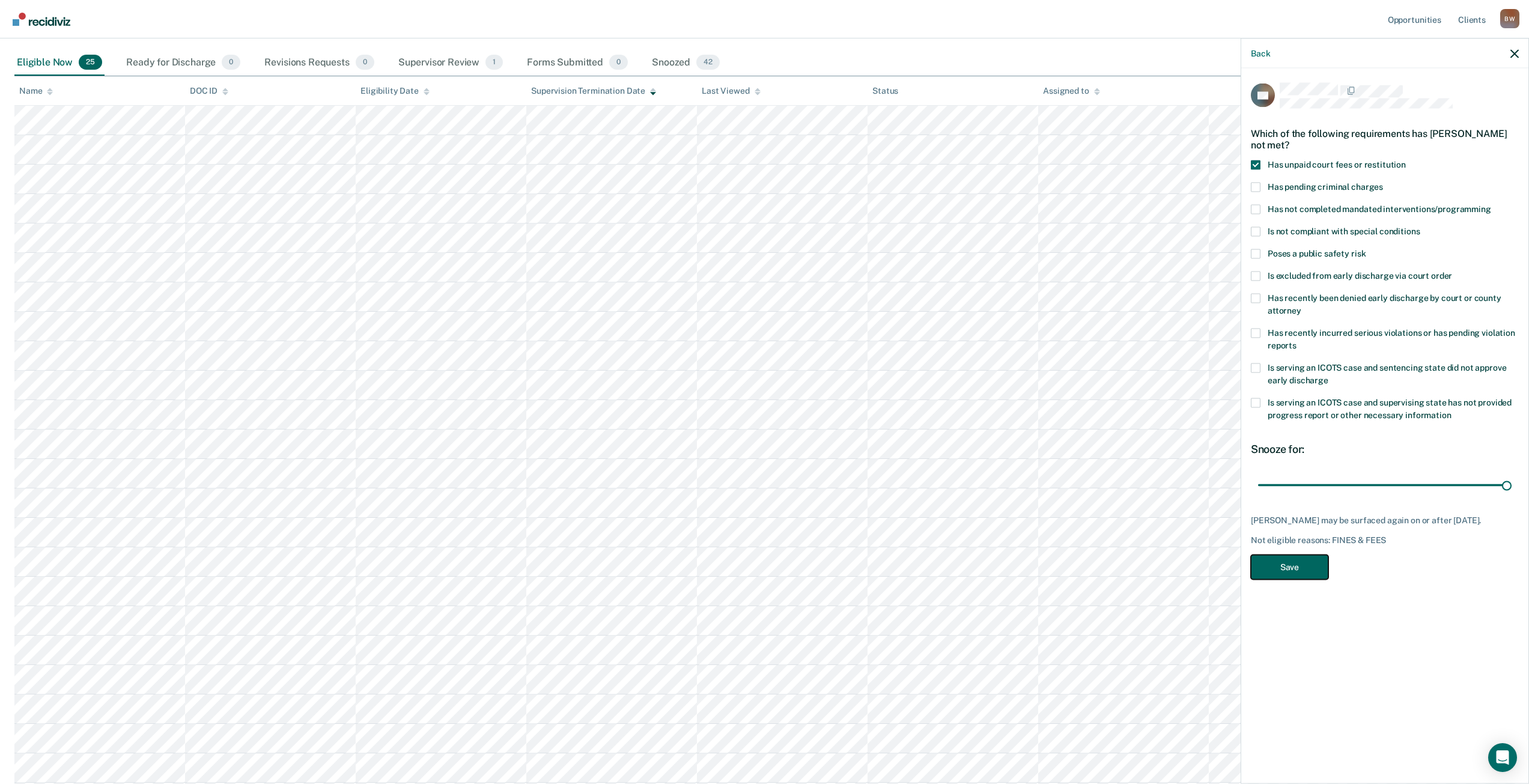
click at [1300, 571] on button "Save" at bounding box center [1290, 567] width 78 height 25
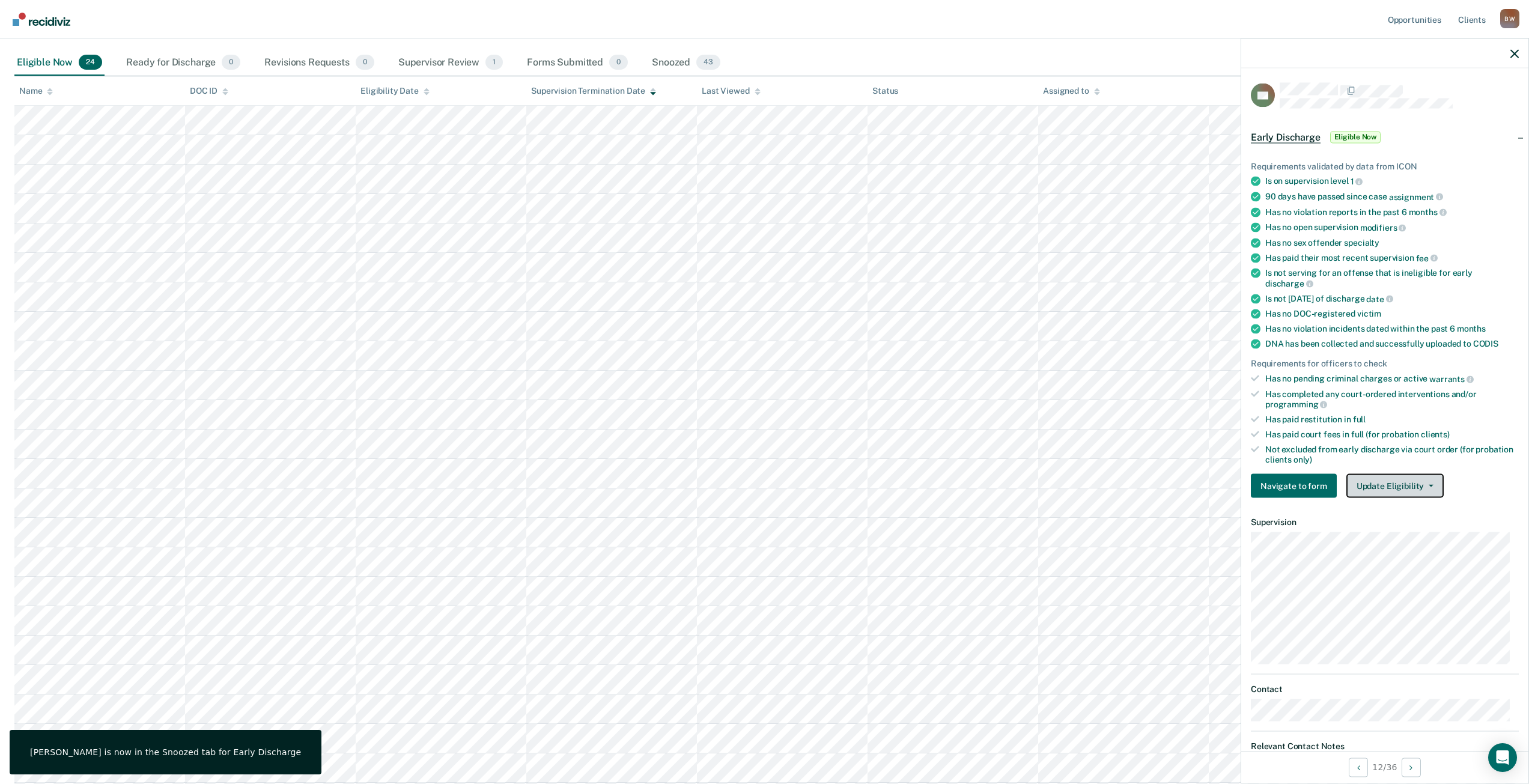
click at [1396, 493] on button "Update Eligibility" at bounding box center [1395, 486] width 97 height 24
click at [1390, 523] on button "Mark as Ineligible" at bounding box center [1416, 529] width 141 height 20
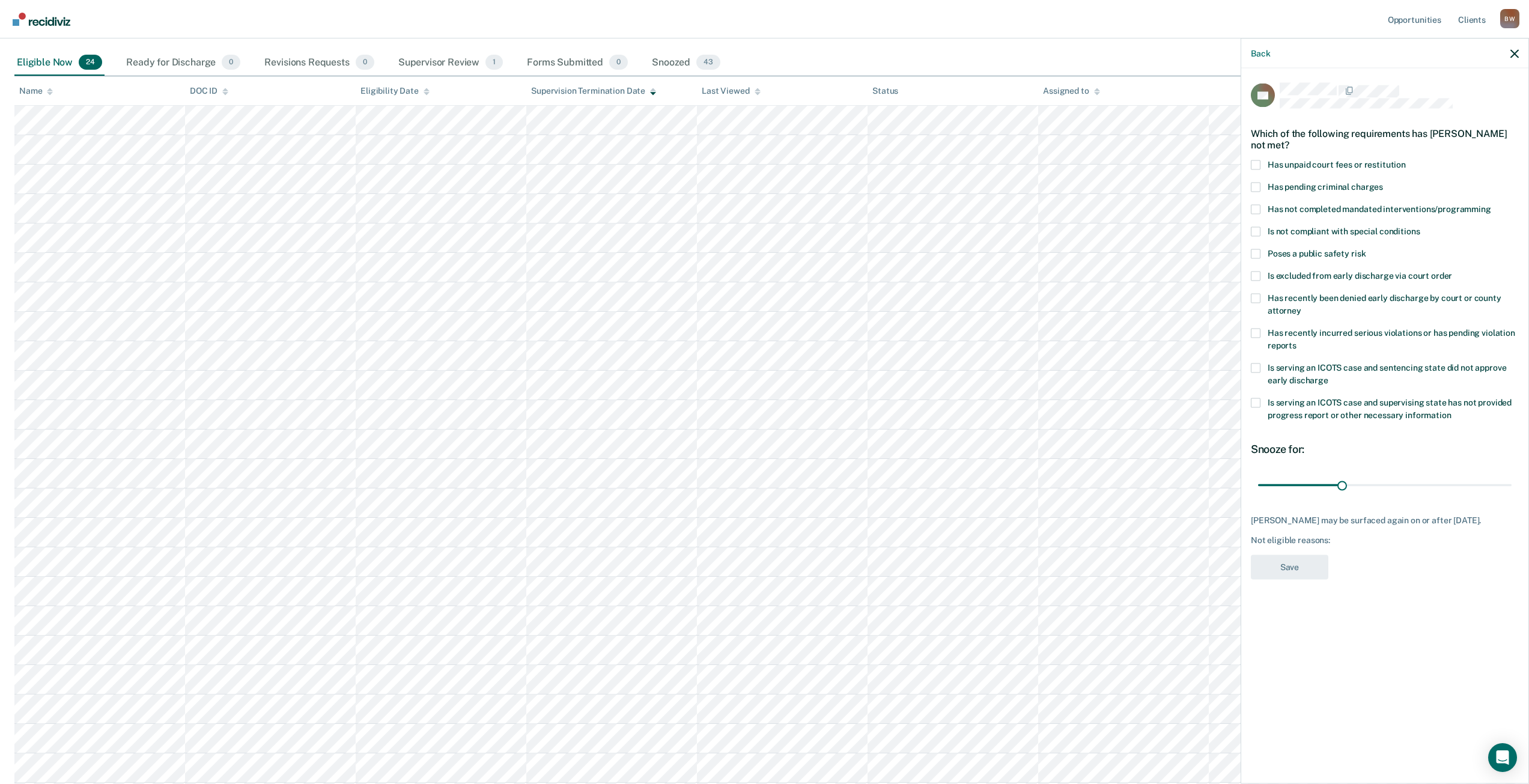
click at [1257, 165] on span at bounding box center [1255, 164] width 9 height 9
click at [1406, 160] on input "Has unpaid court fees or restitution" at bounding box center [1406, 160] width 0 height 0
drag, startPoint x: 1281, startPoint y: 485, endPoint x: 1538, endPoint y: 481, distance: 257.0
type input "365"
click at [1512, 481] on input "range" at bounding box center [1384, 485] width 253 height 21
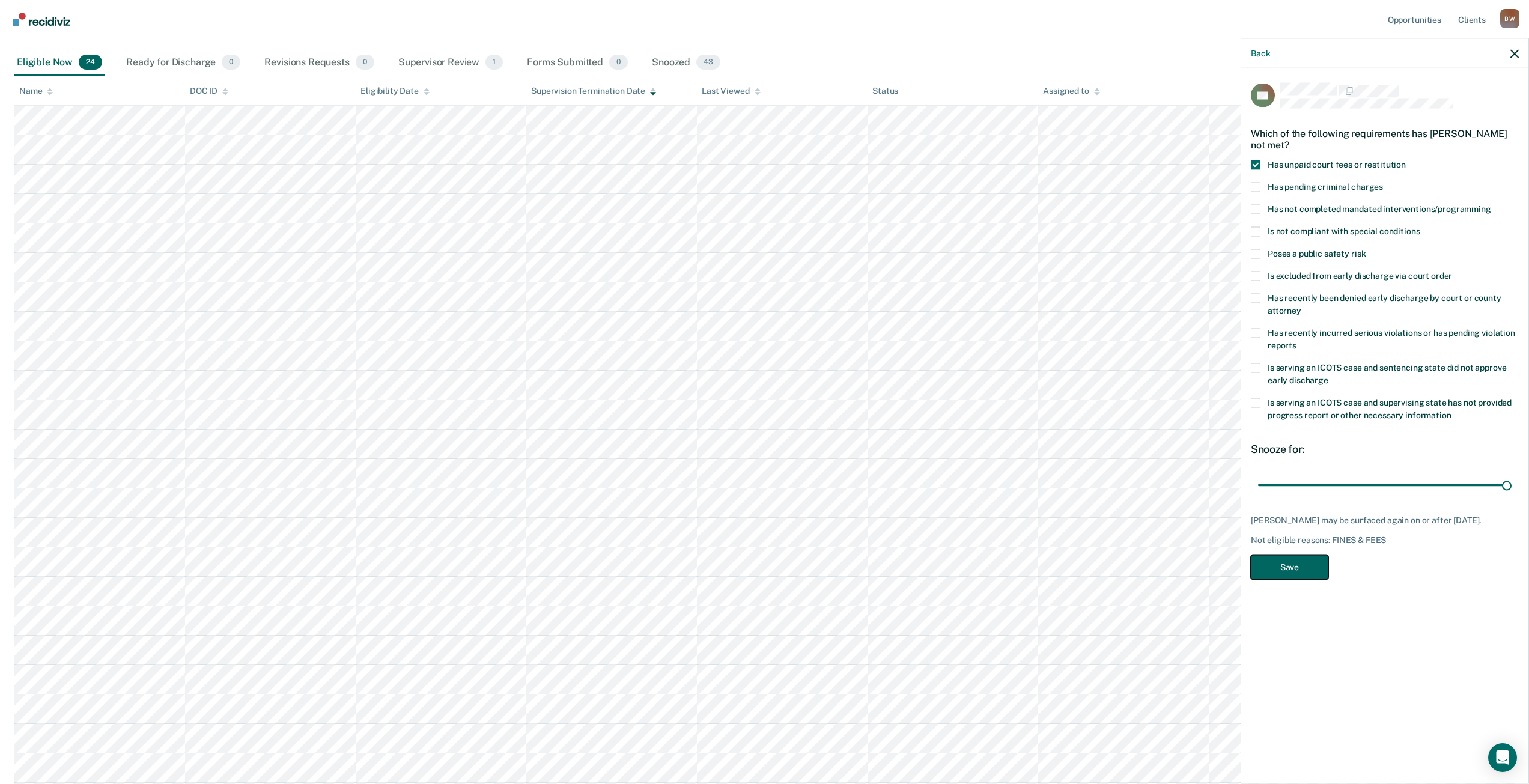
click at [1320, 568] on button "Save" at bounding box center [1290, 567] width 78 height 25
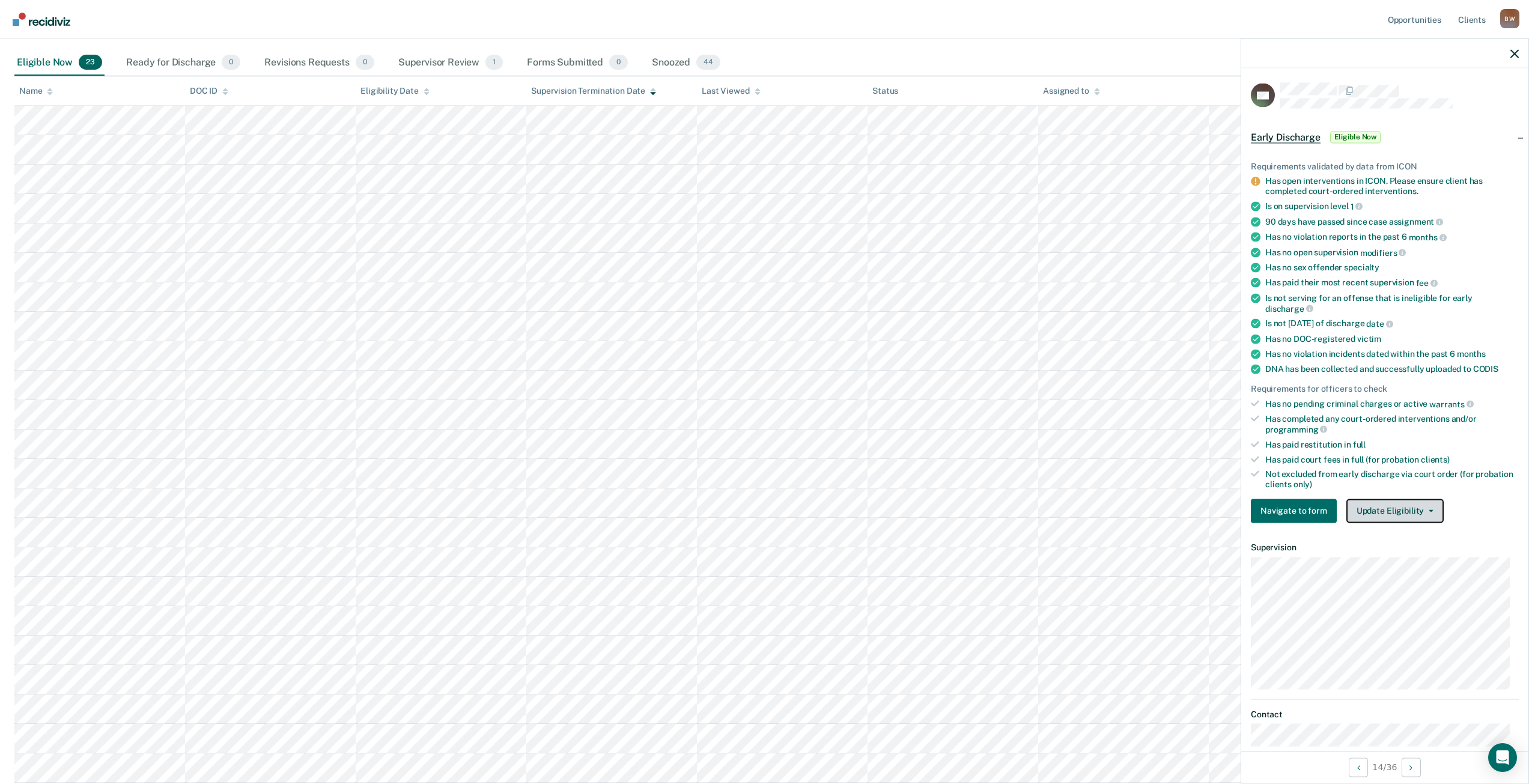
click at [1424, 510] on span "button" at bounding box center [1428, 510] width 9 height 3
click at [1405, 548] on button "Mark as Ineligible" at bounding box center [1416, 554] width 141 height 20
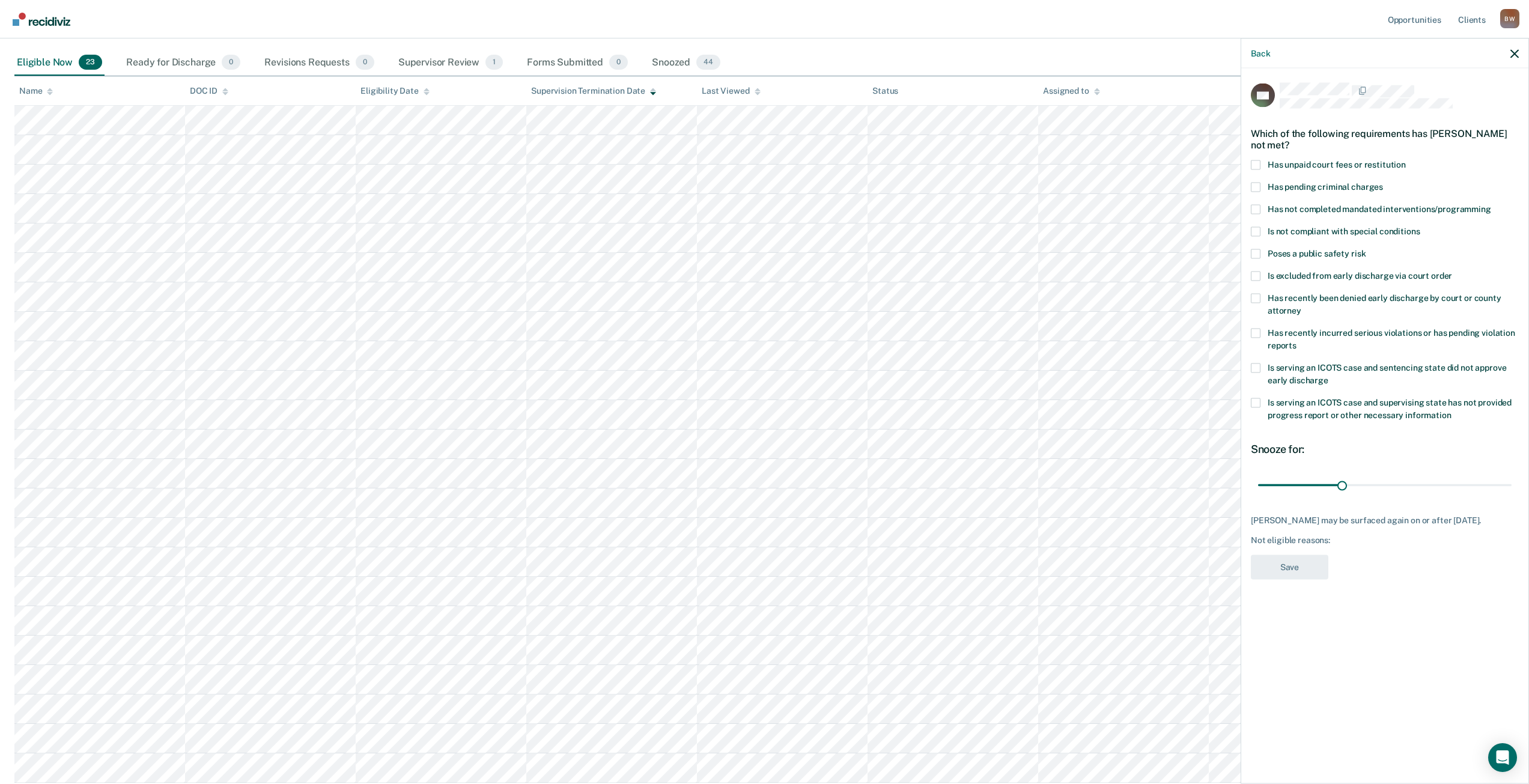
click at [1254, 164] on span at bounding box center [1255, 164] width 9 height 9
click at [1406, 160] on input "Has unpaid court fees or restitution" at bounding box center [1406, 160] width 0 height 0
drag, startPoint x: 1282, startPoint y: 486, endPoint x: 1538, endPoint y: 487, distance: 256.0
type input "365"
click at [1512, 487] on input "range" at bounding box center [1384, 485] width 253 height 21
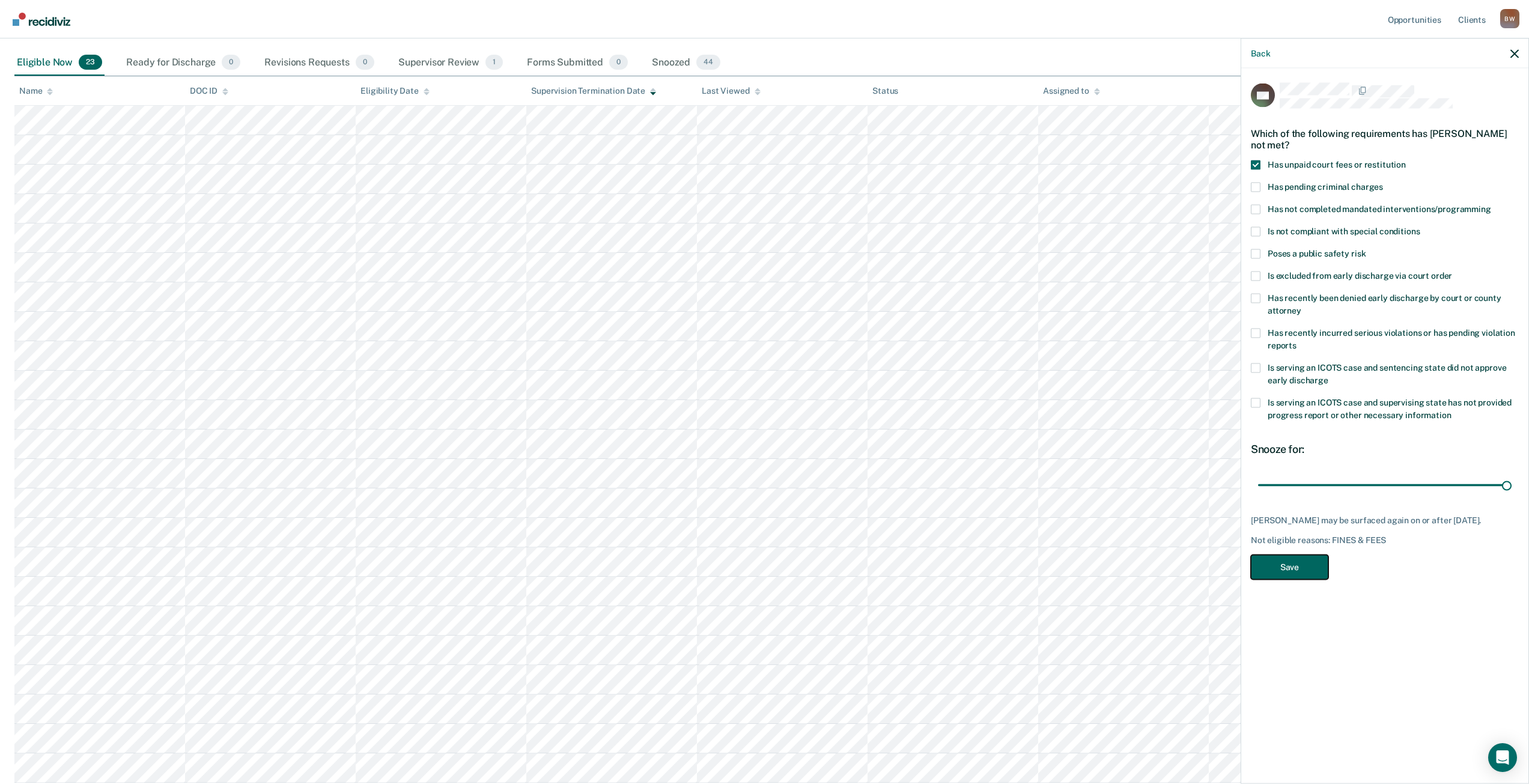
click at [1306, 576] on button "Save" at bounding box center [1290, 567] width 78 height 25
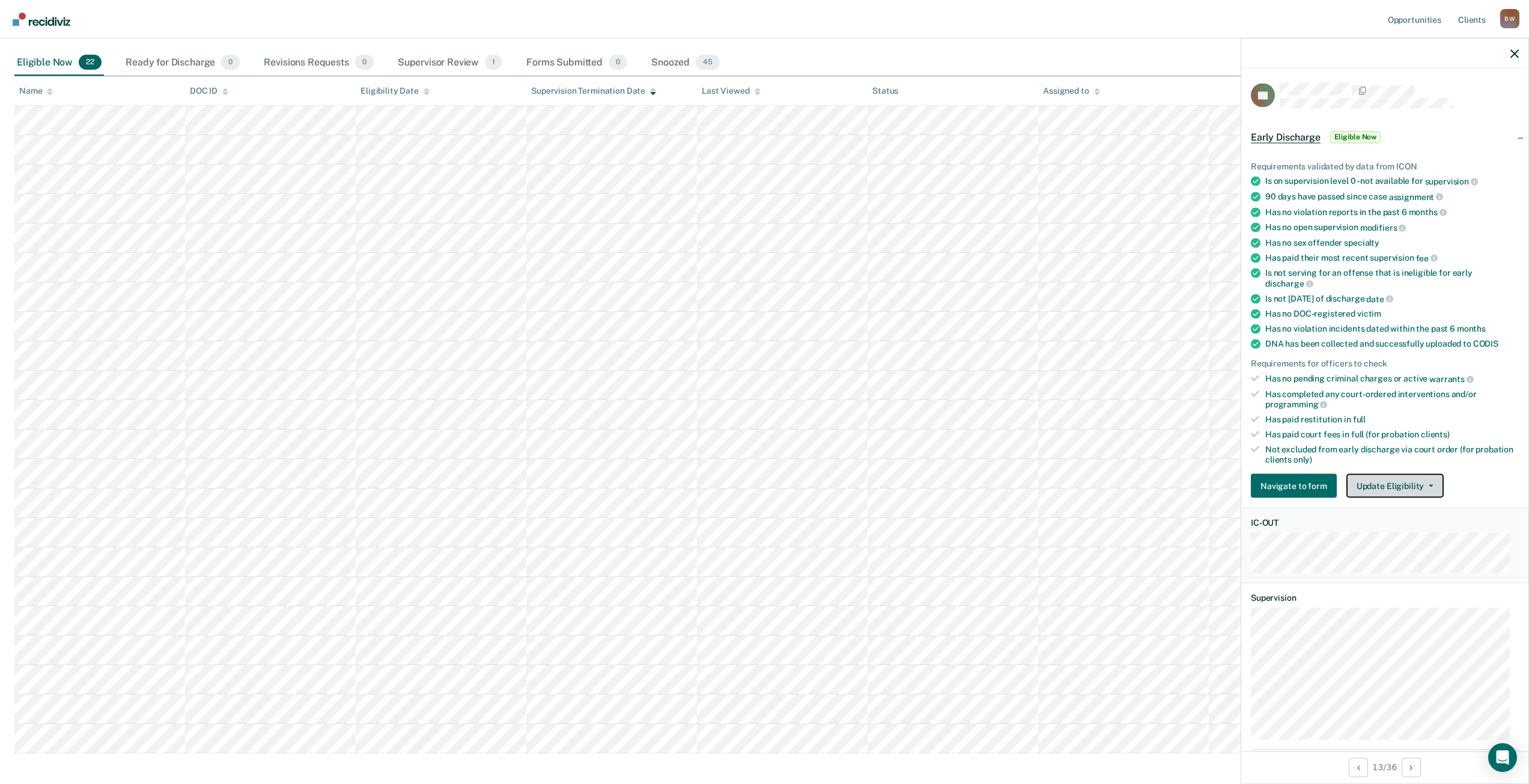
click at [1424, 485] on span "button" at bounding box center [1428, 486] width 9 height 3
click at [1410, 522] on button "Mark as Ineligible" at bounding box center [1416, 529] width 141 height 20
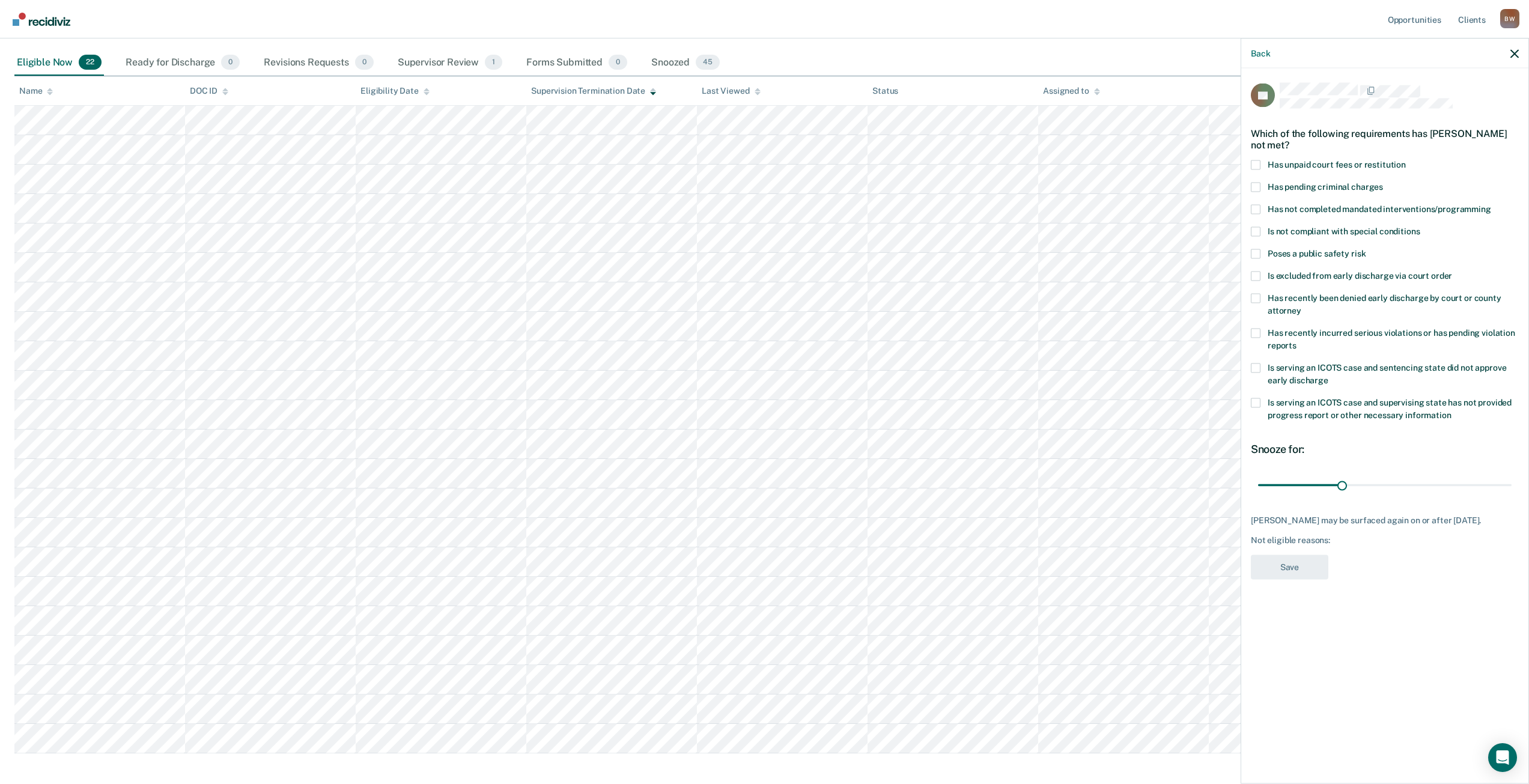
click at [1257, 164] on span at bounding box center [1255, 164] width 9 height 9
click at [1406, 160] on input "Has unpaid court fees or restitution" at bounding box center [1406, 160] width 0 height 0
drag, startPoint x: 1282, startPoint y: 482, endPoint x: 1538, endPoint y: 489, distance: 256.1
type input "365"
click at [1512, 489] on input "range" at bounding box center [1384, 485] width 253 height 21
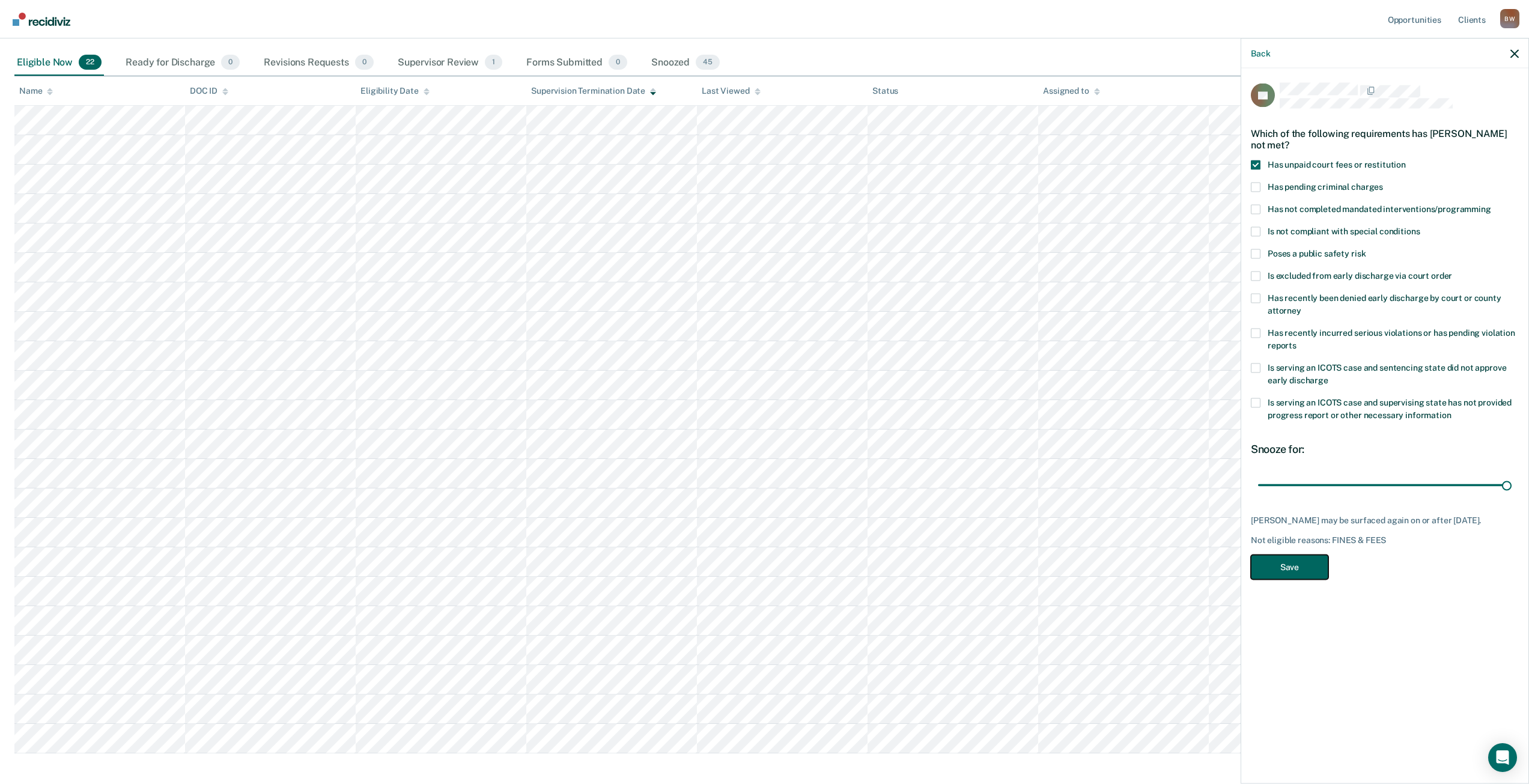
click at [1303, 578] on button "Save" at bounding box center [1290, 567] width 78 height 25
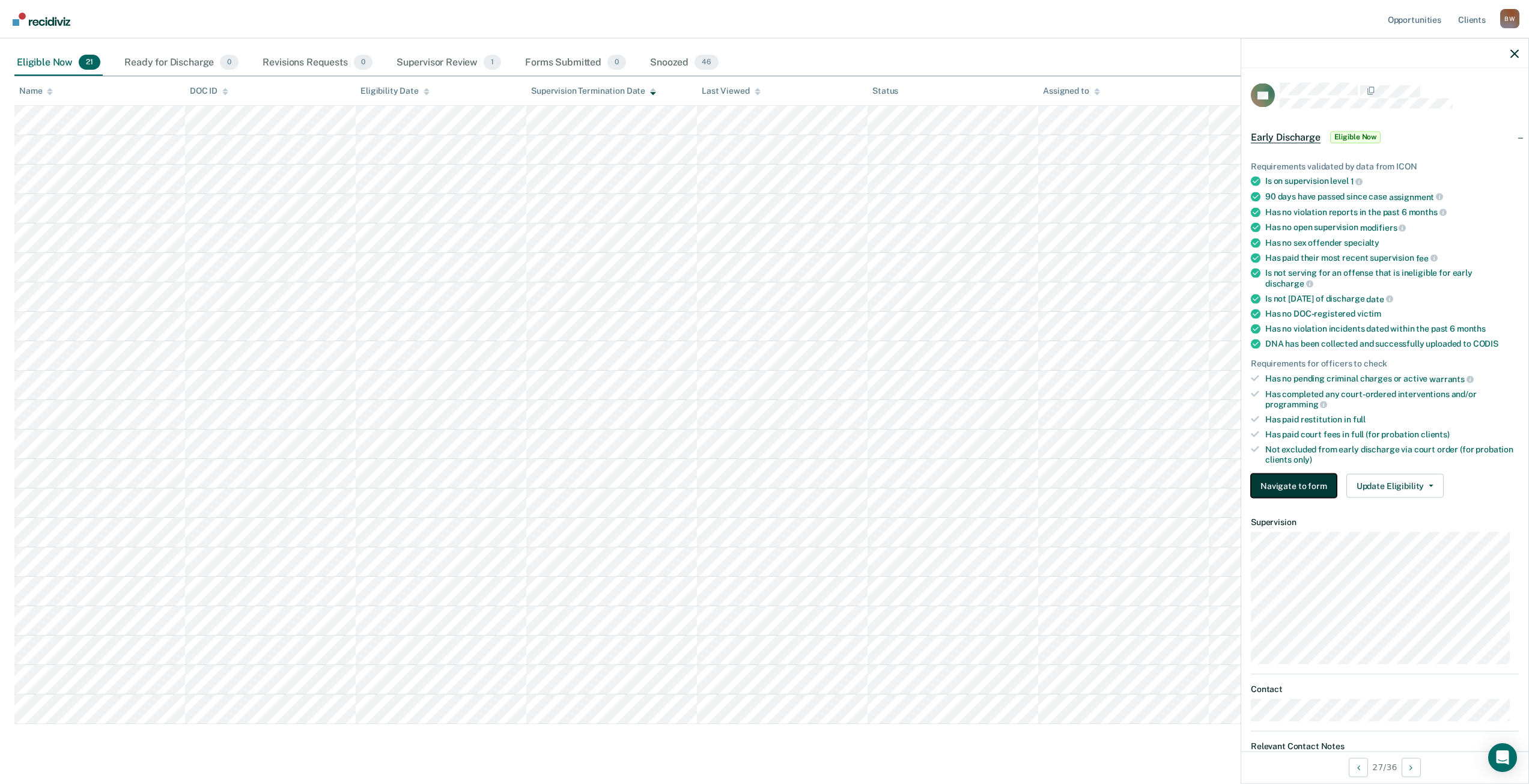
click at [1308, 488] on button "Navigate to form" at bounding box center [1294, 486] width 86 height 24
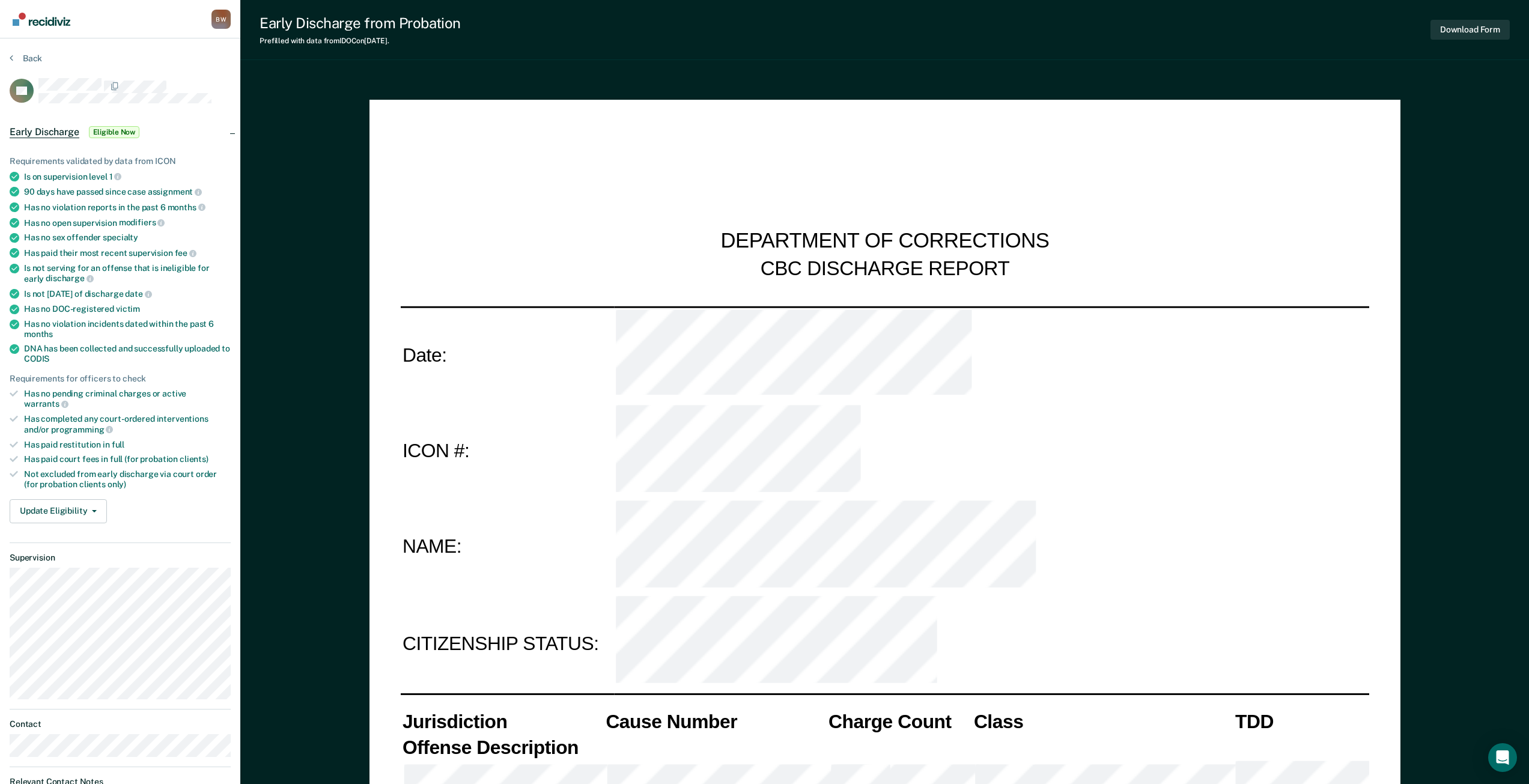
type textarea "x"
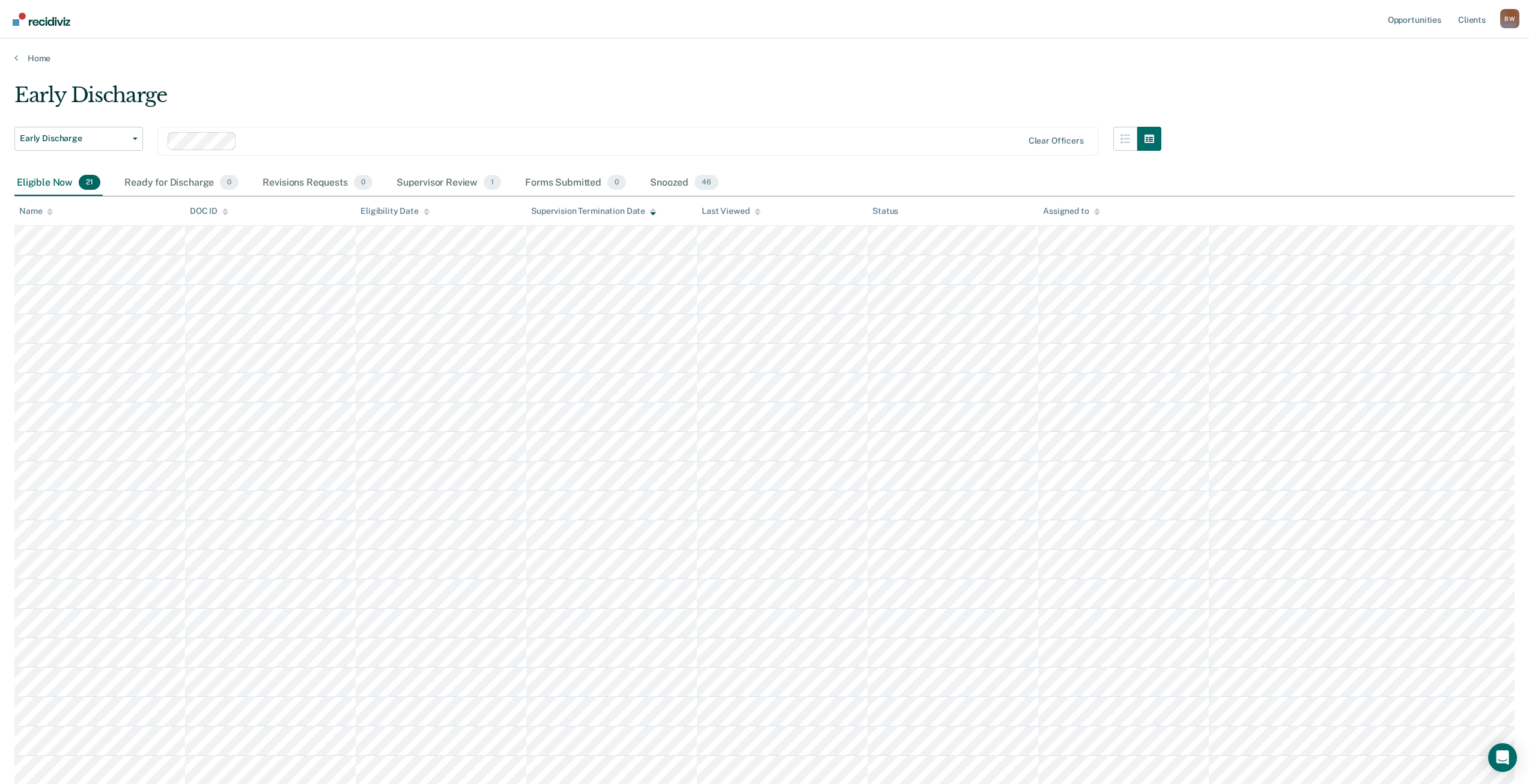
scroll to position [120, 0]
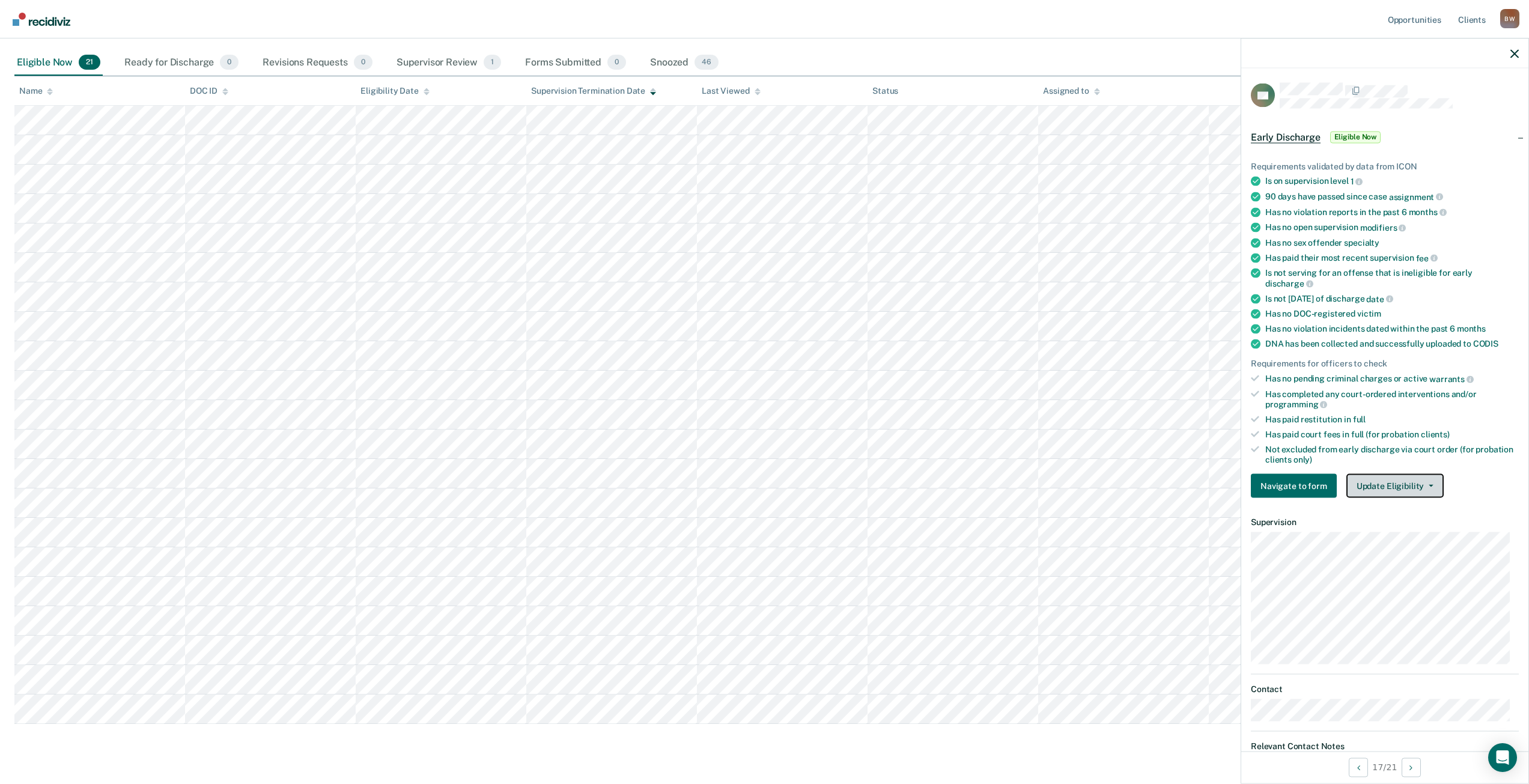
click at [1376, 483] on button "Update Eligibility" at bounding box center [1395, 486] width 97 height 24
click at [1385, 524] on button "Mark as Ineligible" at bounding box center [1416, 529] width 141 height 20
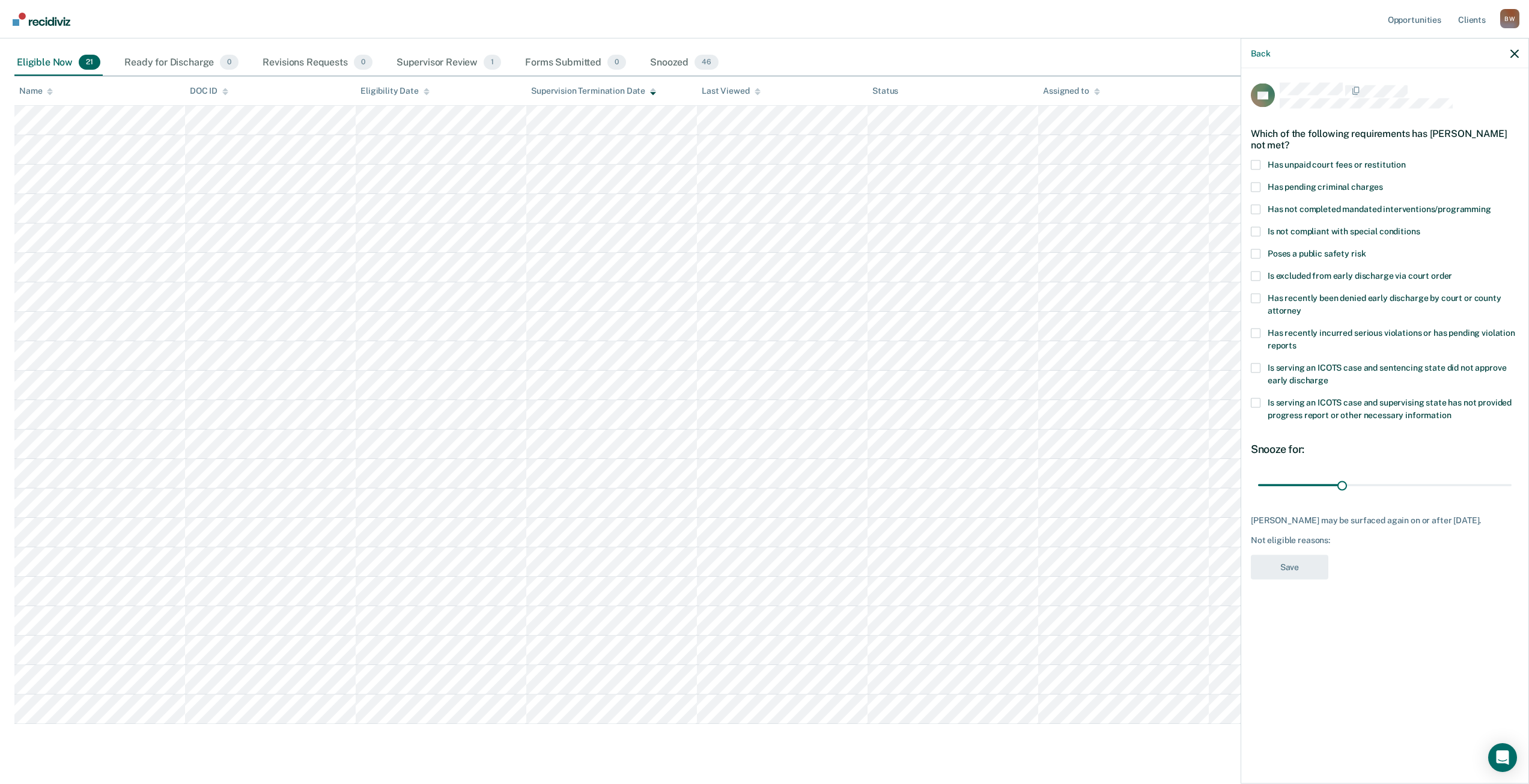
click at [1257, 164] on span at bounding box center [1255, 164] width 9 height 9
click at [1406, 160] on input "Has unpaid court fees or restitution" at bounding box center [1406, 160] width 0 height 0
drag, startPoint x: 1284, startPoint y: 483, endPoint x: 1523, endPoint y: 487, distance: 239.0
type input "365"
click at [1512, 486] on input "range" at bounding box center [1384, 485] width 253 height 21
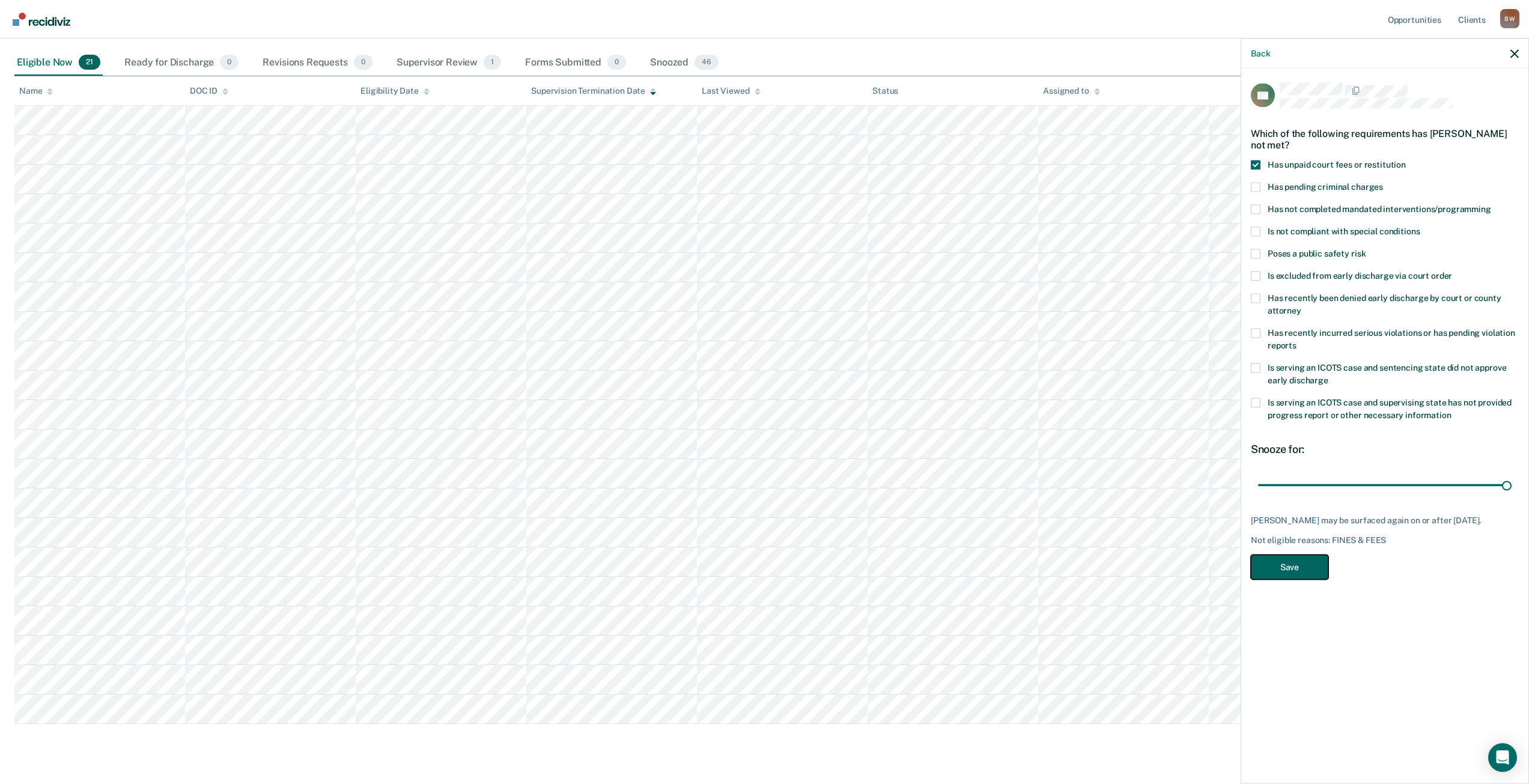
click at [1288, 569] on button "Save" at bounding box center [1290, 567] width 78 height 25
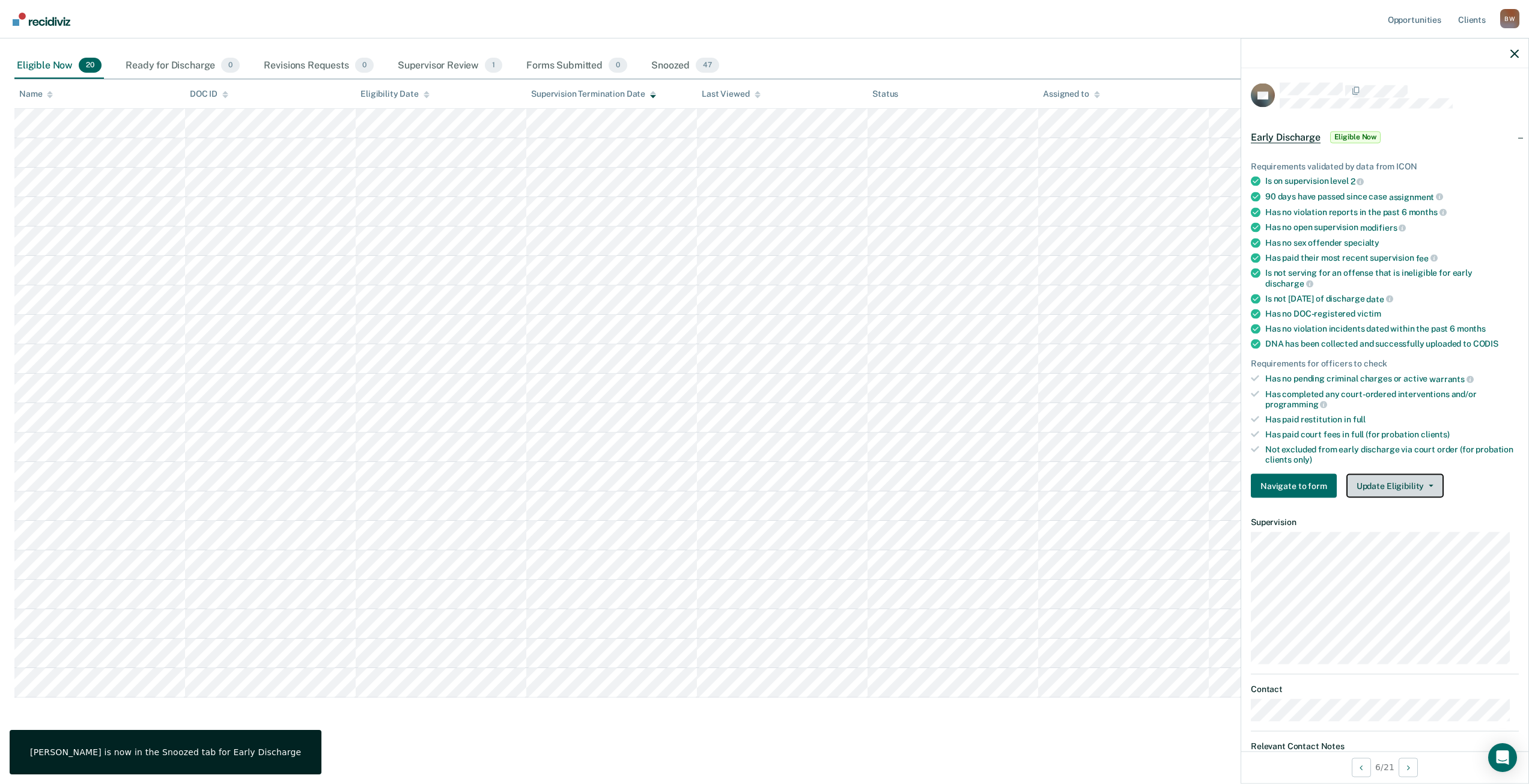
click at [1393, 486] on button "Update Eligibility" at bounding box center [1395, 486] width 97 height 24
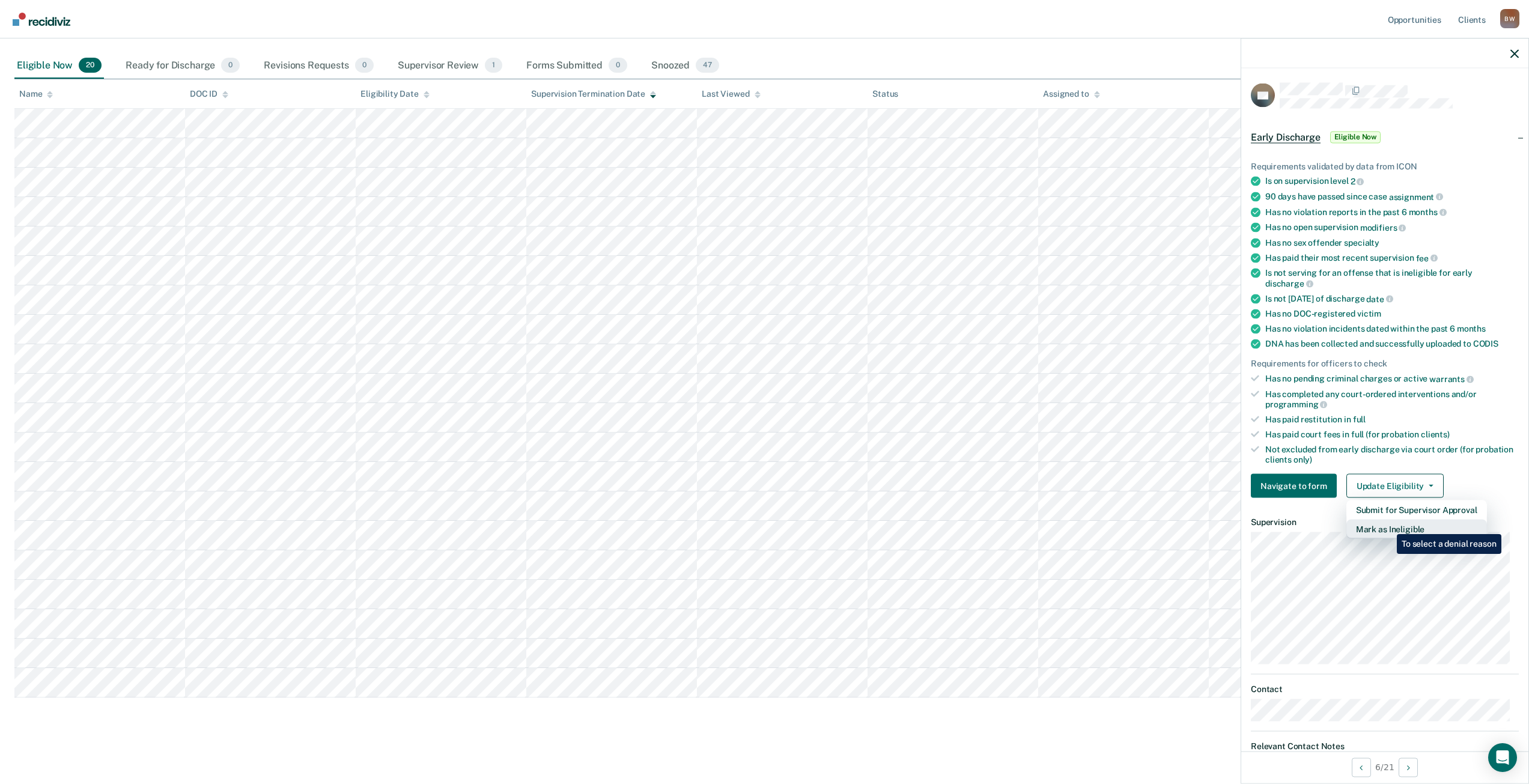
click at [1388, 525] on button "Mark as Ineligible" at bounding box center [1416, 529] width 141 height 20
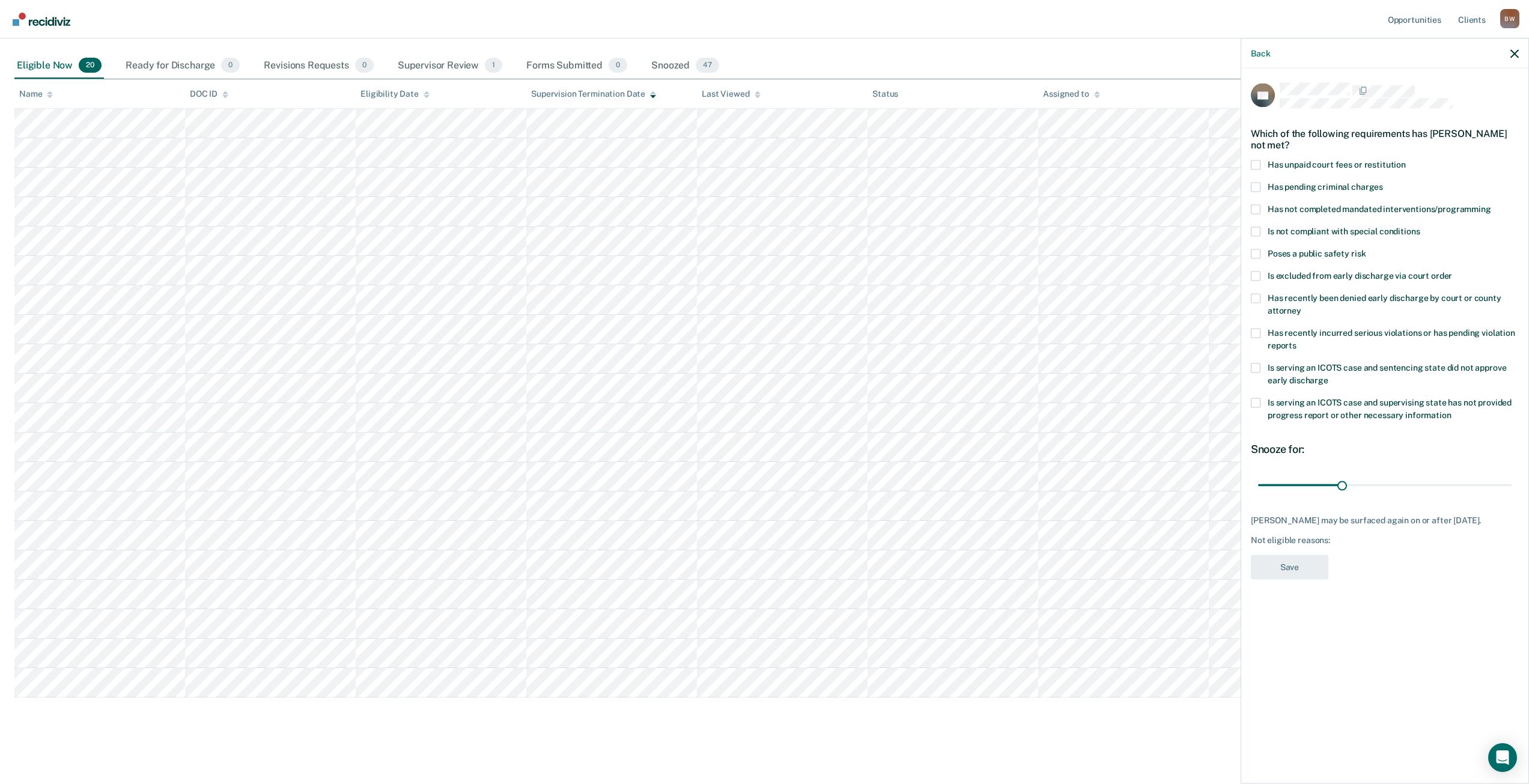
click at [1256, 164] on span at bounding box center [1255, 164] width 9 height 9
click at [1406, 160] on input "Has unpaid court fees or restitution" at bounding box center [1406, 160] width 0 height 0
drag, startPoint x: 1280, startPoint y: 483, endPoint x: 1538, endPoint y: 487, distance: 258.0
type input "365"
click at [1512, 488] on input "range" at bounding box center [1384, 485] width 253 height 21
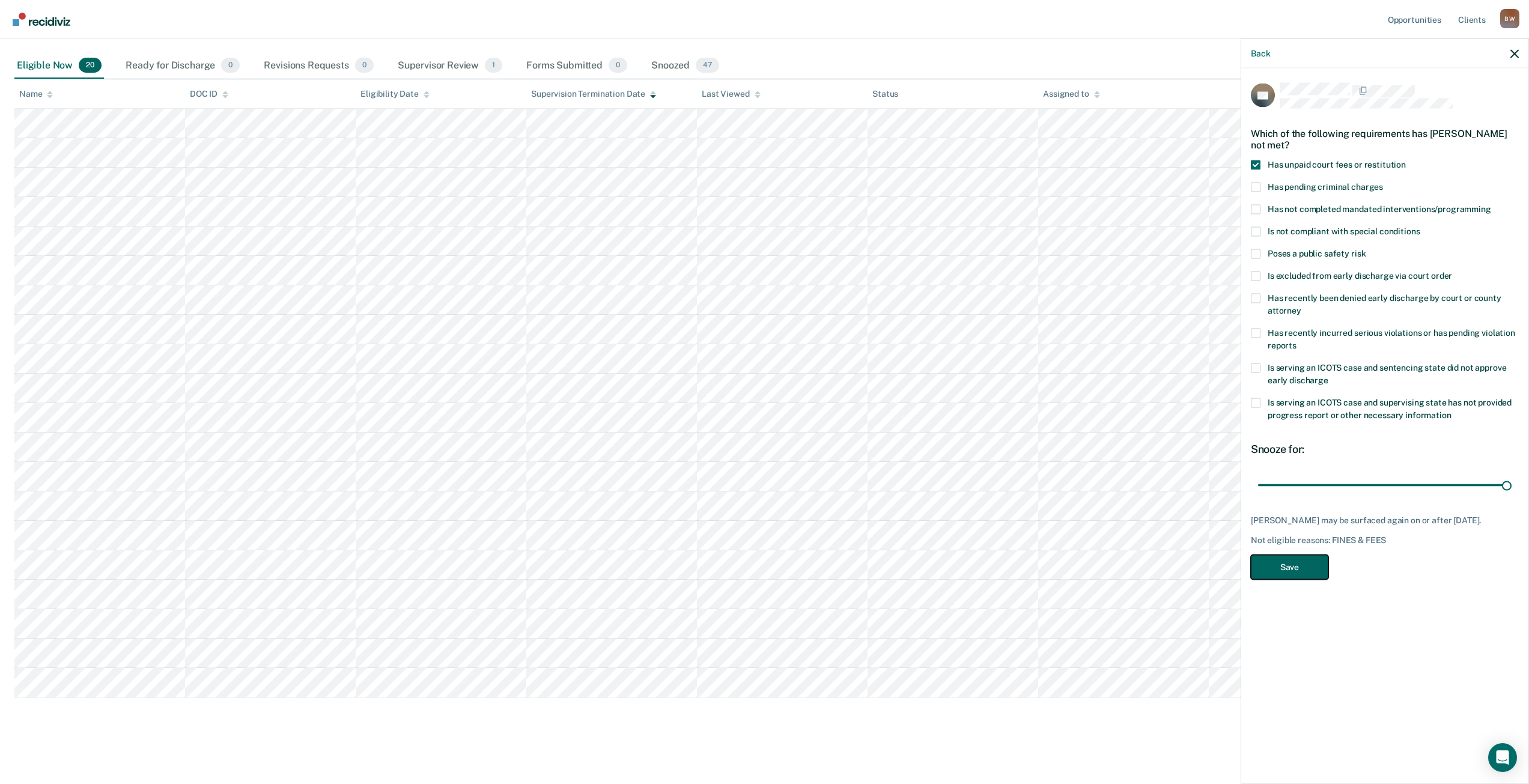
click at [1312, 572] on button "Save" at bounding box center [1290, 567] width 78 height 25
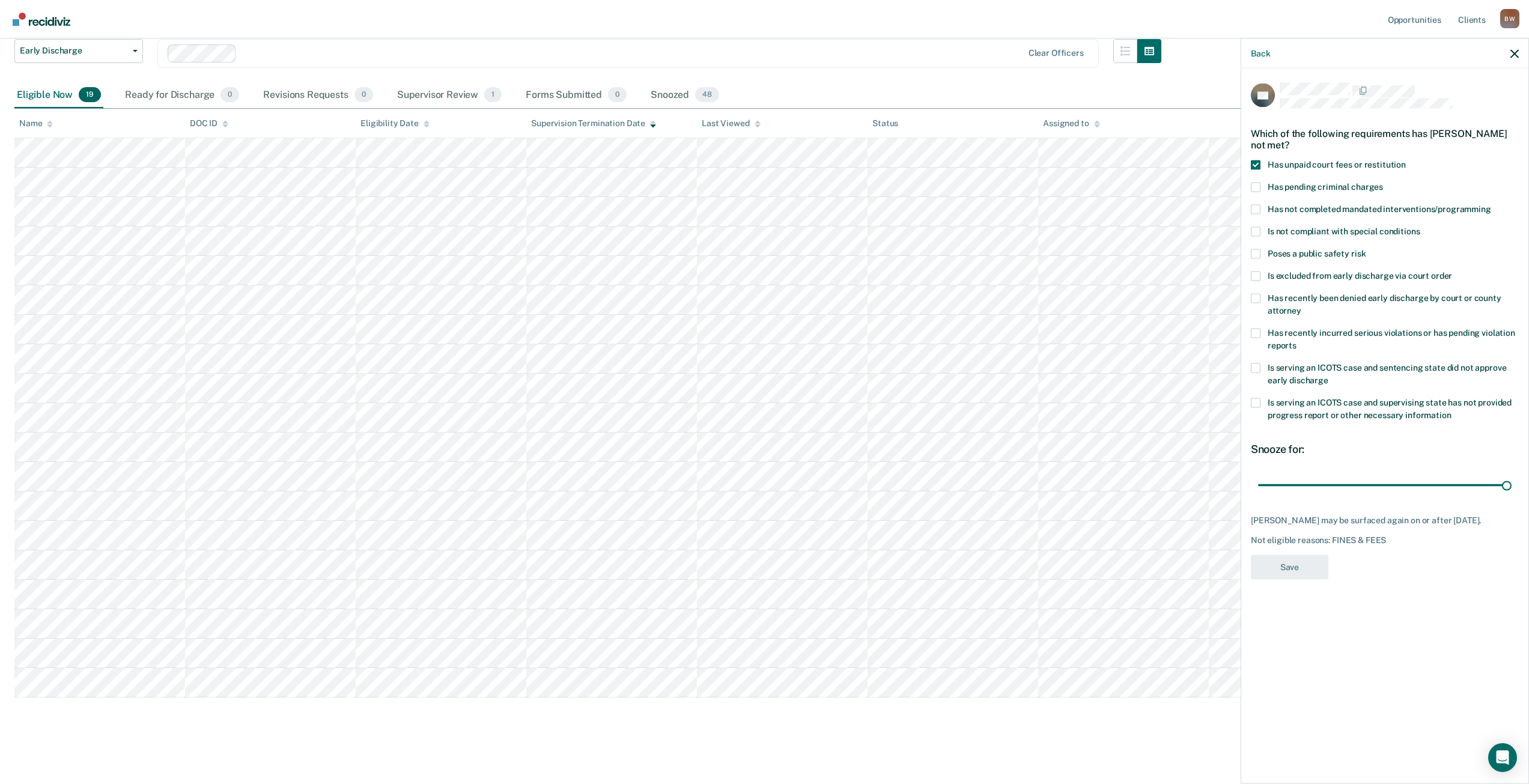
scroll to position [88, 0]
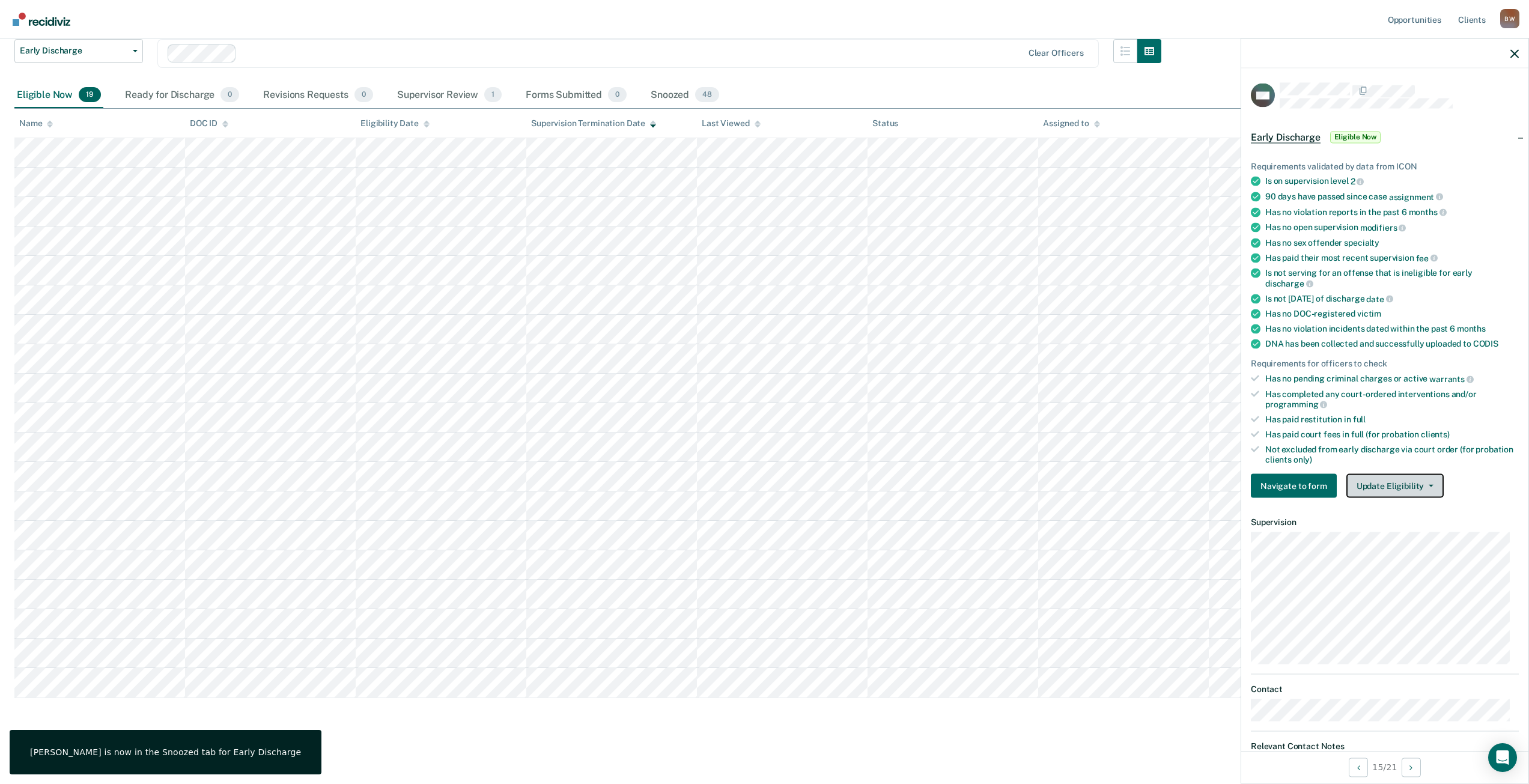
click at [1414, 491] on button "Update Eligibility" at bounding box center [1395, 486] width 97 height 24
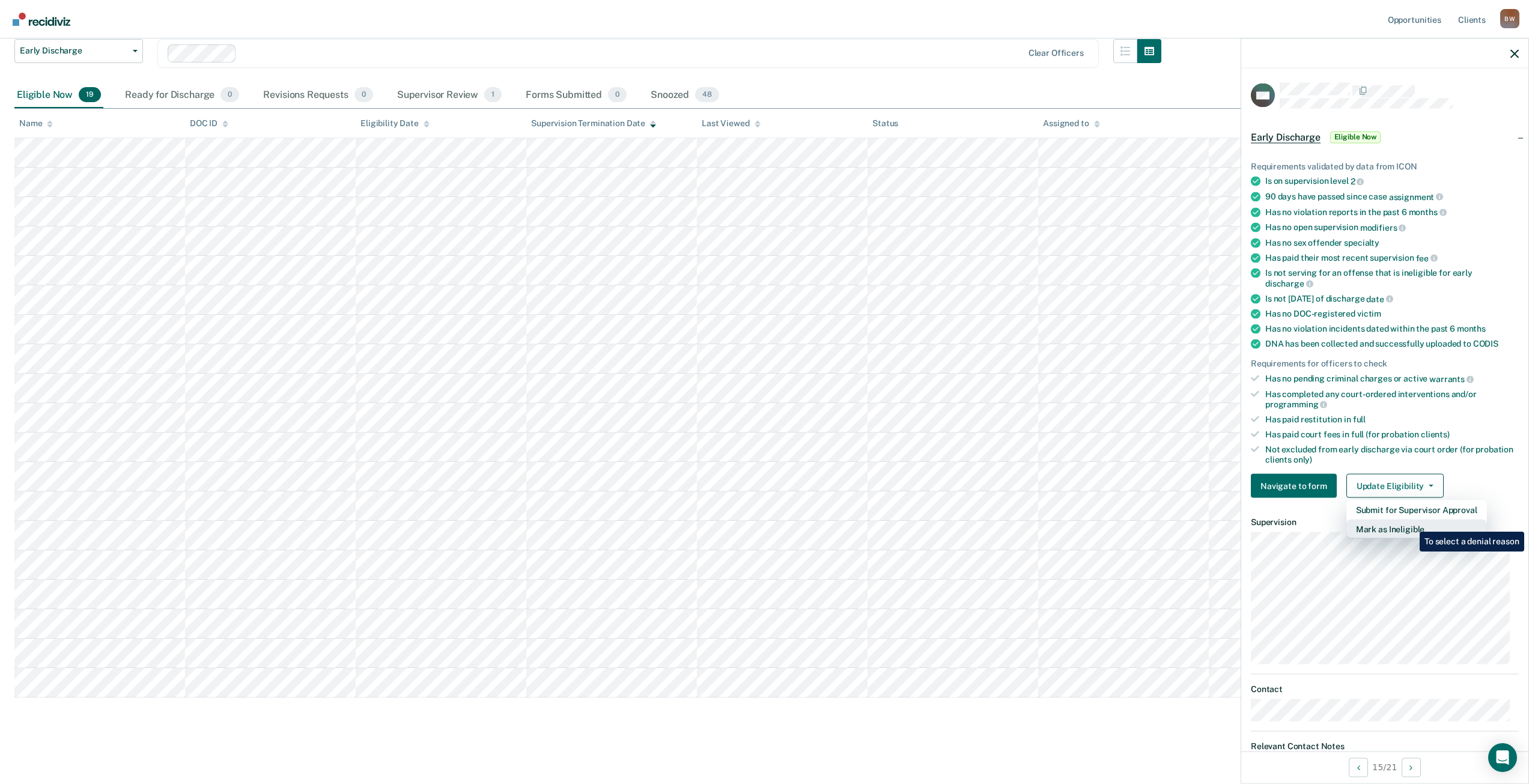
click at [1411, 522] on button "Mark as Ineligible" at bounding box center [1416, 529] width 141 height 20
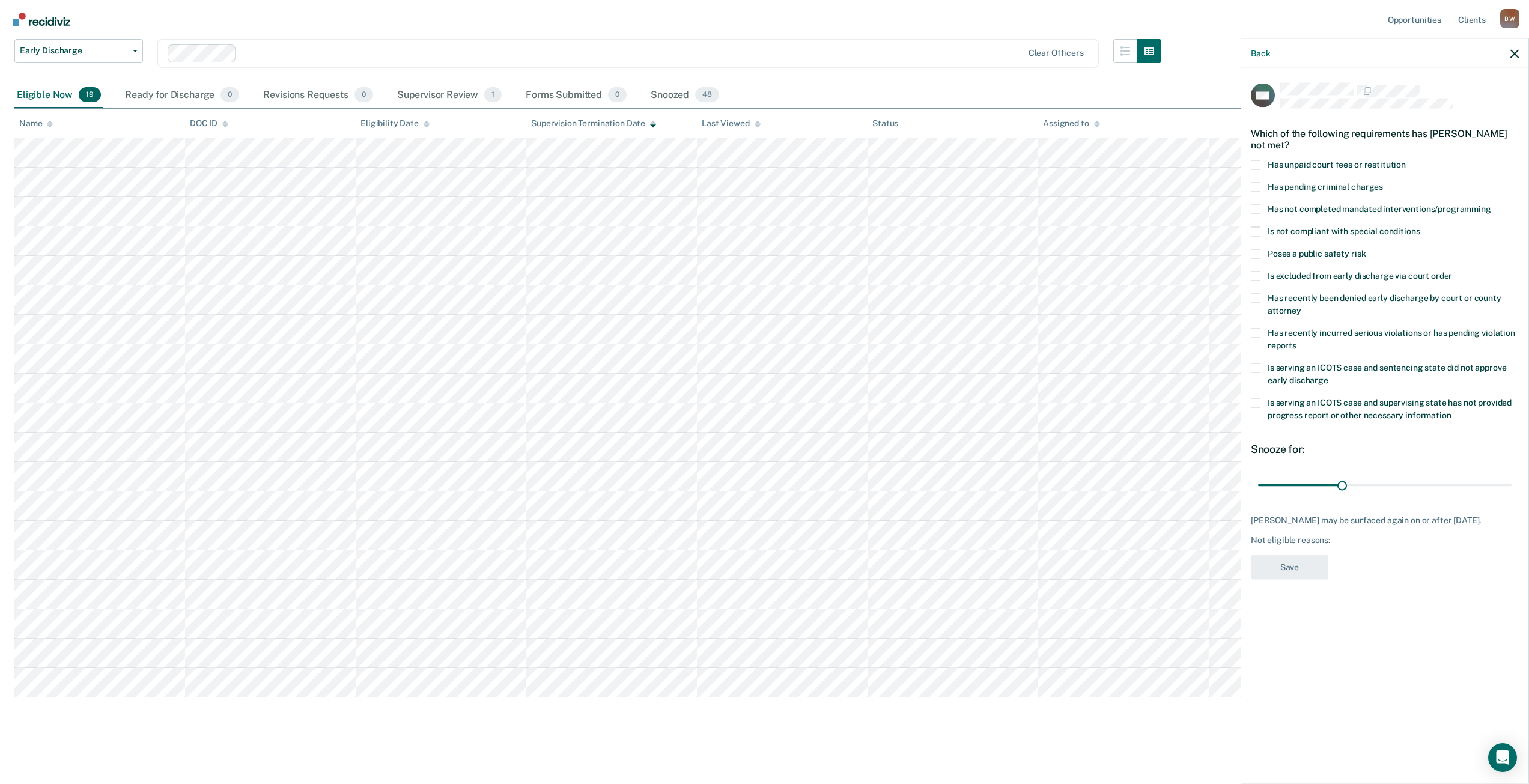
click at [1256, 164] on span at bounding box center [1255, 164] width 9 height 9
click at [1406, 160] on input "Has unpaid court fees or restitution" at bounding box center [1406, 160] width 0 height 0
drag, startPoint x: 1282, startPoint y: 486, endPoint x: 1486, endPoint y: 514, distance: 205.9
type input "365"
click at [1512, 496] on input "range" at bounding box center [1384, 485] width 253 height 21
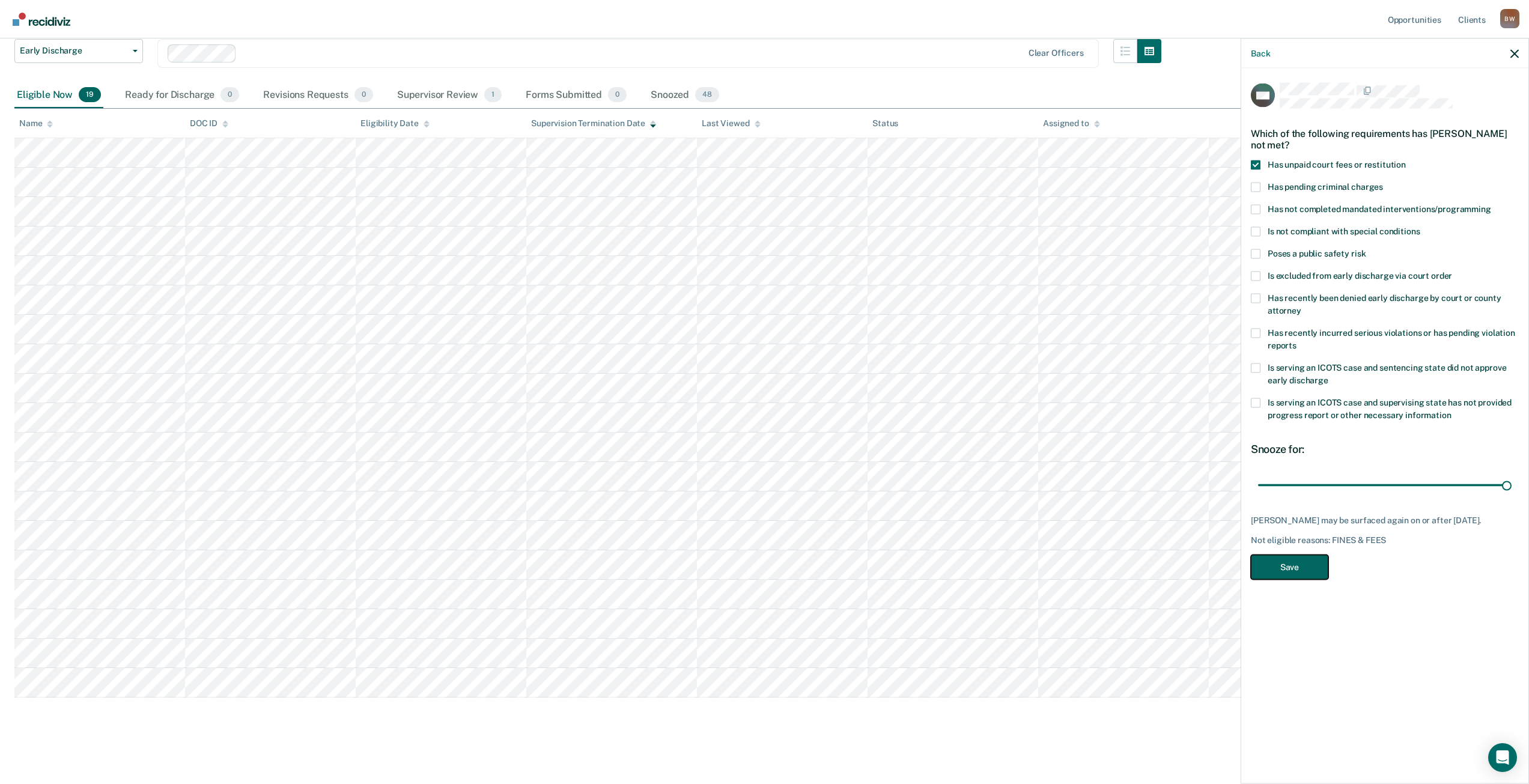
click at [1318, 577] on button "Save" at bounding box center [1290, 567] width 78 height 25
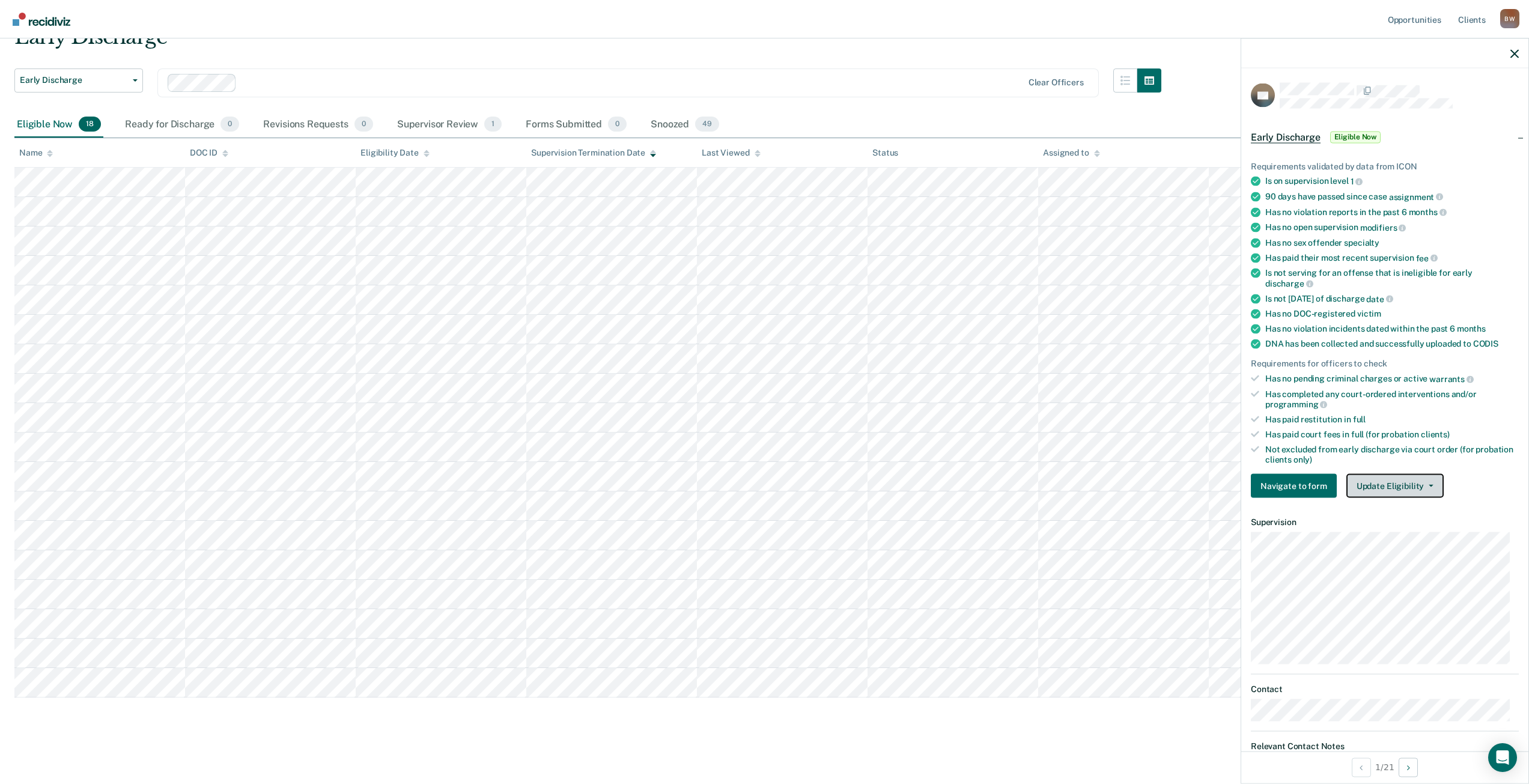
click at [1392, 482] on button "Update Eligibility" at bounding box center [1395, 486] width 97 height 24
click at [1395, 527] on button "Mark as Ineligible" at bounding box center [1416, 529] width 141 height 20
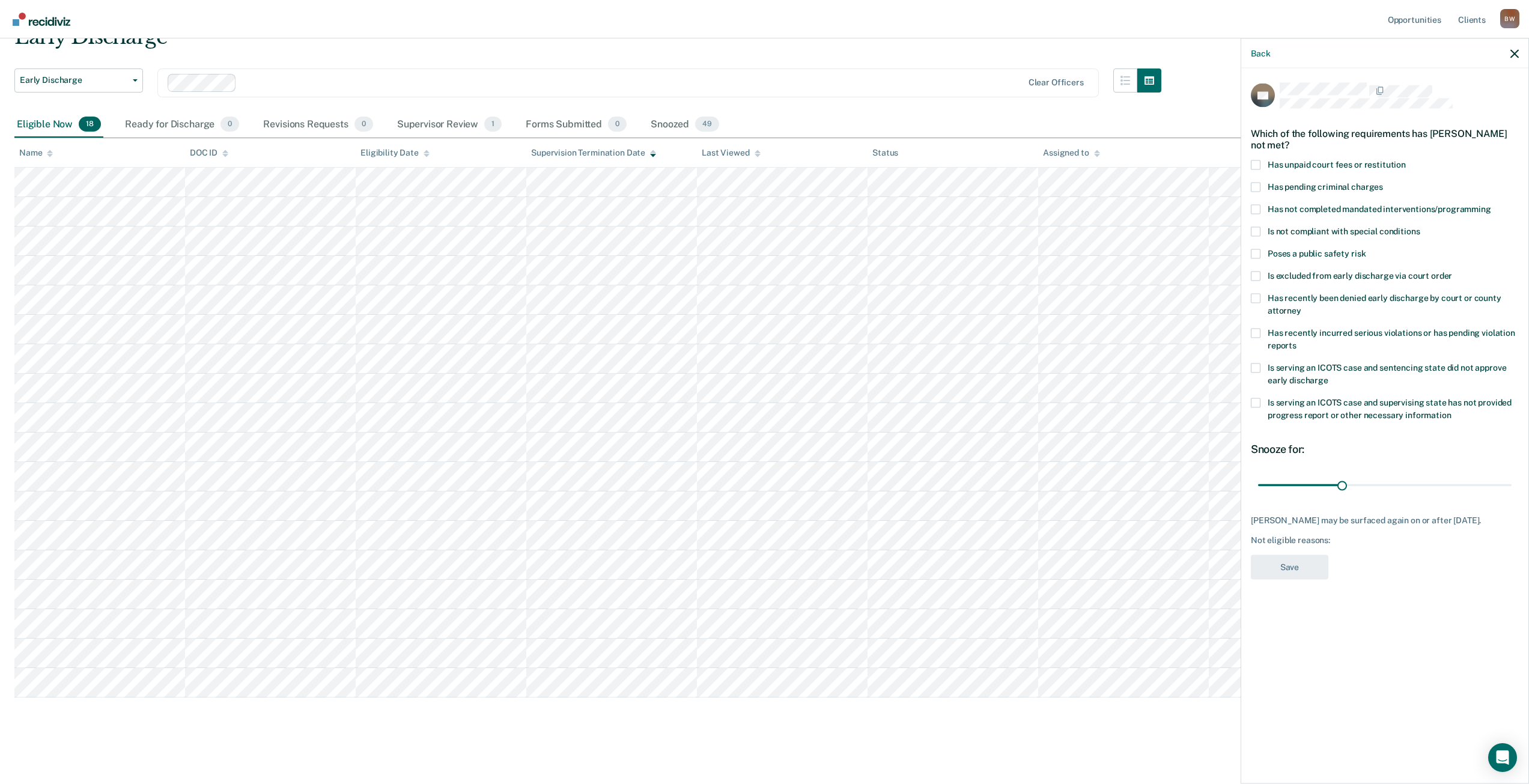
click at [1256, 365] on span at bounding box center [1255, 367] width 9 height 9
click at [1329, 376] on input "Is serving an ICOTS case and sentencing state did not approve early discharge" at bounding box center [1329, 376] width 0 height 0
drag, startPoint x: 1343, startPoint y: 481, endPoint x: 1486, endPoint y: 522, distance: 148.8
type input "90"
click at [1512, 493] on input "range" at bounding box center [1384, 485] width 253 height 21
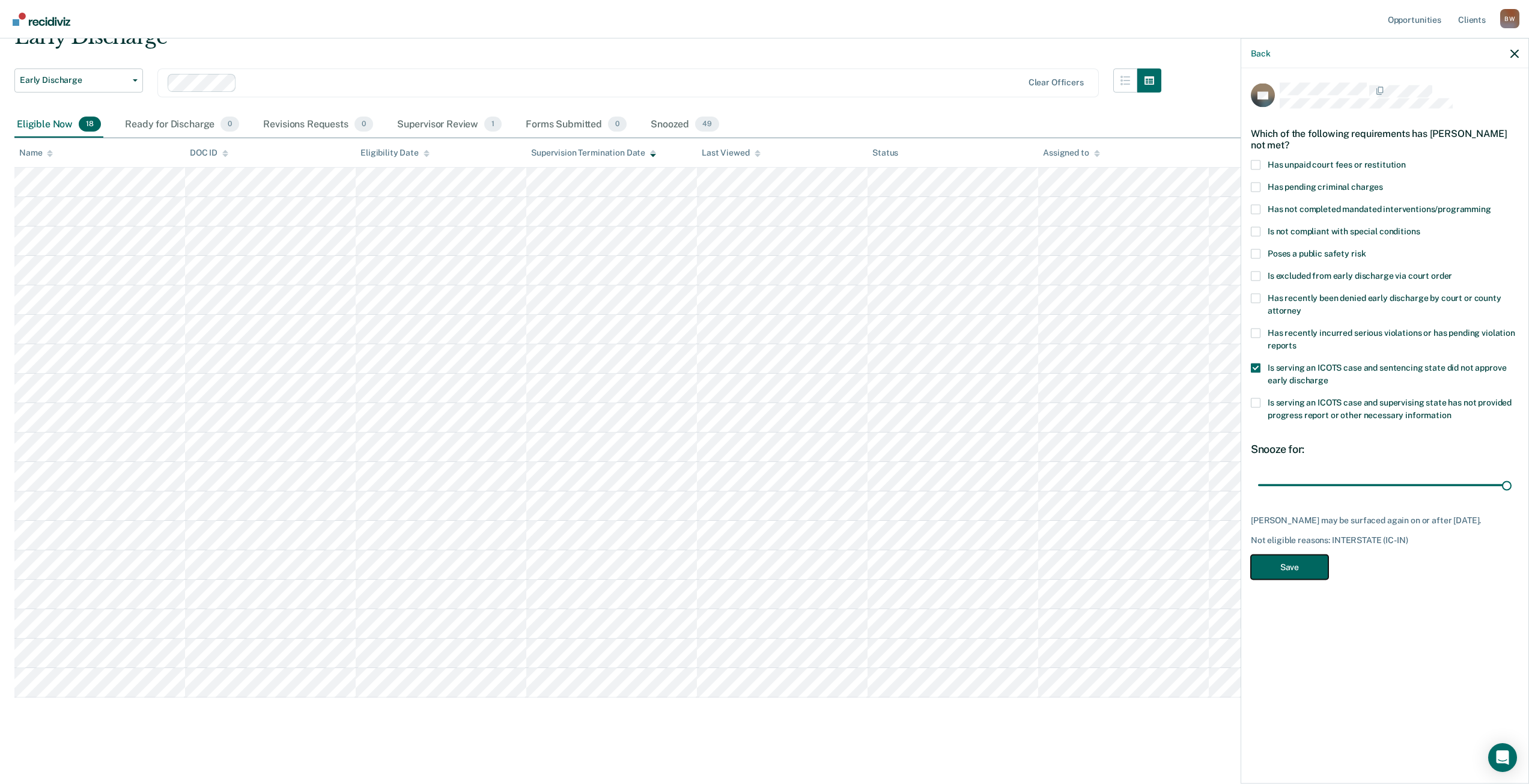
click at [1266, 578] on button "Save" at bounding box center [1290, 567] width 78 height 25
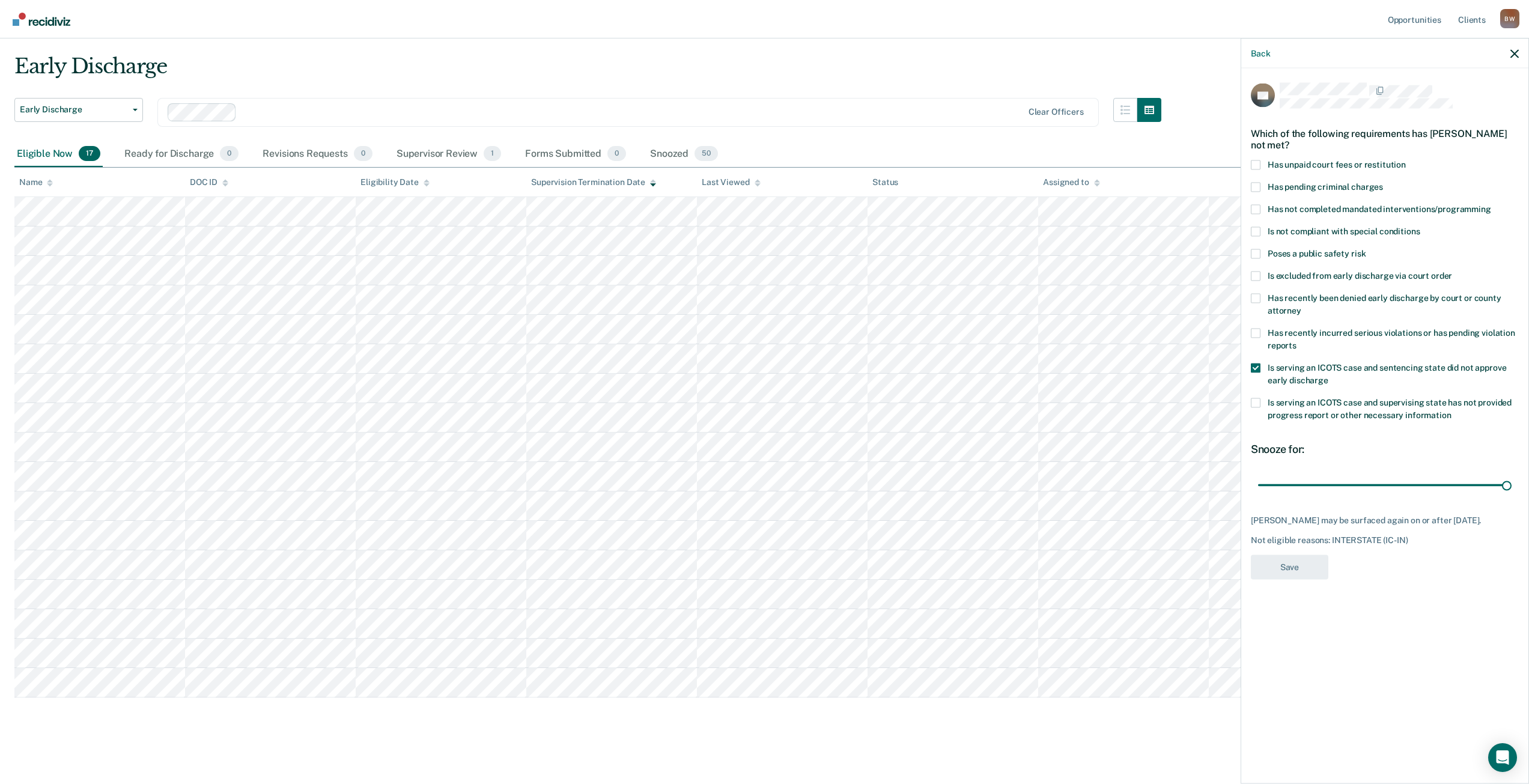
scroll to position [29, 0]
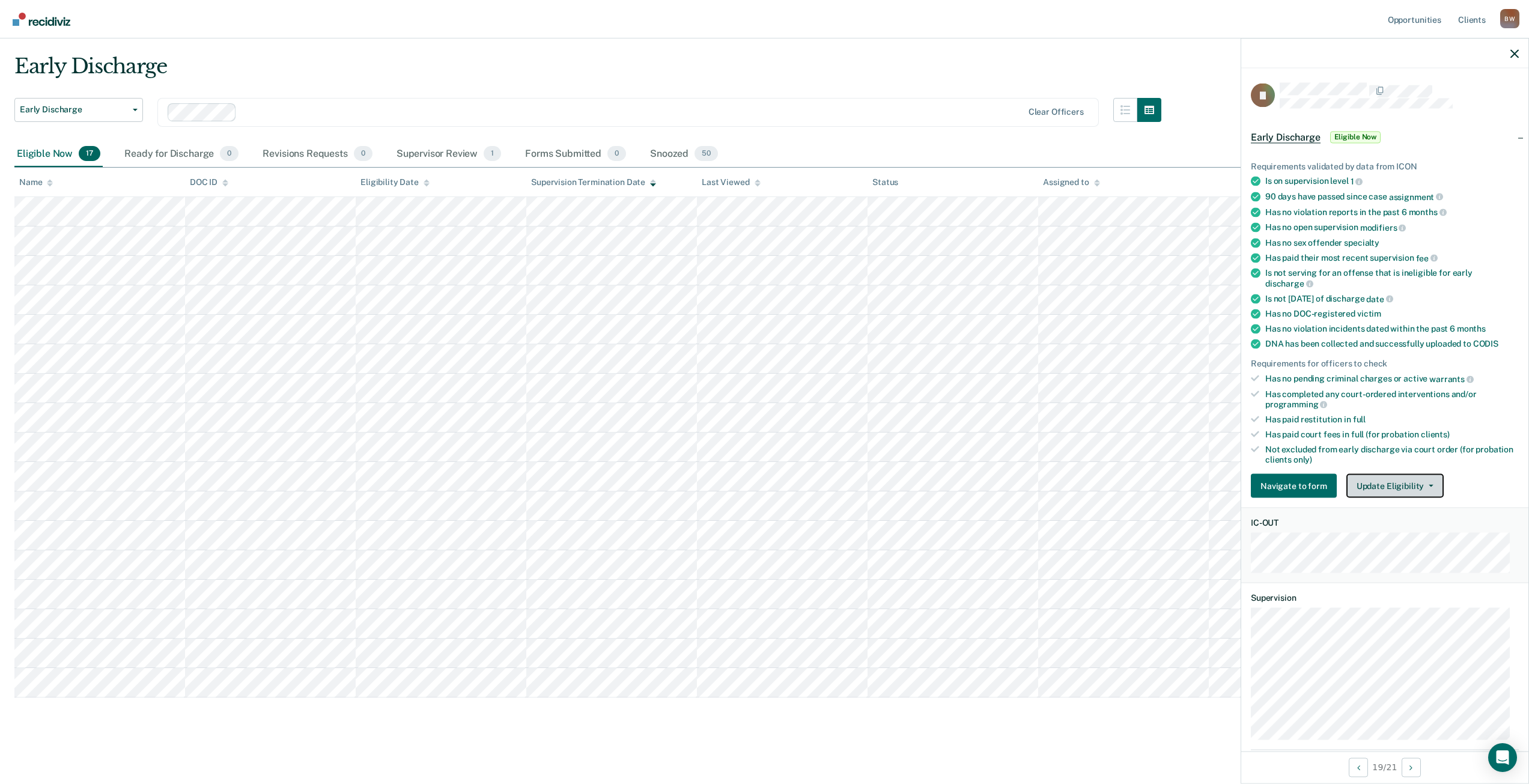
click at [1386, 489] on button "Update Eligibility" at bounding box center [1395, 486] width 97 height 24
click at [1393, 523] on button "Mark as Ineligible" at bounding box center [1416, 529] width 141 height 20
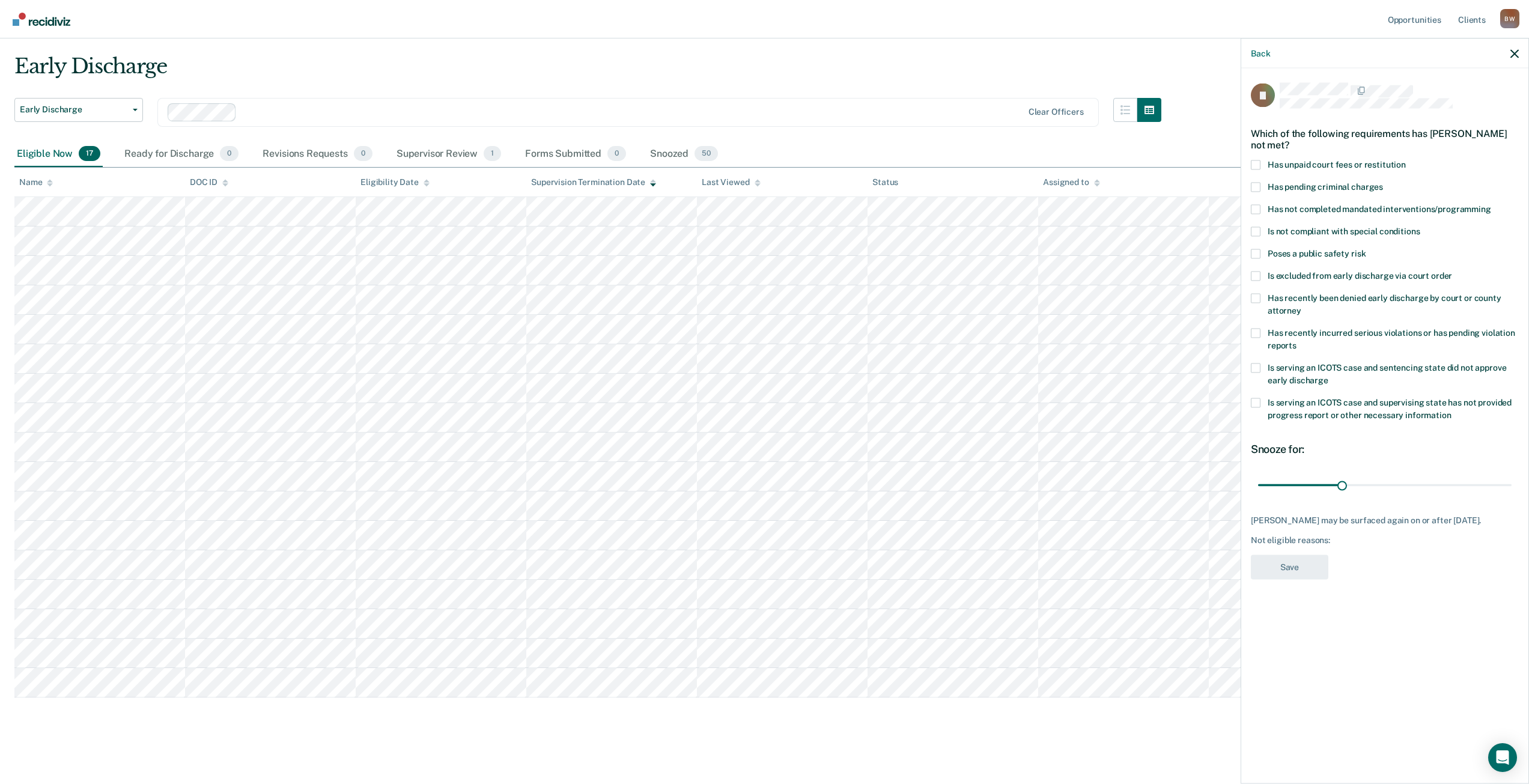
click at [1253, 163] on span at bounding box center [1255, 164] width 9 height 9
click at [1406, 160] on input "Has unpaid court fees or restitution" at bounding box center [1406, 160] width 0 height 0
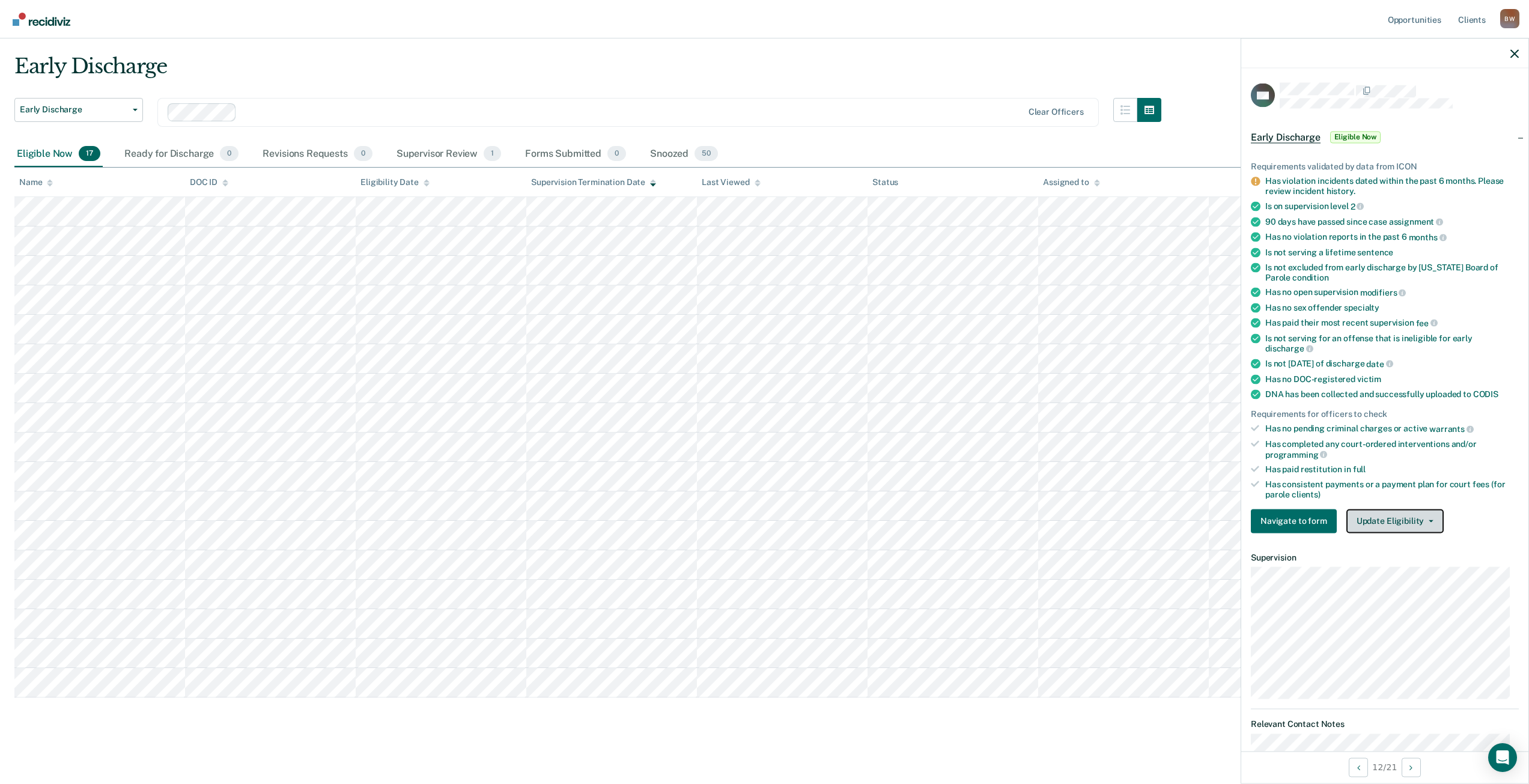
click at [1411, 512] on button "Update Eligibility" at bounding box center [1395, 521] width 97 height 24
click at [1384, 556] on button "Mark as Ineligible" at bounding box center [1416, 564] width 141 height 20
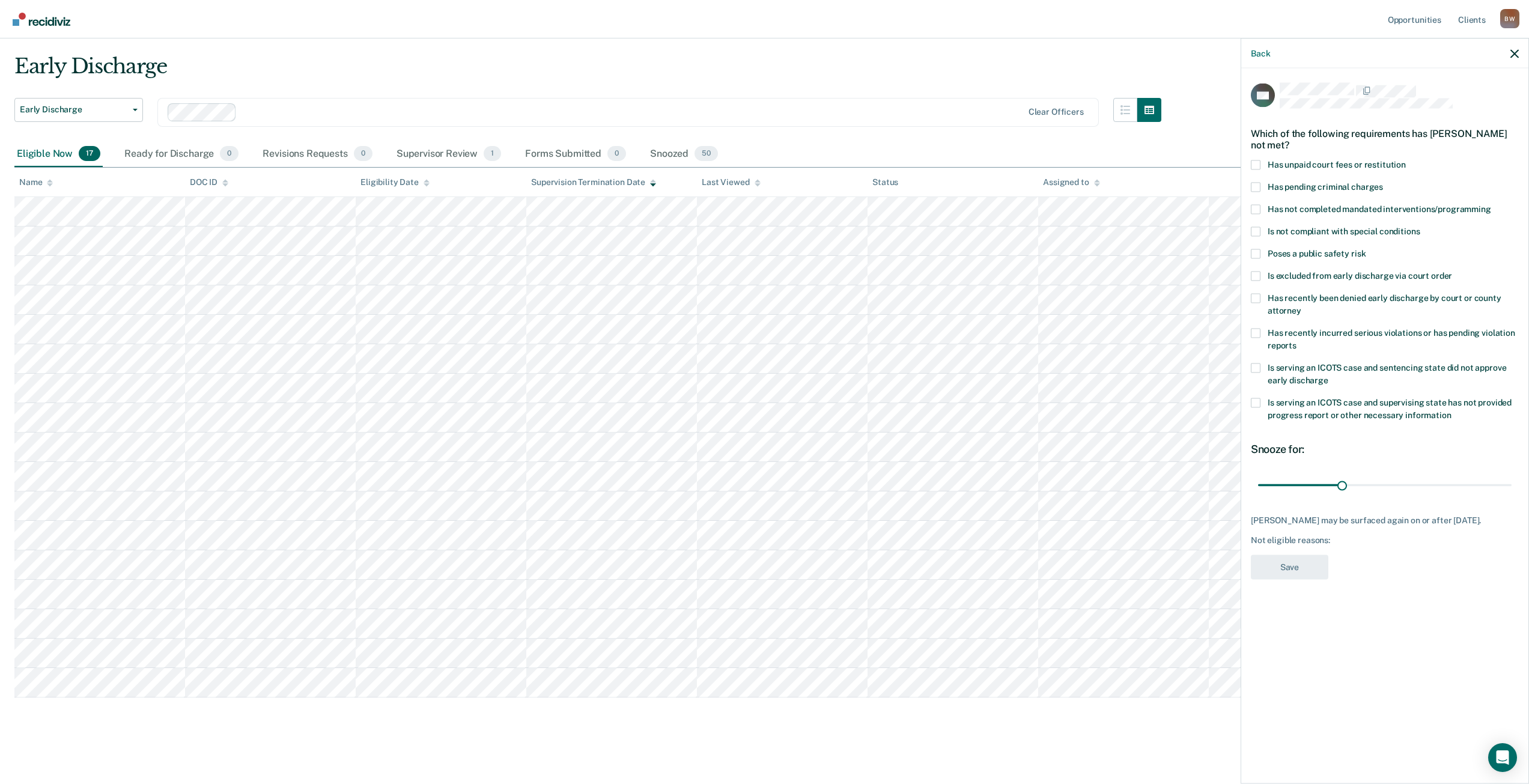
click at [1259, 207] on span at bounding box center [1255, 209] width 9 height 9
click at [1491, 205] on input "Has not completed mandated interventions/programming" at bounding box center [1491, 205] width 0 height 0
drag, startPoint x: 1343, startPoint y: 486, endPoint x: 1538, endPoint y: 481, distance: 195.1
type input "90"
click at [1512, 481] on input "range" at bounding box center [1384, 485] width 253 height 21
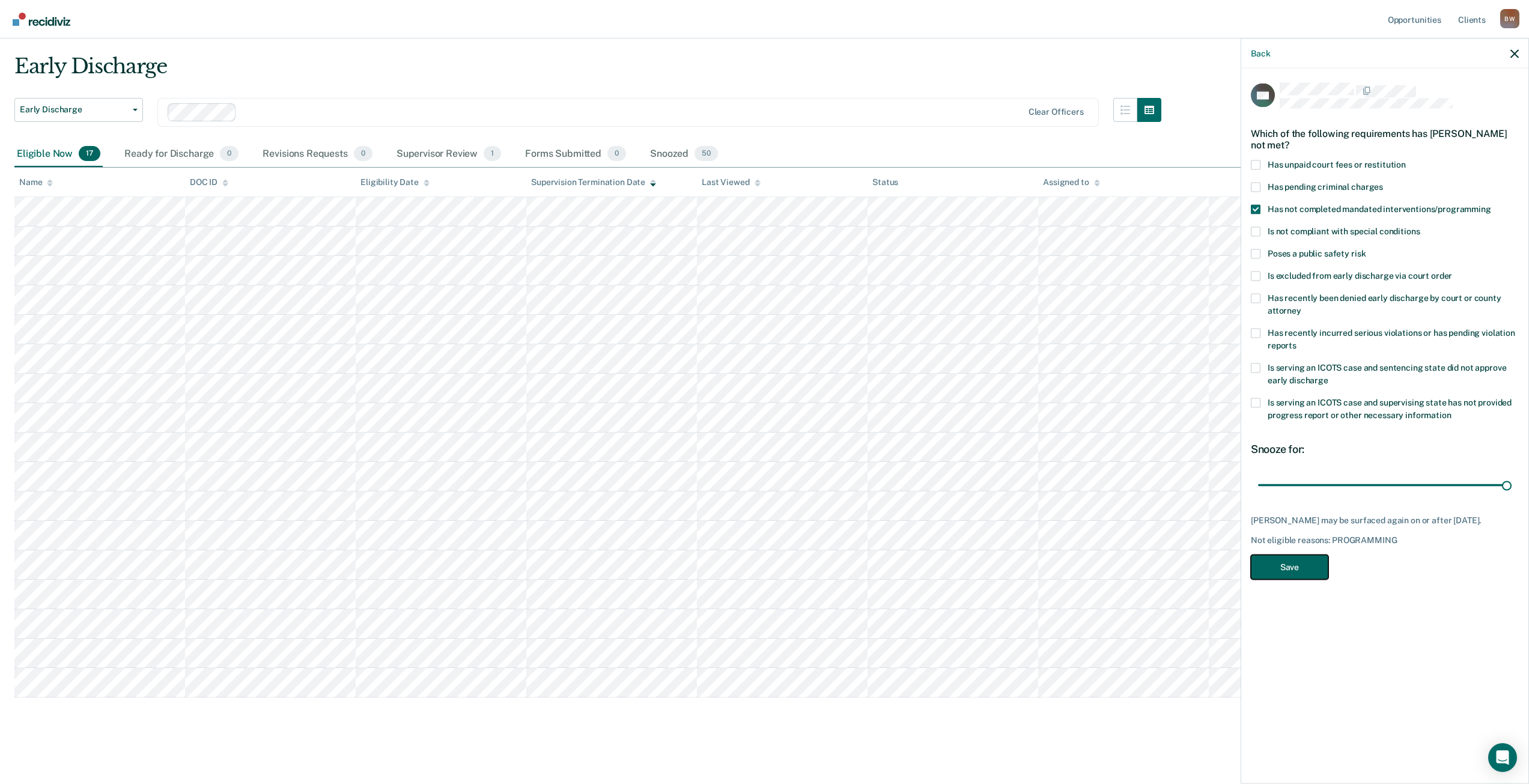
click at [1284, 575] on button "Save" at bounding box center [1290, 567] width 78 height 25
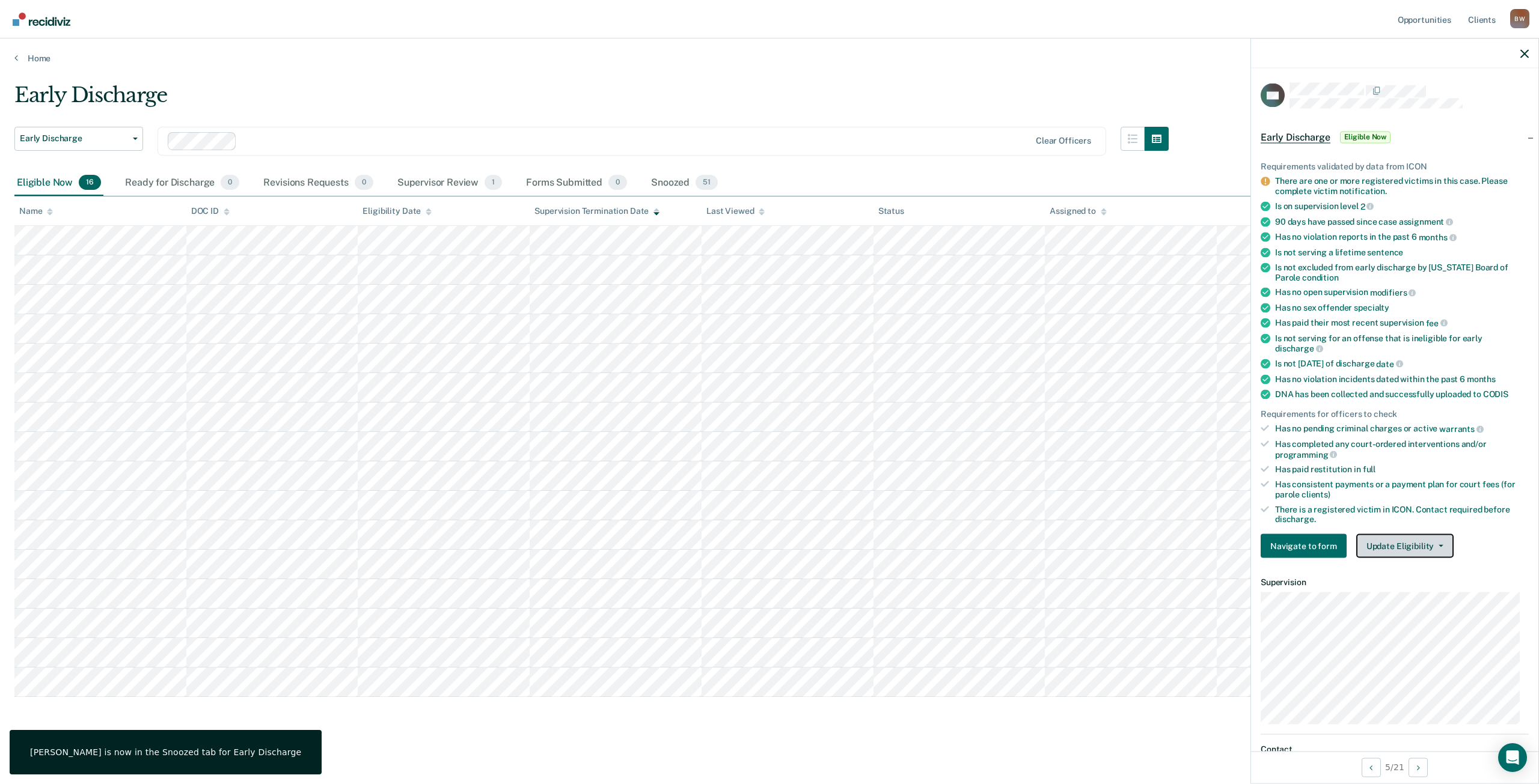
click at [1381, 542] on button "Update Eligibility" at bounding box center [1404, 546] width 97 height 24
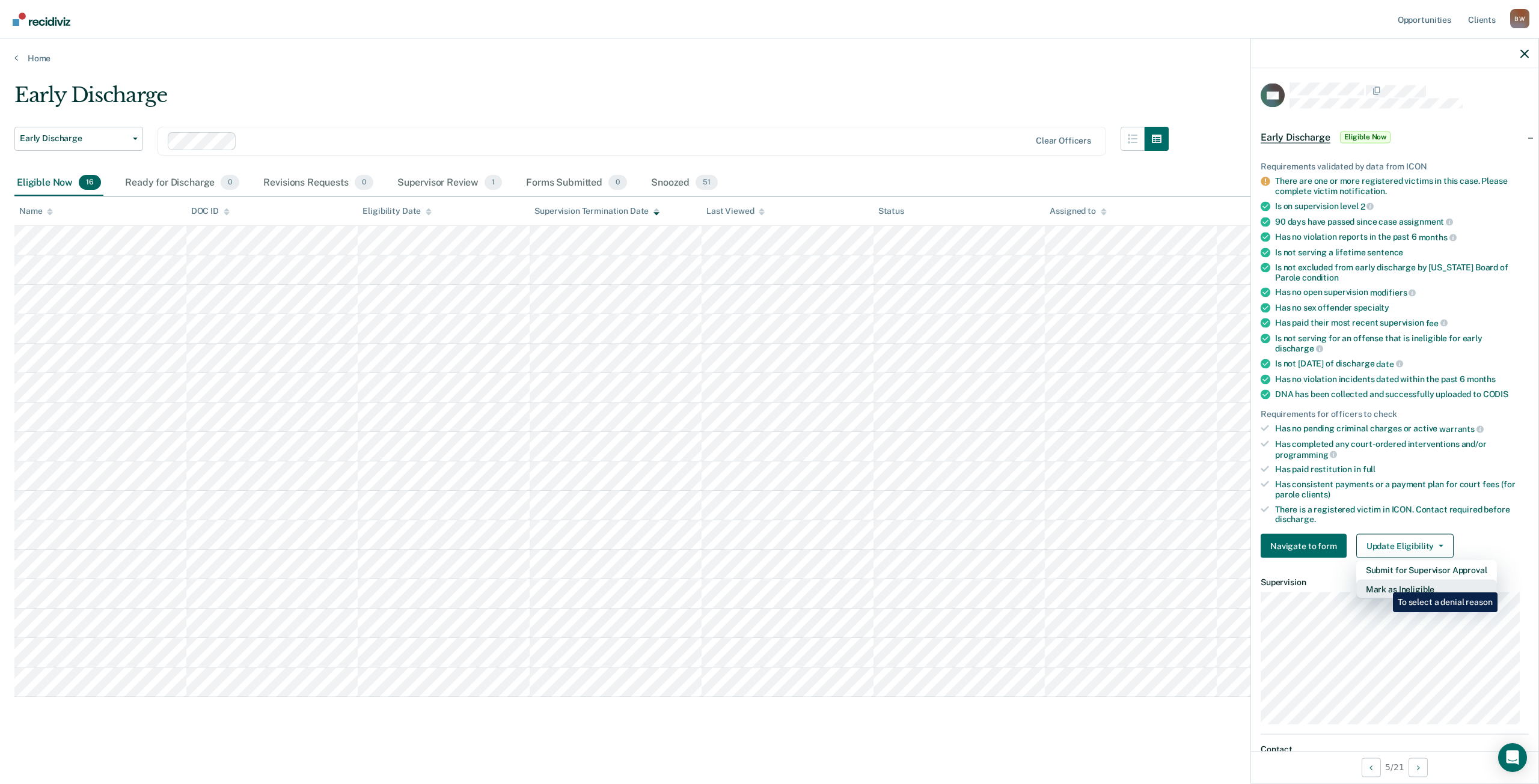
click at [1384, 583] on button "Mark as Ineligible" at bounding box center [1426, 589] width 141 height 20
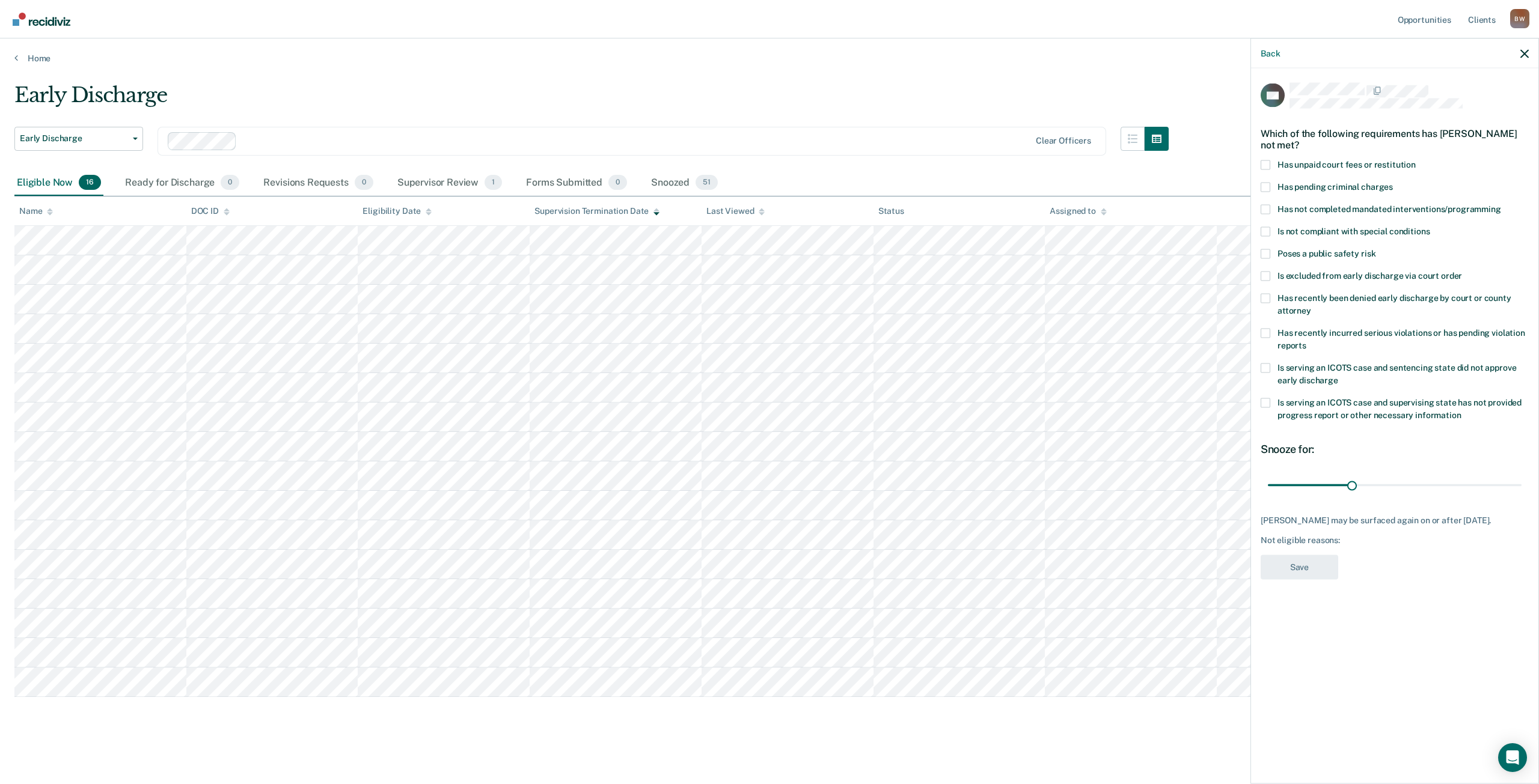
click at [1264, 164] on span at bounding box center [1264, 164] width 9 height 9
click at [1415, 160] on input "Has unpaid court fees or restitution" at bounding box center [1415, 160] width 0 height 0
drag, startPoint x: 1291, startPoint y: 484, endPoint x: 1538, endPoint y: 477, distance: 247.1
type input "365"
click at [1521, 477] on input "range" at bounding box center [1394, 485] width 253 height 21
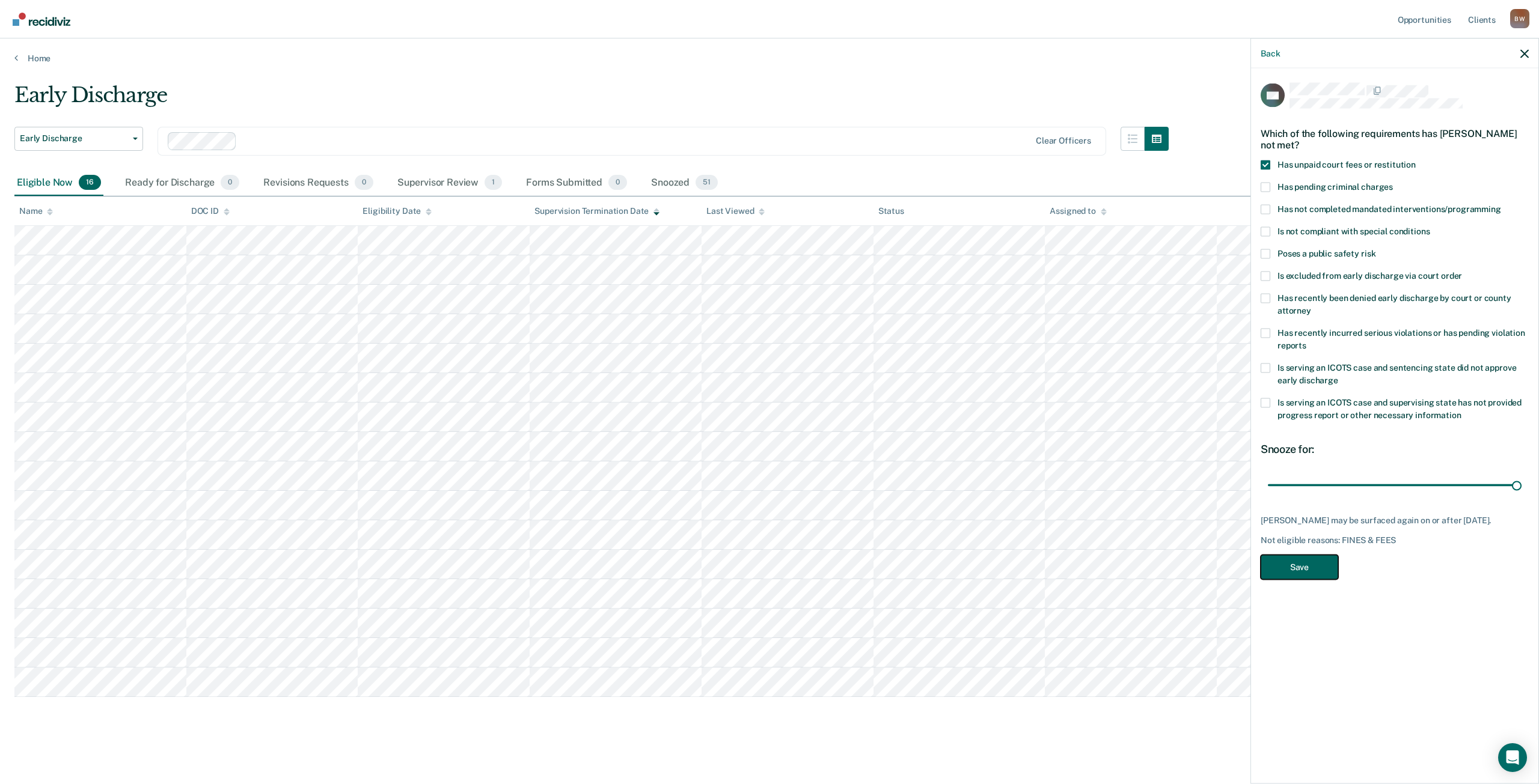
click at [1276, 575] on button "Save" at bounding box center [1299, 567] width 78 height 25
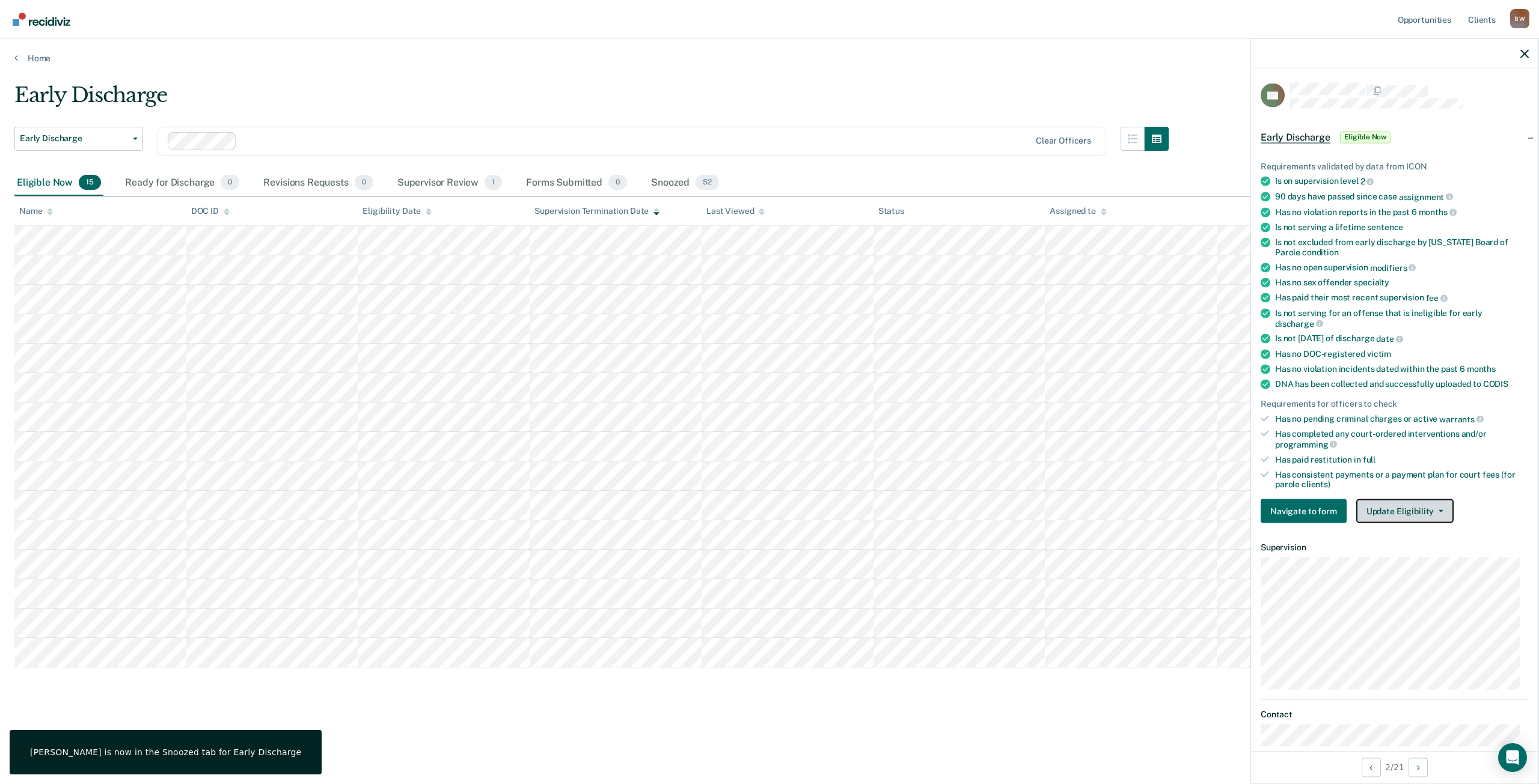
click at [1403, 506] on button "Update Eligibility" at bounding box center [1404, 511] width 97 height 24
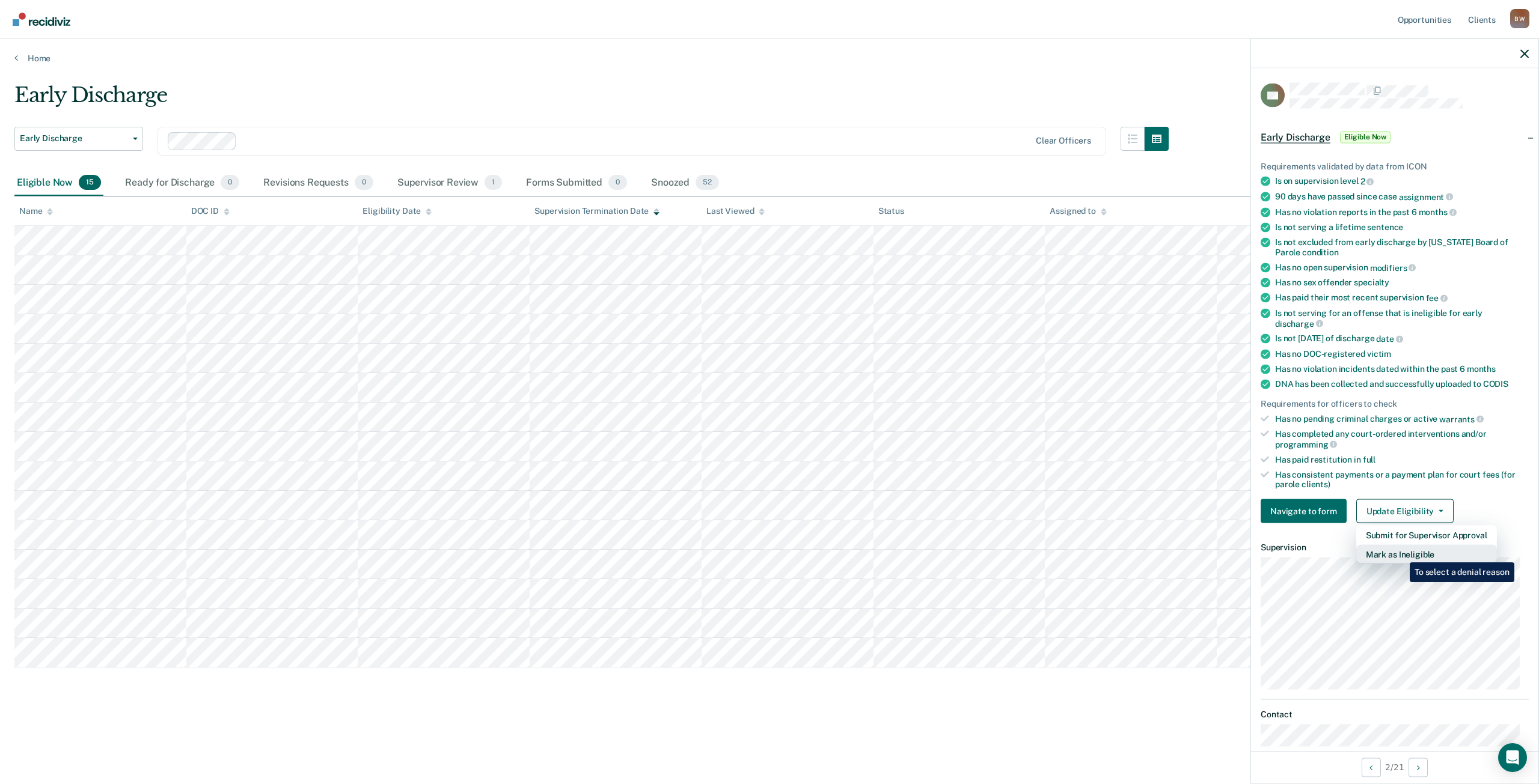
click at [1398, 553] on button "Mark as Ineligible" at bounding box center [1426, 554] width 141 height 20
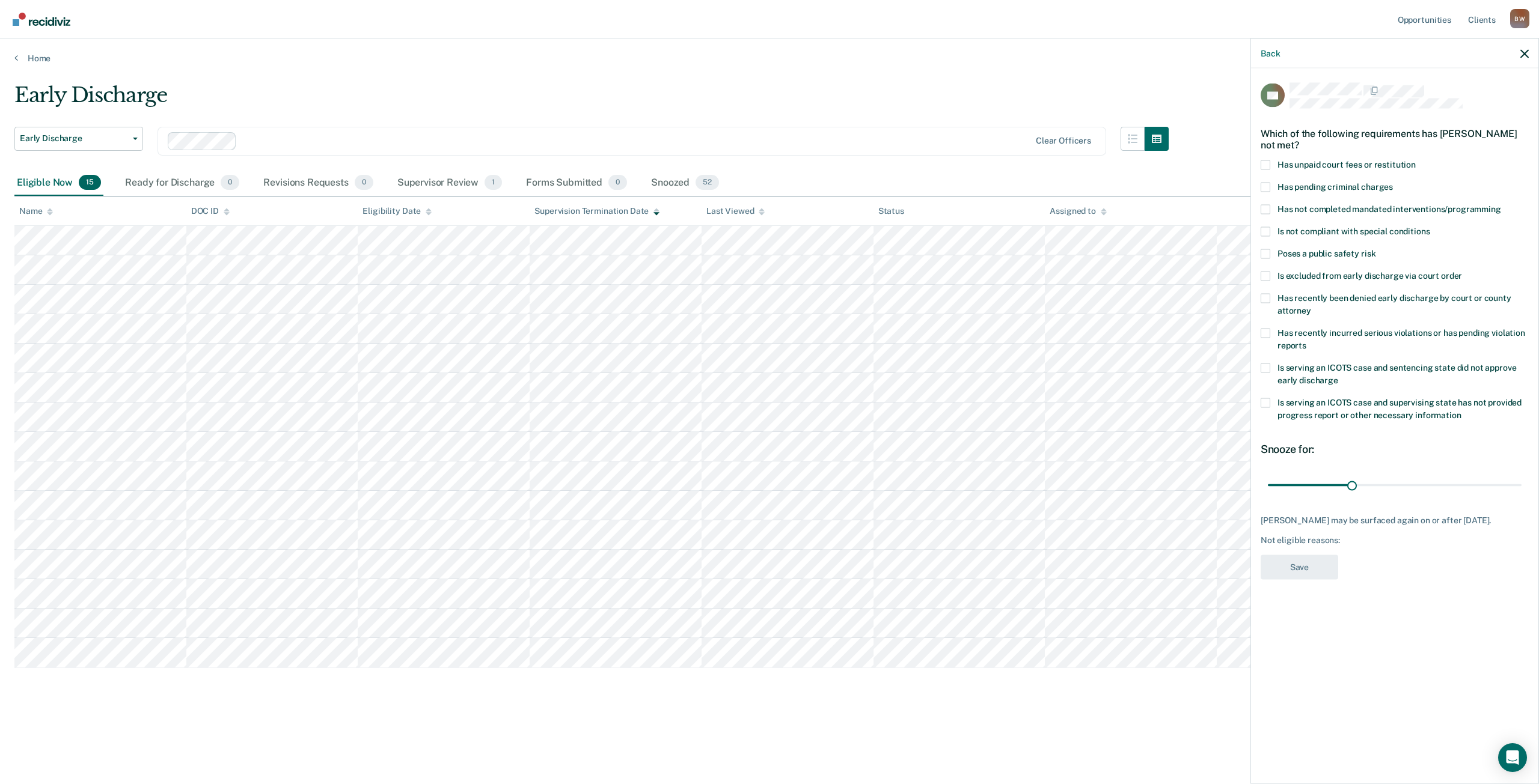
click at [1268, 167] on span at bounding box center [1264, 164] width 9 height 9
click at [1415, 160] on input "Has unpaid court fees or restitution" at bounding box center [1415, 160] width 0 height 0
drag, startPoint x: 1293, startPoint y: 486, endPoint x: 1537, endPoint y: 493, distance: 244.1
type input "365"
click at [1521, 487] on input "range" at bounding box center [1394, 485] width 253 height 21
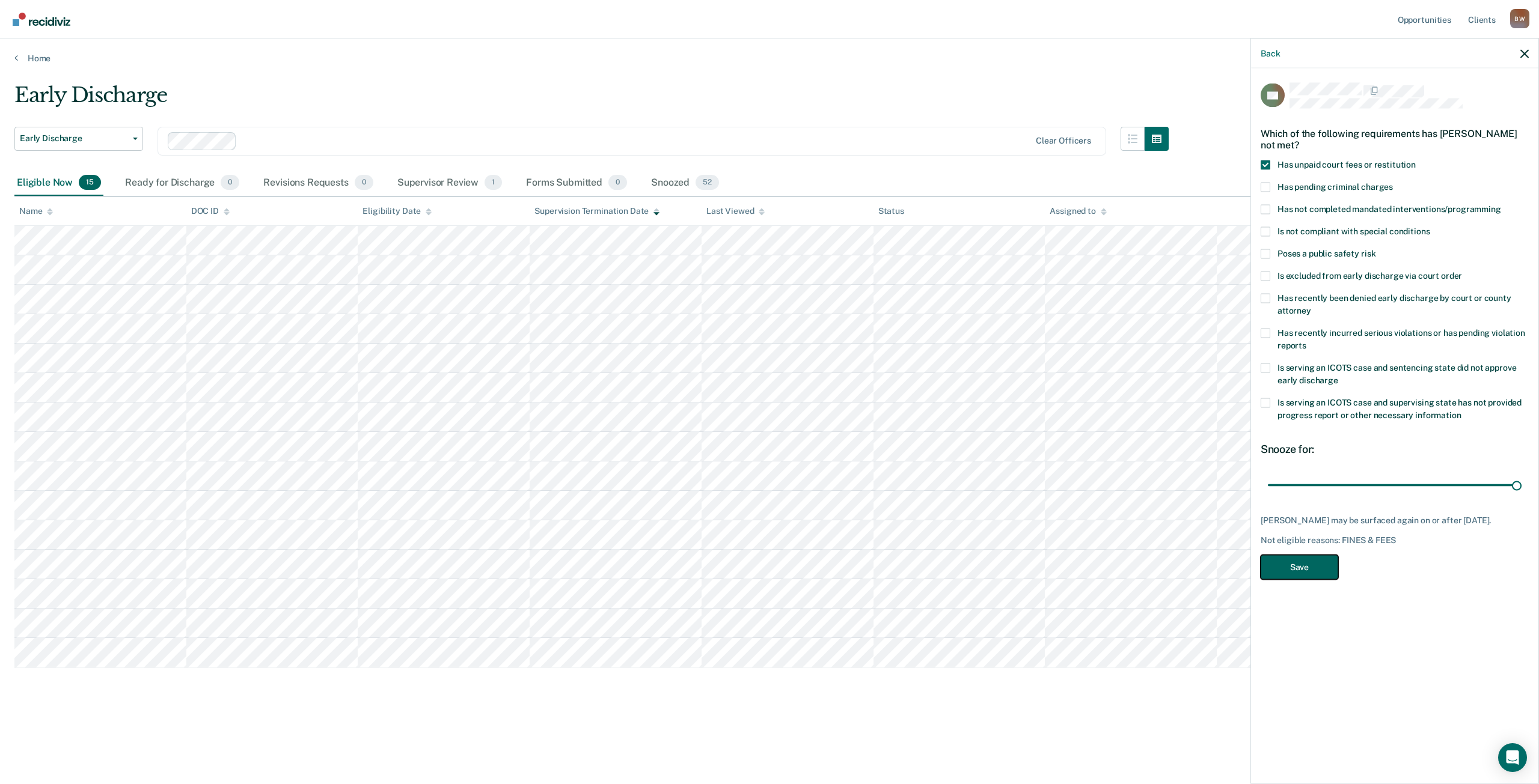
click at [1307, 577] on button "Save" at bounding box center [1299, 567] width 78 height 25
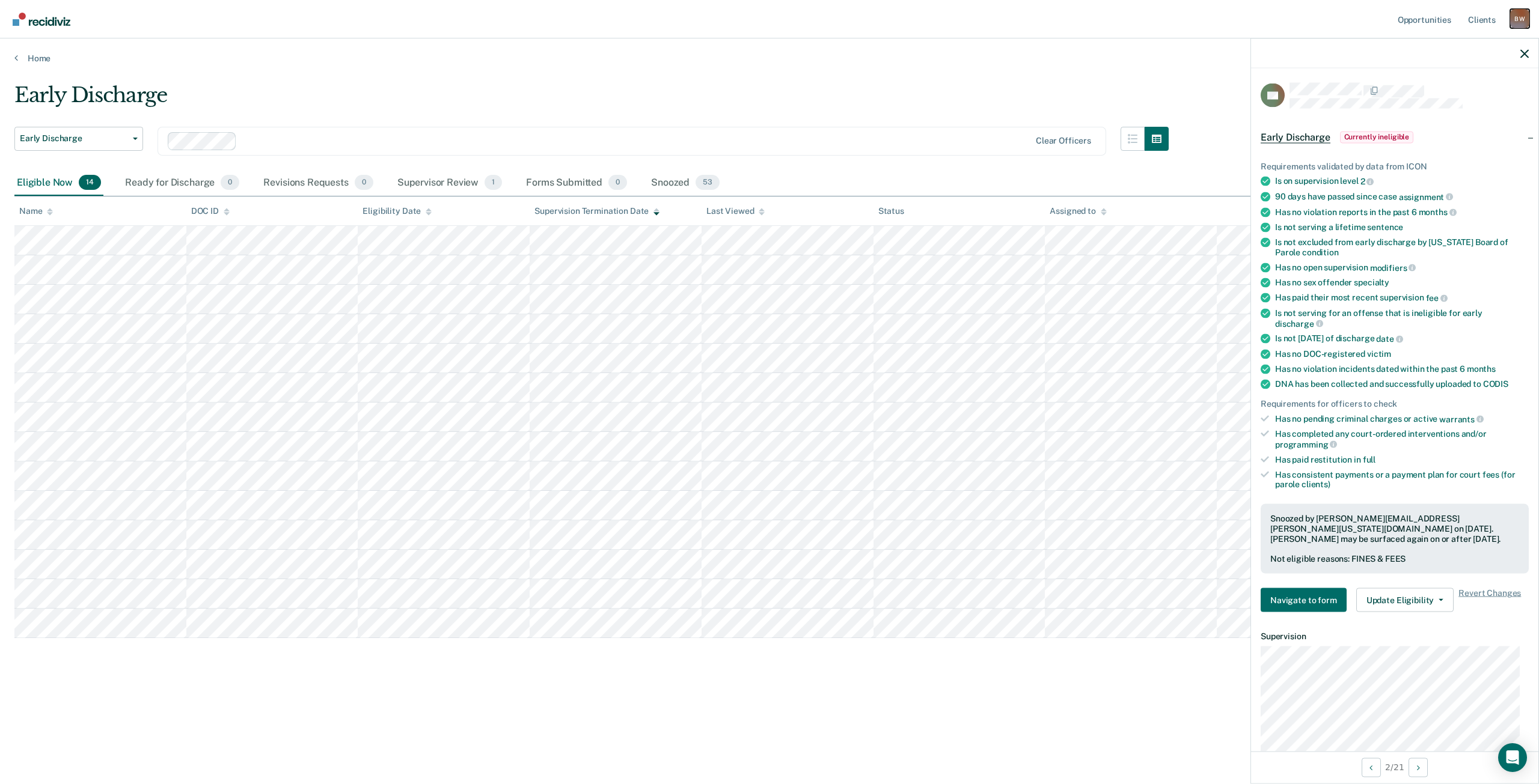
click at [1518, 18] on div "B W" at bounding box center [1519, 19] width 20 height 20
click at [1470, 75] on link "Log Out" at bounding box center [1471, 79] width 96 height 10
